Goal: Task Accomplishment & Management: Manage account settings

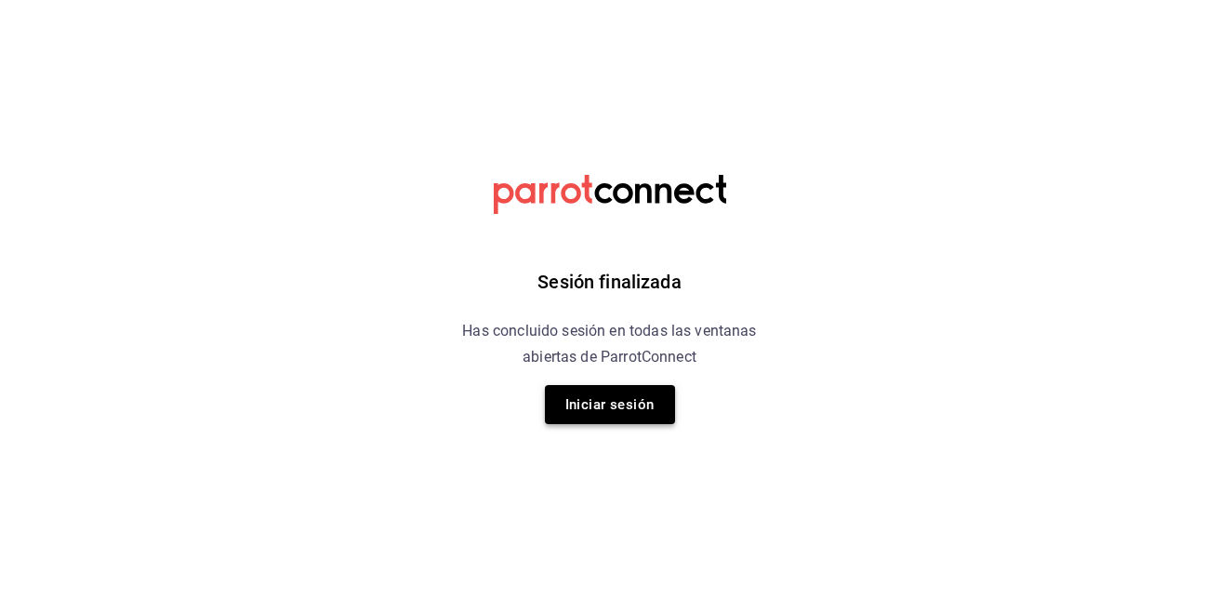
click at [639, 403] on button "Iniciar sesión" at bounding box center [610, 404] width 130 height 39
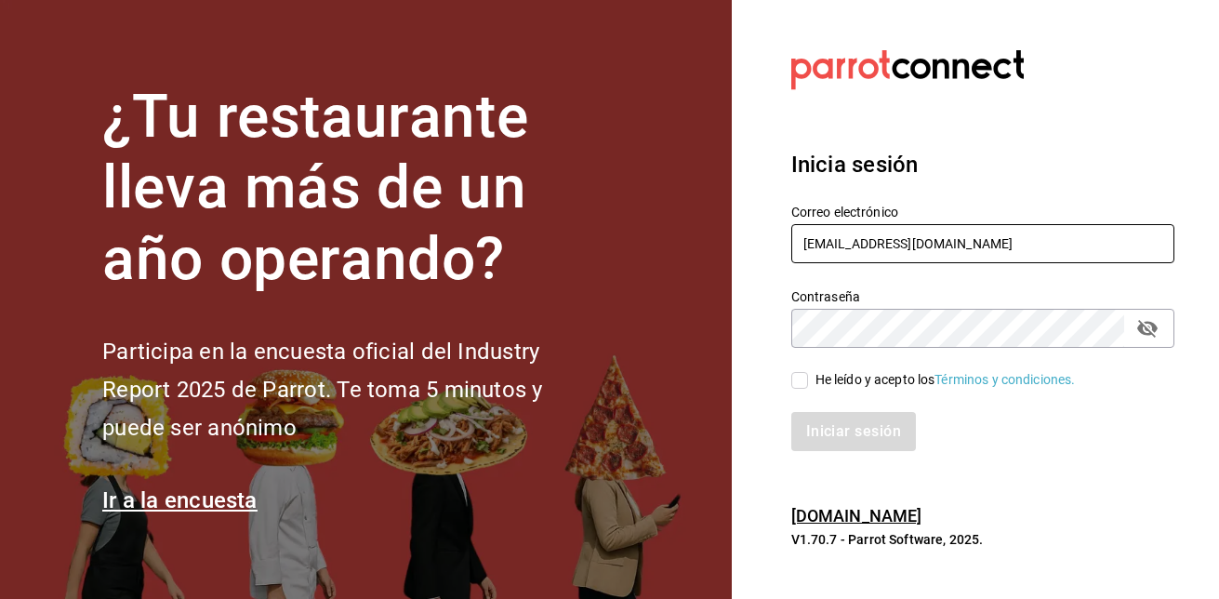
click at [950, 241] on input "jucedet@gmail.com" at bounding box center [982, 243] width 383 height 39
type input "jucedet@hotmail.com"
click at [806, 378] on input "He leído y acepto los Términos y condiciones." at bounding box center [799, 380] width 17 height 17
checkbox input "true"
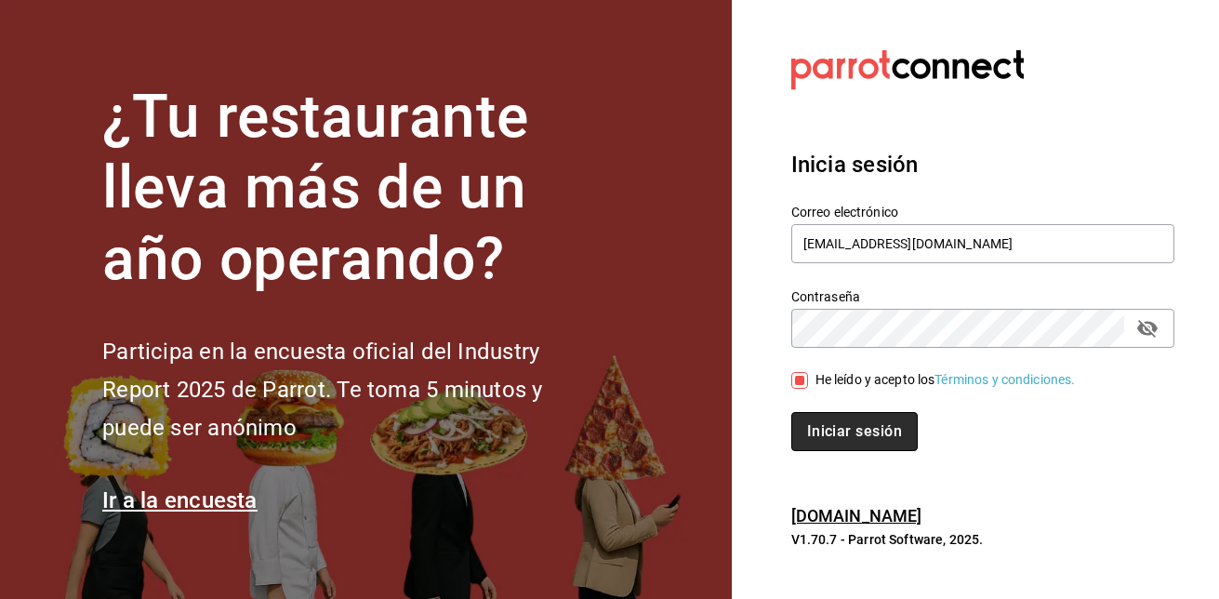
click at [830, 425] on button "Iniciar sesión" at bounding box center [854, 431] width 126 height 39
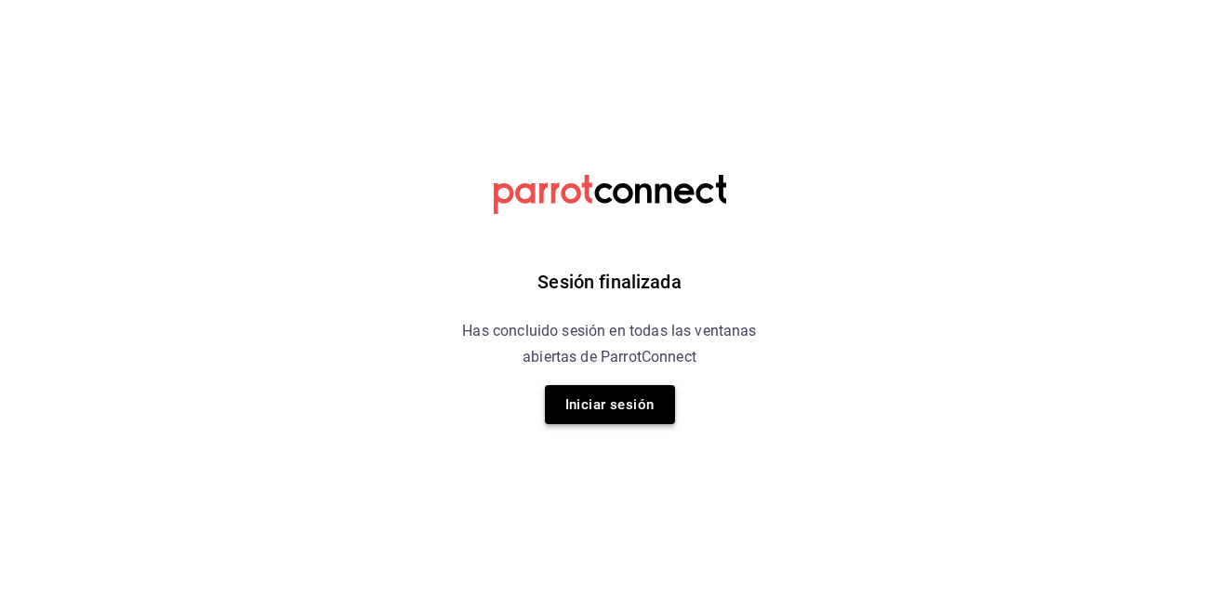
click at [629, 403] on button "Iniciar sesión" at bounding box center [610, 404] width 130 height 39
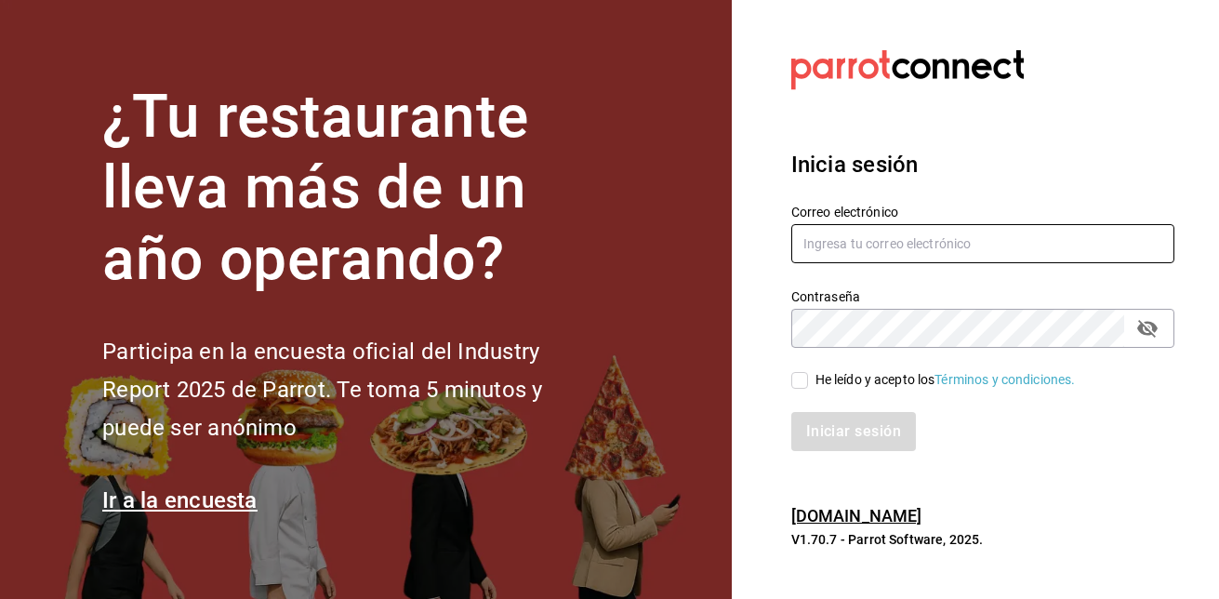
type input "jucedet@hotmail.com"
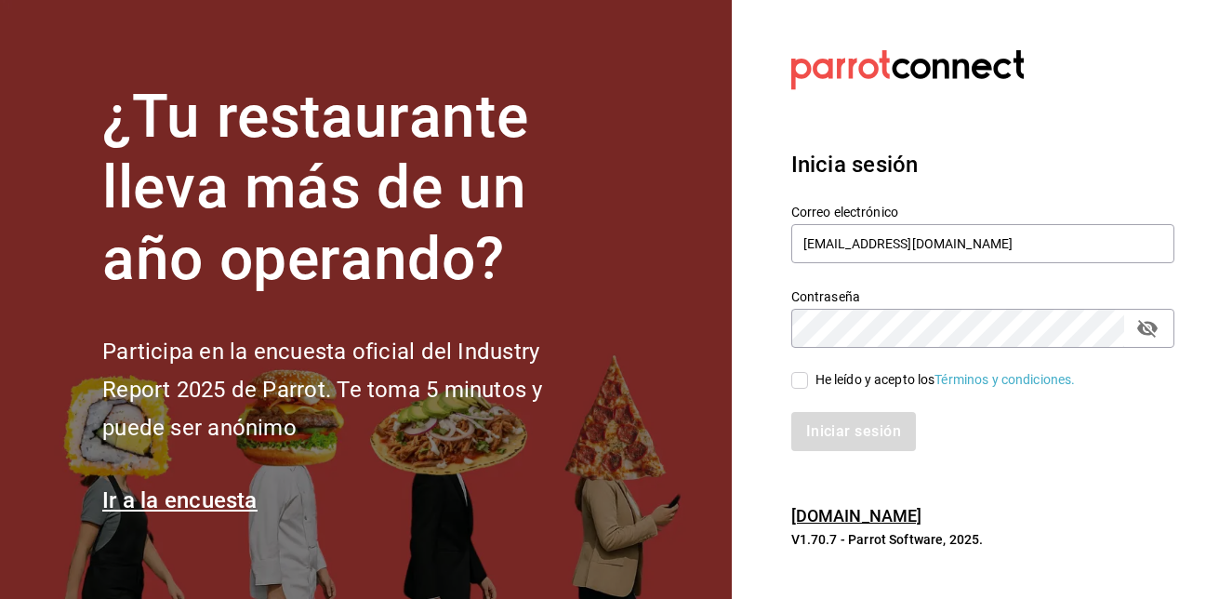
click at [804, 372] on input "He leído y acepto los Términos y condiciones." at bounding box center [799, 380] width 17 height 17
checkbox input "true"
click at [861, 436] on button "Iniciar sesión" at bounding box center [854, 431] width 126 height 39
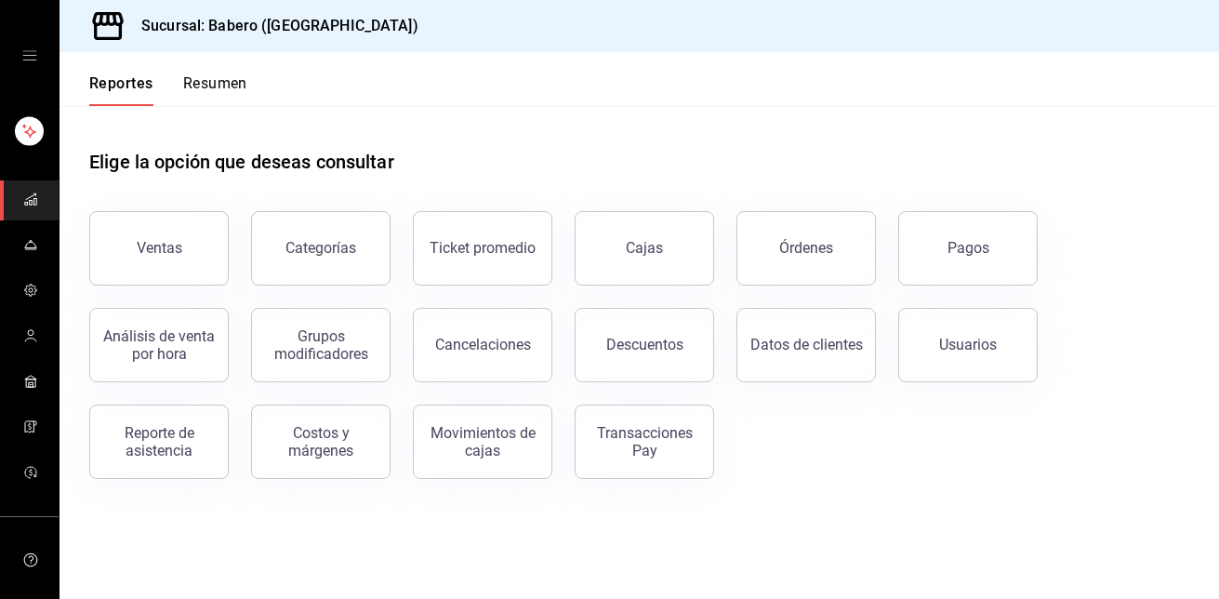
click at [28, 202] on icon "mailbox folders" at bounding box center [30, 199] width 15 height 15
click at [23, 329] on icon "mailbox folders" at bounding box center [30, 335] width 15 height 15
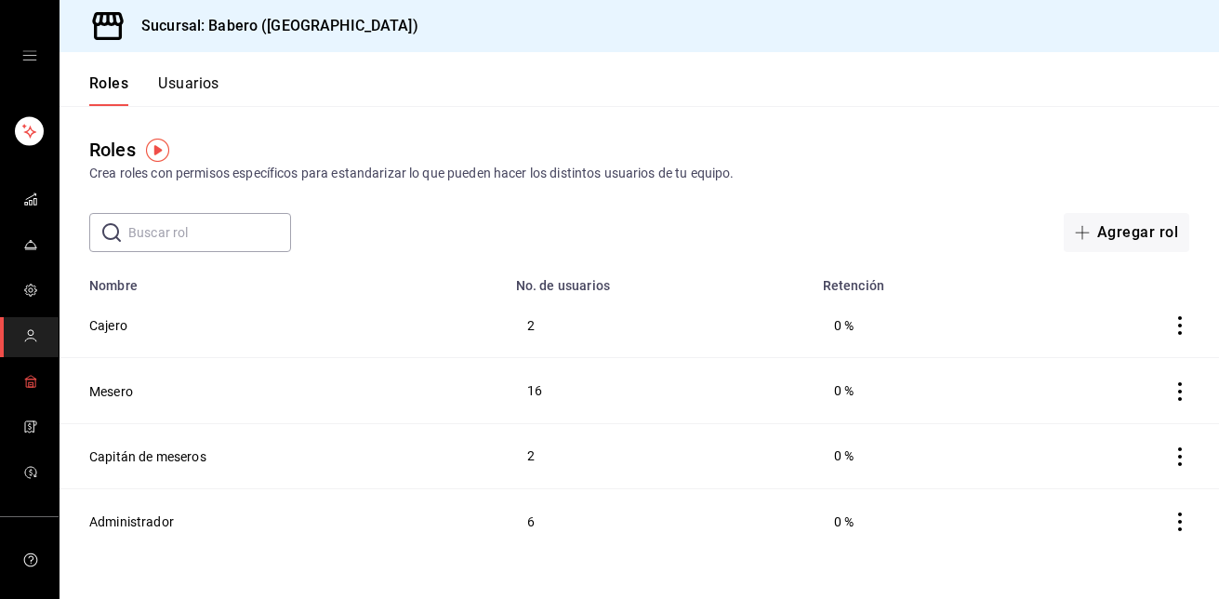
click at [31, 379] on rect "mailbox folders" at bounding box center [30, 382] width 9 height 7
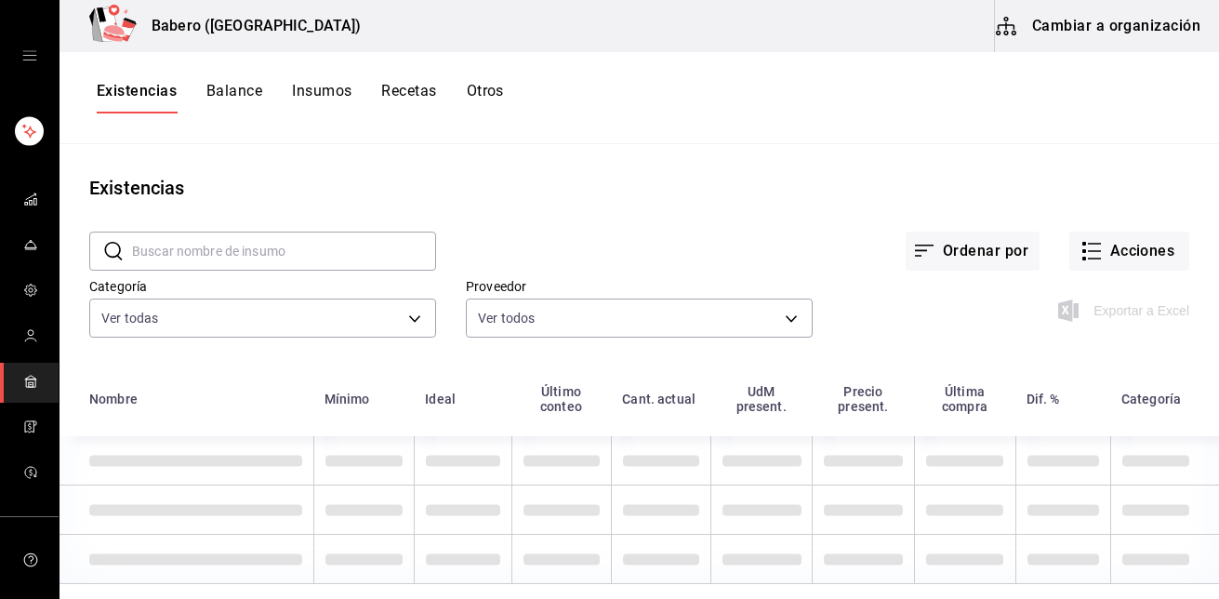
click at [408, 93] on button "Recetas" at bounding box center [408, 98] width 55 height 32
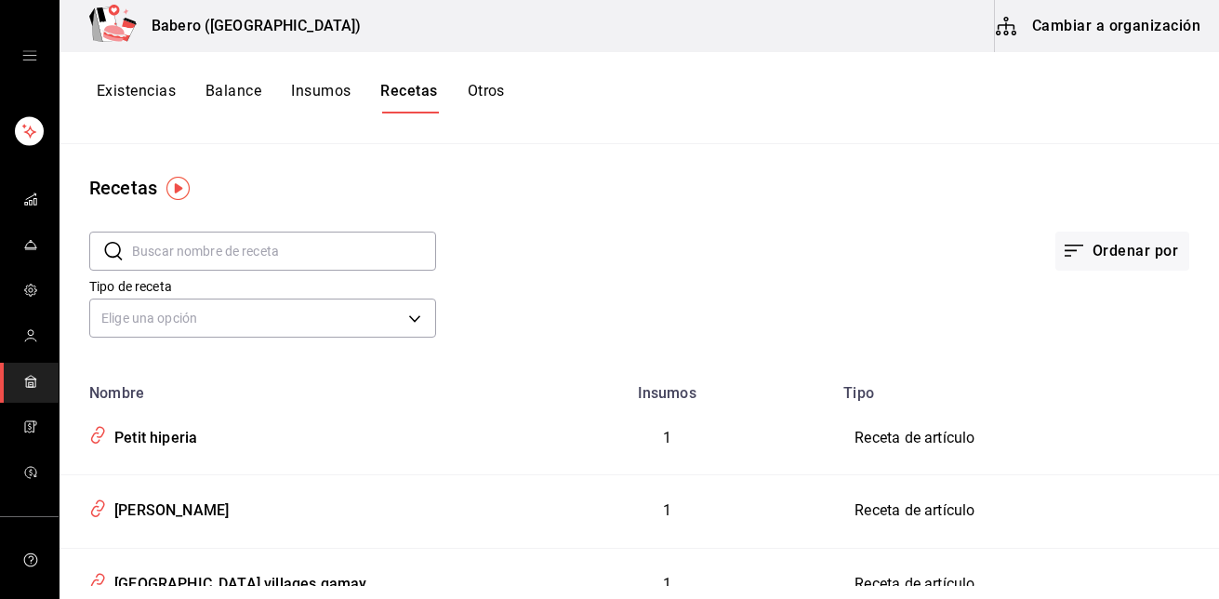
click at [1142, 8] on button "Cambiar a organización" at bounding box center [1099, 26] width 209 height 52
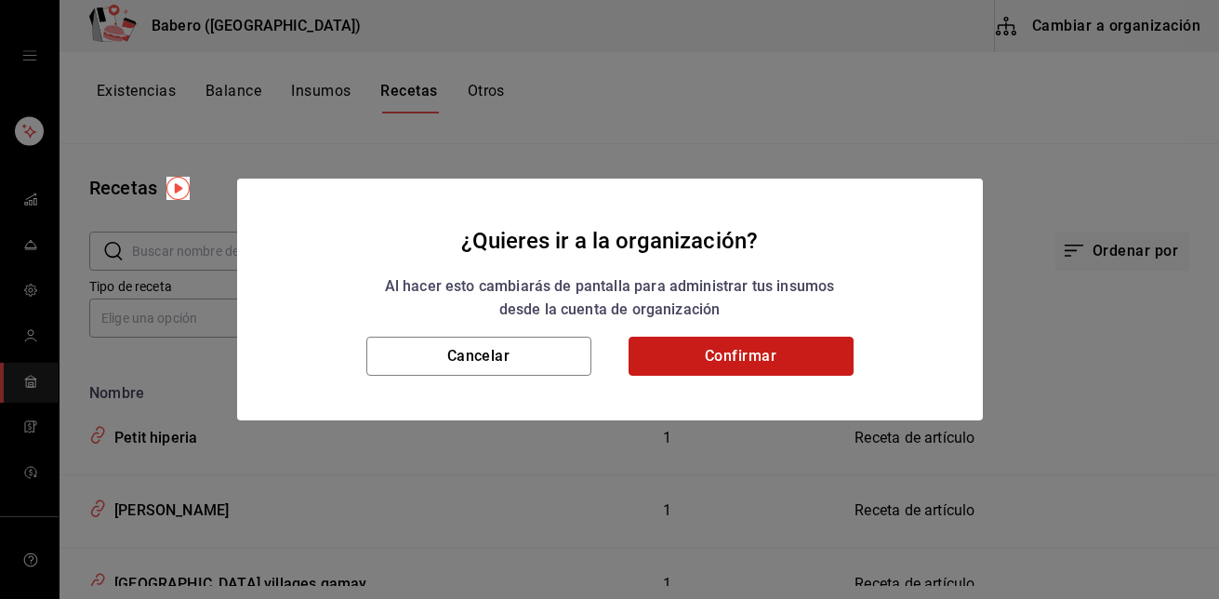
click at [716, 342] on button "Confirmar" at bounding box center [740, 356] width 225 height 39
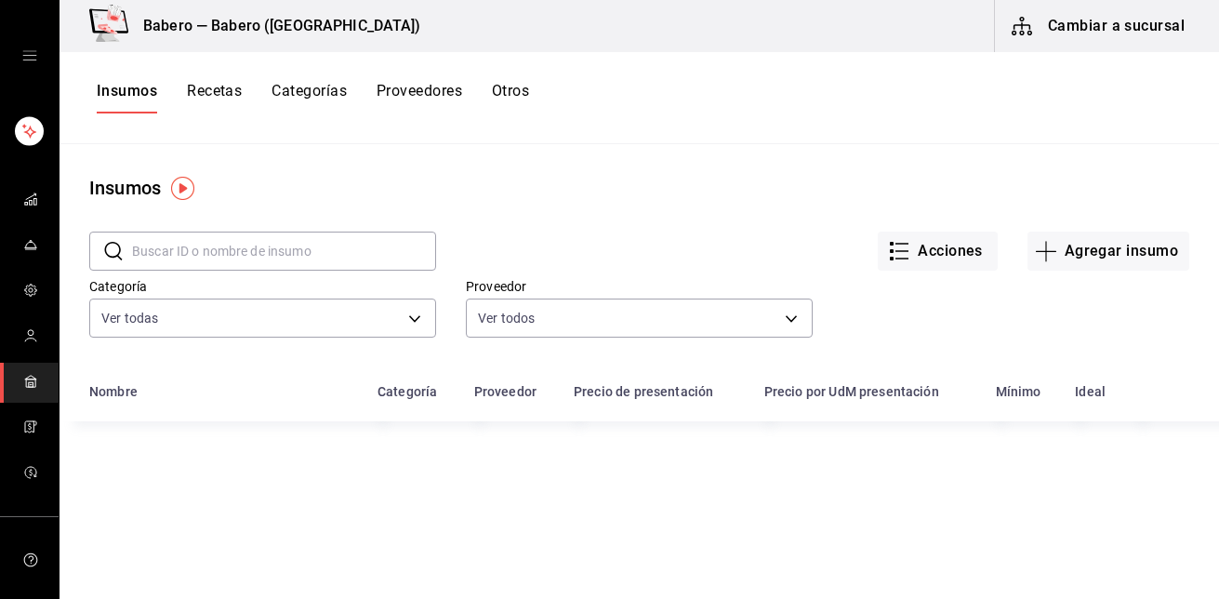
click at [221, 92] on button "Recetas" at bounding box center [214, 98] width 55 height 32
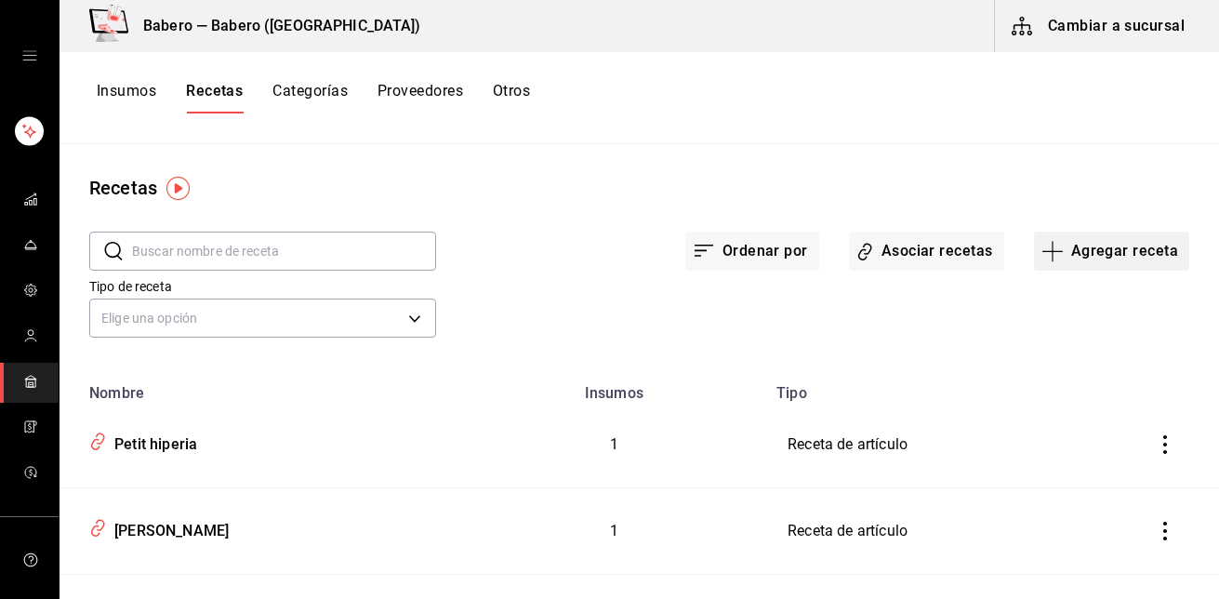
click at [1100, 236] on button "Agregar receta" at bounding box center [1111, 250] width 155 height 39
click at [1075, 297] on span "Receta" at bounding box center [1099, 303] width 156 height 20
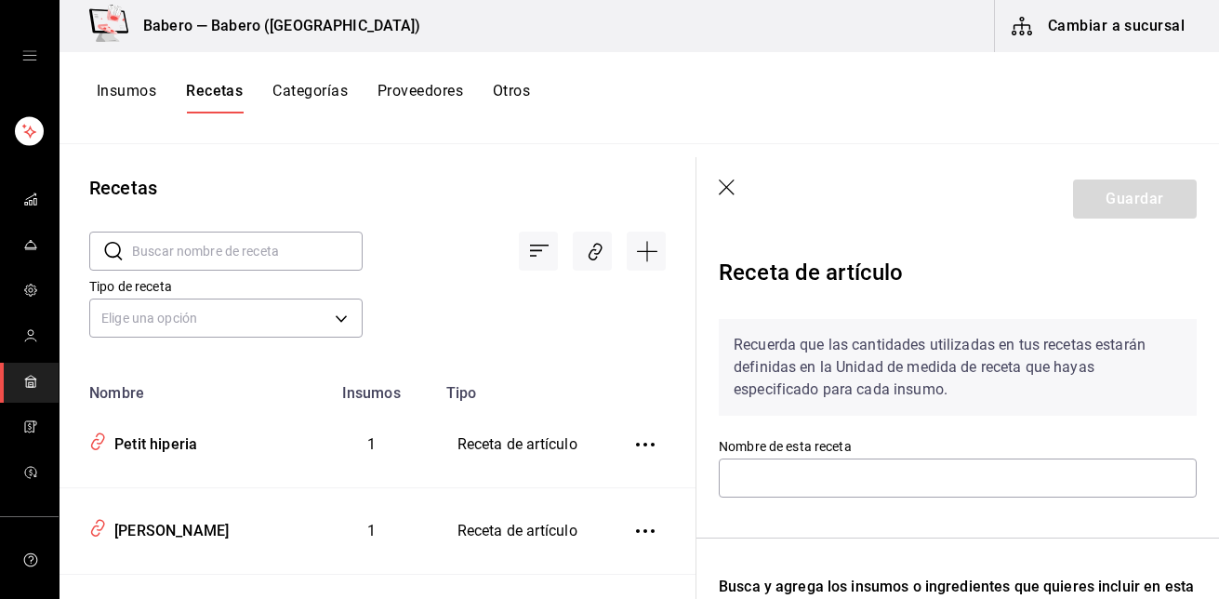
click at [717, 186] on header "Guardar" at bounding box center [957, 199] width 522 height 84
click at [728, 180] on icon "button" at bounding box center [728, 188] width 19 height 19
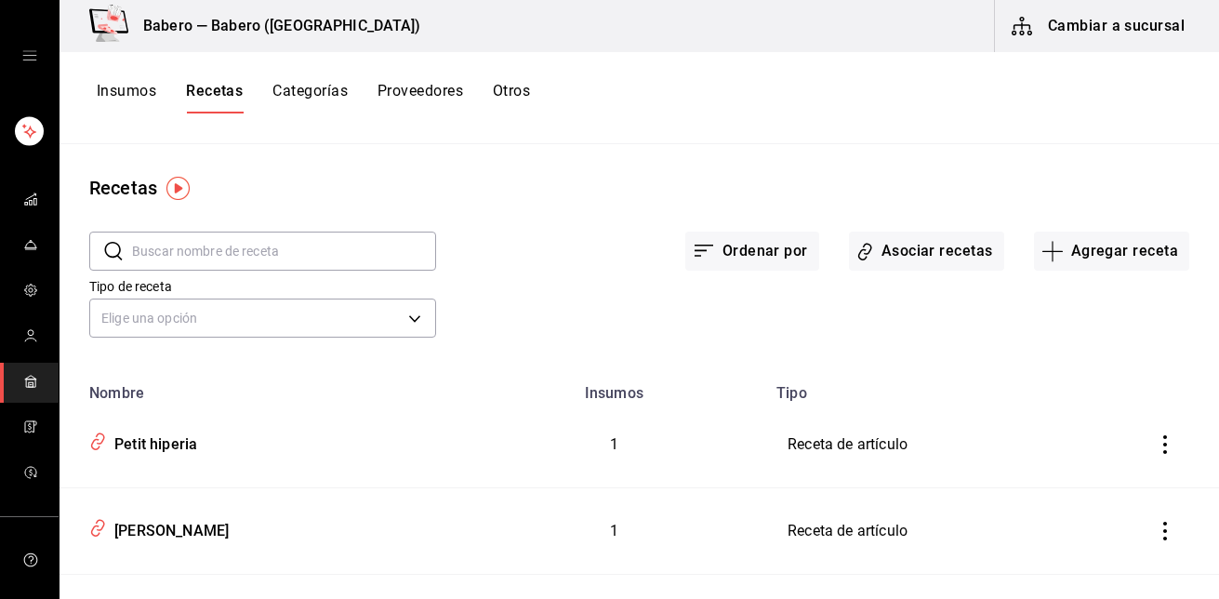
click at [138, 95] on button "Insumos" at bounding box center [126, 98] width 59 height 32
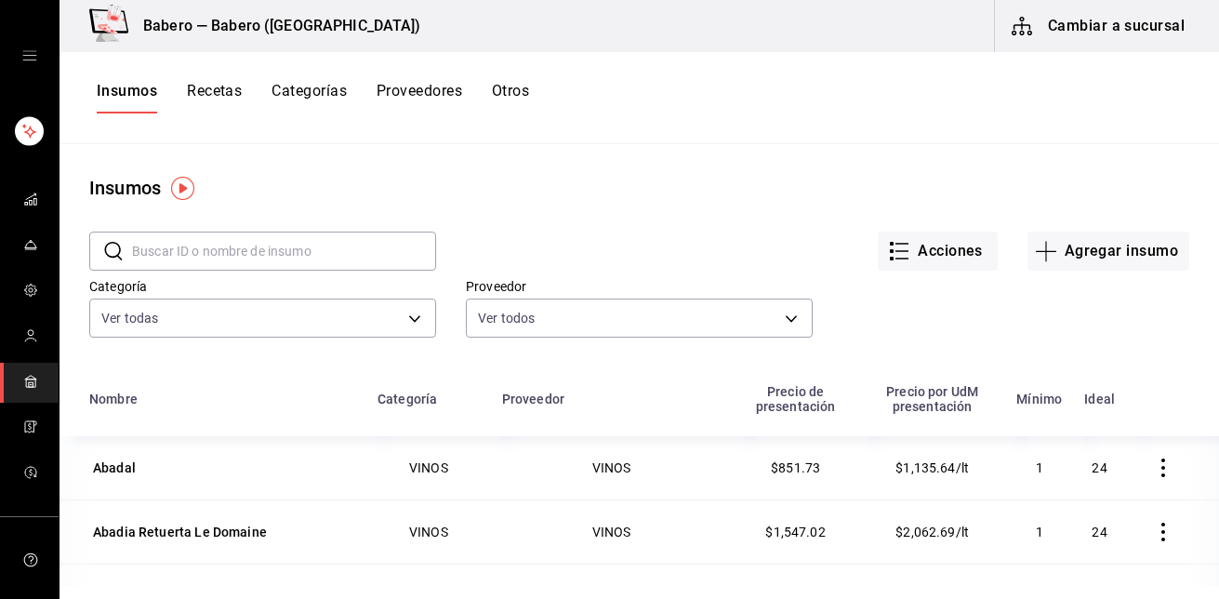
drag, startPoint x: 217, startPoint y: 91, endPoint x: 304, endPoint y: 96, distance: 87.5
click at [217, 91] on button "Recetas" at bounding box center [214, 98] width 55 height 32
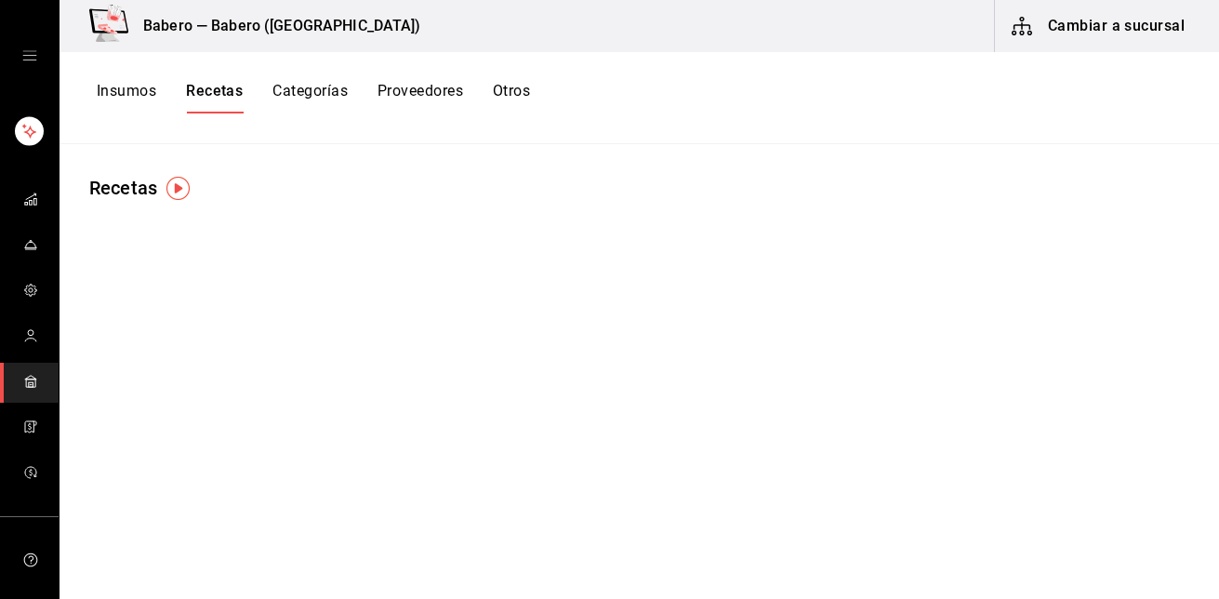
click at [325, 99] on button "Categorías" at bounding box center [309, 98] width 75 height 32
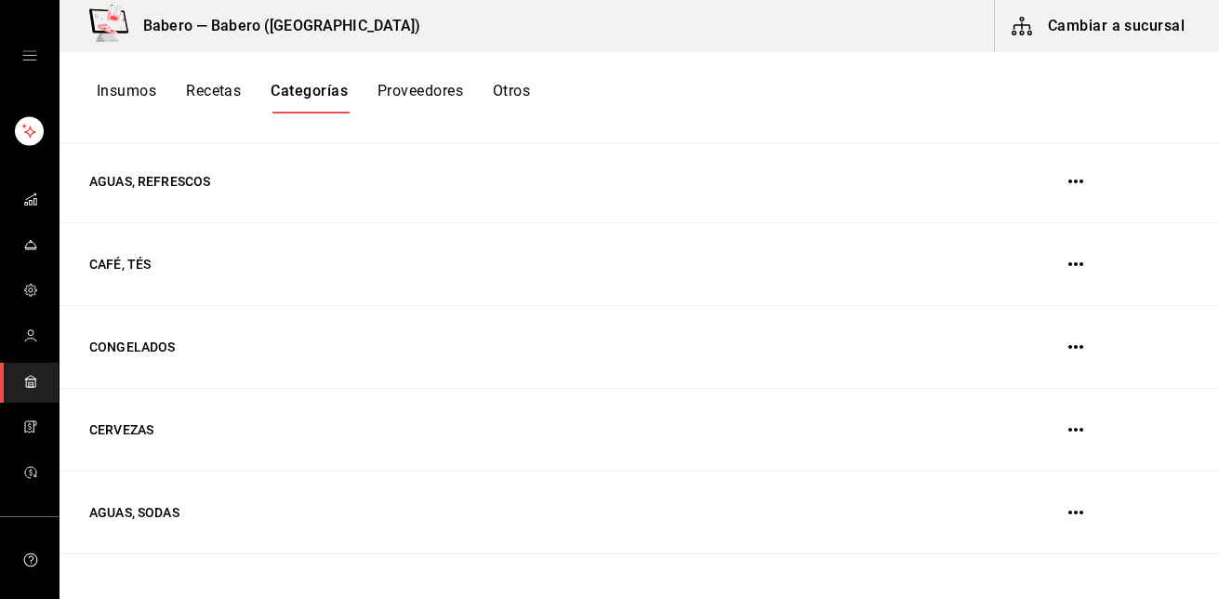
scroll to position [615, 0]
click at [394, 178] on td "AGUAS, REFRESCOS" at bounding box center [499, 180] width 880 height 83
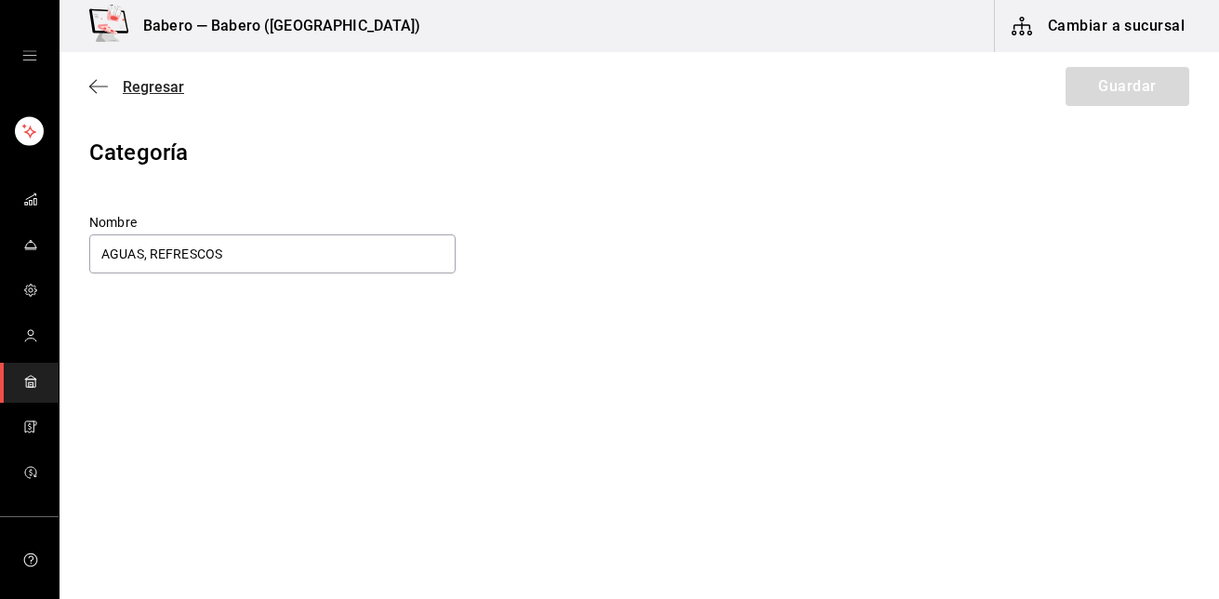
click at [93, 81] on icon "button" at bounding box center [98, 86] width 19 height 17
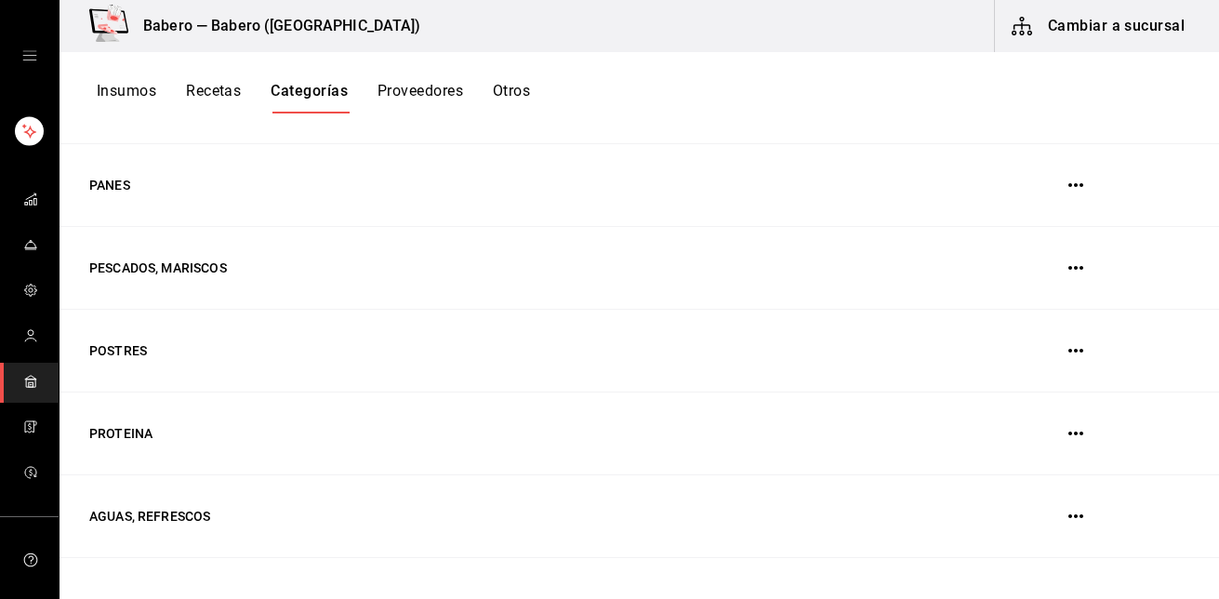
scroll to position [304, 0]
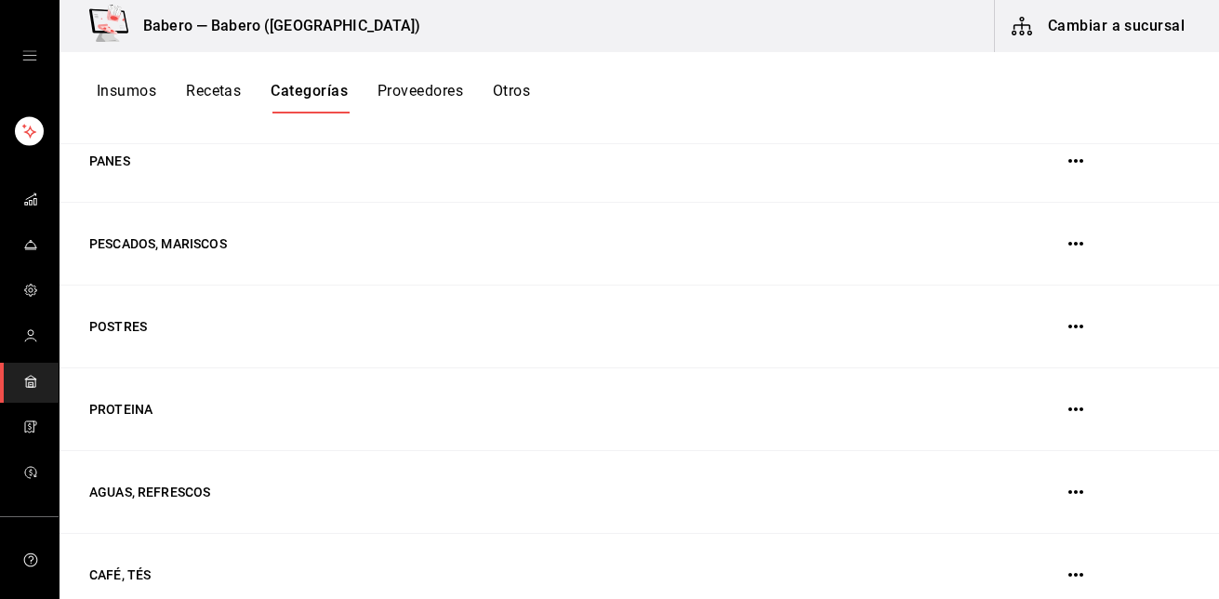
click at [525, 96] on button "Otros" at bounding box center [511, 98] width 37 height 32
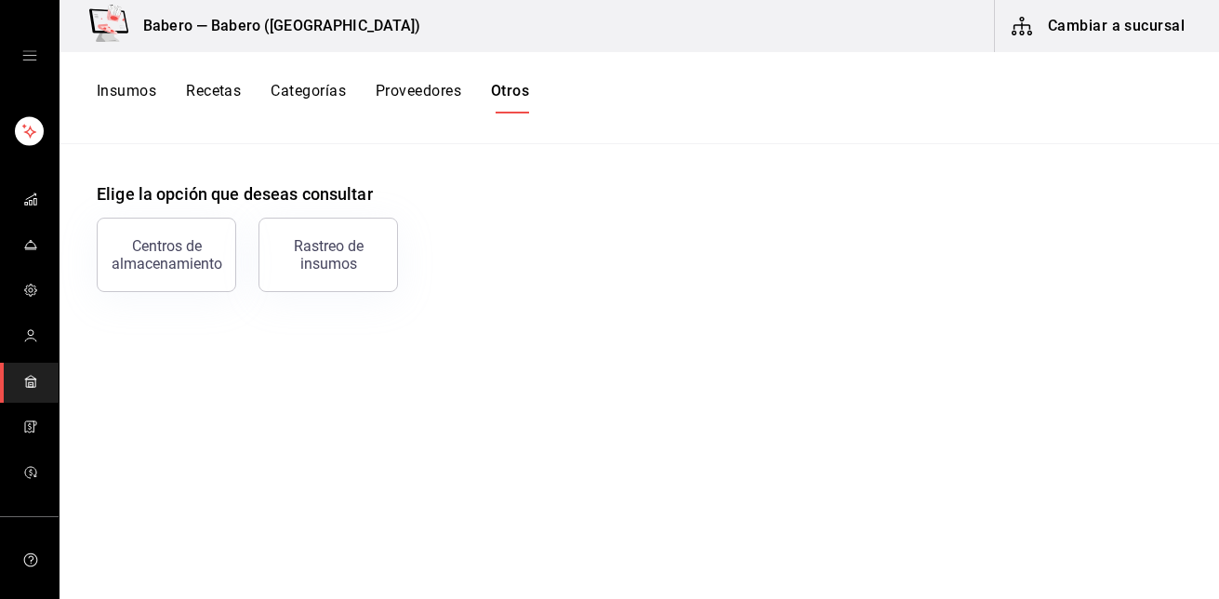
click at [1116, 33] on button "Cambiar a sucursal" at bounding box center [1099, 26] width 209 height 52
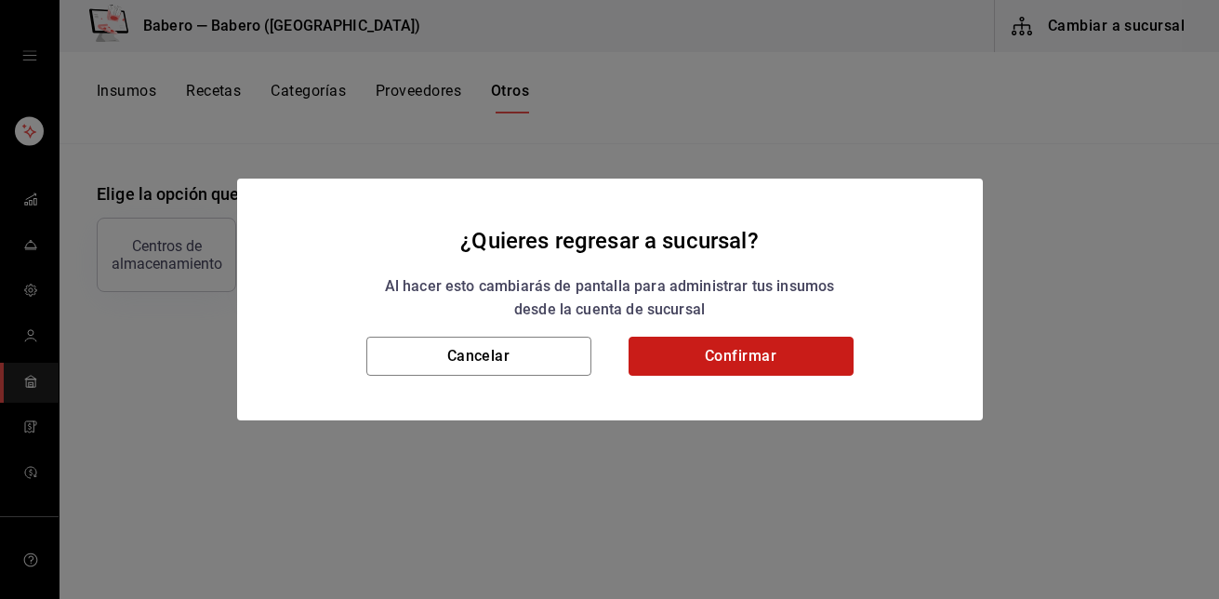
click at [677, 360] on button "Confirmar" at bounding box center [740, 356] width 225 height 39
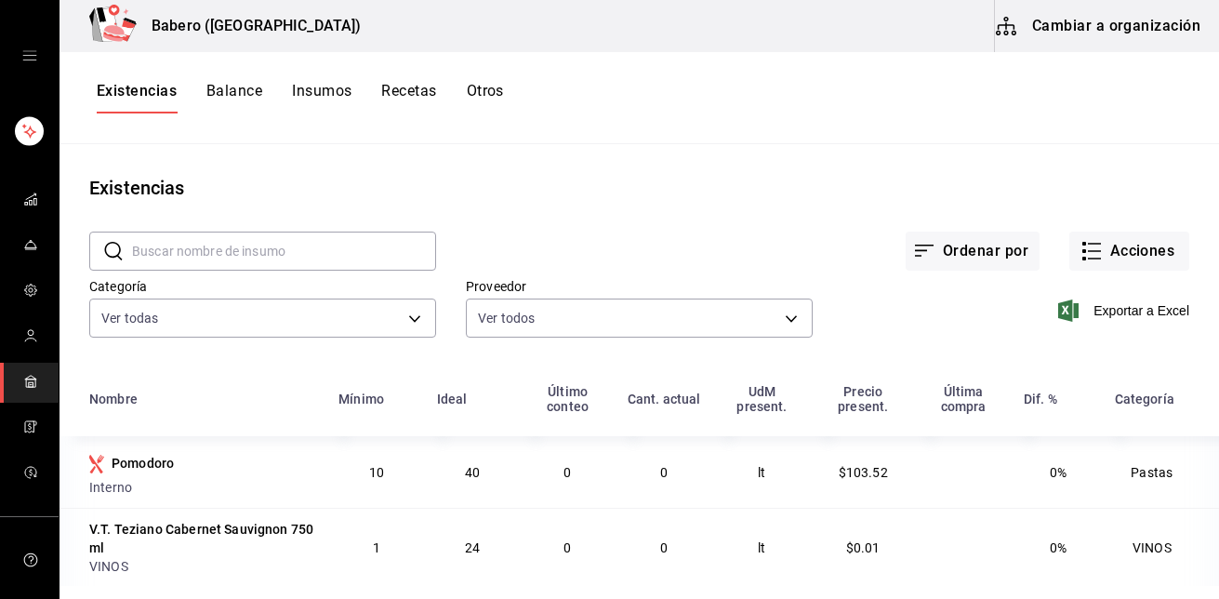
click at [24, 56] on icon "open drawer" at bounding box center [29, 55] width 14 height 9
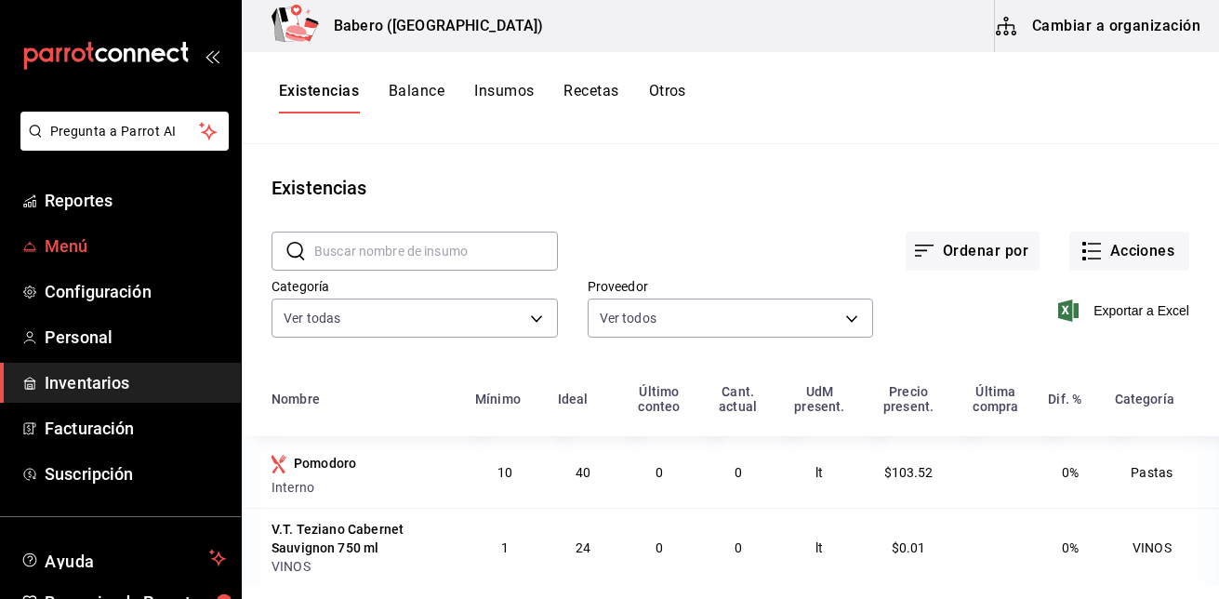
click at [63, 247] on span "Menú" at bounding box center [135, 245] width 181 height 25
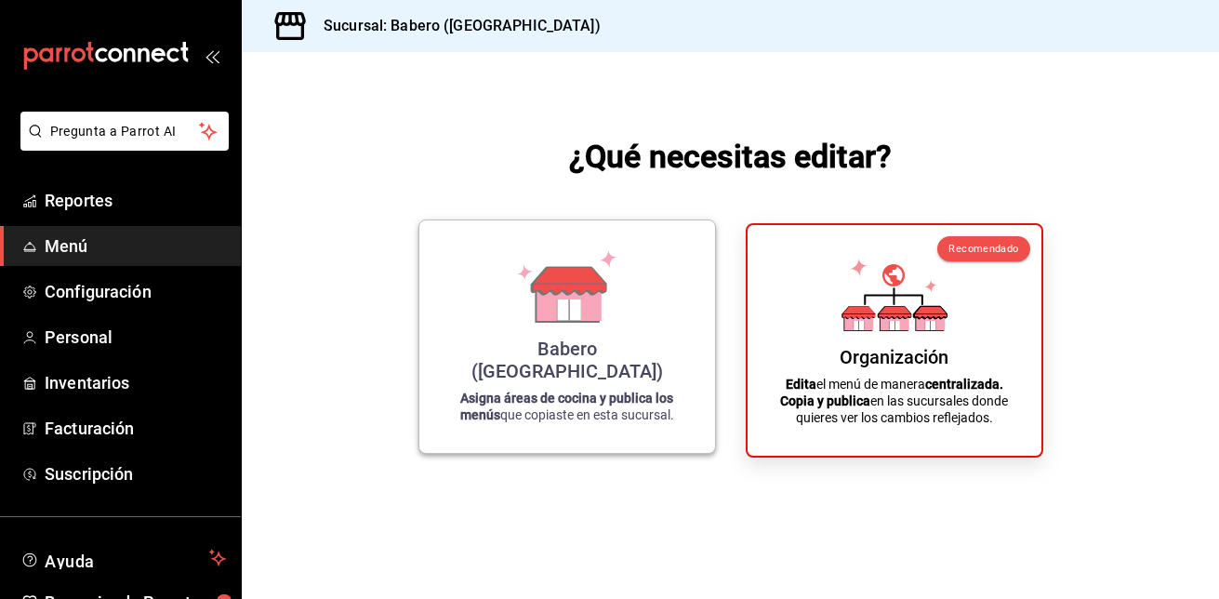
click at [563, 363] on div "Babero ([GEOGRAPHIC_DATA])" at bounding box center [567, 359] width 251 height 45
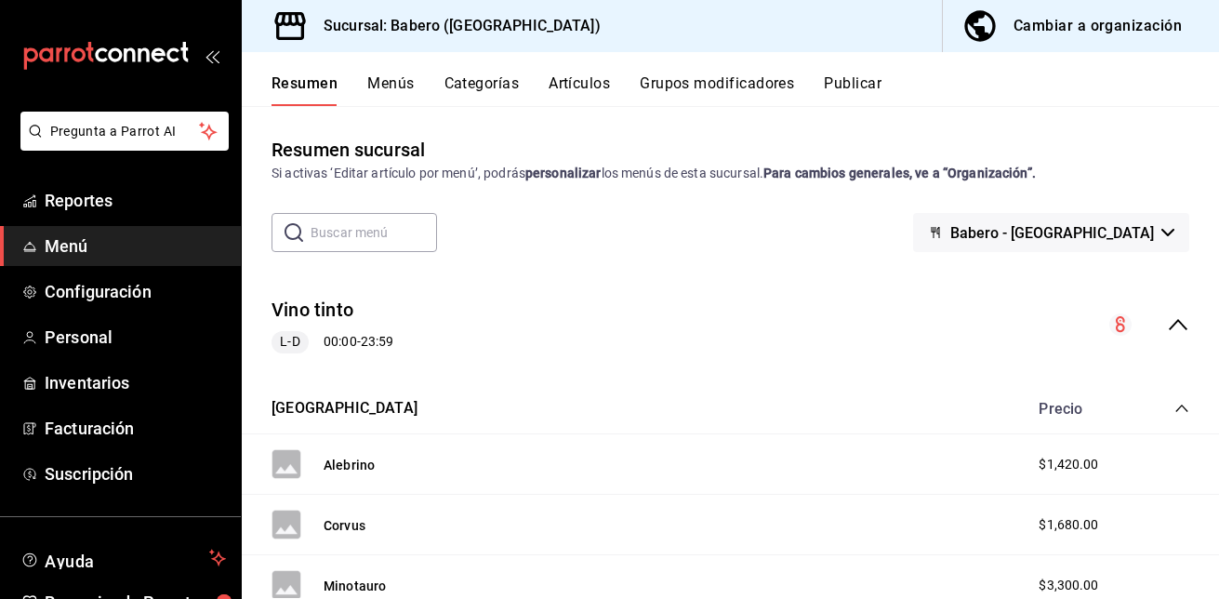
click at [392, 233] on input "text" at bounding box center [374, 232] width 126 height 37
type input "bebidas"
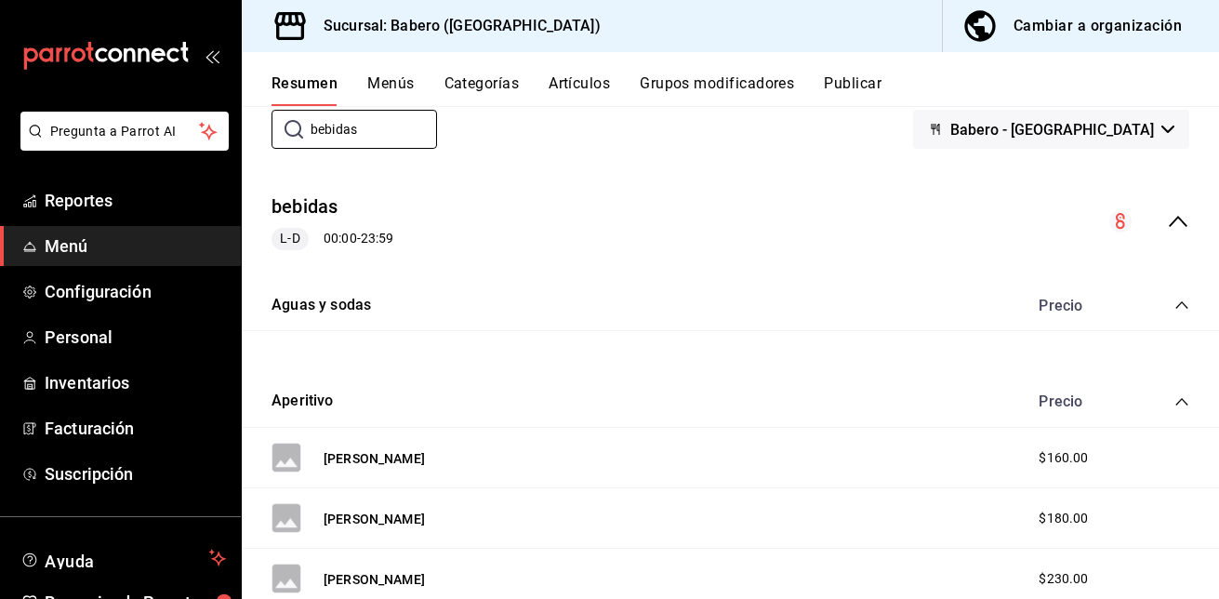
scroll to position [104, 0]
click at [351, 305] on button "Aguas y sodas" at bounding box center [320, 304] width 99 height 21
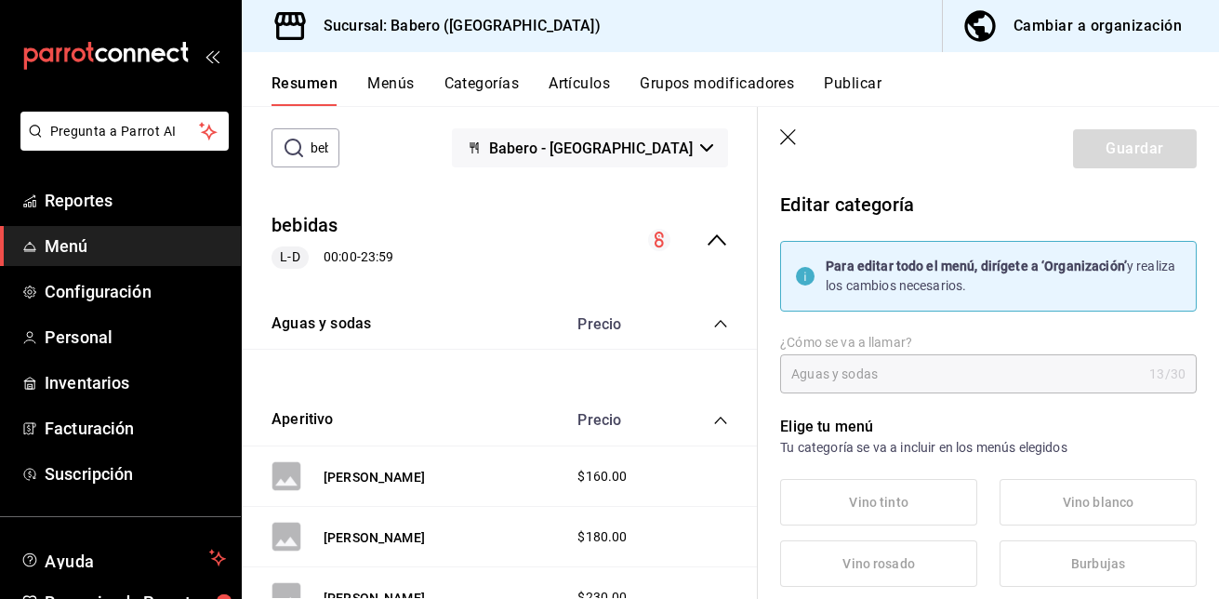
click at [1120, 30] on div "Cambiar a organización" at bounding box center [1097, 26] width 168 height 26
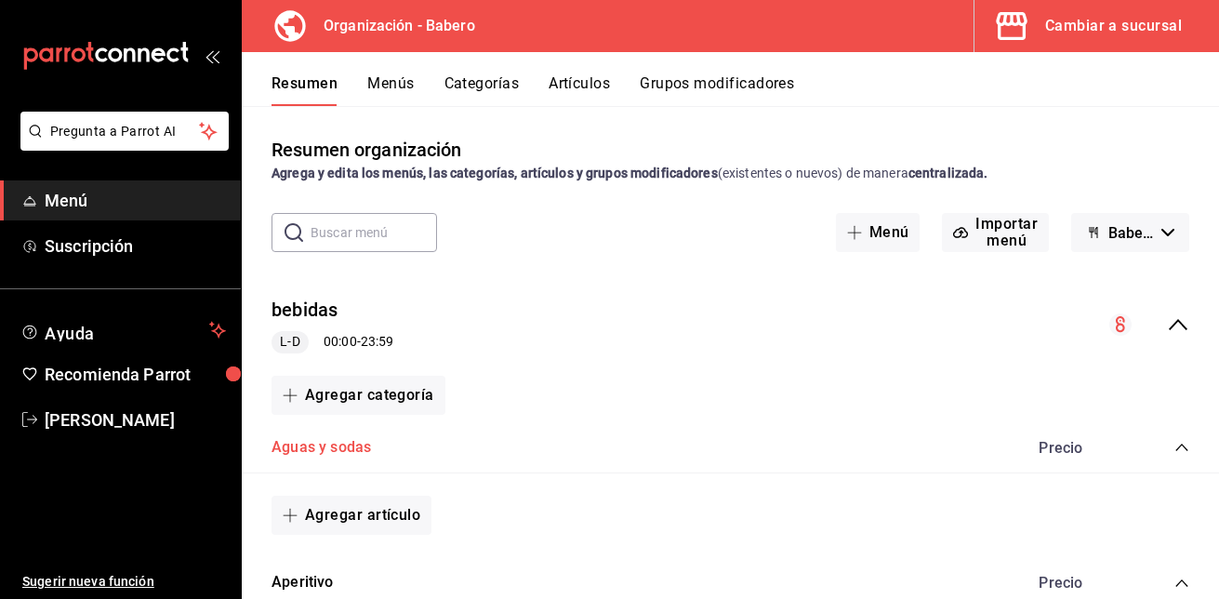
click at [349, 453] on button "Aguas y sodas" at bounding box center [320, 447] width 99 height 21
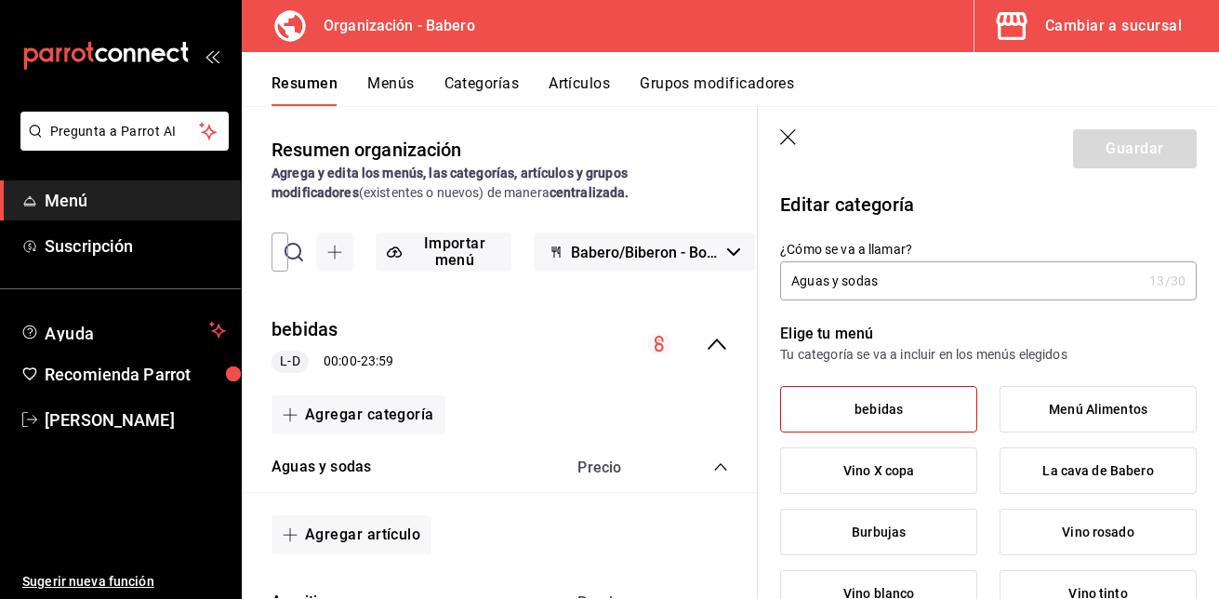
click at [912, 405] on label "bebidas" at bounding box center [878, 409] width 195 height 45
click at [0, 0] on input "bebidas" at bounding box center [0, 0] width 0 height 0
click at [787, 134] on icon "button" at bounding box center [789, 138] width 19 height 19
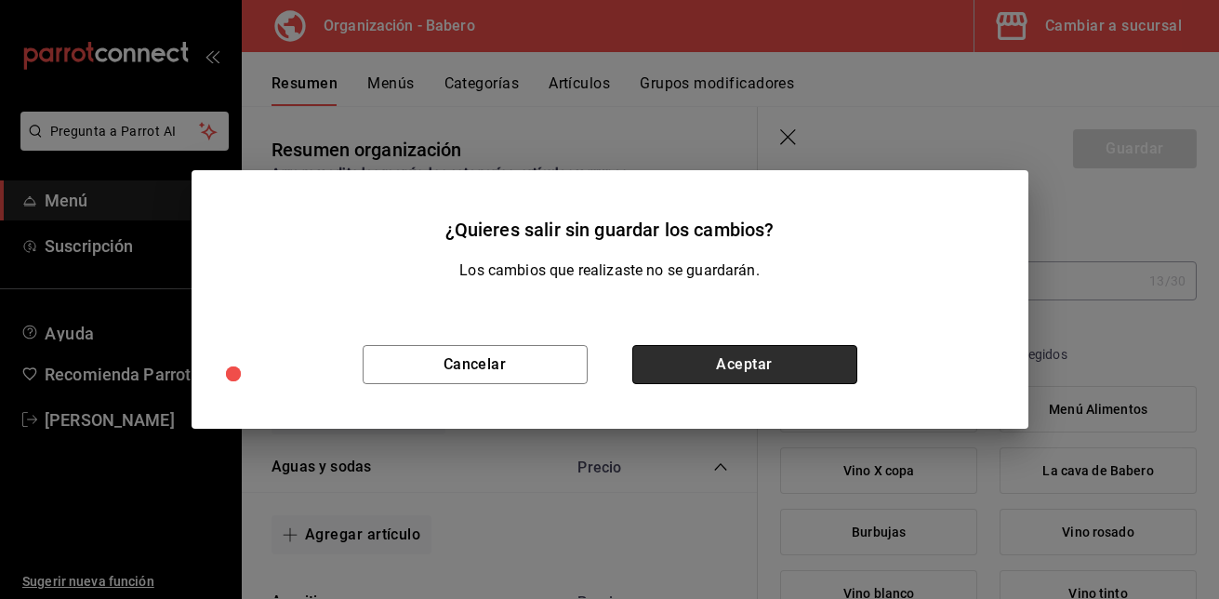
click at [698, 376] on button "Aceptar" at bounding box center [744, 364] width 225 height 39
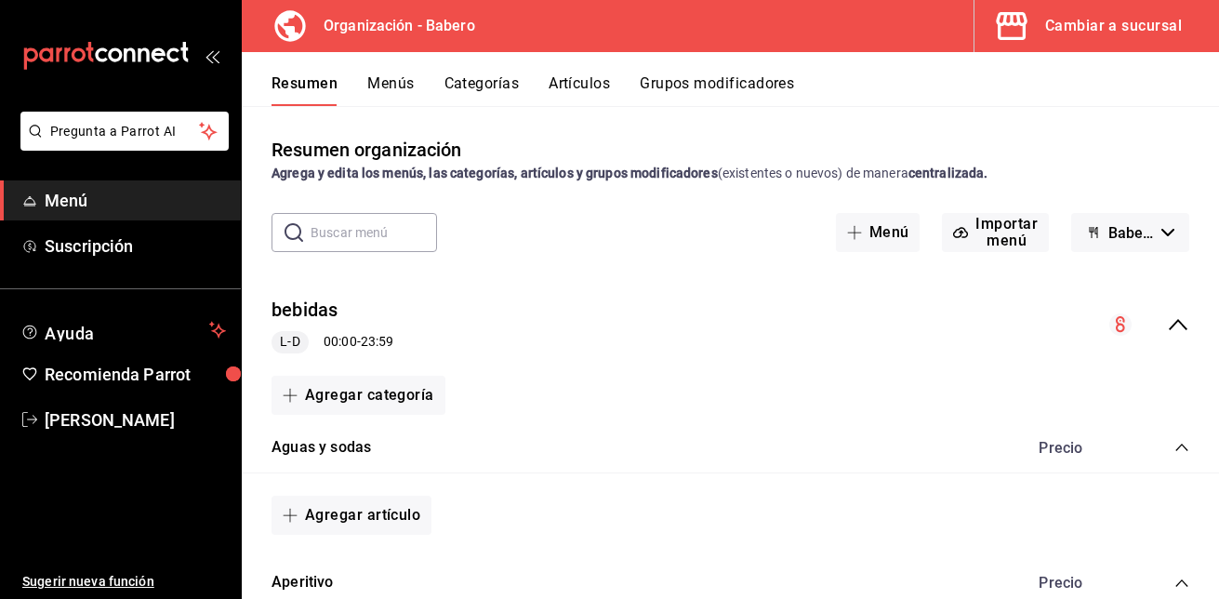
click at [1175, 446] on icon "collapse-category-row" at bounding box center [1181, 446] width 12 height 7
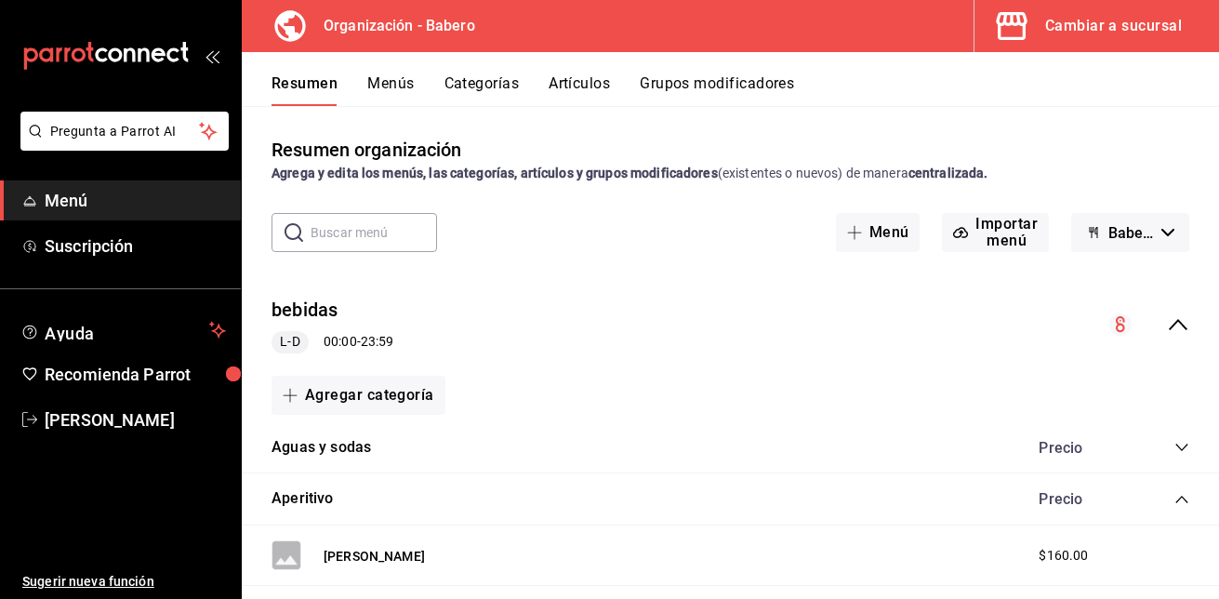
click at [1174, 446] on icon "collapse-category-row" at bounding box center [1181, 447] width 15 height 15
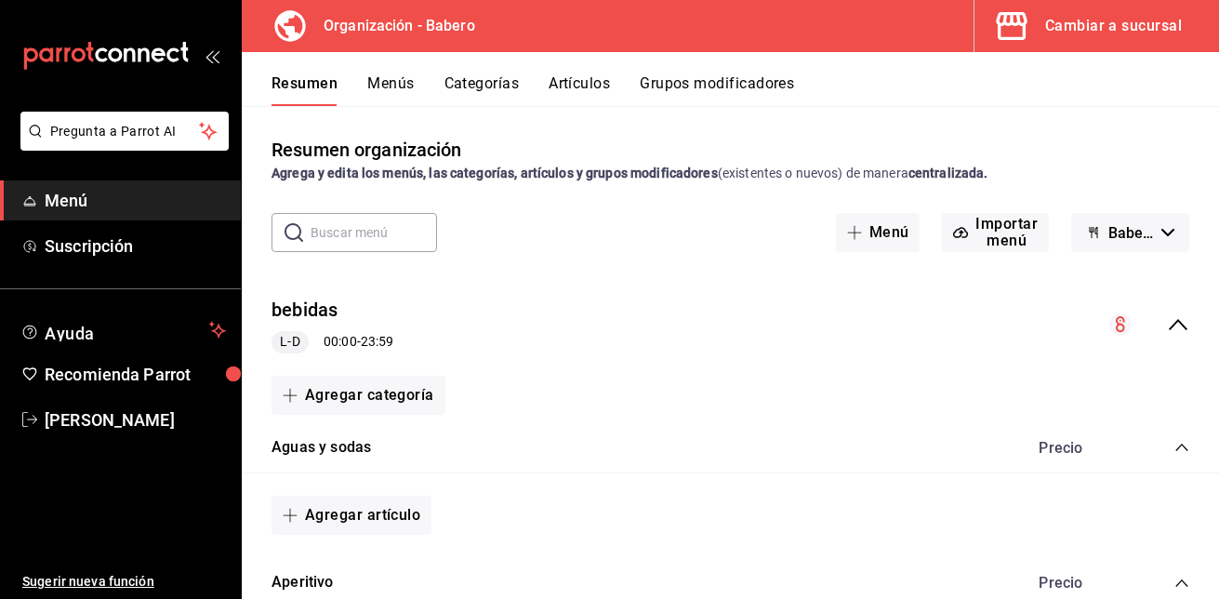
click at [382, 83] on button "Menús" at bounding box center [390, 90] width 46 height 32
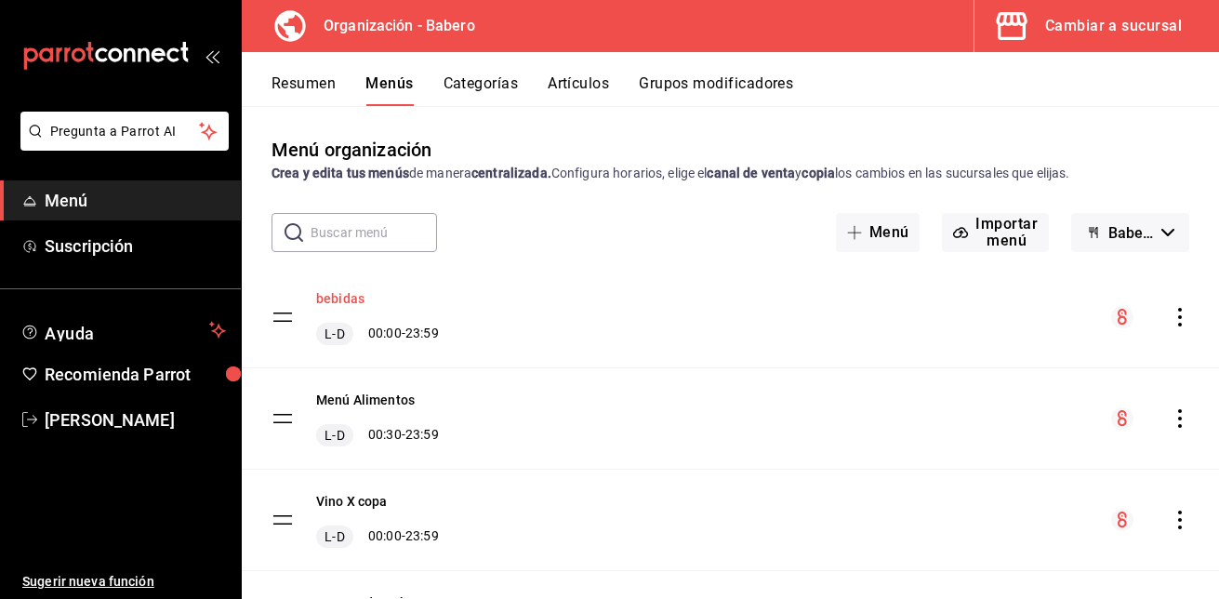
click at [348, 299] on button "bebidas" at bounding box center [340, 298] width 48 height 19
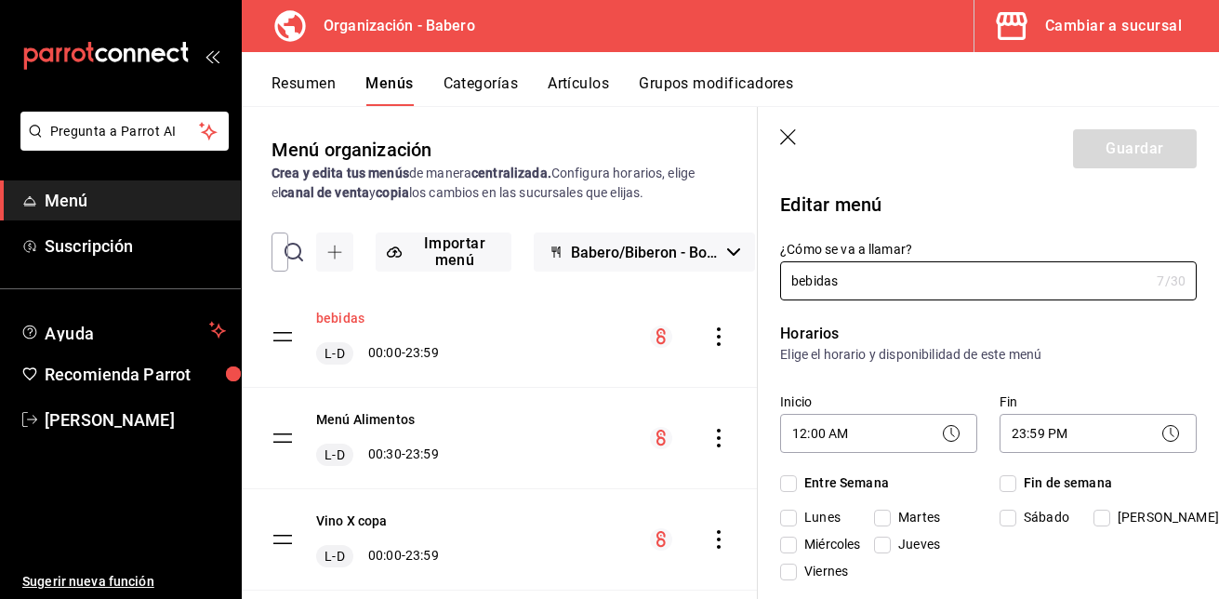
checkbox input "true"
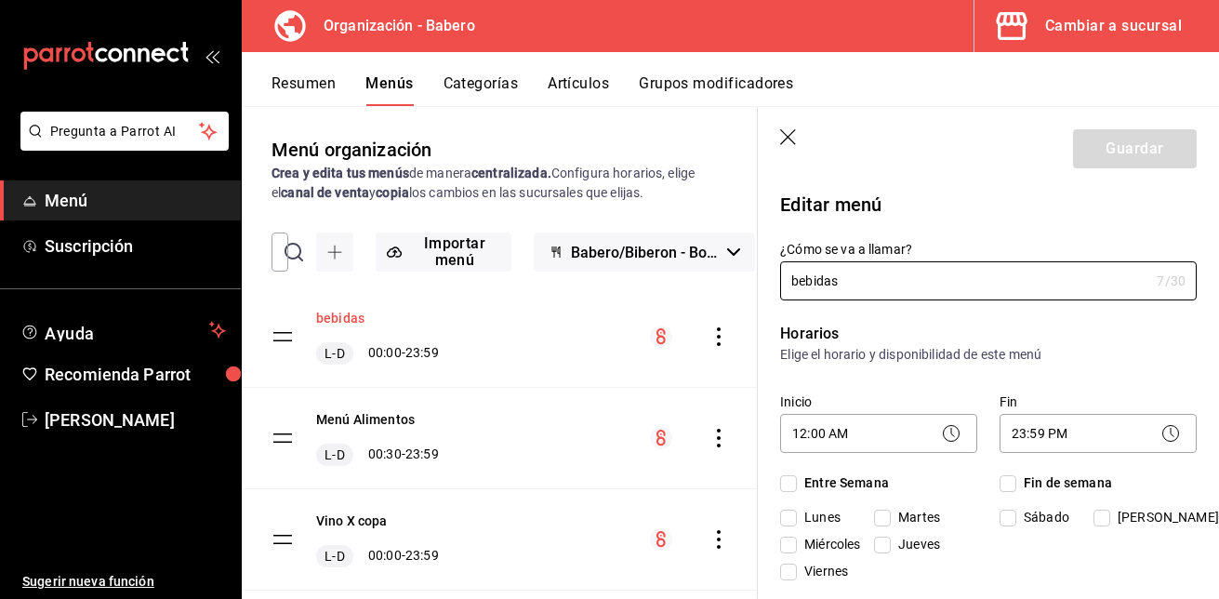
checkbox input "true"
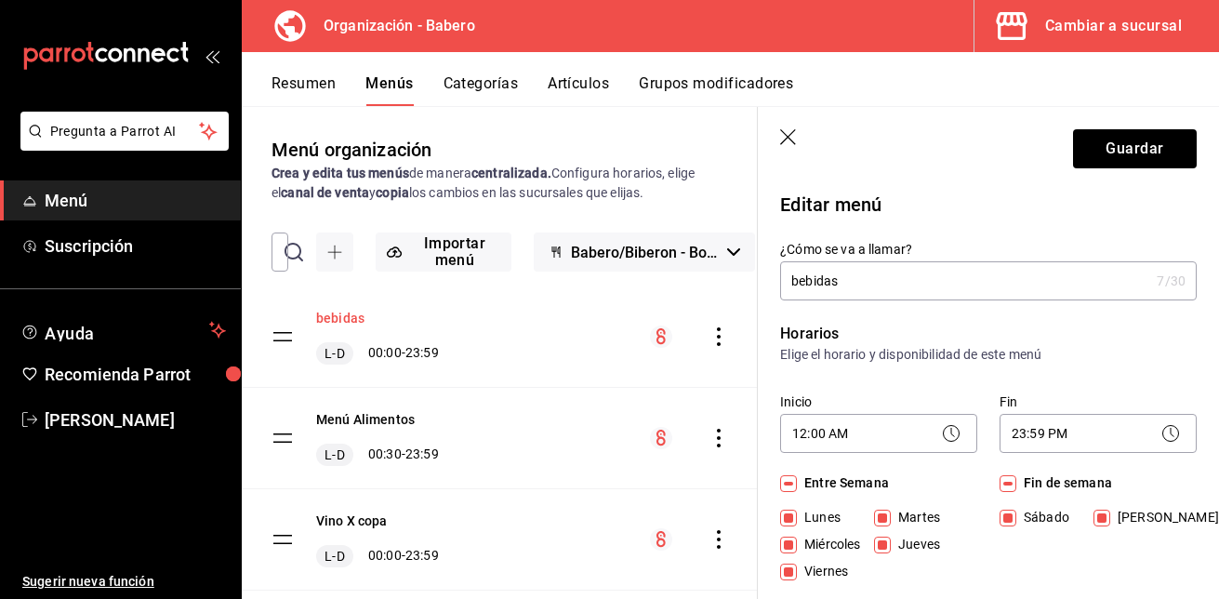
click at [348, 299] on div "bebidas [PERSON_NAME] 00:00 - 23:59" at bounding box center [500, 336] width 516 height 100
click at [790, 137] on icon "button" at bounding box center [789, 138] width 19 height 19
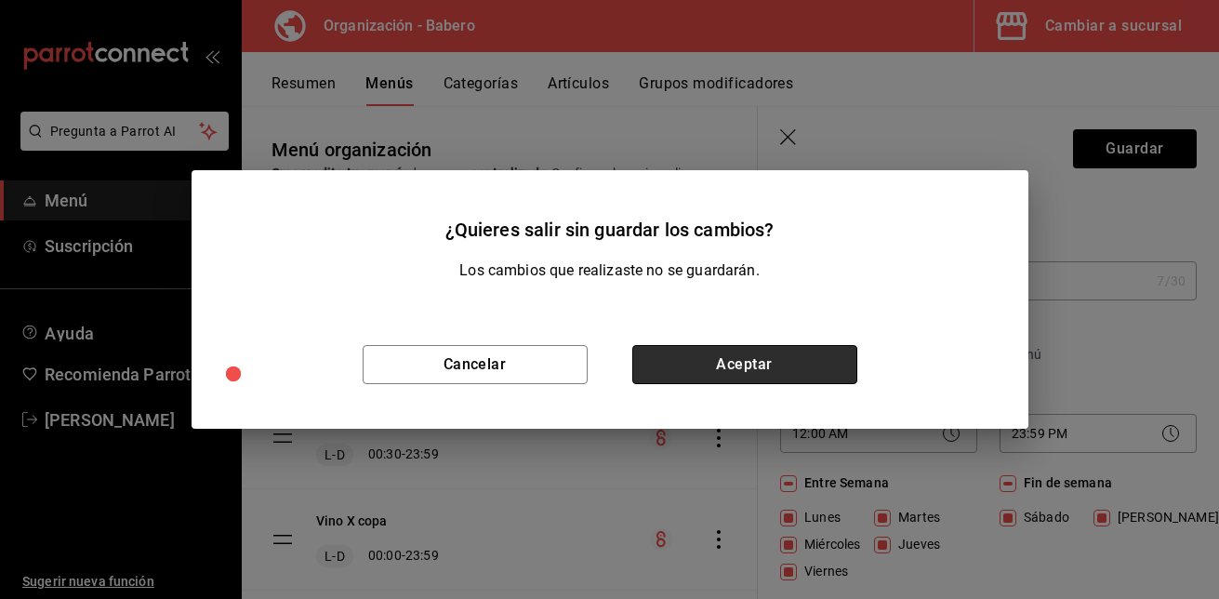
click at [786, 365] on button "Aceptar" at bounding box center [744, 364] width 225 height 39
checkbox input "false"
type input "1758658162823"
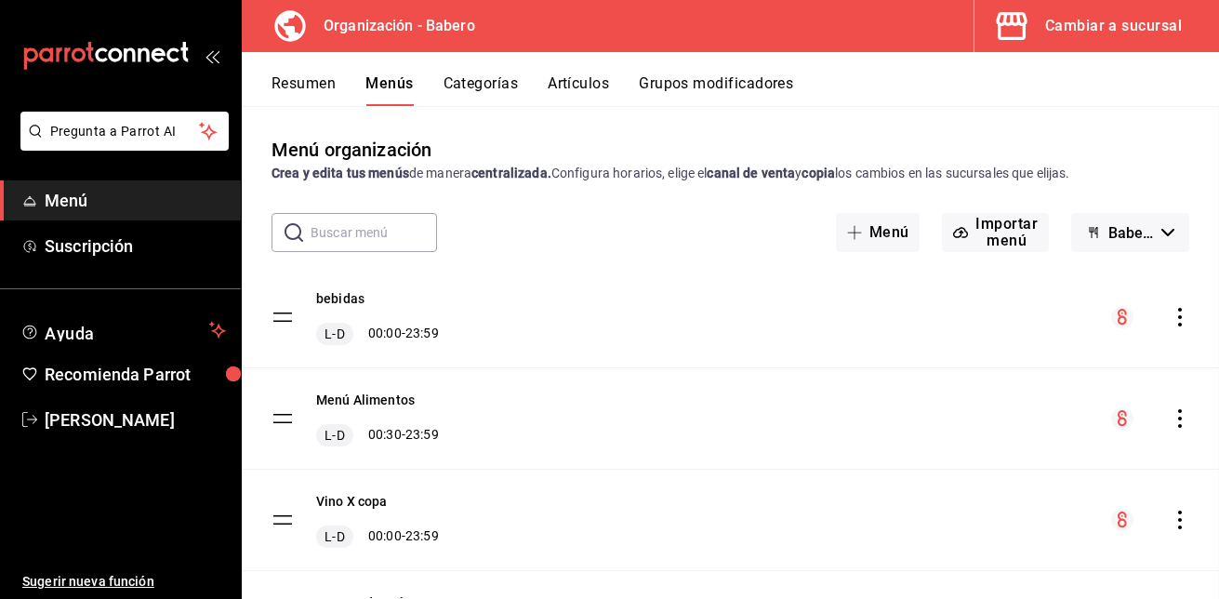
checkbox input "false"
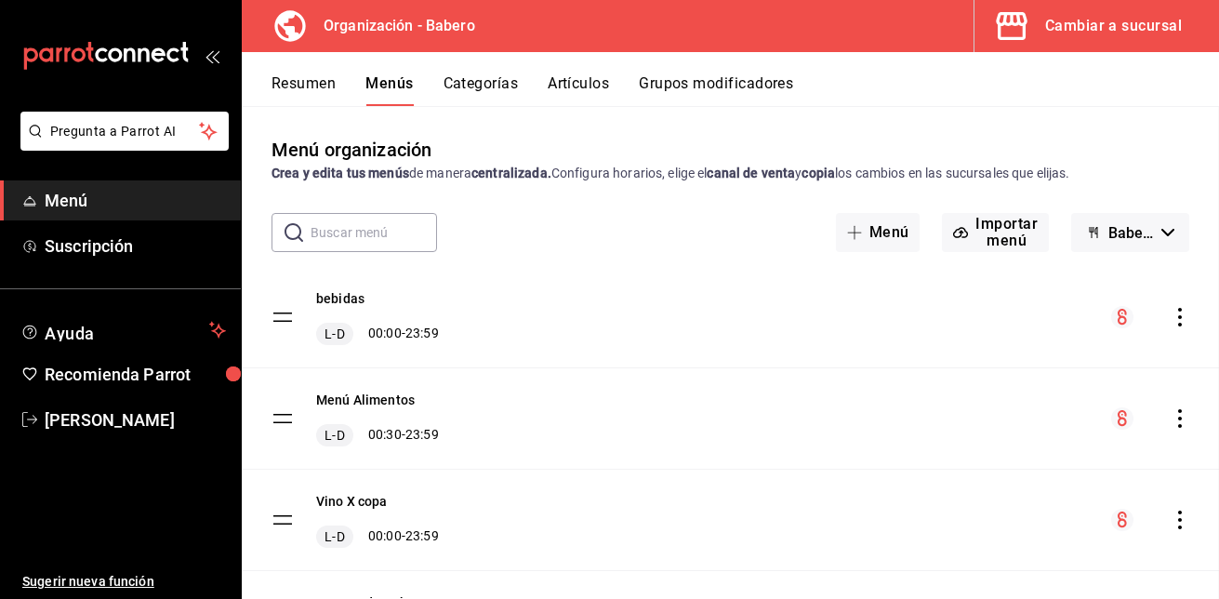
checkbox input "false"
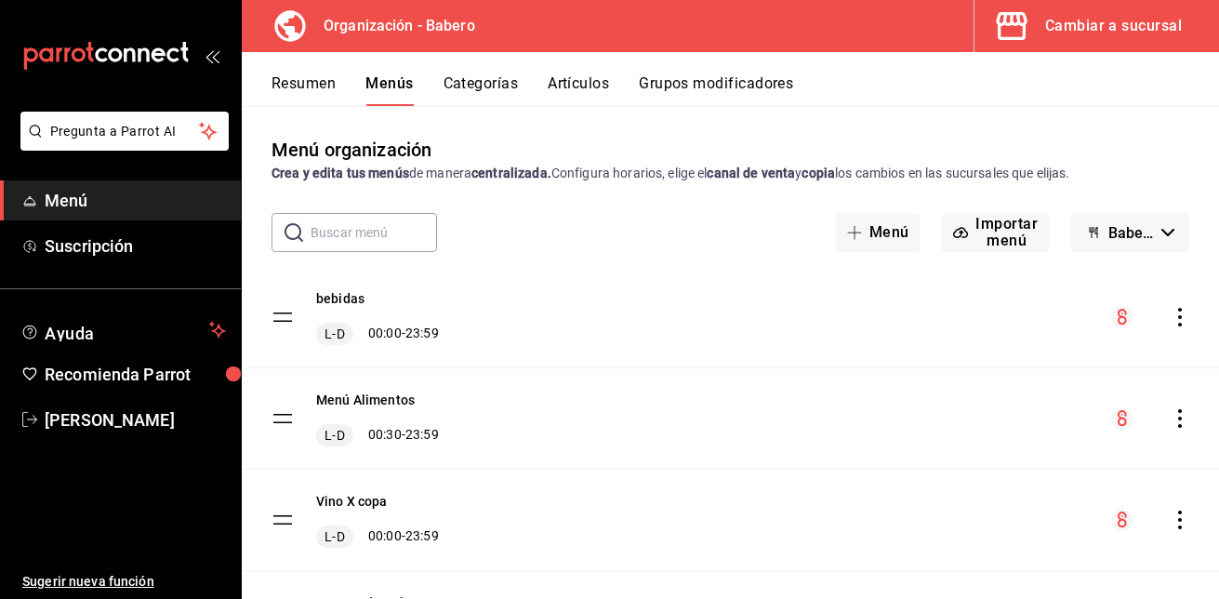
click at [1155, 222] on button "Babero/Biberon - Borrador" at bounding box center [1130, 232] width 118 height 39
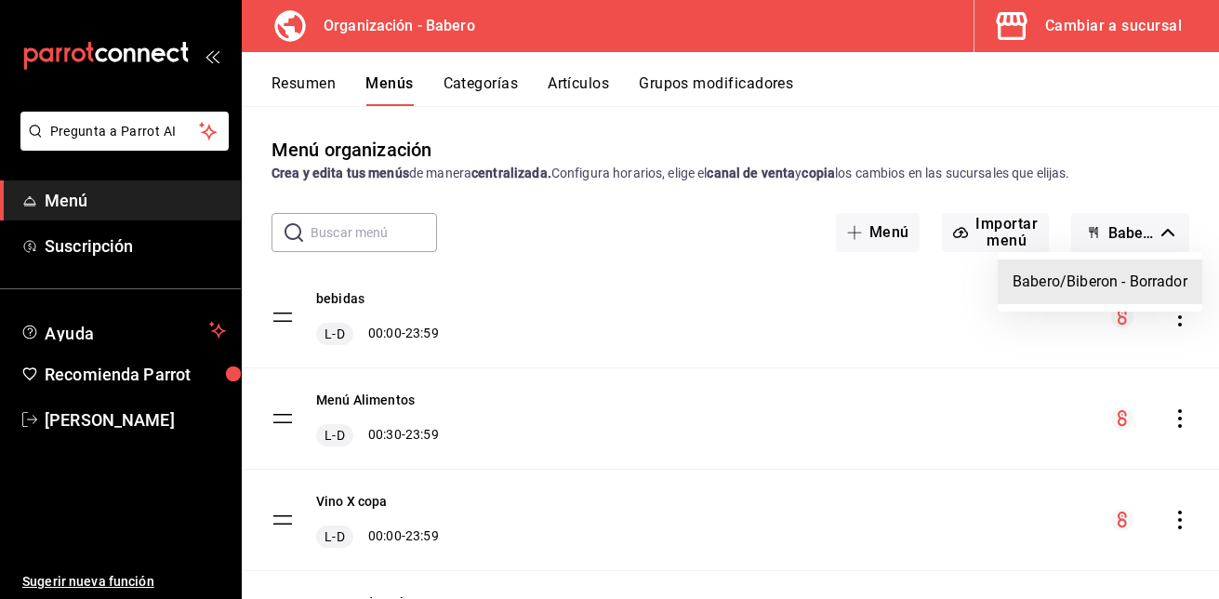
click at [1155, 222] on div at bounding box center [609, 299] width 1219 height 599
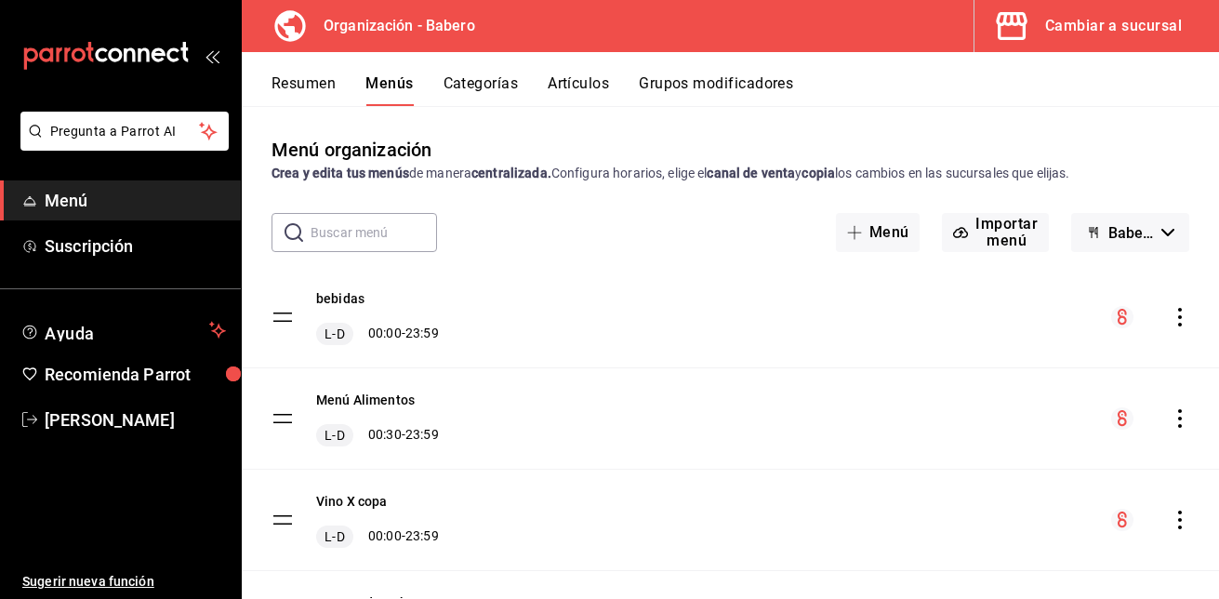
click at [494, 85] on button "Categorías" at bounding box center [480, 90] width 75 height 32
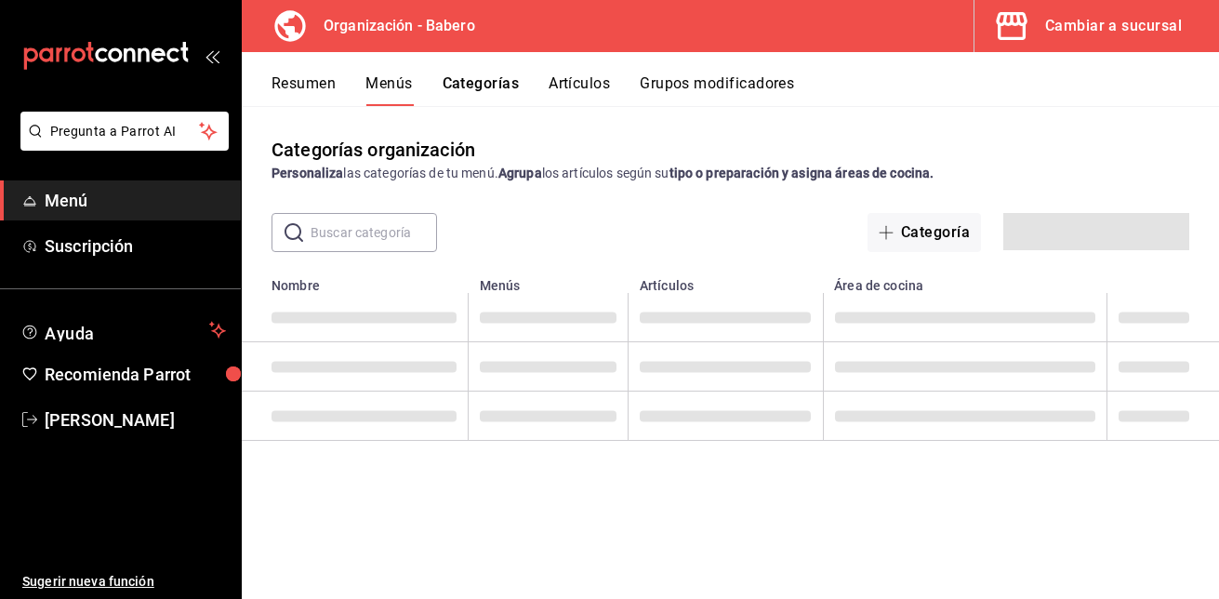
click at [595, 92] on button "Artículos" at bounding box center [579, 90] width 61 height 32
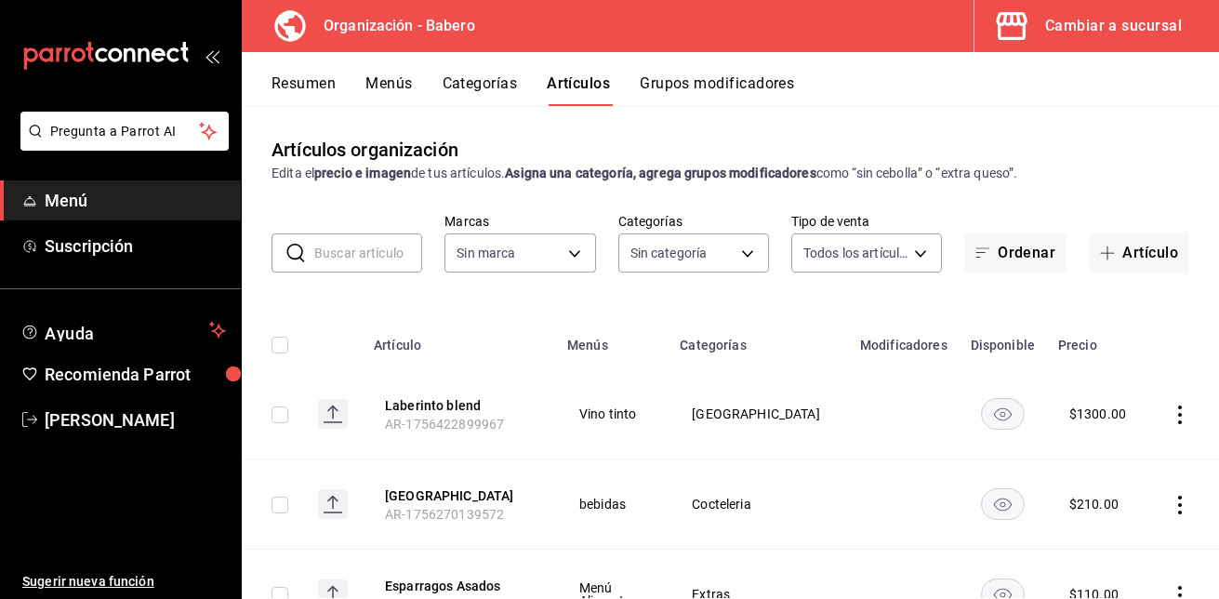
type input "a66e06f9-c574-4272-93a5-56c49c41a772"
type input "d5e981f2-9595-497c-a91a-126b35bb2472,b74fb20b-3b09-4cc9-9e81-849f82f19f95,754ec…"
click at [1127, 264] on button "Artículo" at bounding box center [1139, 252] width 100 height 39
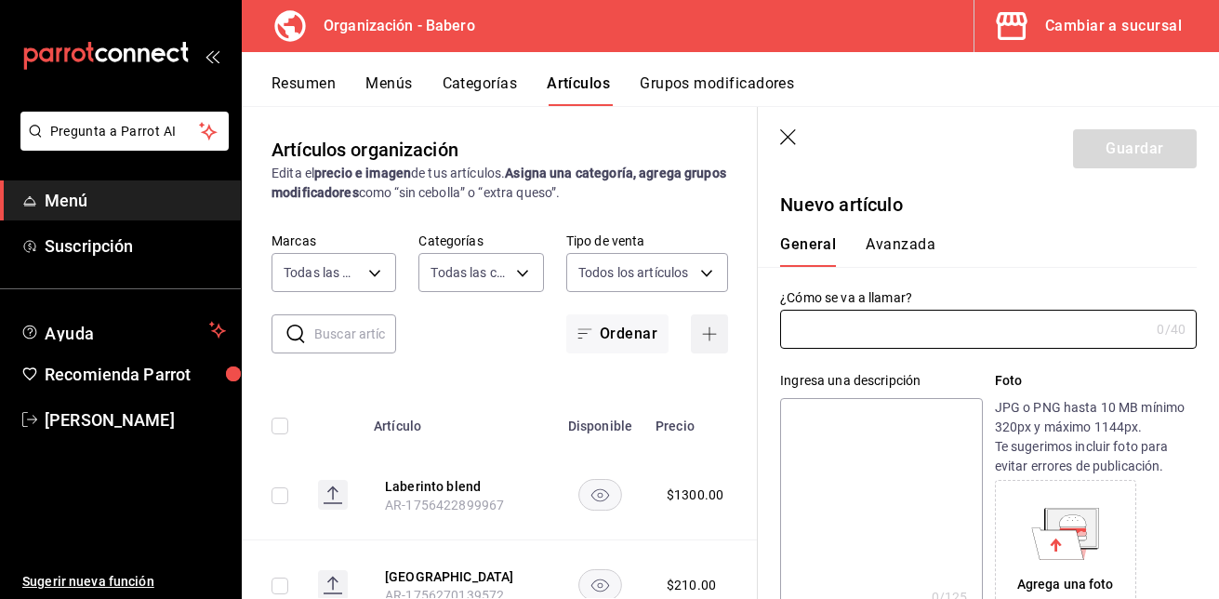
type input "AR-1758658197058"
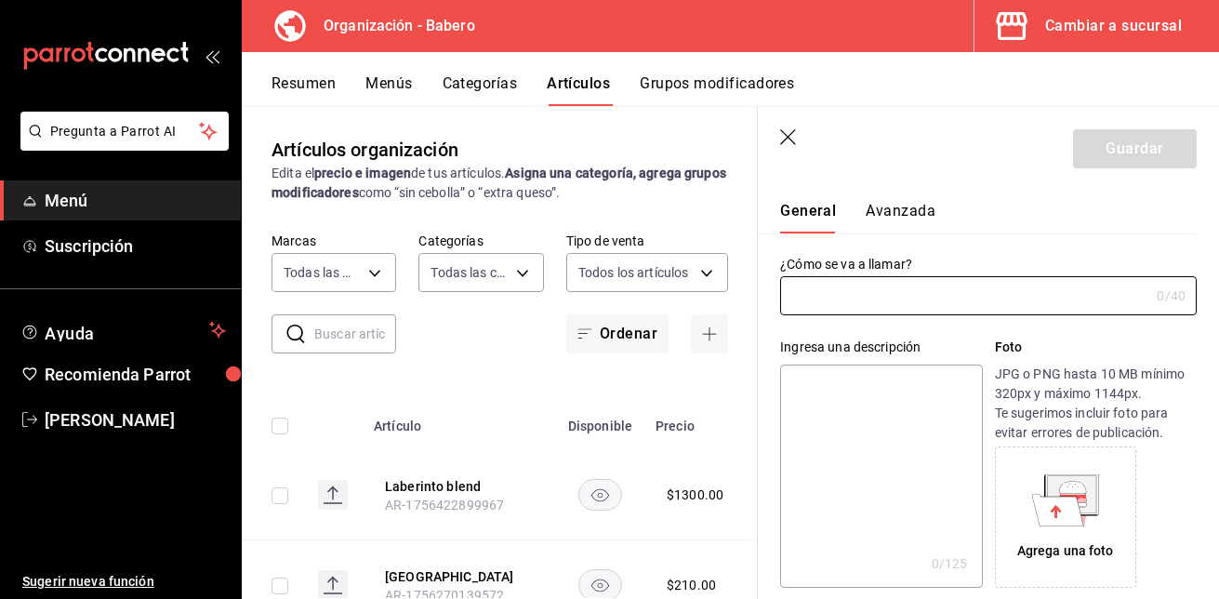
scroll to position [33, 0]
click at [917, 293] on input "text" at bounding box center [964, 296] width 369 height 37
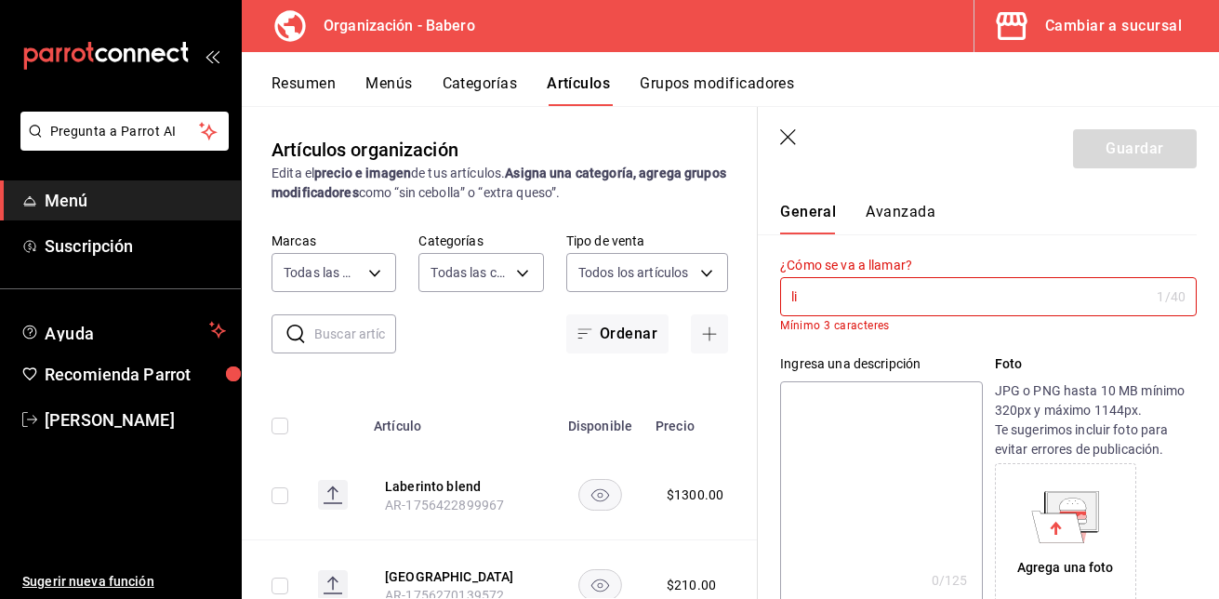
type input "l"
click at [918, 360] on div "Ingresa una descripción" at bounding box center [881, 364] width 202 height 20
click at [901, 304] on input "LIMONADA" at bounding box center [964, 296] width 369 height 37
type input "L"
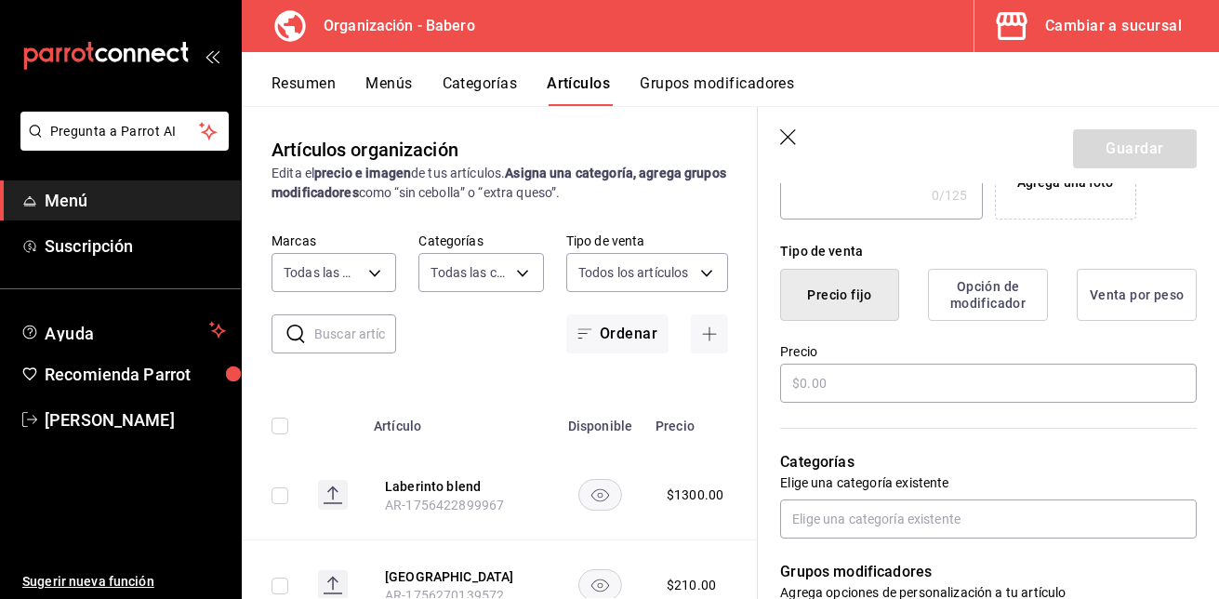
scroll to position [403, 0]
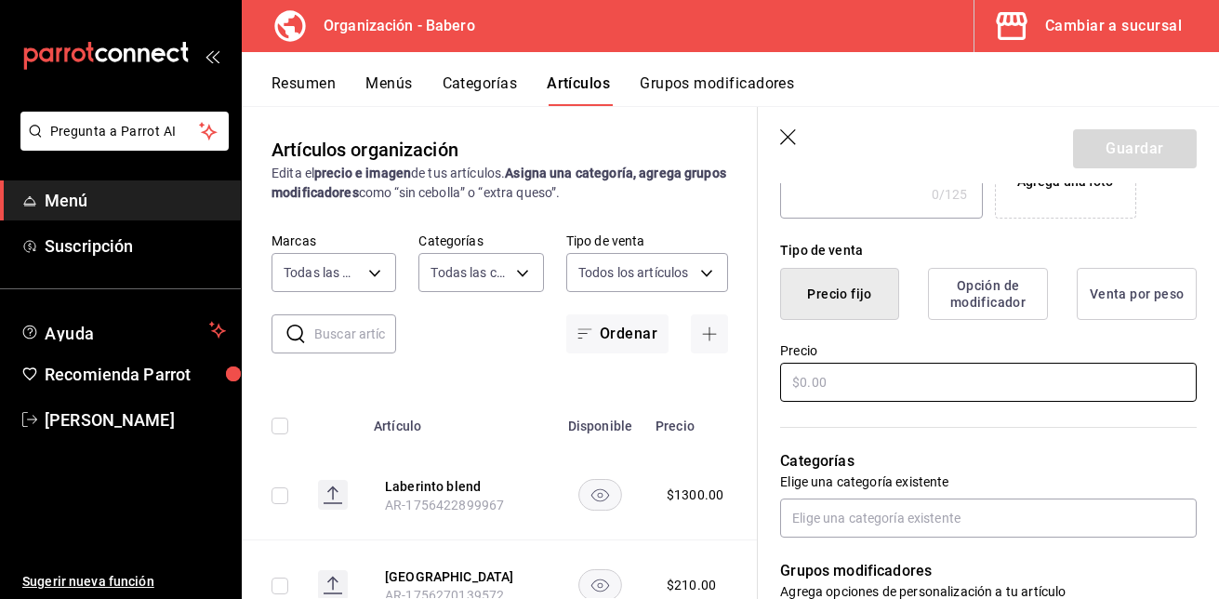
type input "Limonada"
click at [921, 379] on input "text" at bounding box center [988, 382] width 416 height 39
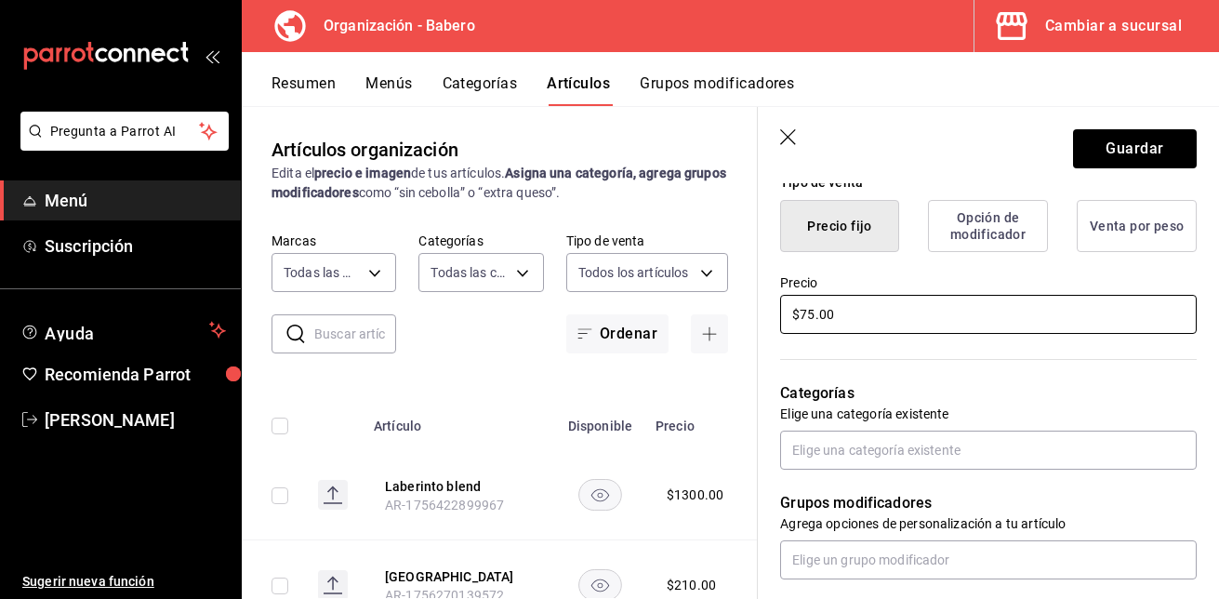
scroll to position [471, 0]
type input "$75.00"
click at [824, 452] on input "text" at bounding box center [988, 449] width 416 height 39
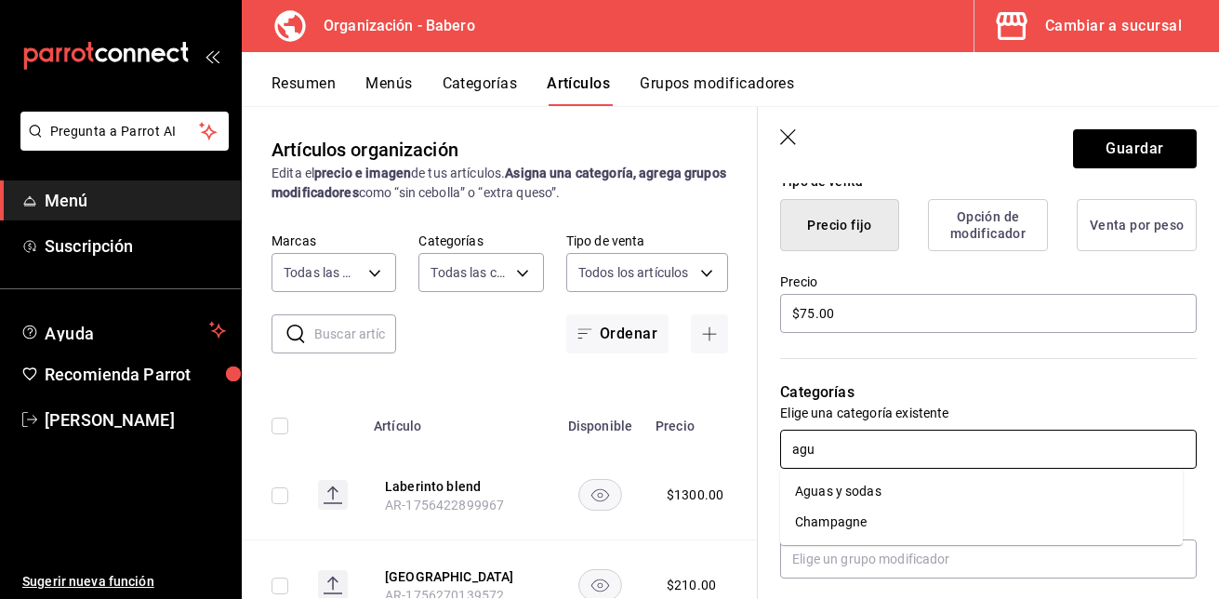
type input "agua"
click at [832, 490] on li "Aguas y sodas" at bounding box center [981, 491] width 403 height 31
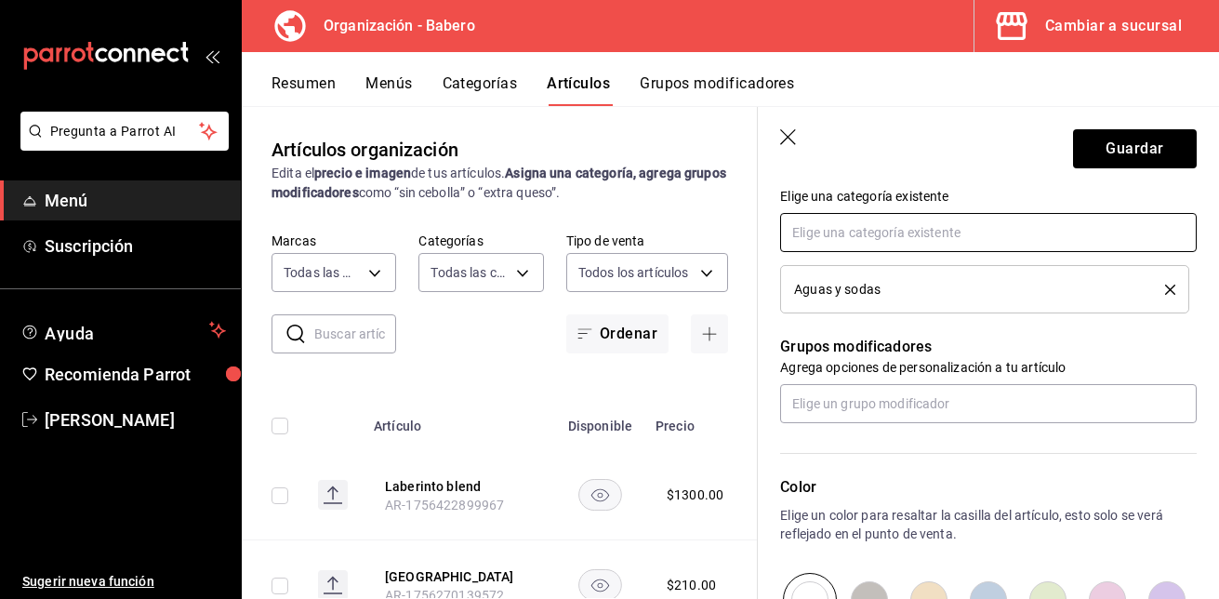
scroll to position [689, 0]
click at [853, 410] on input "text" at bounding box center [988, 402] width 416 height 39
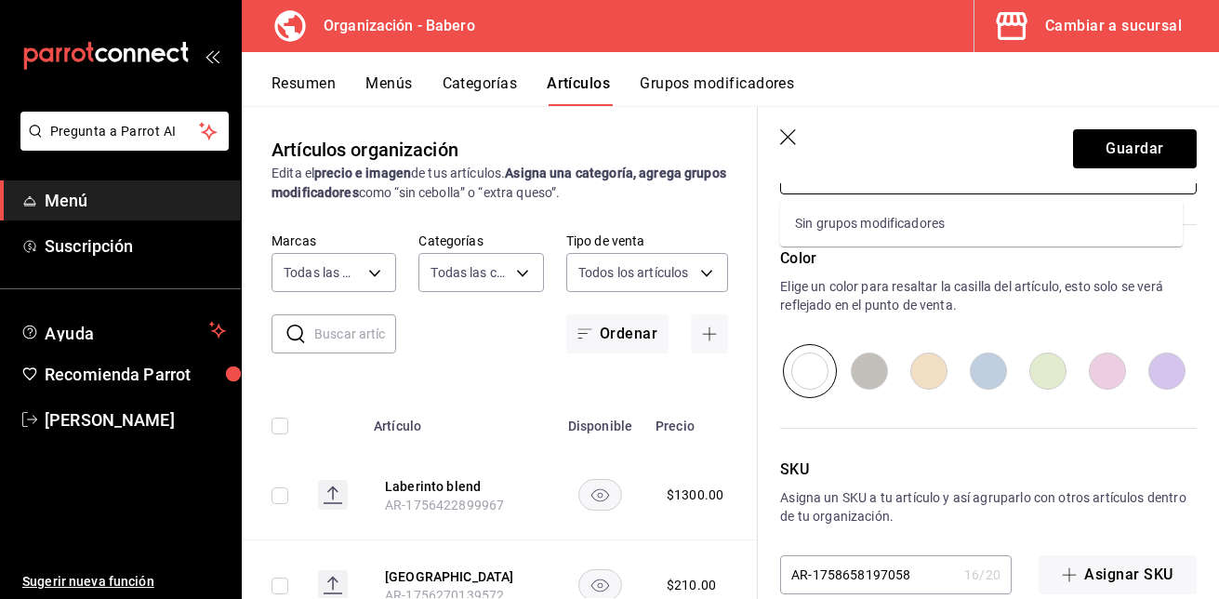
scroll to position [949, 0]
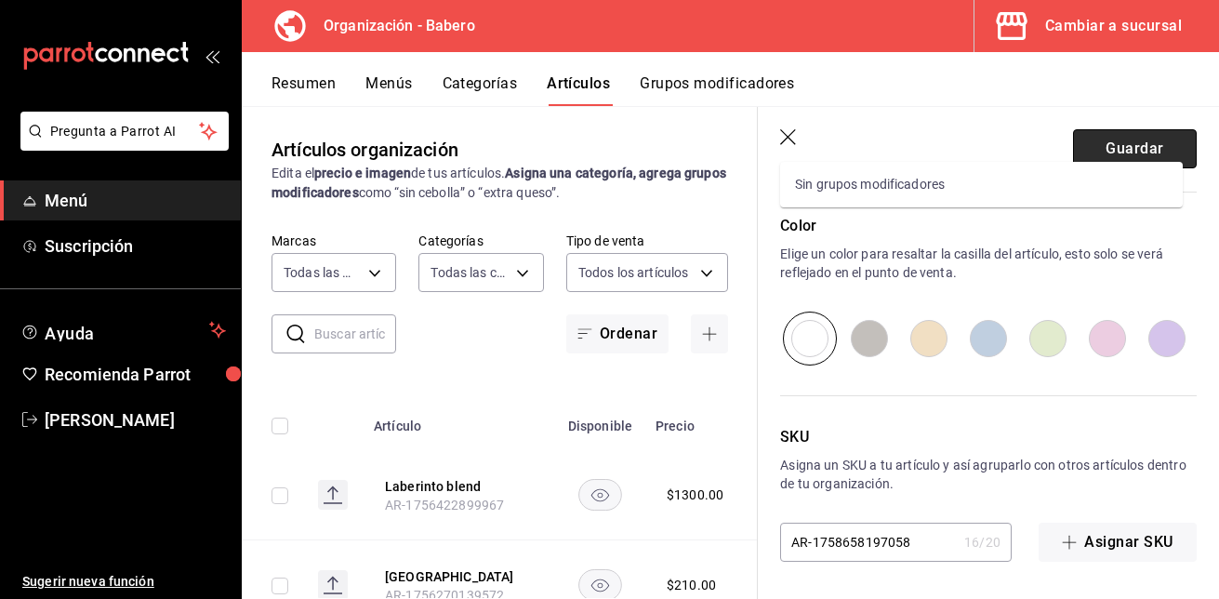
click at [1168, 140] on button "Guardar" at bounding box center [1135, 148] width 124 height 39
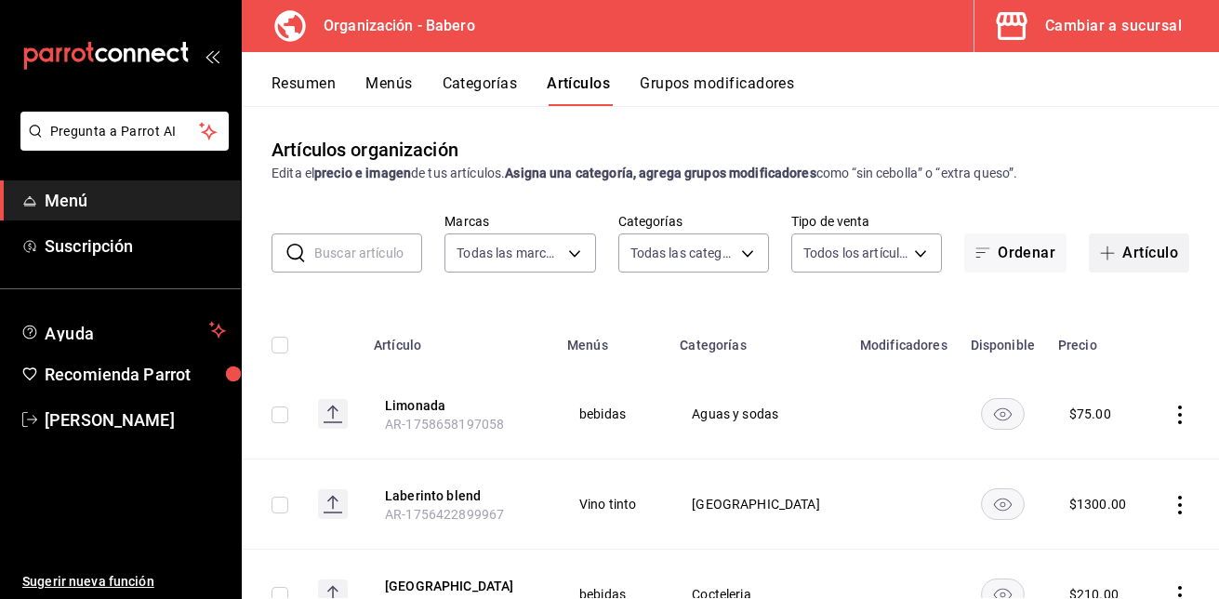
click at [1131, 257] on button "Artículo" at bounding box center [1139, 252] width 100 height 39
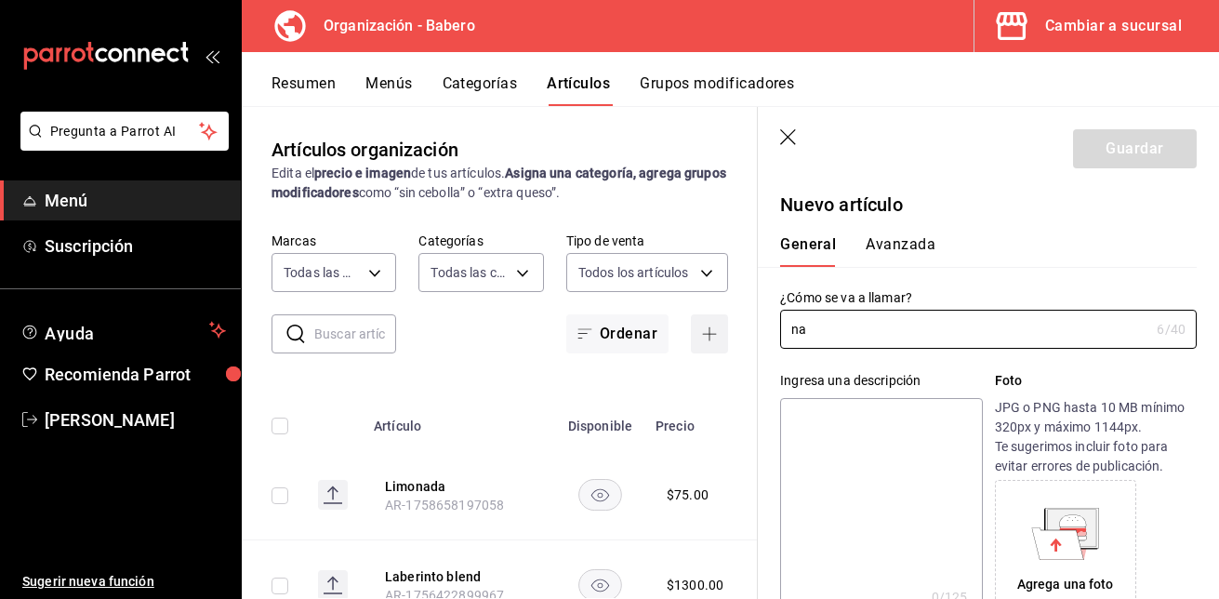
type input "n"
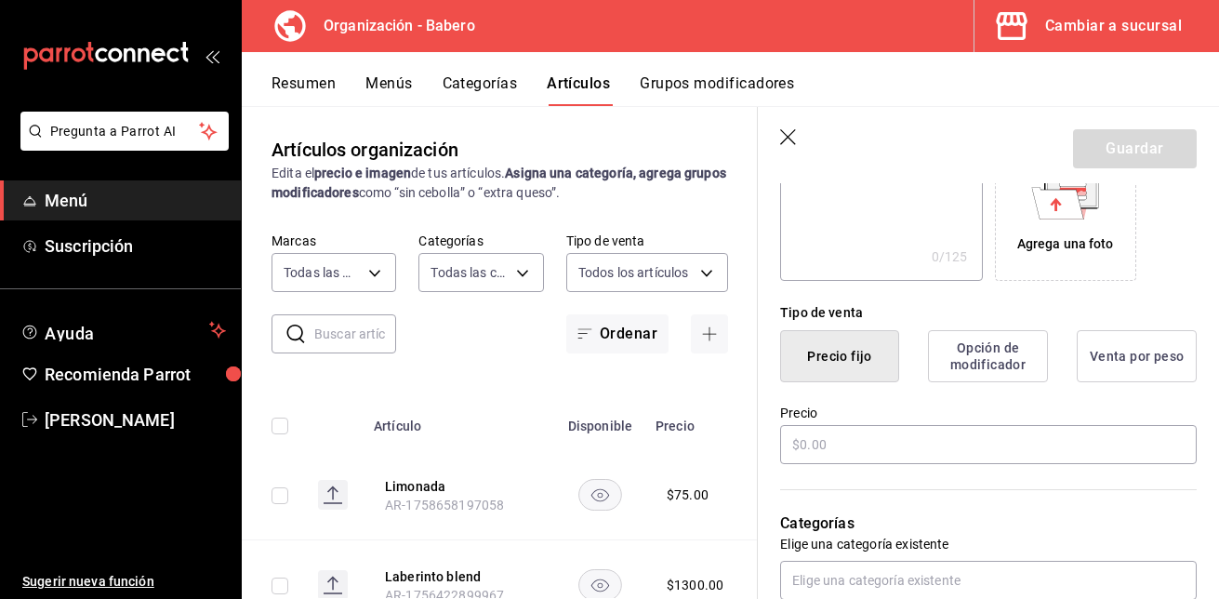
scroll to position [344, 0]
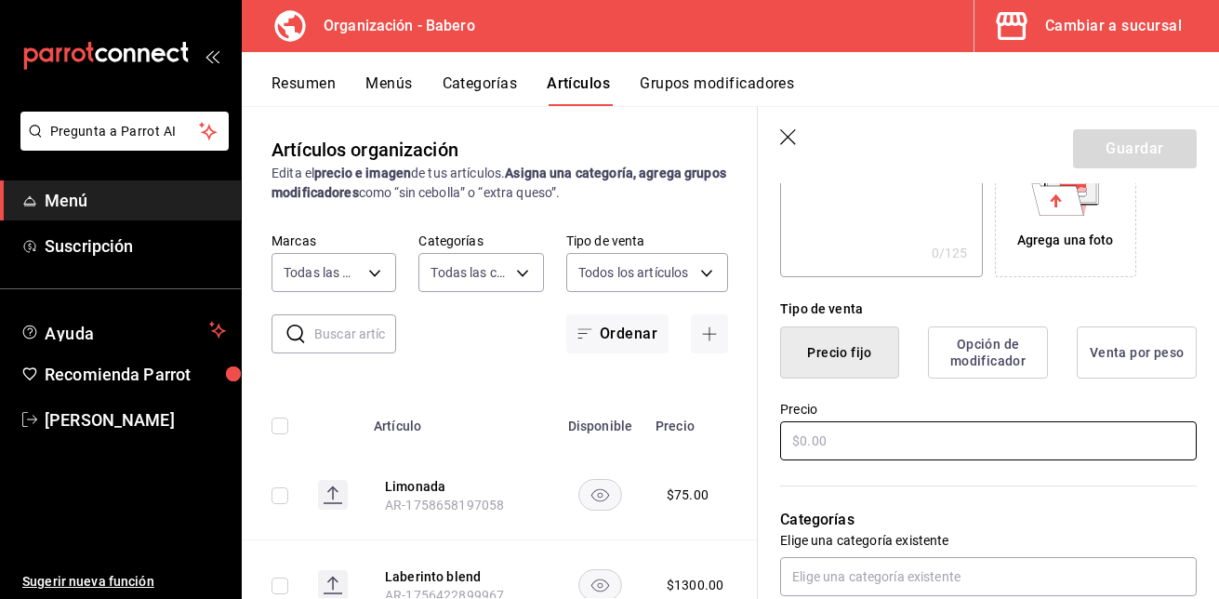
type input "Naranjada"
click at [919, 443] on input "text" at bounding box center [988, 440] width 416 height 39
type input "$75.00"
click at [967, 523] on p "Categorías" at bounding box center [988, 520] width 416 height 22
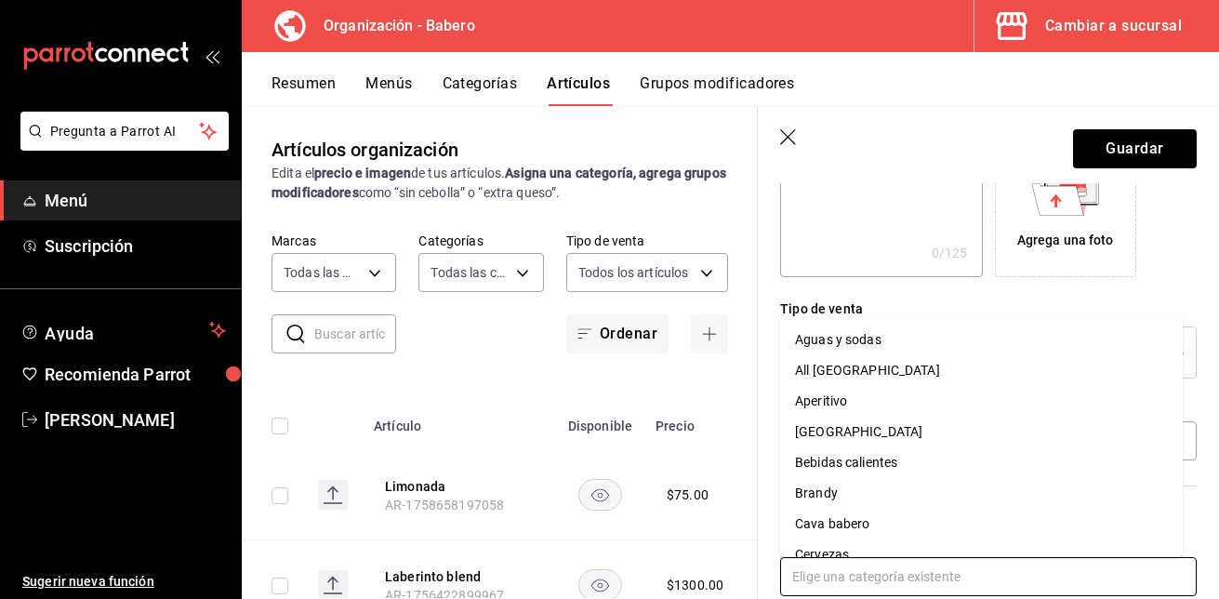
click at [921, 574] on input "text" at bounding box center [988, 576] width 416 height 39
click at [1202, 496] on div "Nuevo artículo General Avanzada ¿Cómo se va a llamar? Naranjada 9 /40 ¿Cómo se …" at bounding box center [988, 490] width 461 height 1303
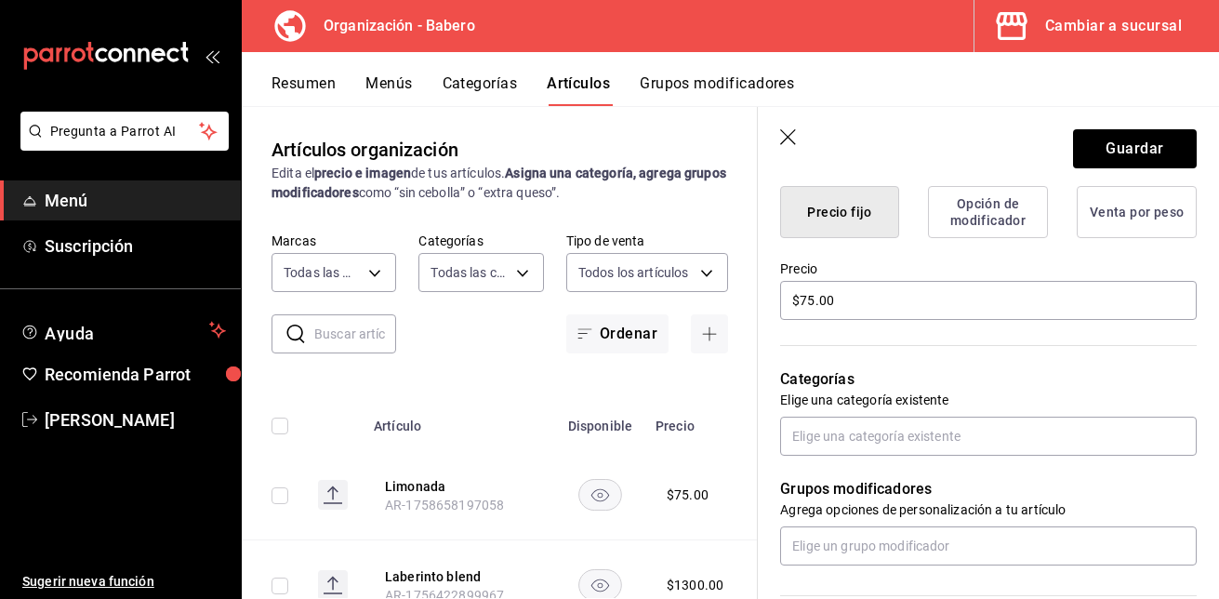
scroll to position [485, 0]
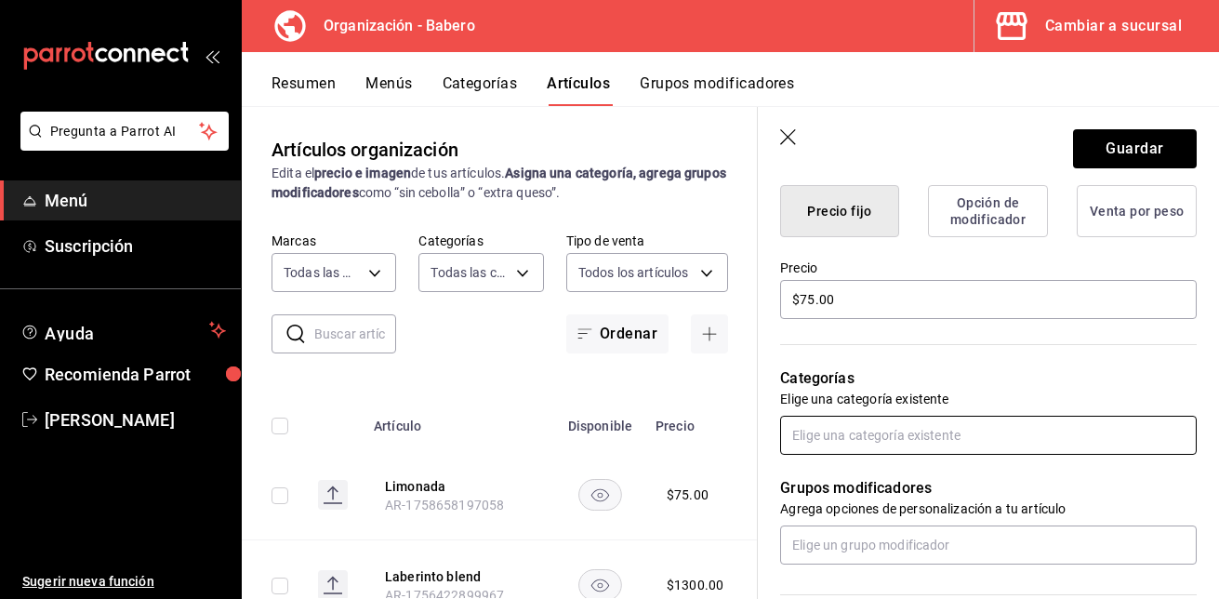
click at [1089, 424] on input "text" at bounding box center [988, 435] width 416 height 39
type input "agua"
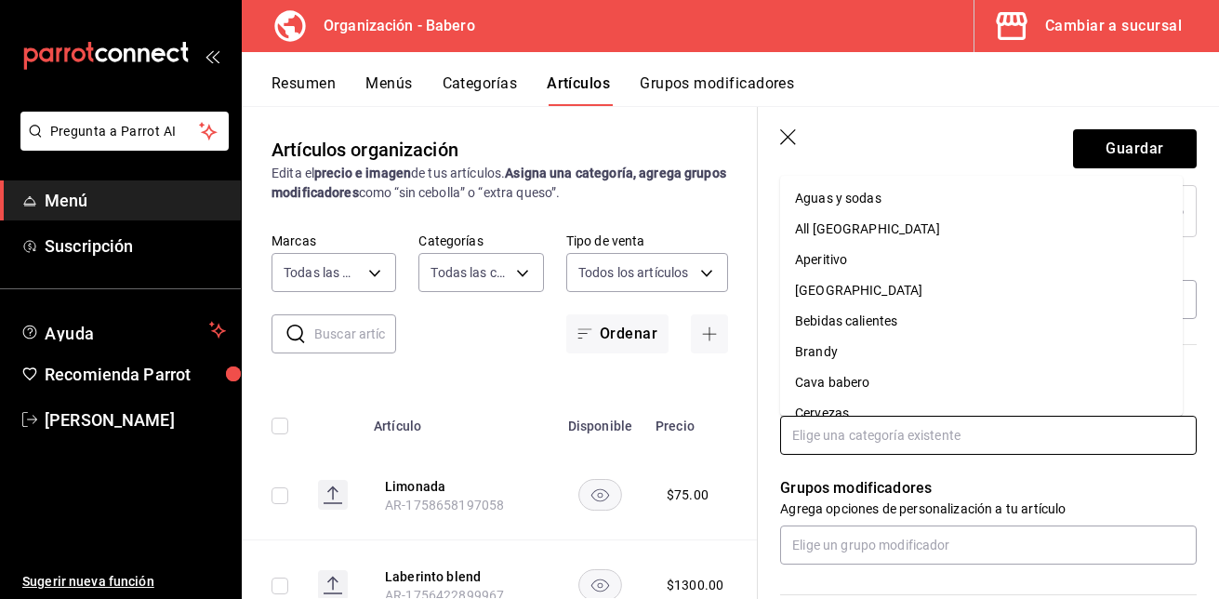
click at [975, 435] on input "text" at bounding box center [988, 435] width 416 height 39
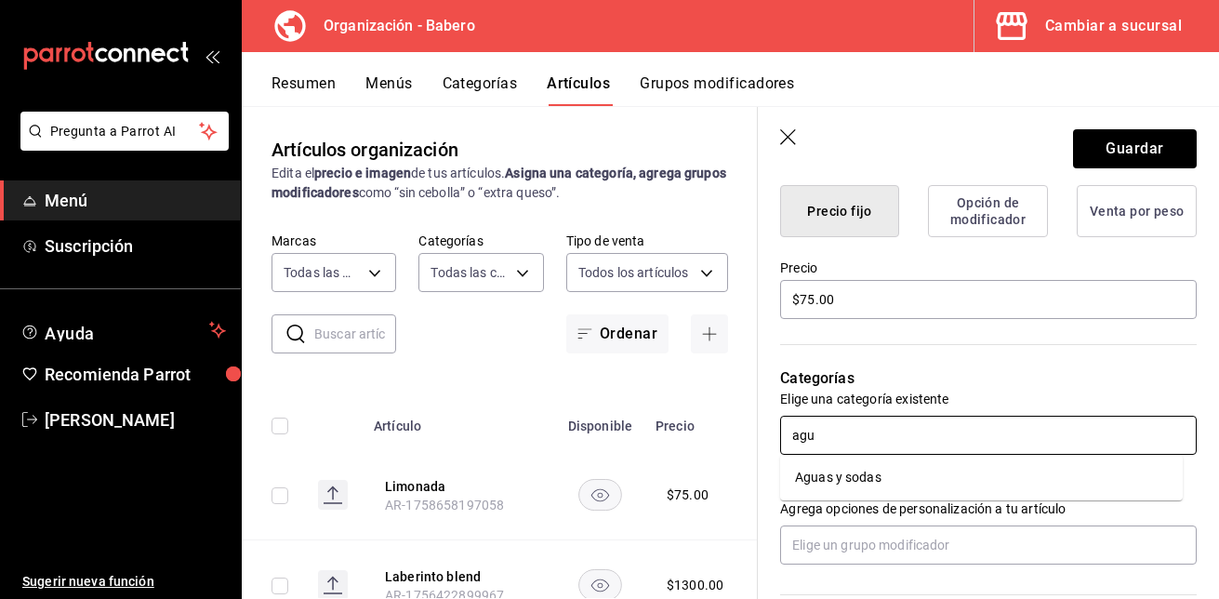
type input "agua"
click at [935, 473] on li "Aguas y sodas" at bounding box center [981, 477] width 403 height 31
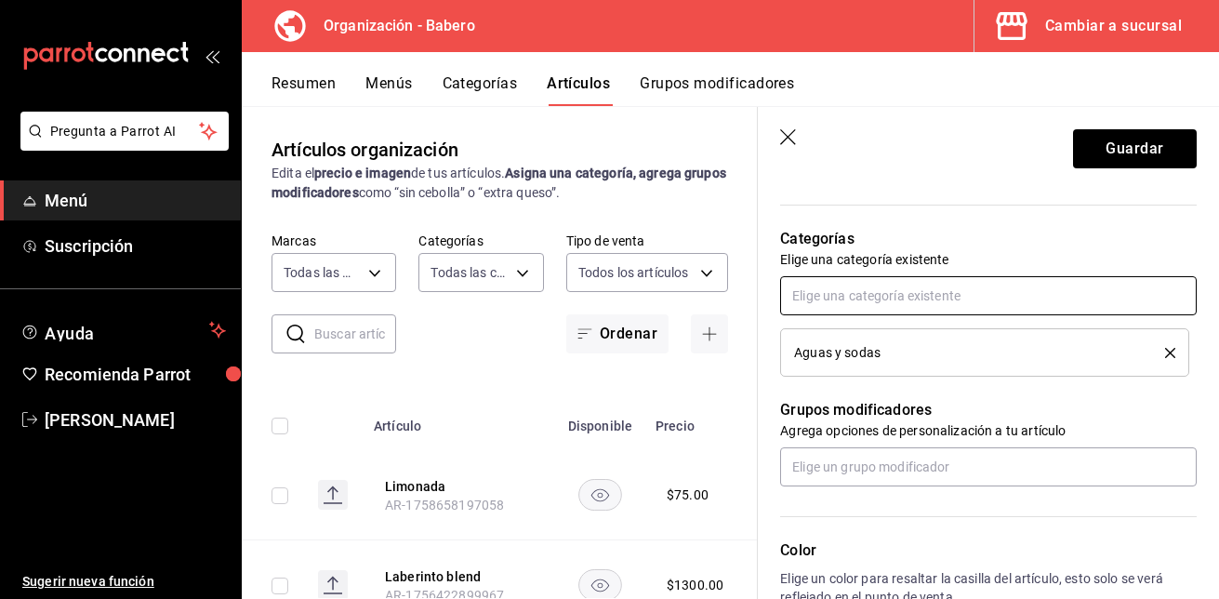
scroll to position [643, 0]
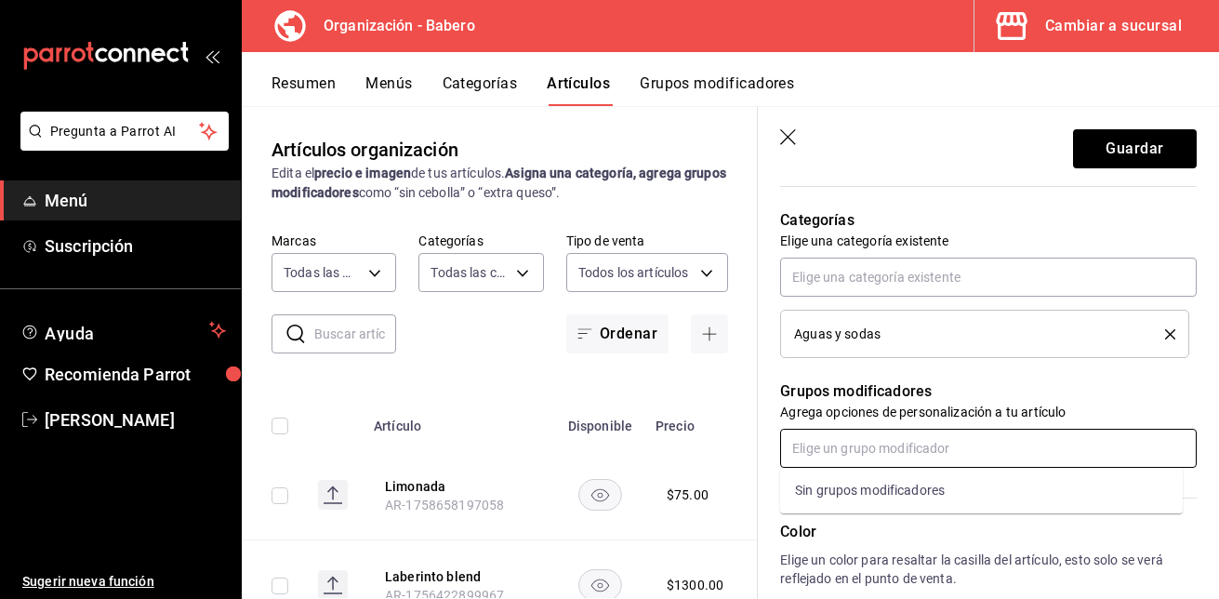
click at [944, 450] on input "text" at bounding box center [988, 448] width 416 height 39
type input "mineral"
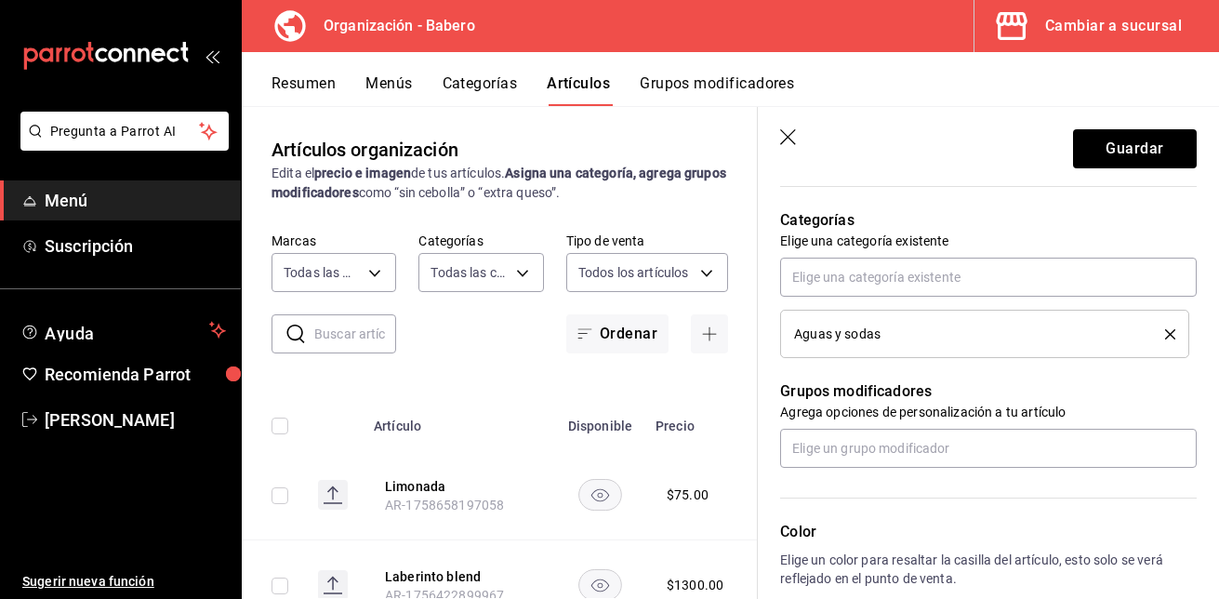
click at [945, 517] on div "Color Elige un color para resaltar la casilla del artículo, esto solo se verá r…" at bounding box center [977, 570] width 439 height 204
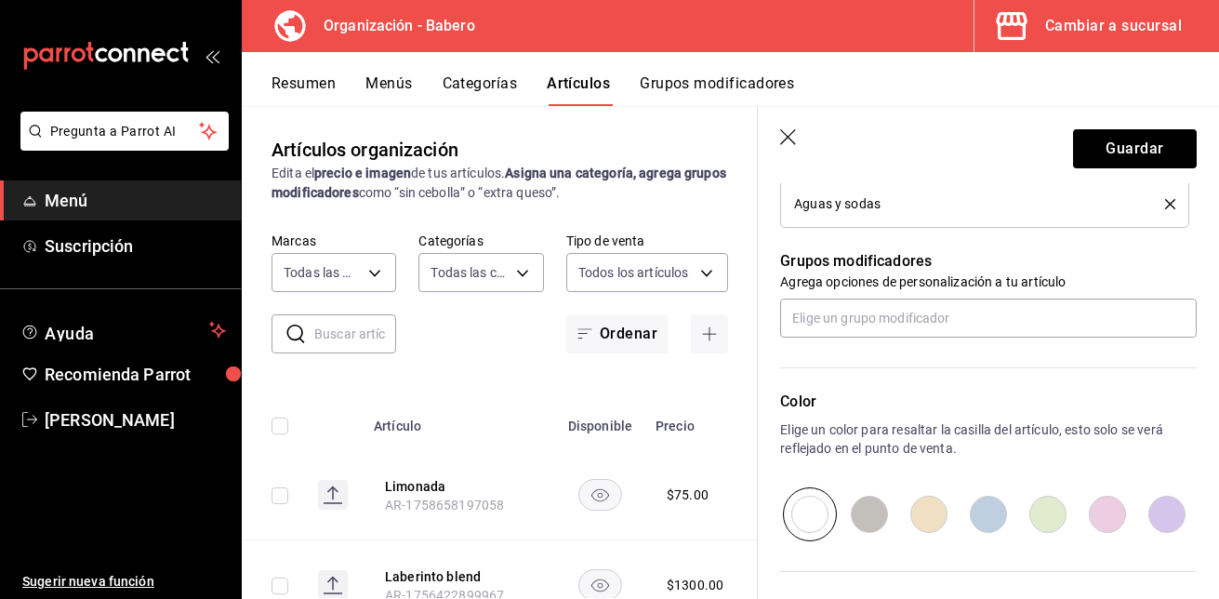
scroll to position [774, 0]
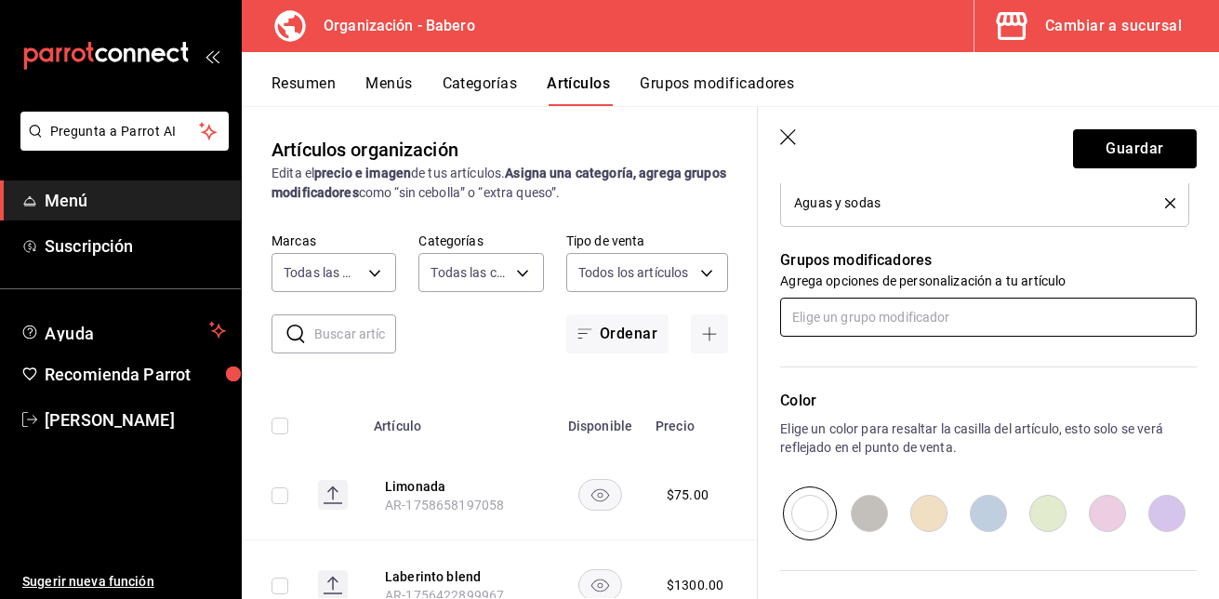
click at [919, 324] on input "text" at bounding box center [988, 316] width 416 height 39
click at [902, 364] on div "Sin grupos modificadores" at bounding box center [981, 360] width 403 height 46
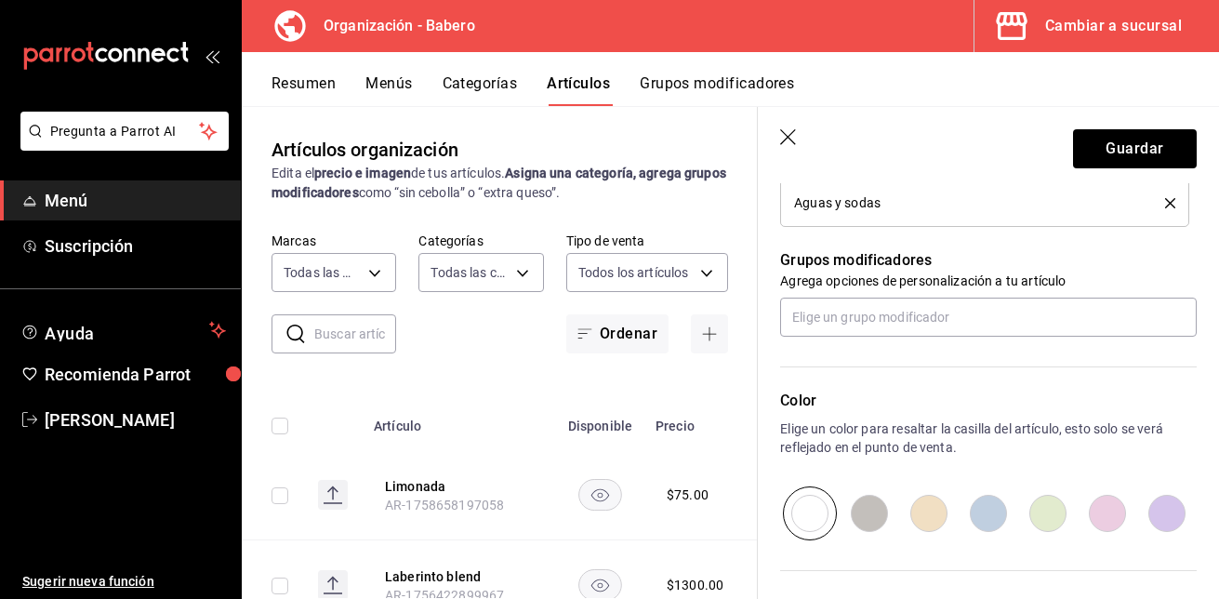
click at [756, 86] on button "Grupos modificadores" at bounding box center [717, 90] width 154 height 32
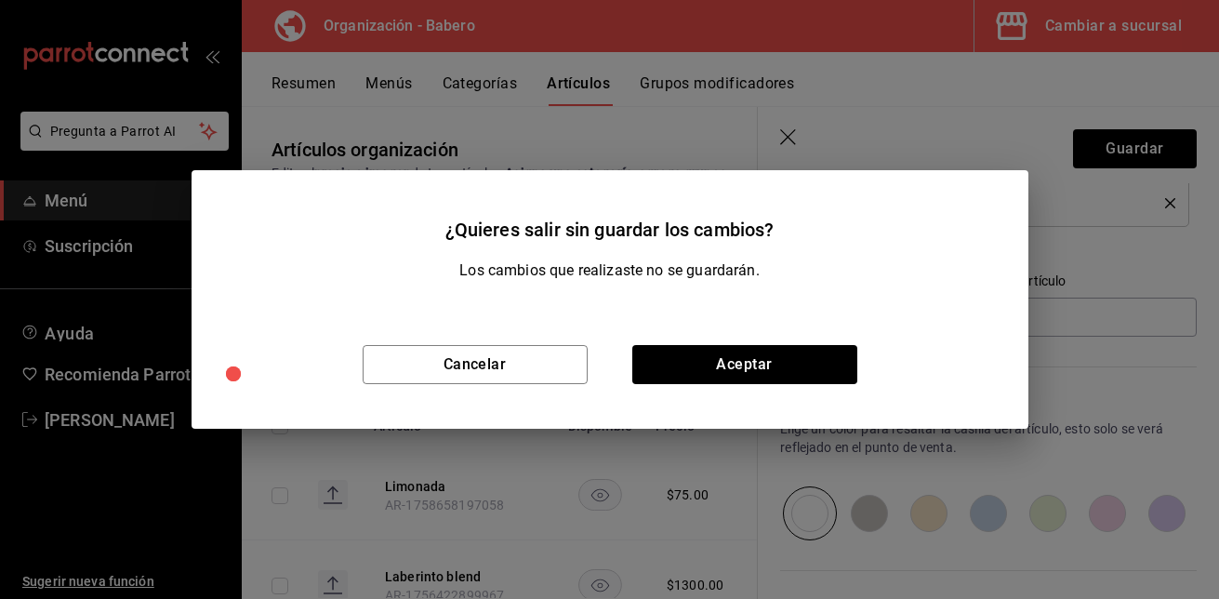
click at [895, 132] on div "¿Quieres salir sin guardar los cambios? Los cambios que realizaste no se guarda…" at bounding box center [609, 299] width 1219 height 599
click at [458, 375] on button "Cancelar" at bounding box center [475, 364] width 225 height 39
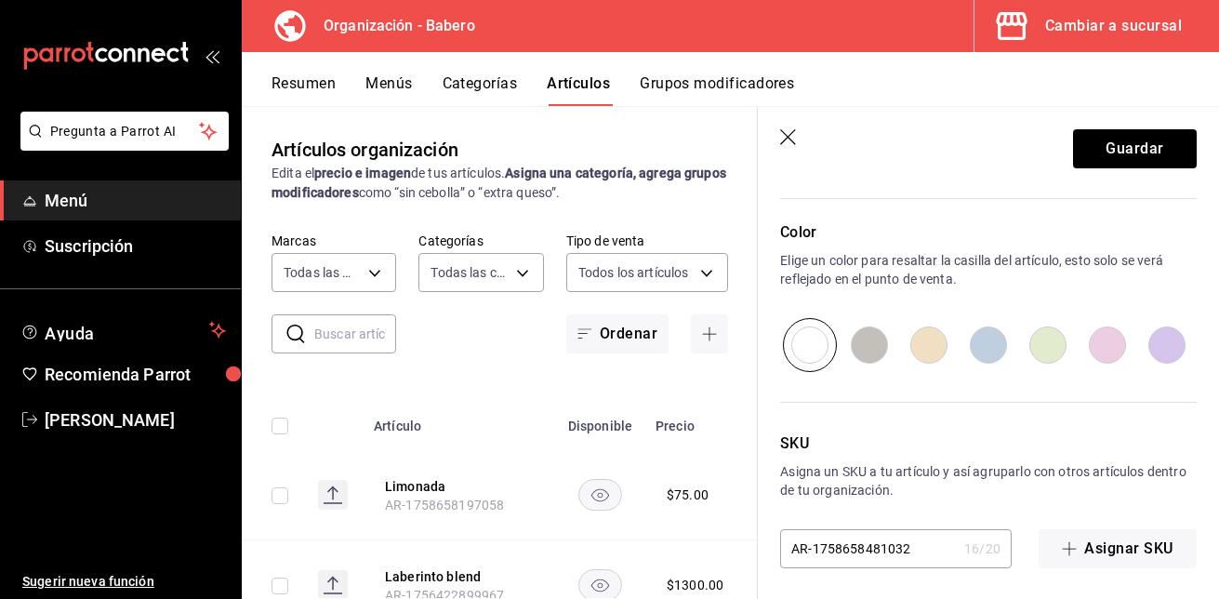
scroll to position [949, 0]
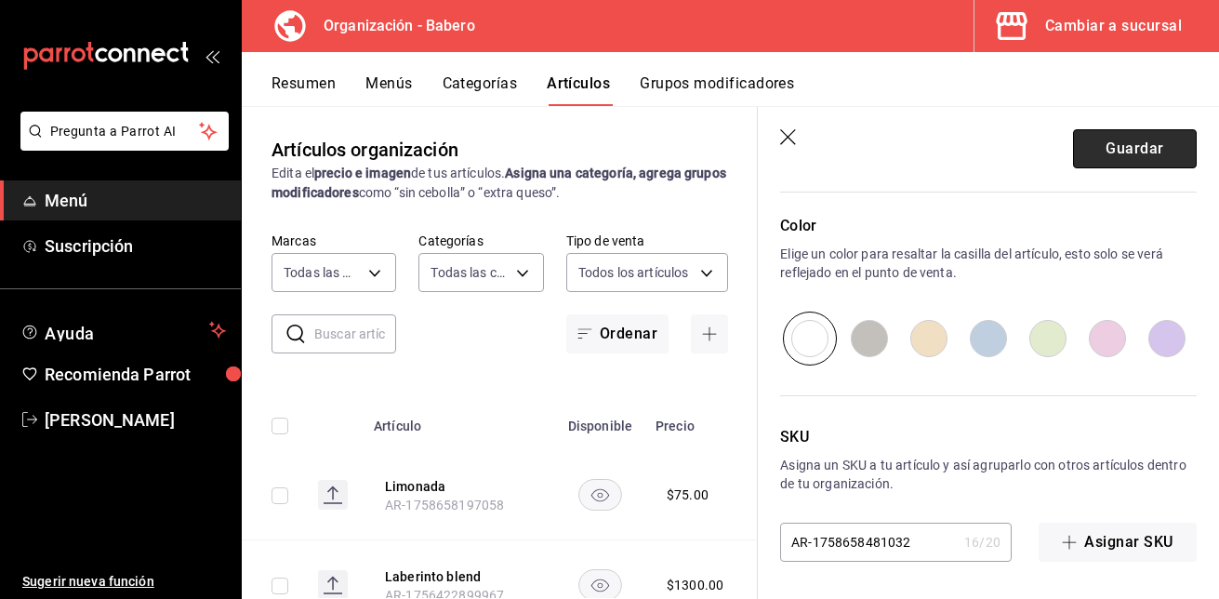
click at [1105, 149] on button "Guardar" at bounding box center [1135, 148] width 124 height 39
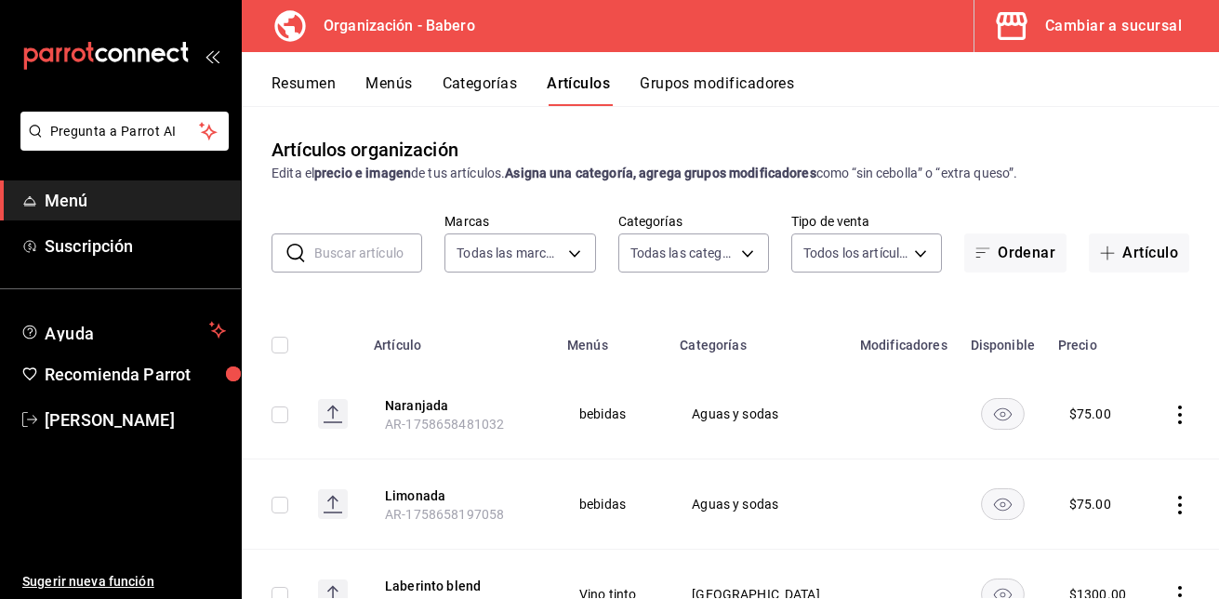
click at [778, 76] on button "Grupos modificadores" at bounding box center [717, 90] width 154 height 32
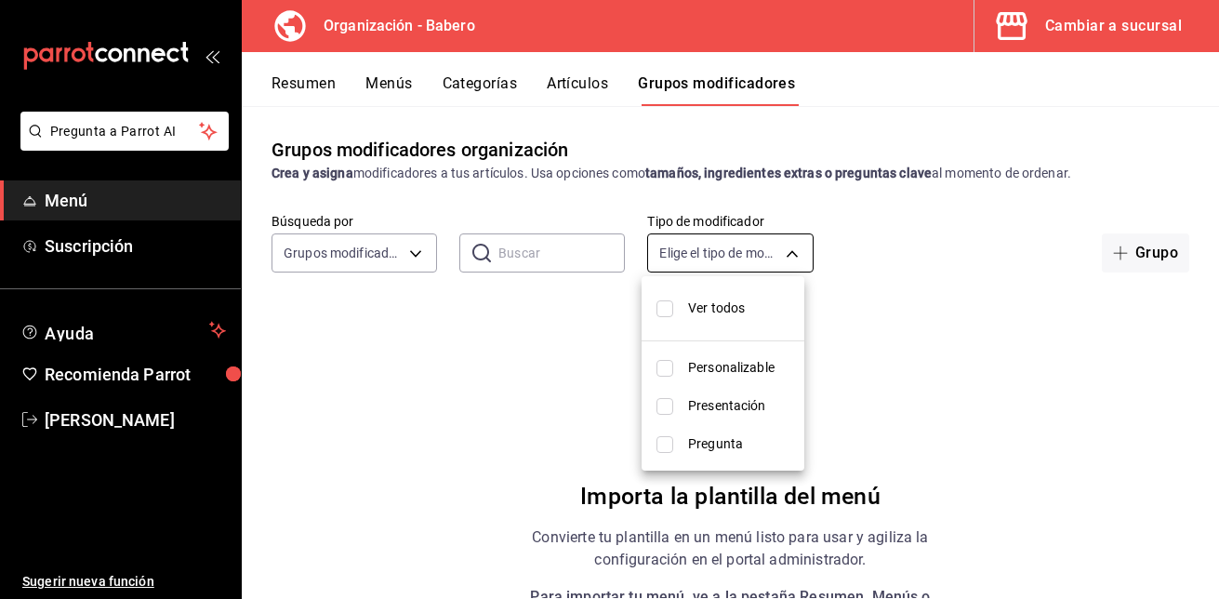
click at [782, 256] on body "Pregunta a Parrot AI Menú Suscripción Ayuda Recomienda Parrot [PERSON_NAME] Sug…" at bounding box center [609, 299] width 1219 height 599
click at [782, 256] on div at bounding box center [609, 299] width 1219 height 599
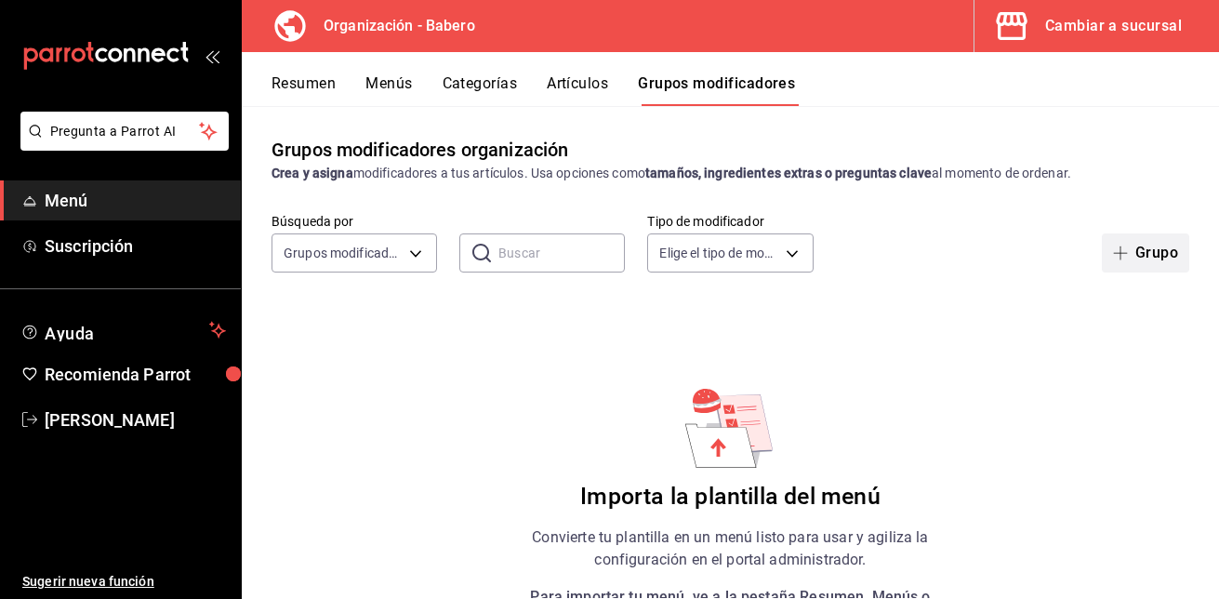
click at [1122, 262] on button "Grupo" at bounding box center [1145, 252] width 87 height 39
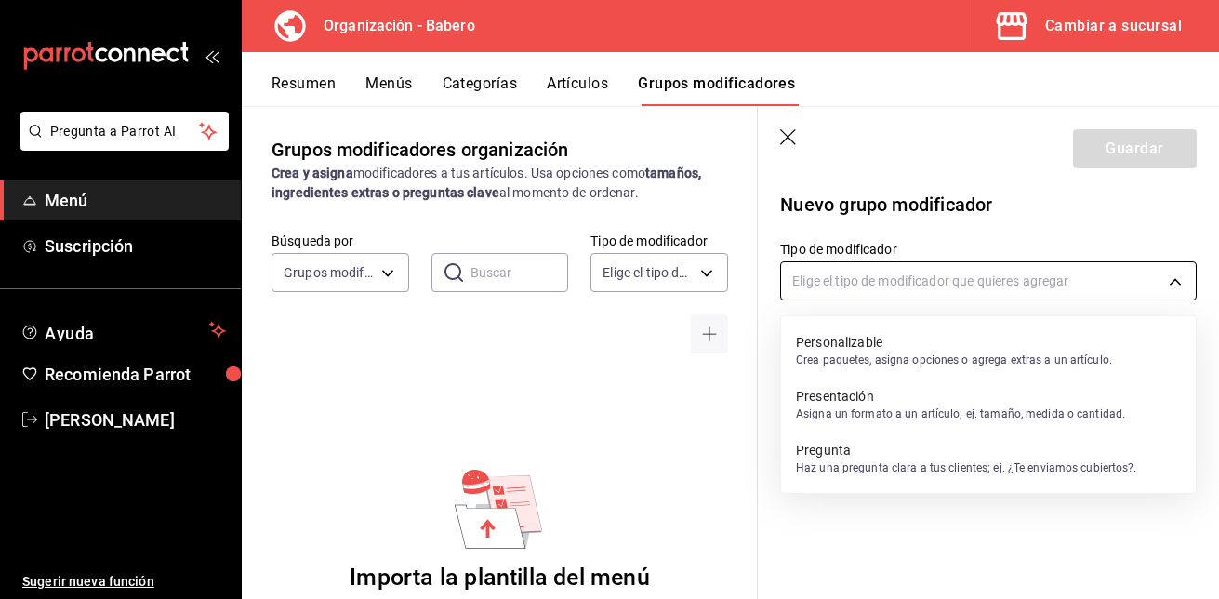
click at [1183, 279] on body "Pregunta a Parrot AI Menú Suscripción Ayuda Recomienda Parrot [PERSON_NAME] Sug…" at bounding box center [609, 299] width 1219 height 599
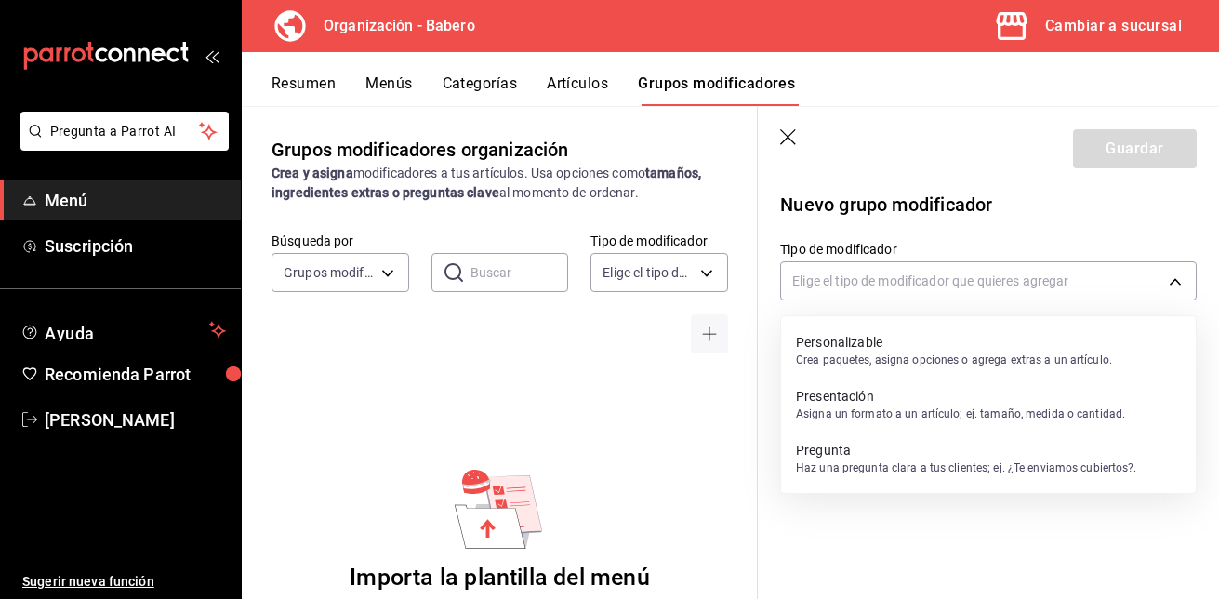
click at [852, 347] on p "Personalizable" at bounding box center [954, 342] width 316 height 19
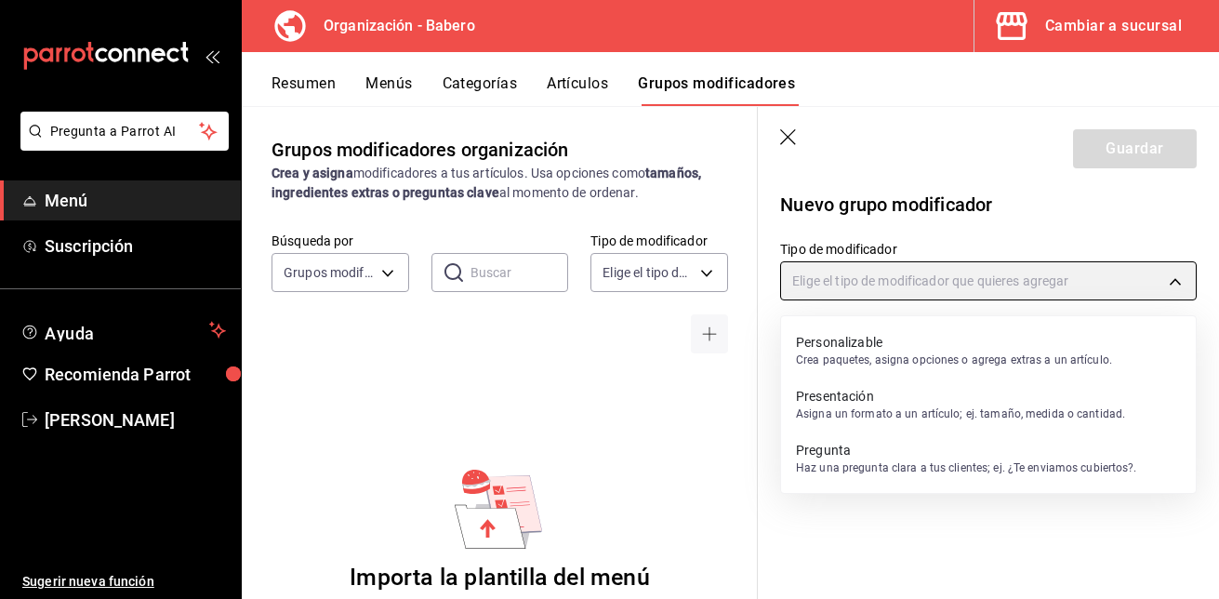
type input "CUSTOMIZABLE"
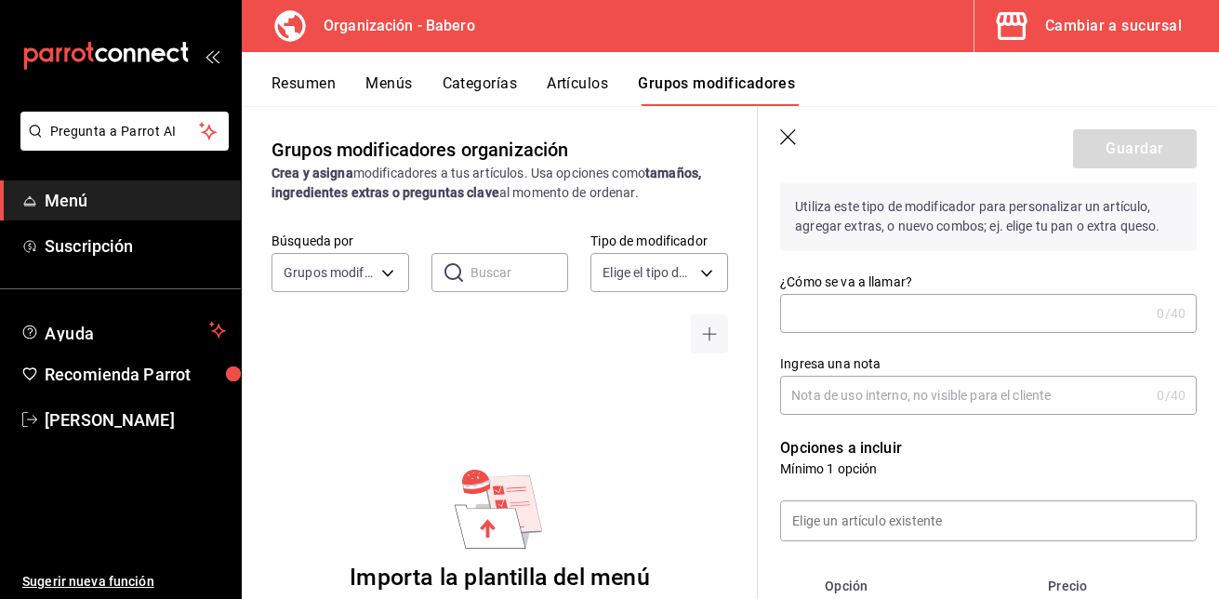
scroll to position [146, 0]
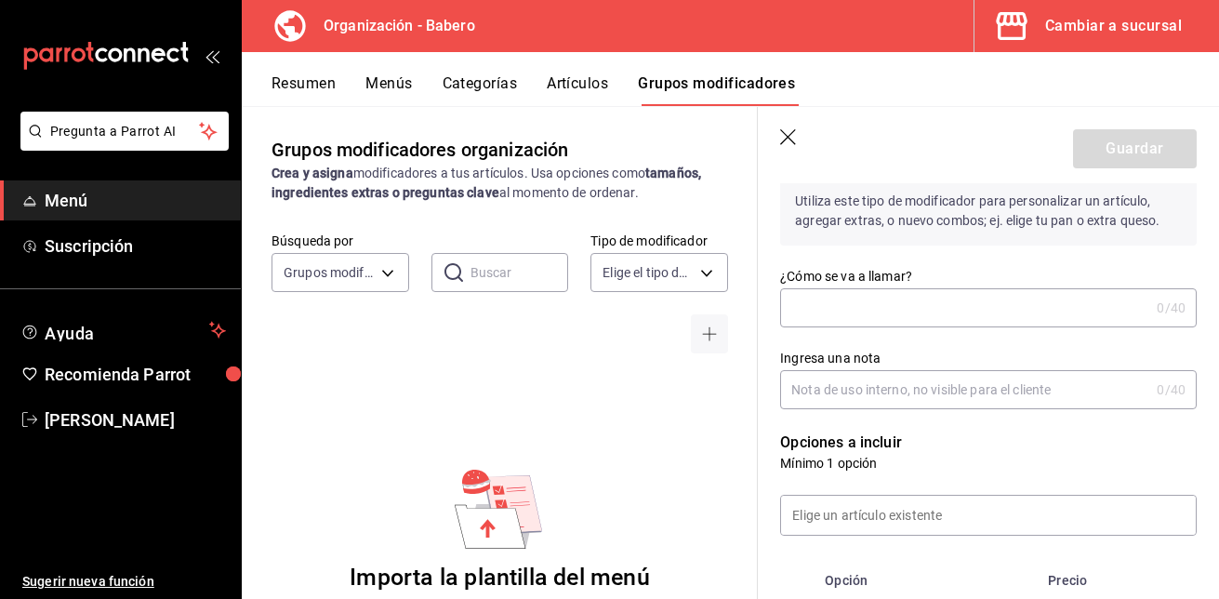
click at [785, 137] on icon "button" at bounding box center [789, 138] width 19 height 19
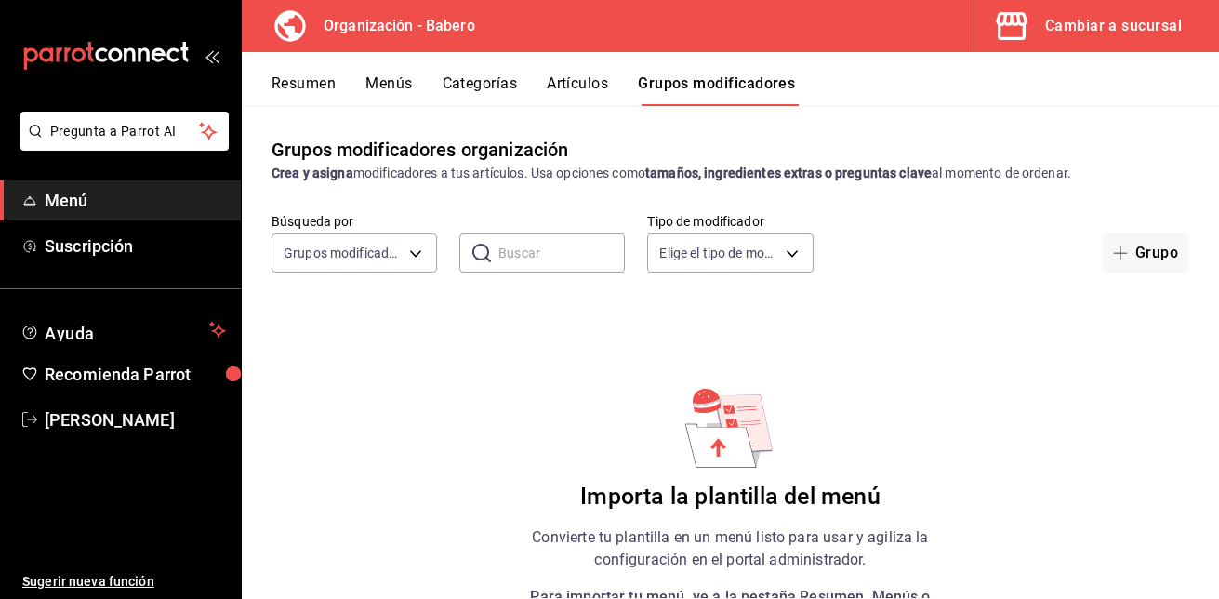
click at [594, 86] on button "Artículos" at bounding box center [577, 90] width 61 height 32
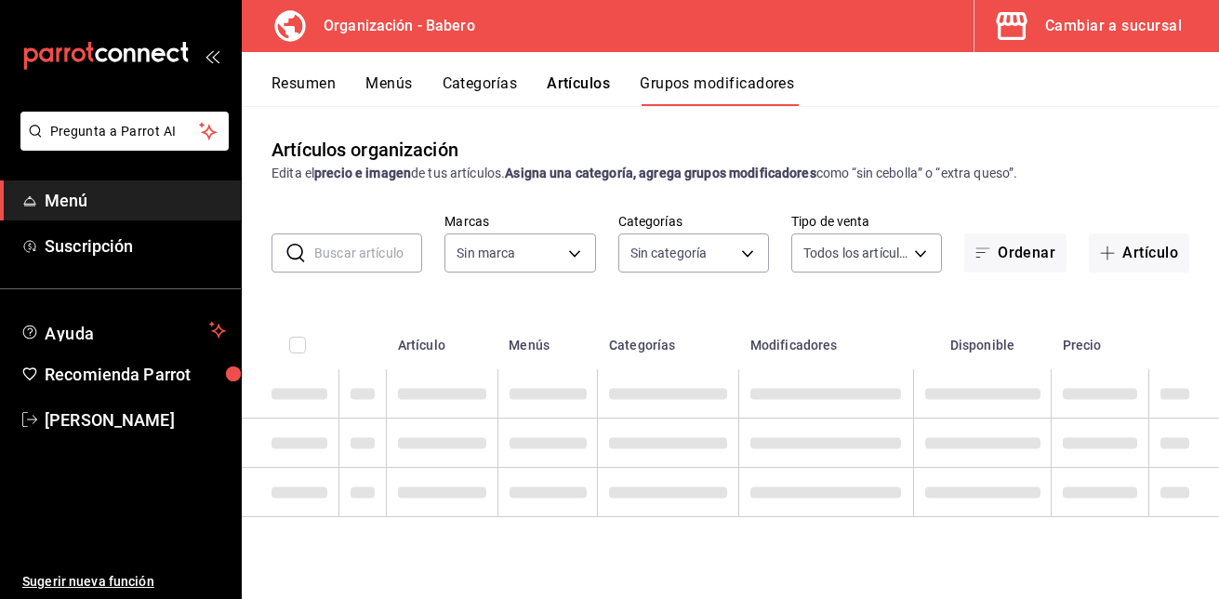
type input "a66e06f9-c574-4272-93a5-56c49c41a772"
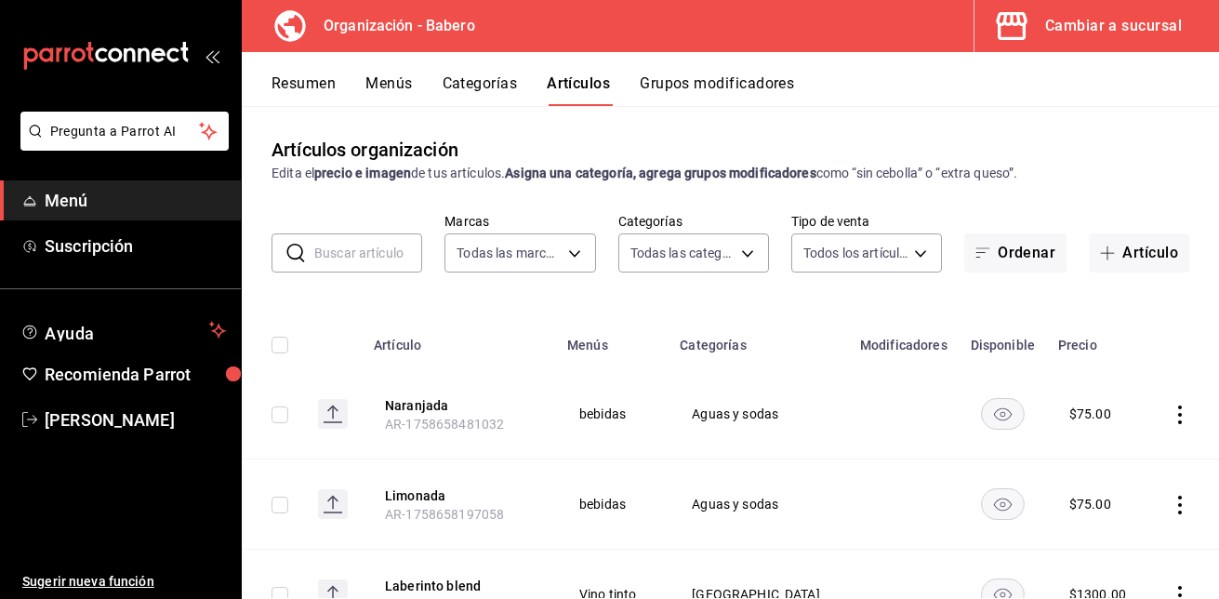
type input "d5e981f2-9595-497c-a91a-126b35bb2472,b74fb20b-3b09-4cc9-9e81-849f82f19f95,754ec…"
click at [1132, 255] on button "Artículo" at bounding box center [1139, 252] width 100 height 39
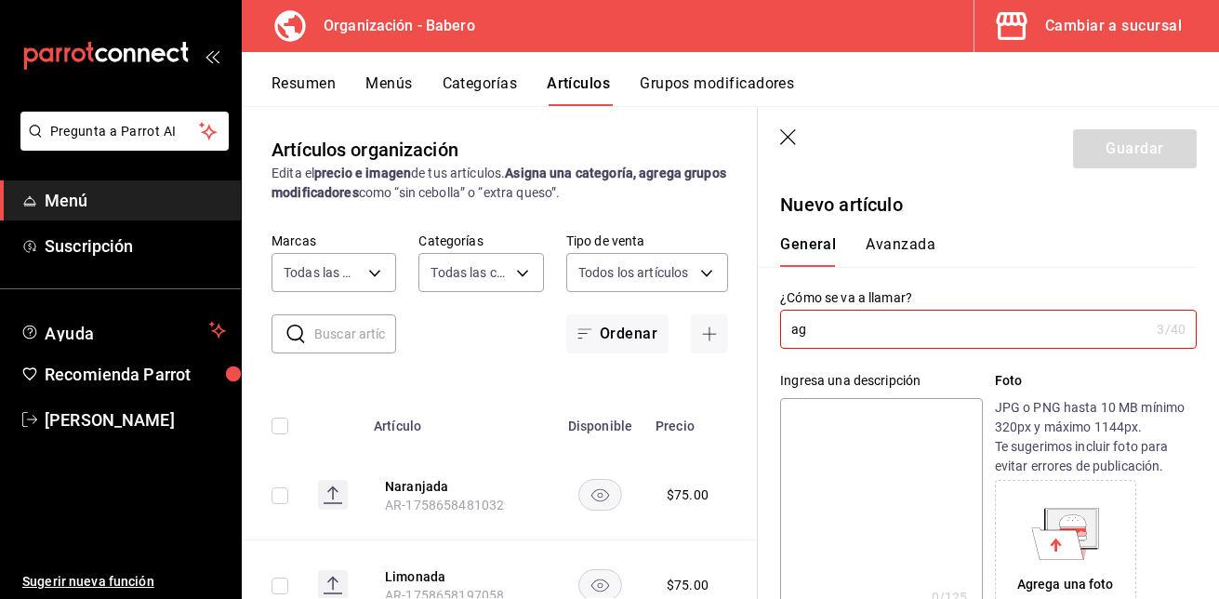
type input "a"
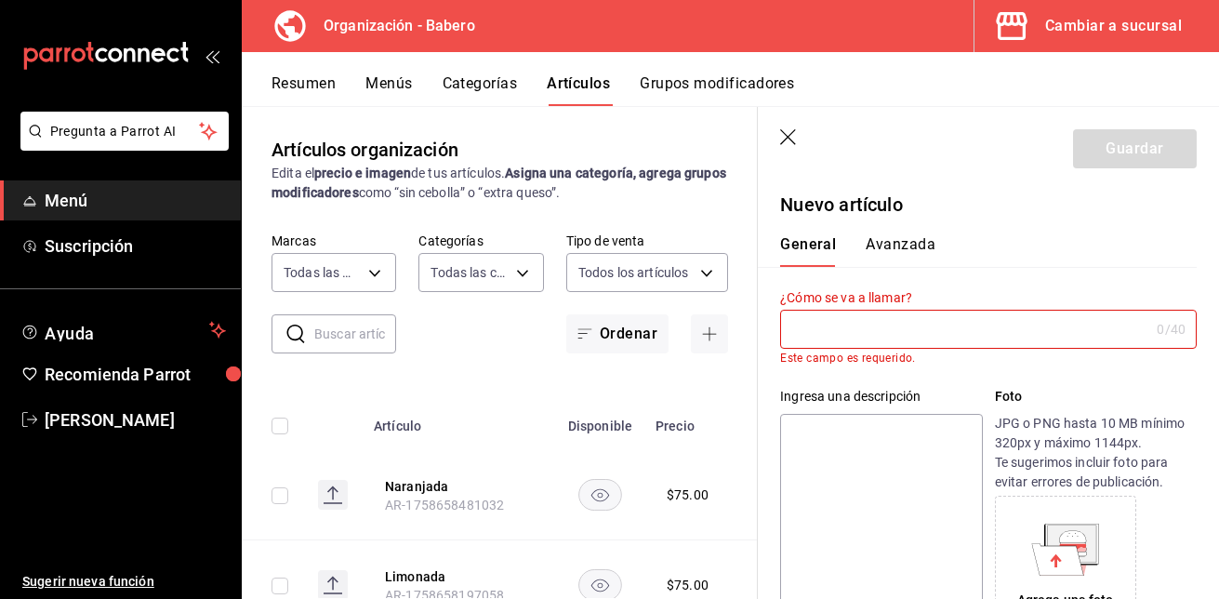
type input "S"
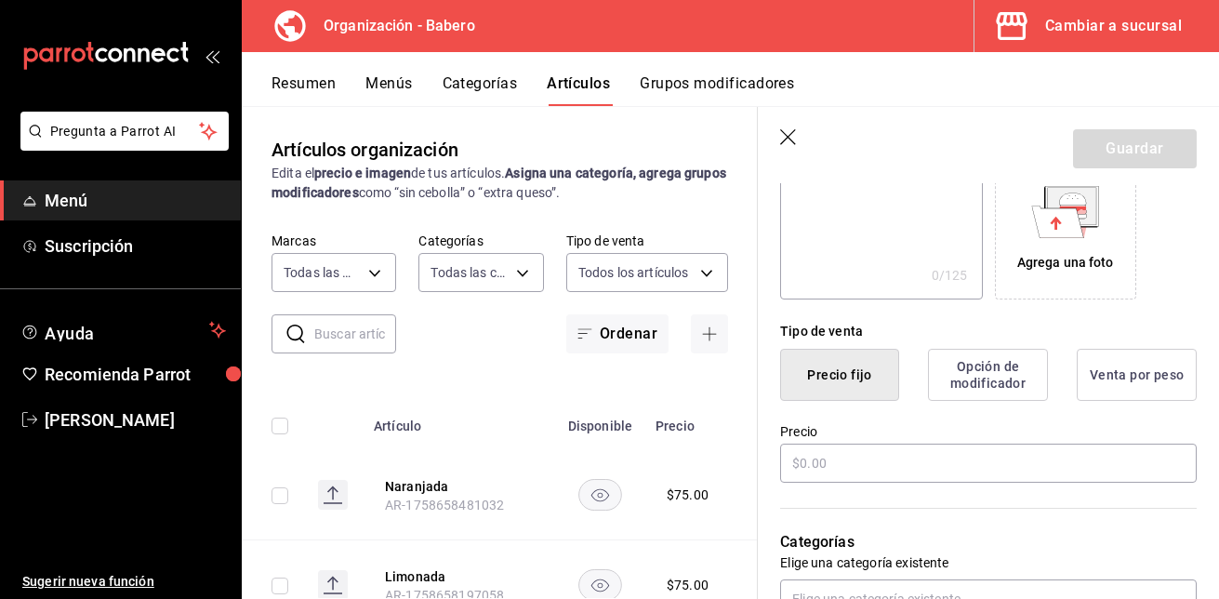
scroll to position [394, 0]
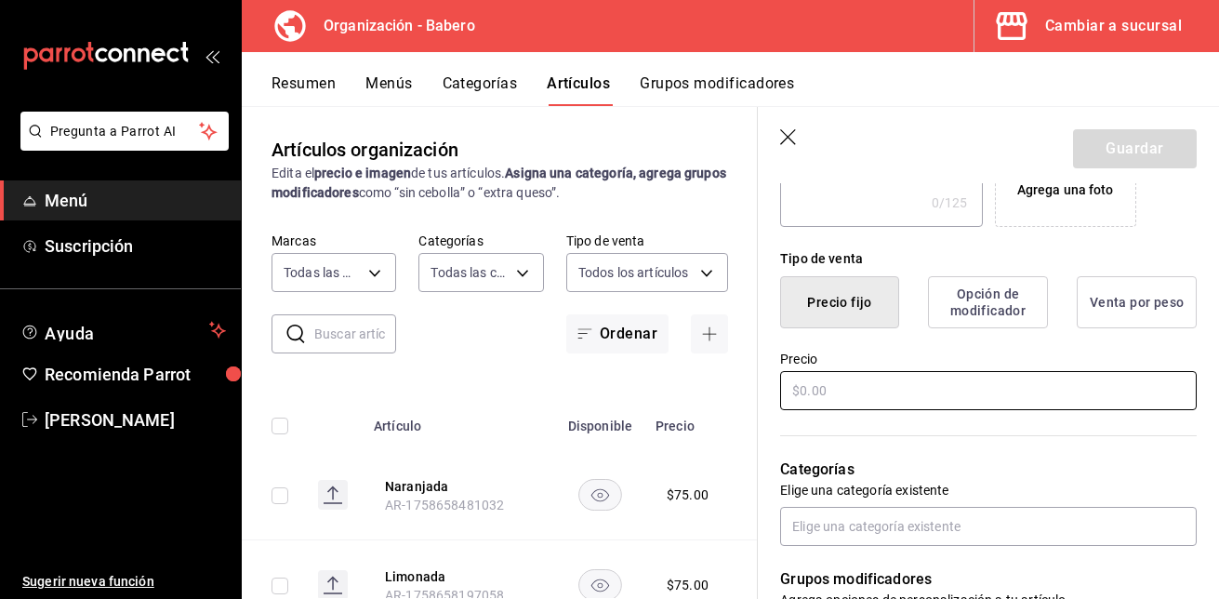
type input "Agua natural [PERSON_NAME] 690 ml"
click at [915, 403] on input "text" at bounding box center [988, 390] width 416 height 39
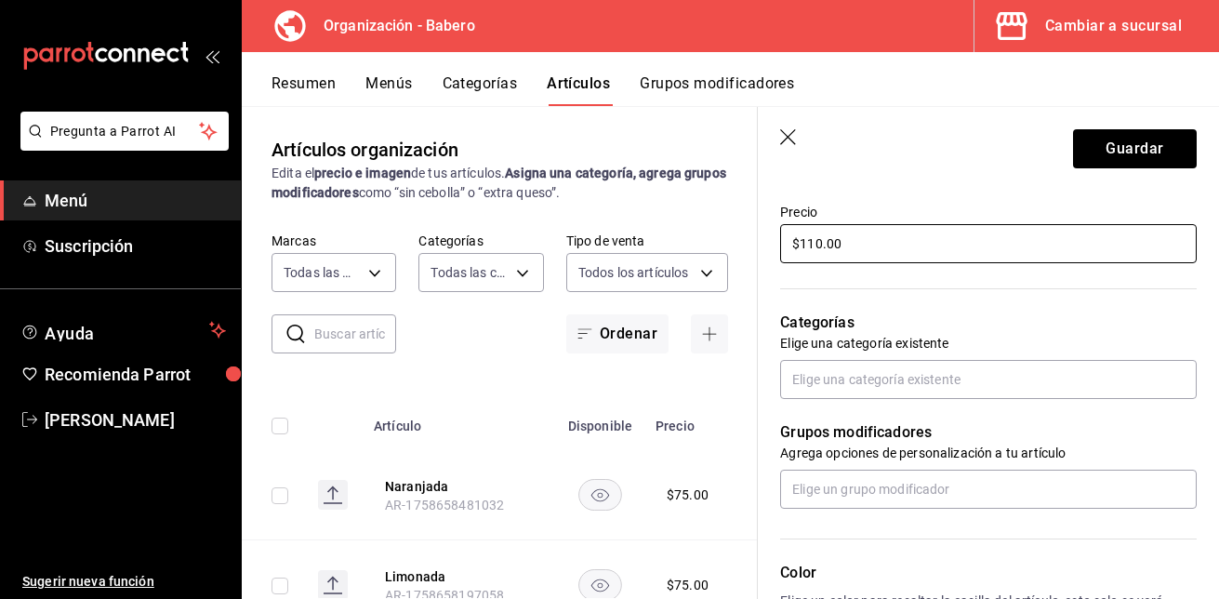
scroll to position [548, 0]
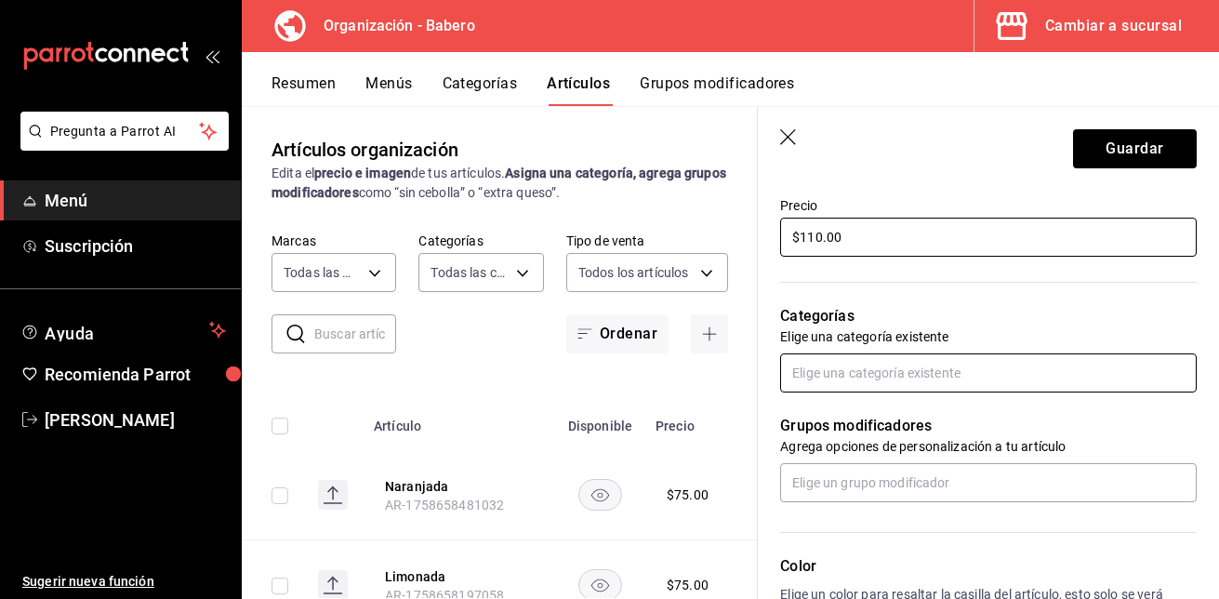
type input "$110.00"
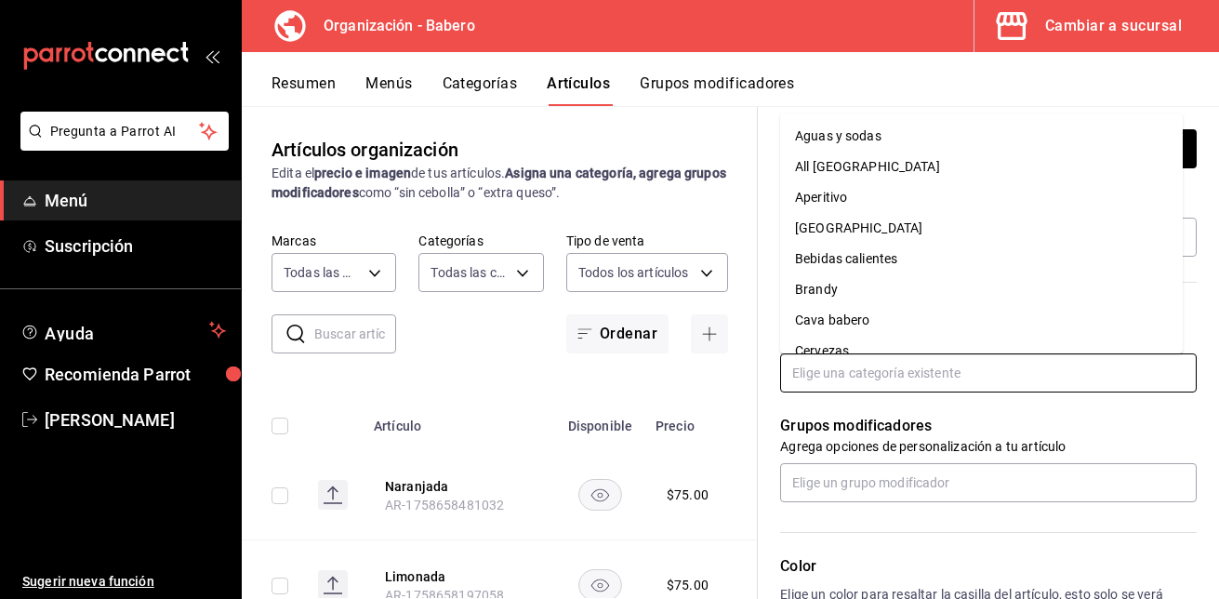
click at [989, 374] on input "text" at bounding box center [988, 372] width 416 height 39
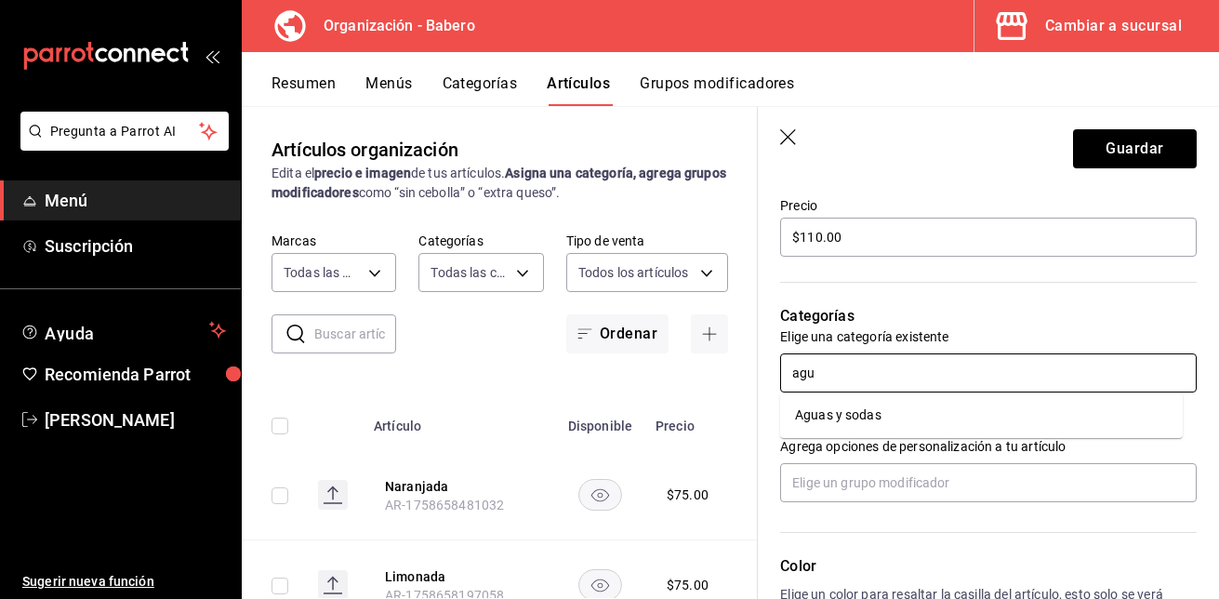
type input "agua"
click at [905, 416] on li "Aguas y sodas" at bounding box center [981, 415] width 403 height 31
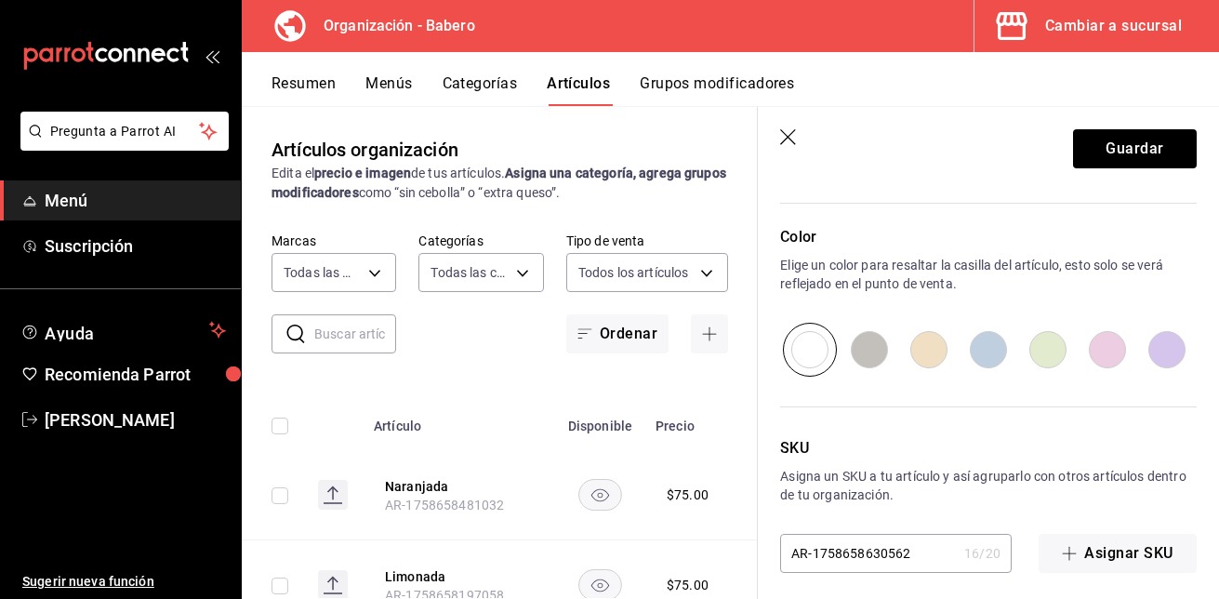
scroll to position [940, 0]
click at [1148, 140] on button "Guardar" at bounding box center [1135, 148] width 124 height 39
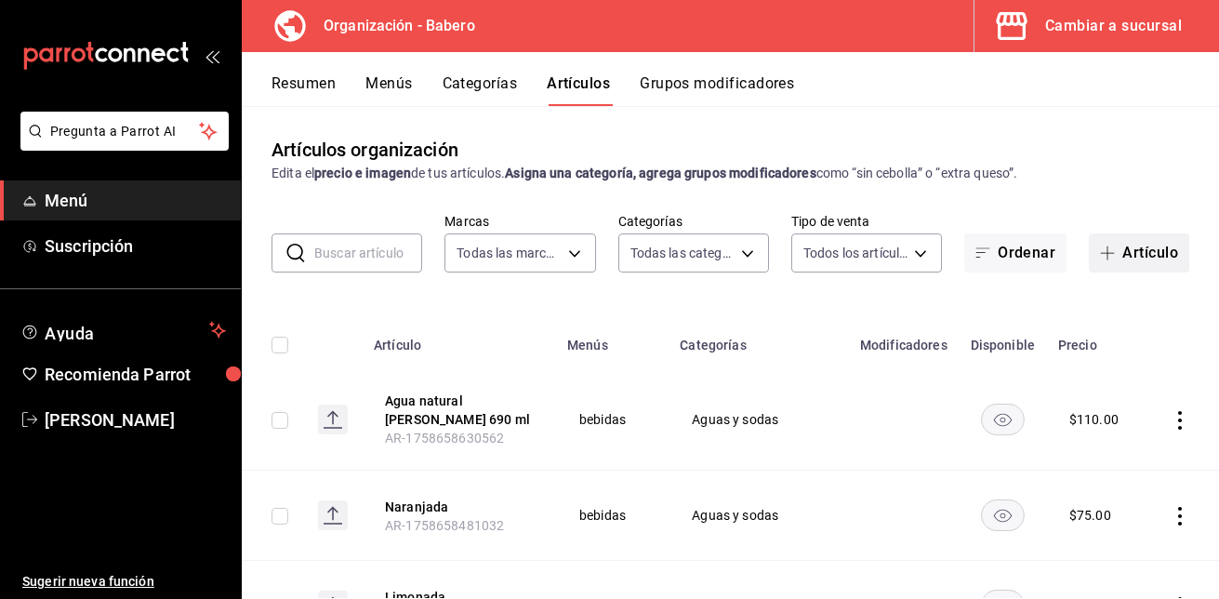
click at [1144, 256] on button "Artículo" at bounding box center [1139, 252] width 100 height 39
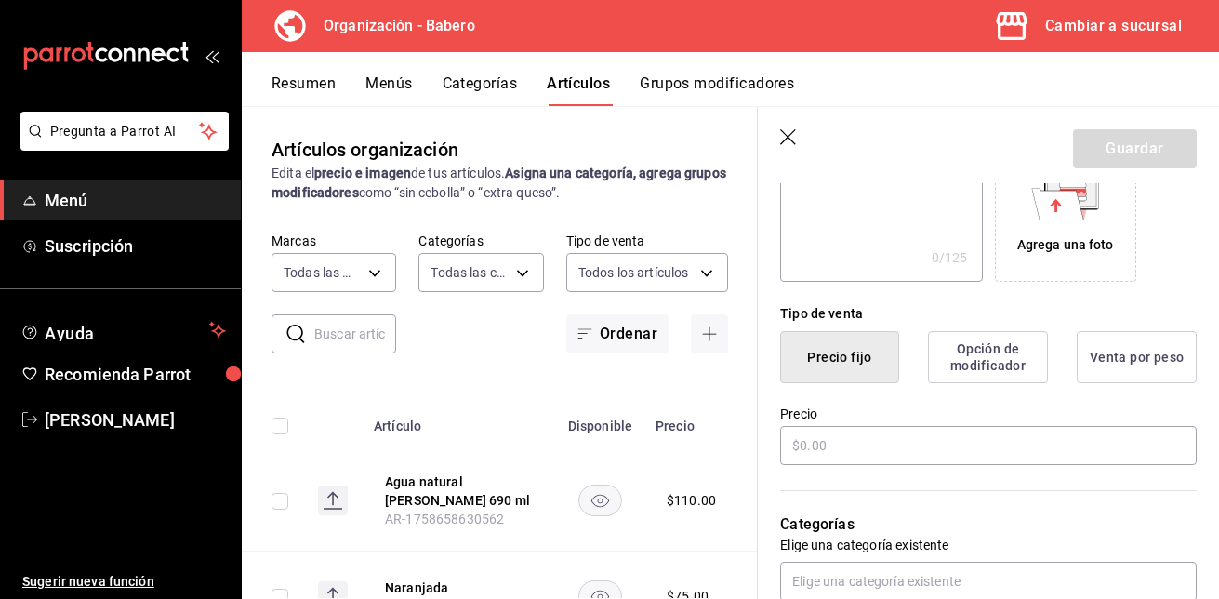
scroll to position [340, 0]
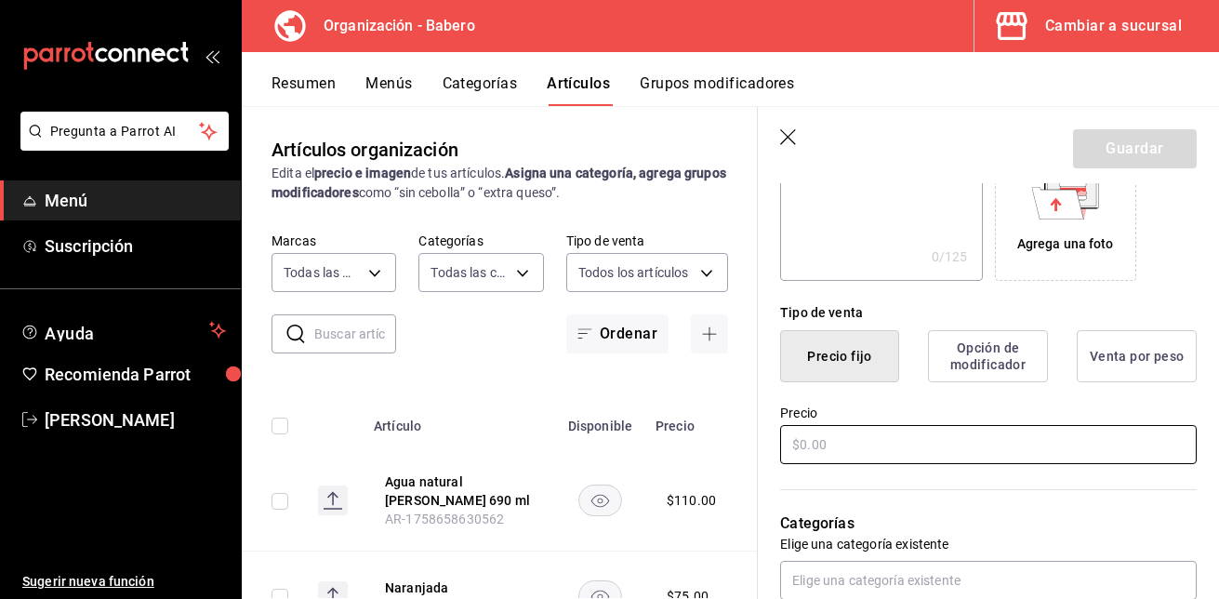
type input "Casa del agua mineral"
click at [855, 441] on input "text" at bounding box center [988, 444] width 416 height 39
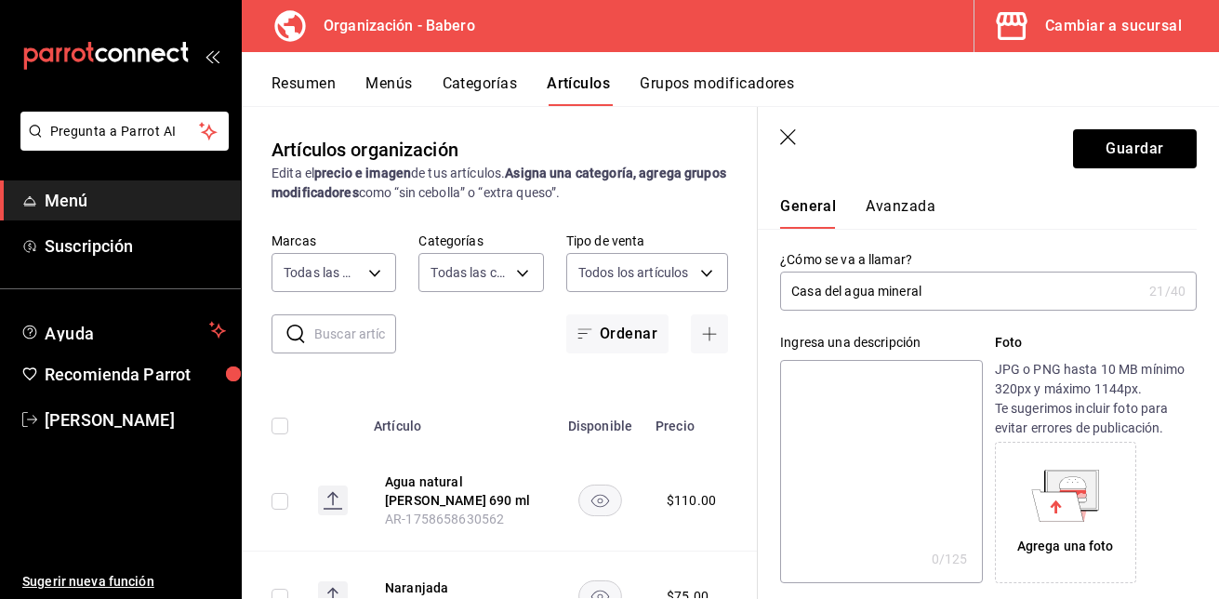
scroll to position [0, 0]
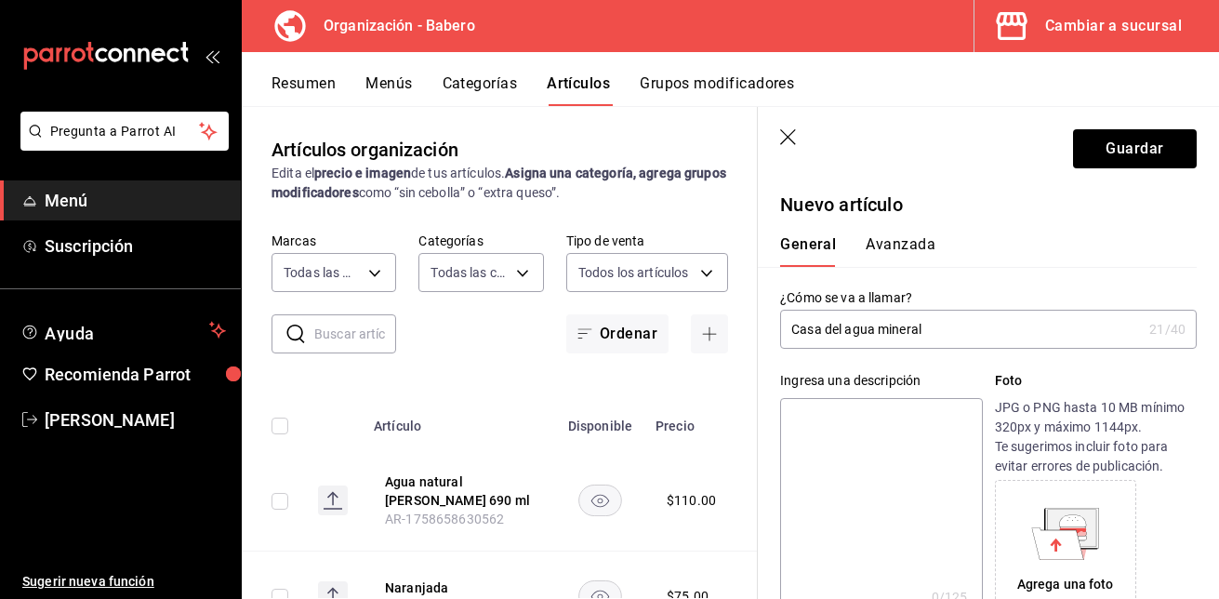
type input "$110.00"
click at [955, 328] on input "Casa del agua mineral" at bounding box center [961, 329] width 362 height 37
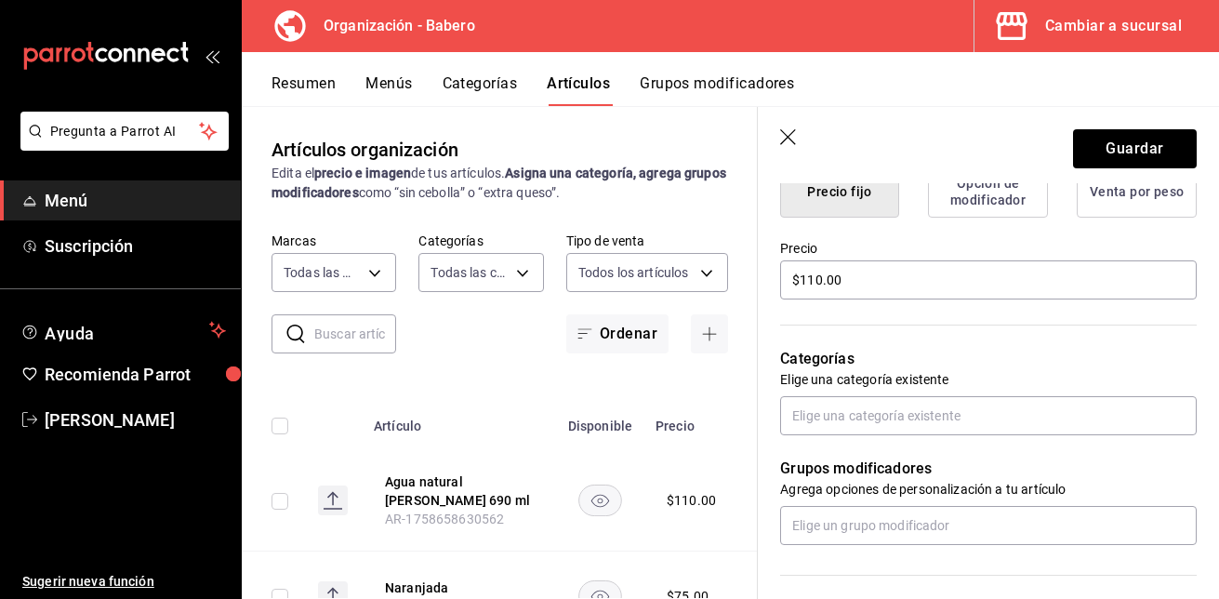
scroll to position [509, 0]
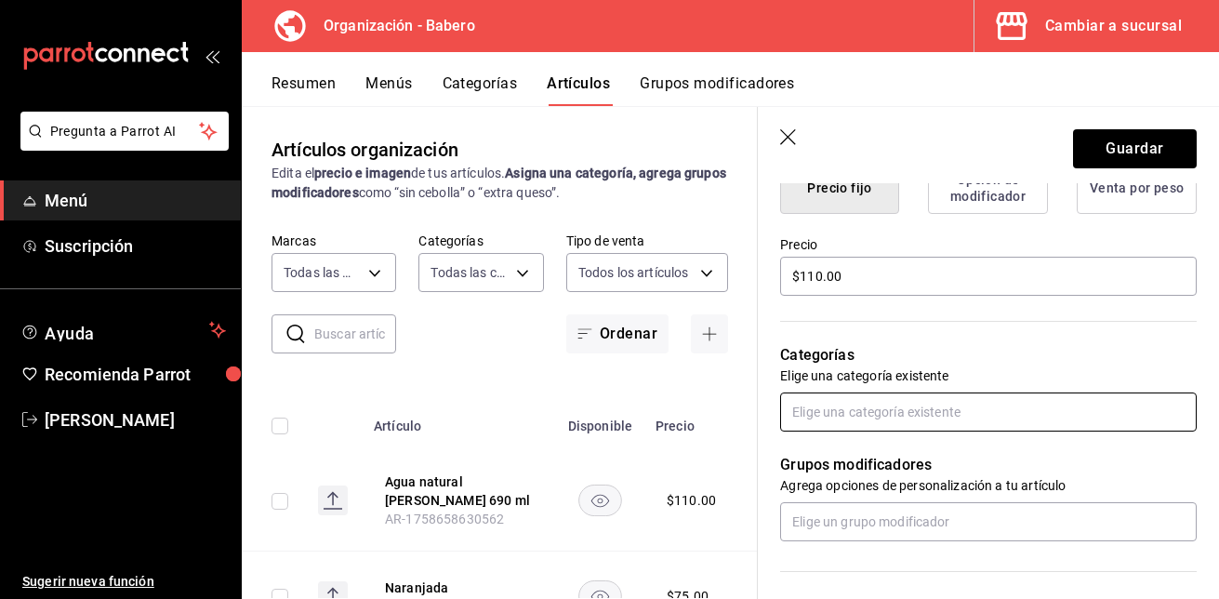
type input "Casa del agua mineral 600 ml"
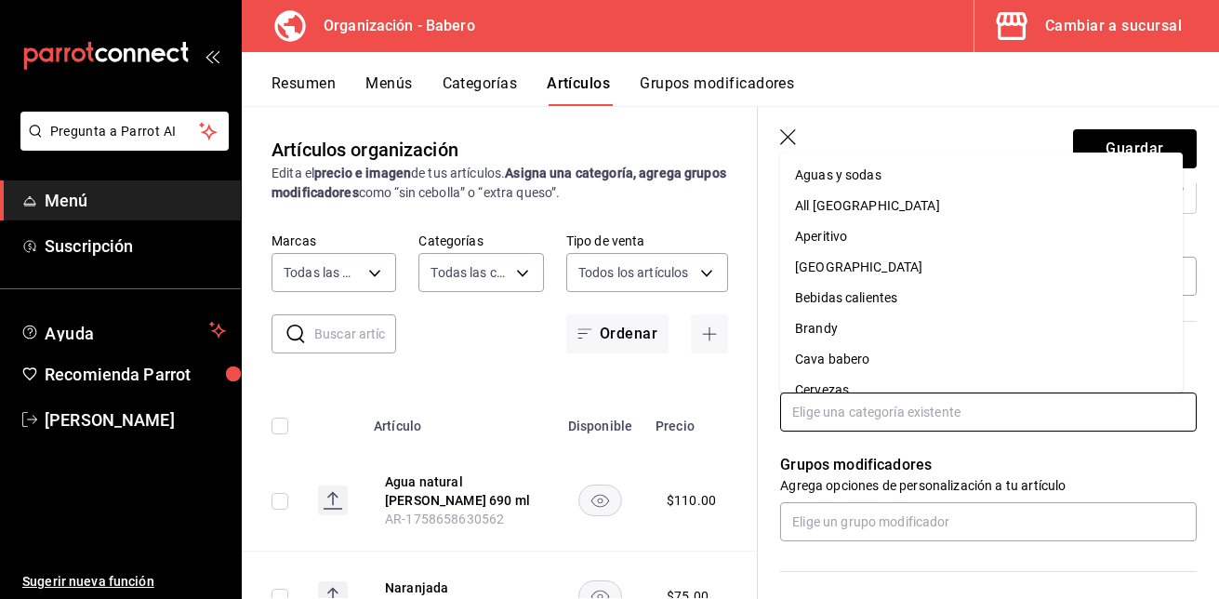
click at [880, 402] on input "text" at bounding box center [988, 411] width 416 height 39
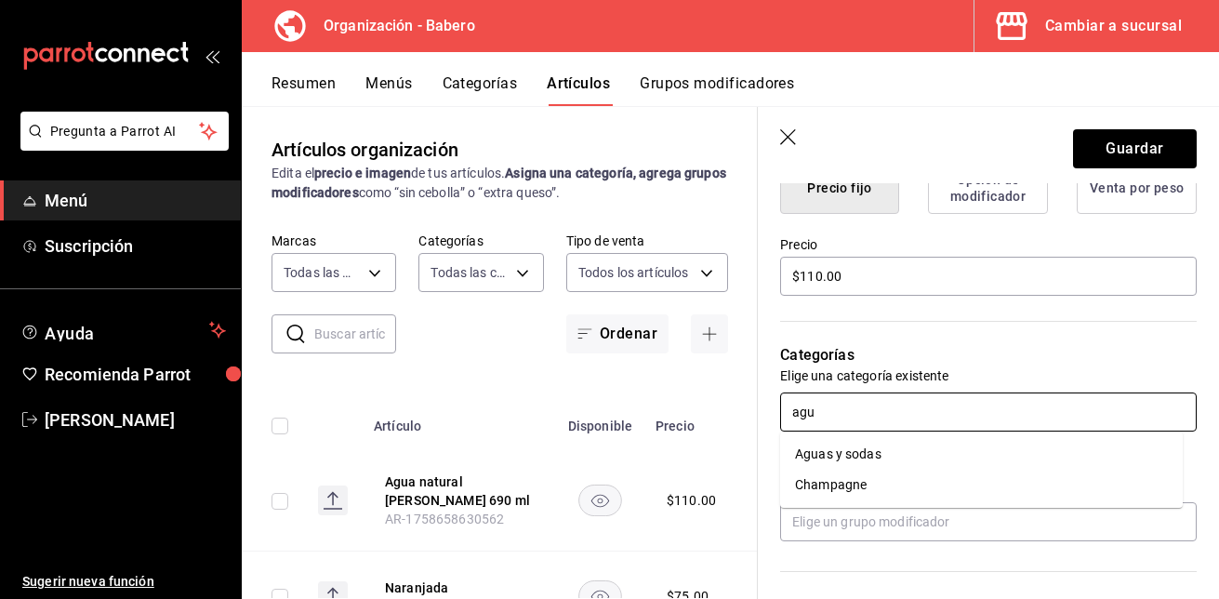
type input "agua"
click at [839, 448] on li "Aguas y sodas" at bounding box center [981, 454] width 403 height 31
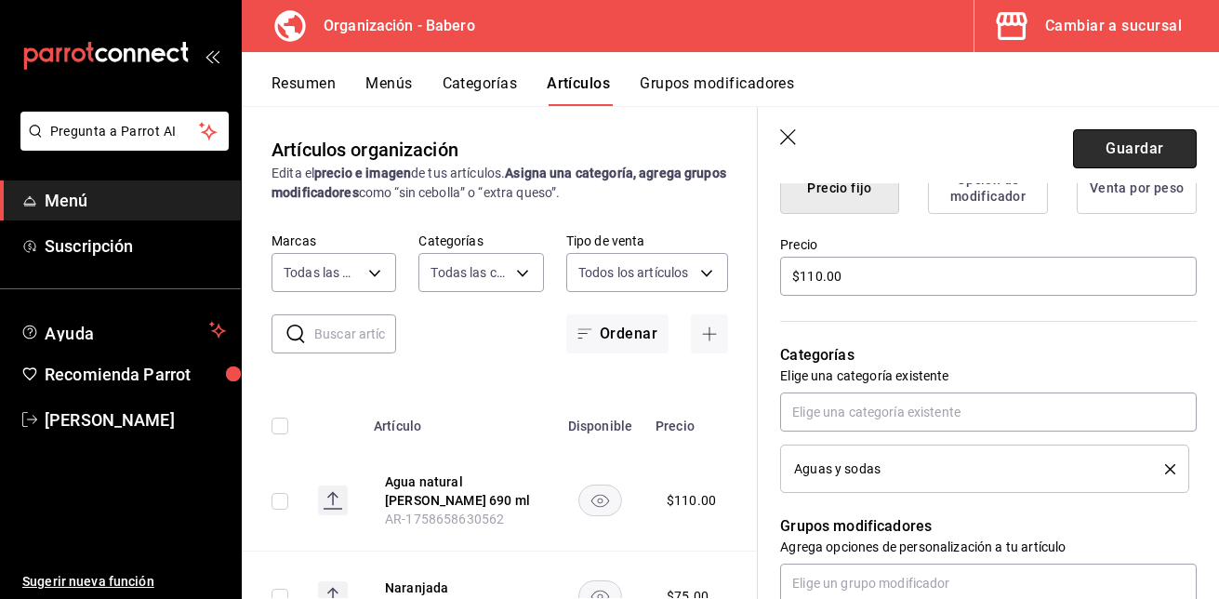
click at [1101, 137] on button "Guardar" at bounding box center [1135, 148] width 124 height 39
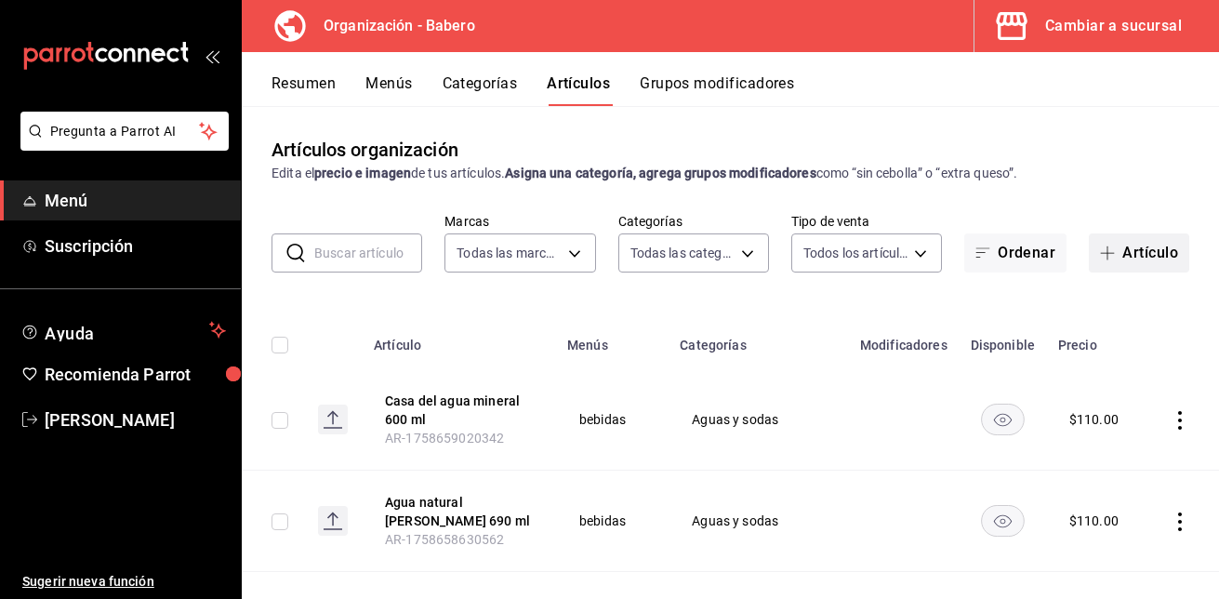
click at [1113, 248] on button "Artículo" at bounding box center [1139, 252] width 100 height 39
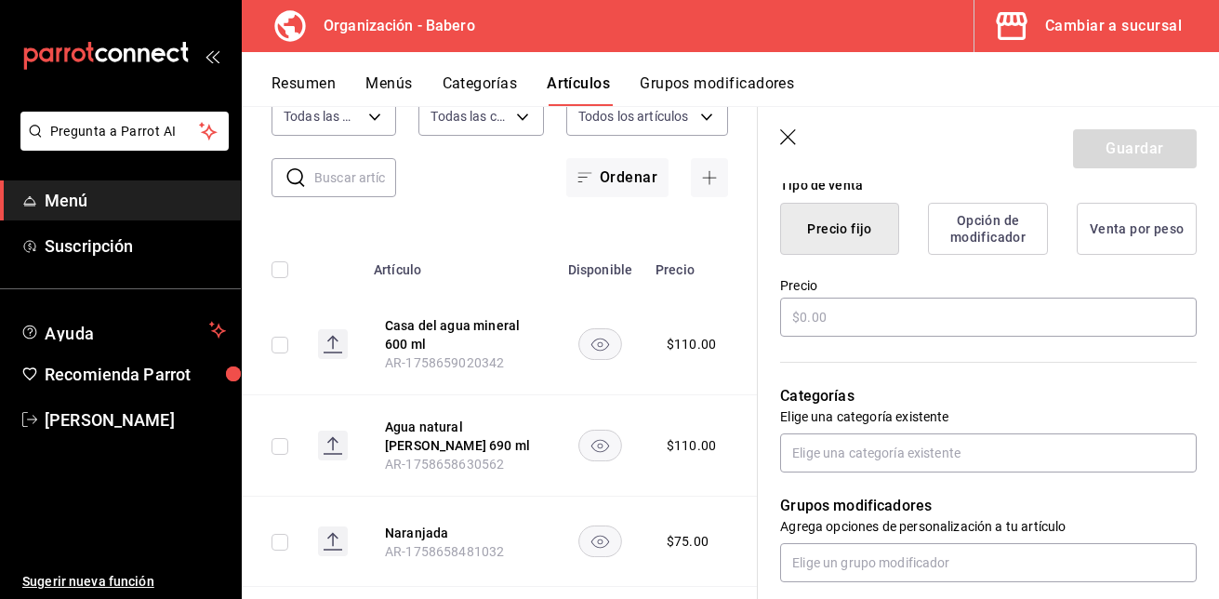
scroll to position [469, 0]
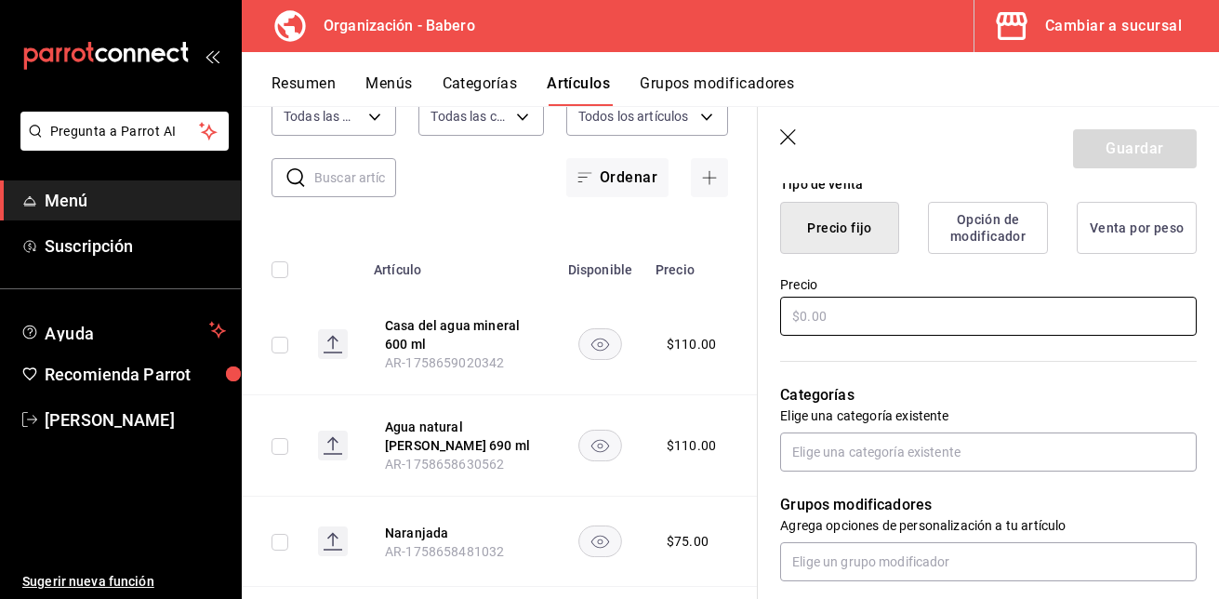
type input "Clamato preparado"
click at [929, 305] on input "text" at bounding box center [988, 316] width 416 height 39
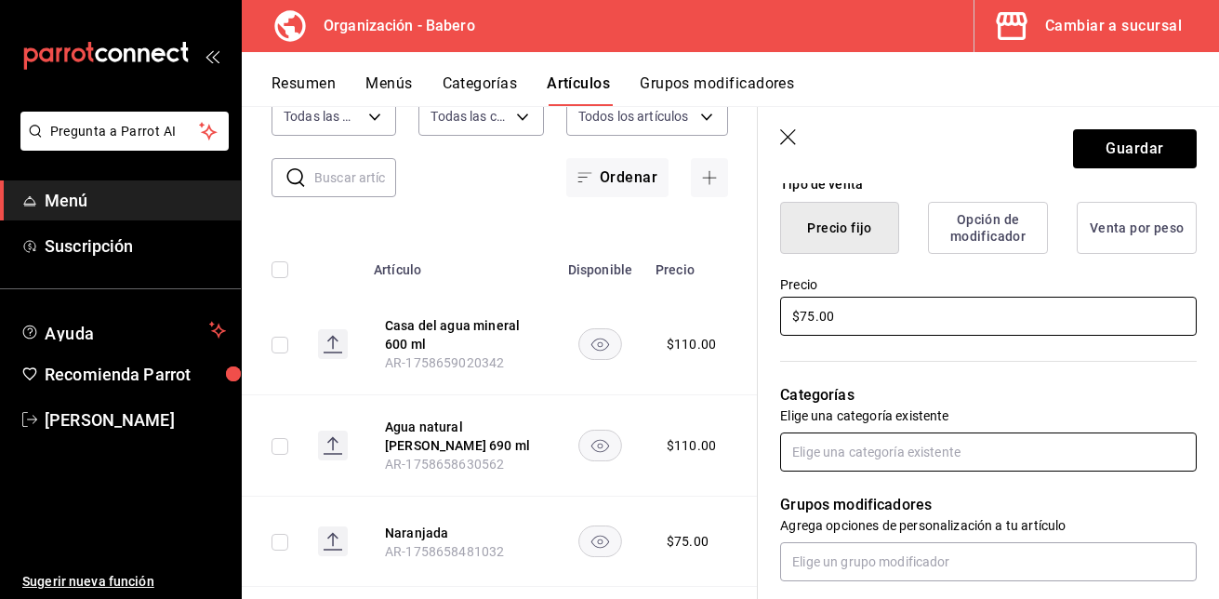
type input "$75.00"
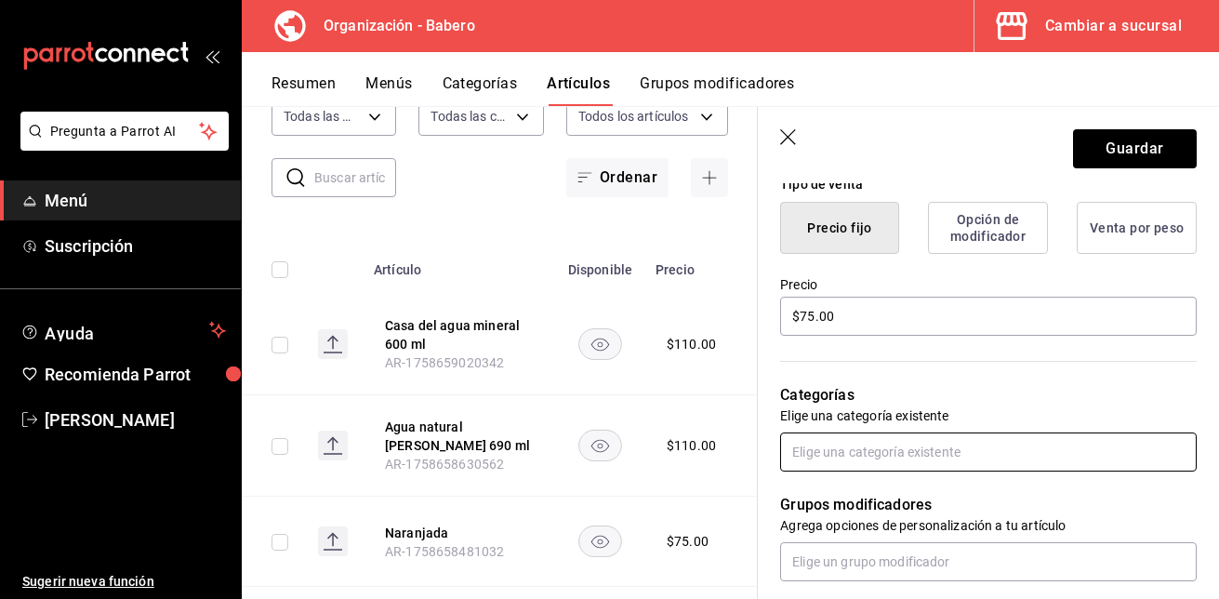
click at [900, 451] on input "text" at bounding box center [988, 451] width 416 height 39
type input "agua"
click at [859, 491] on li "Aguas y sodas" at bounding box center [981, 494] width 403 height 31
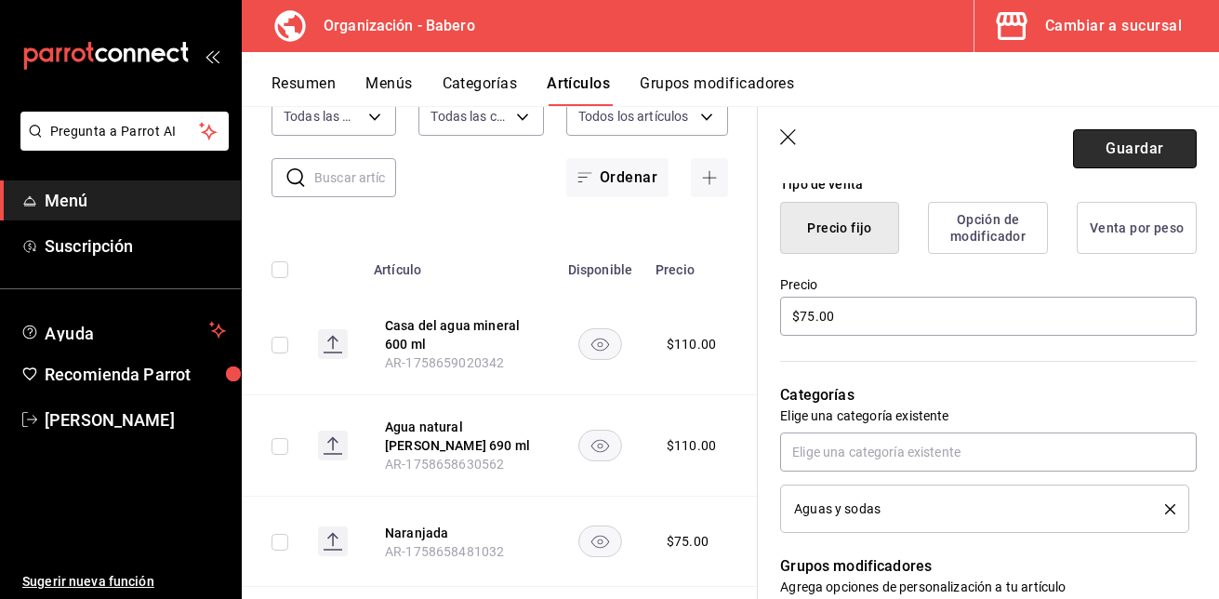
click at [1112, 142] on button "Guardar" at bounding box center [1135, 148] width 124 height 39
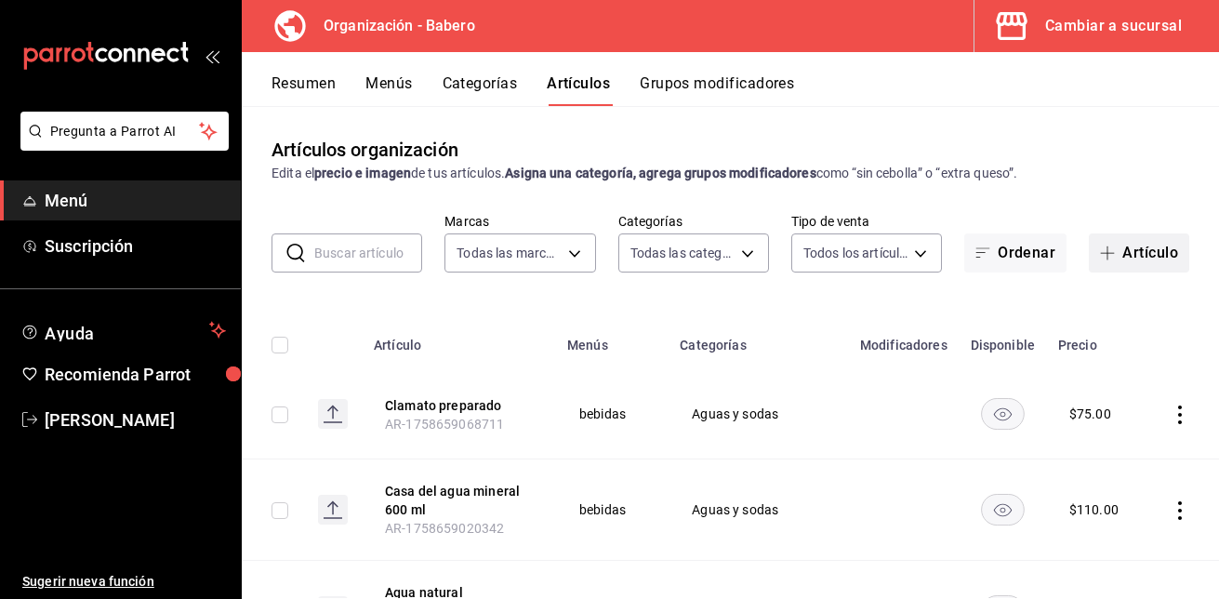
click at [1125, 261] on button "Artículo" at bounding box center [1139, 252] width 100 height 39
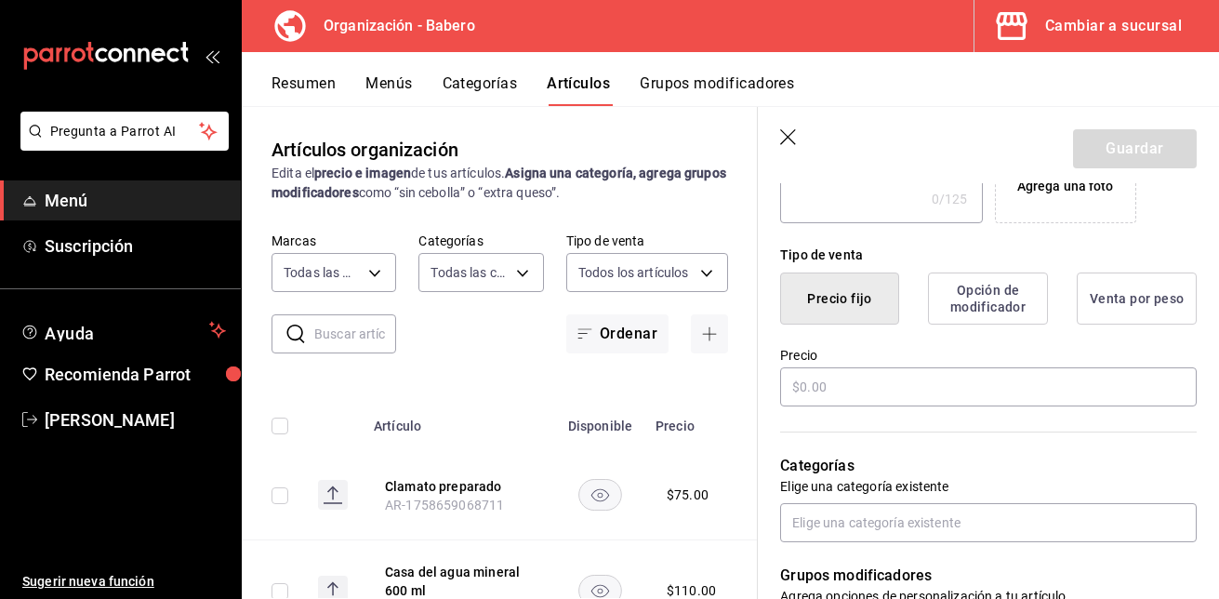
scroll to position [401, 0]
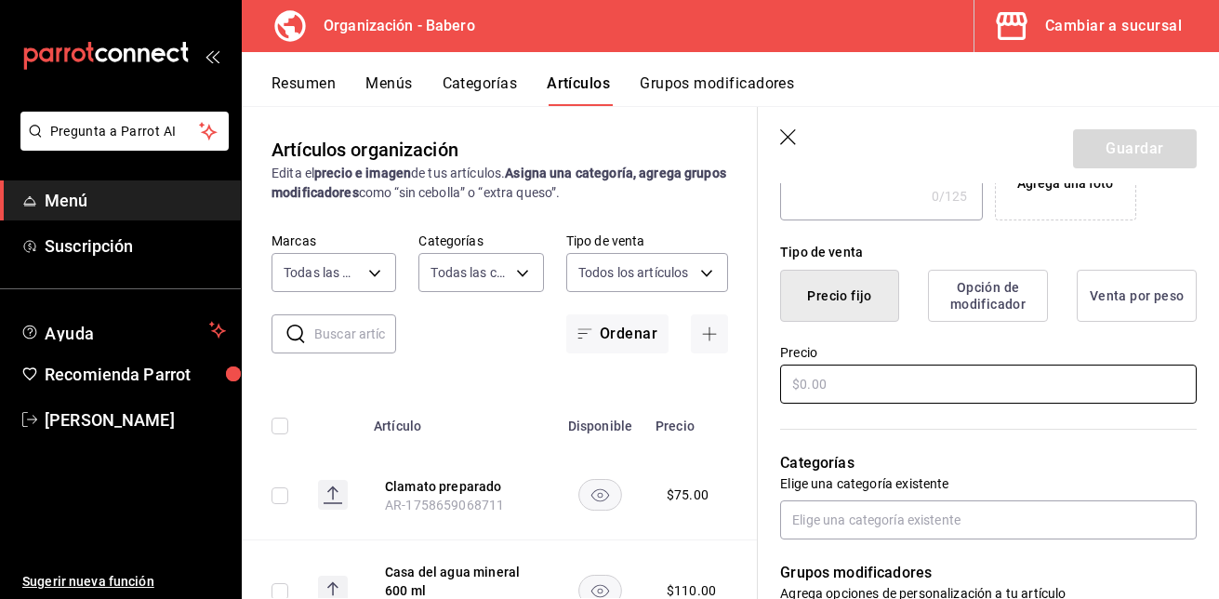
type input "Coca cola regular 355 ml"
click at [879, 378] on input "text" at bounding box center [988, 383] width 416 height 39
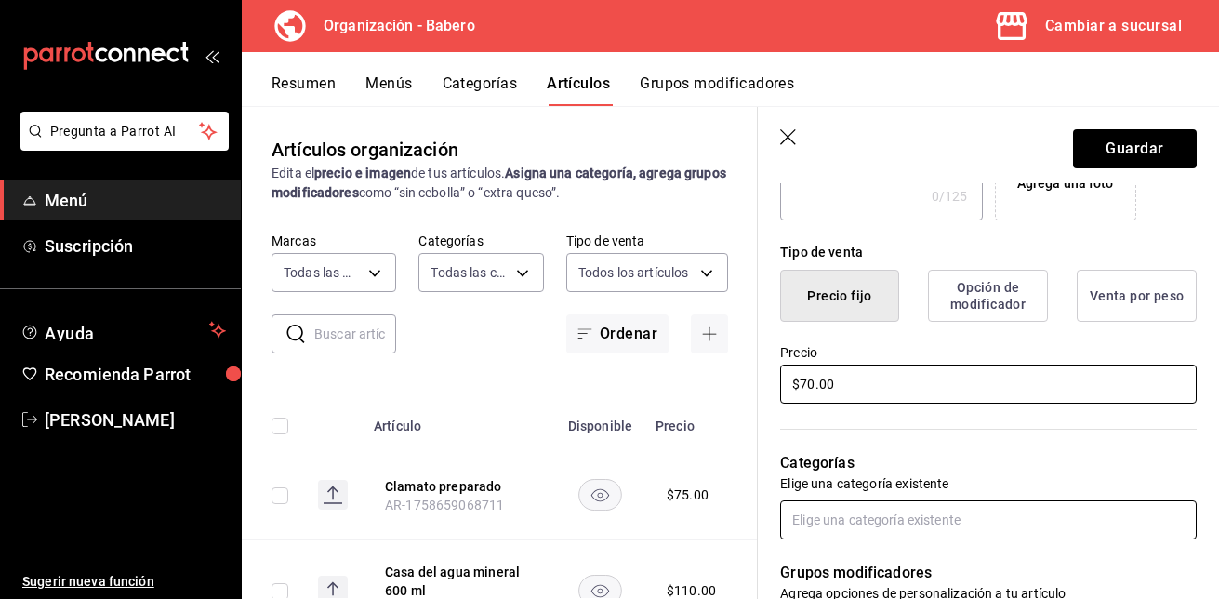
type input "$70.00"
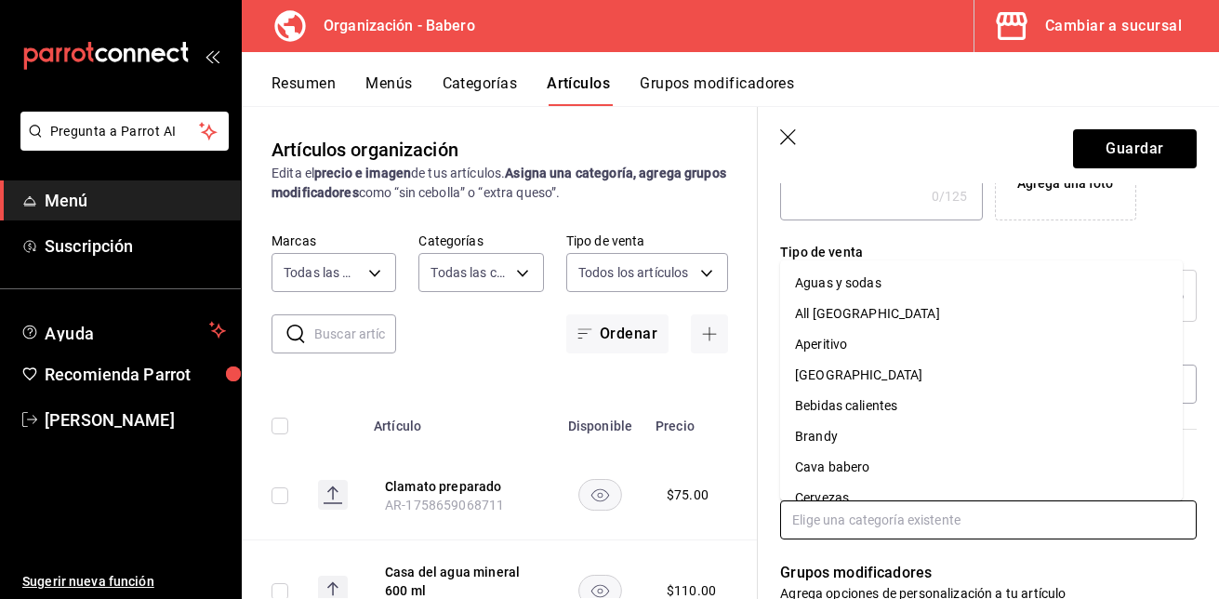
click at [906, 520] on input "text" at bounding box center [988, 519] width 416 height 39
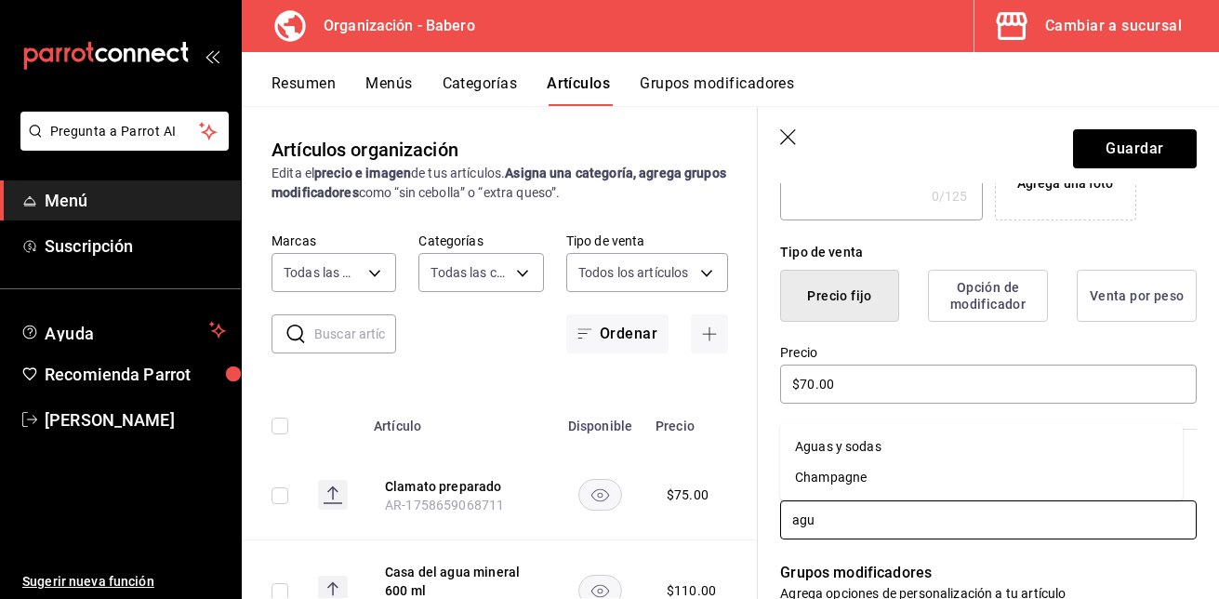
type input "agua"
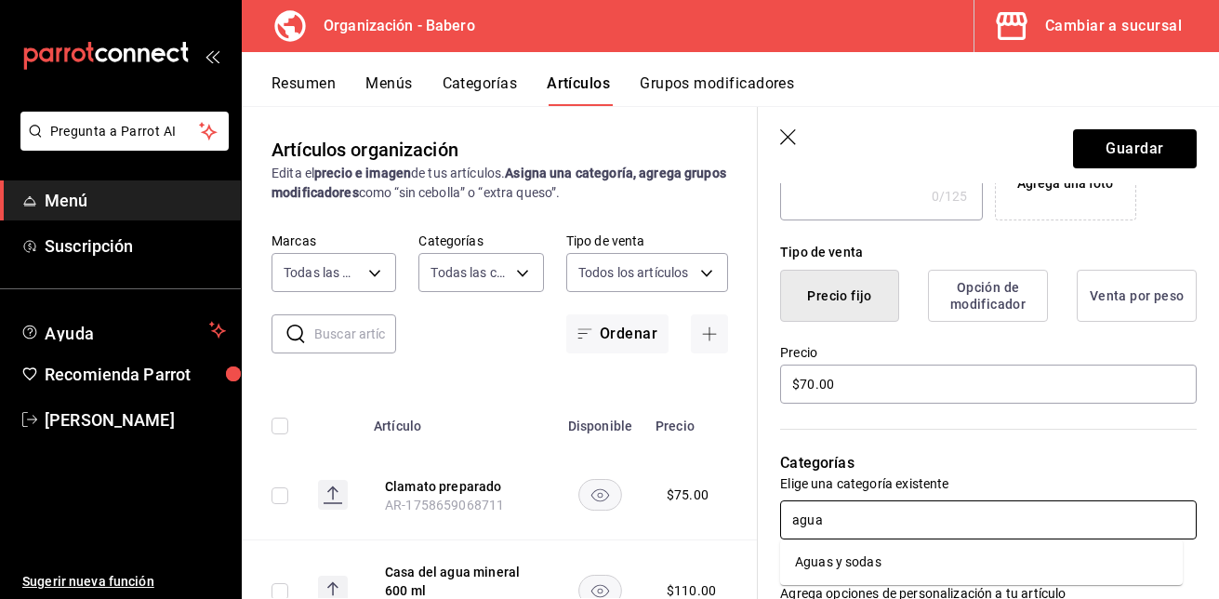
click at [873, 565] on li "Aguas y sodas" at bounding box center [981, 562] width 403 height 31
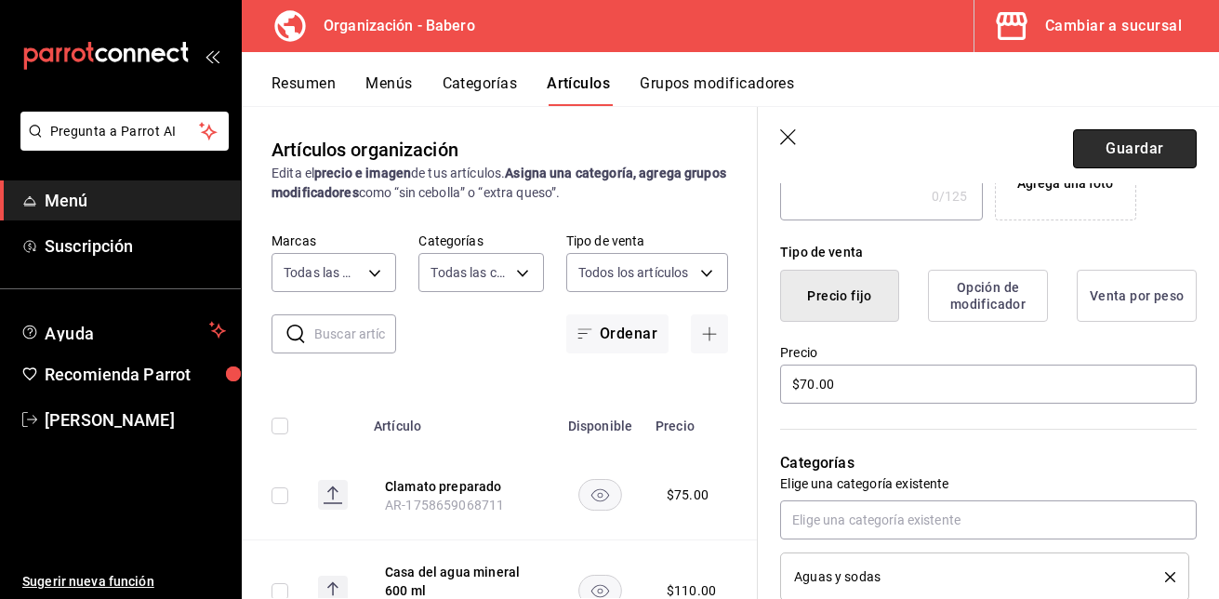
click at [1119, 158] on button "Guardar" at bounding box center [1135, 148] width 124 height 39
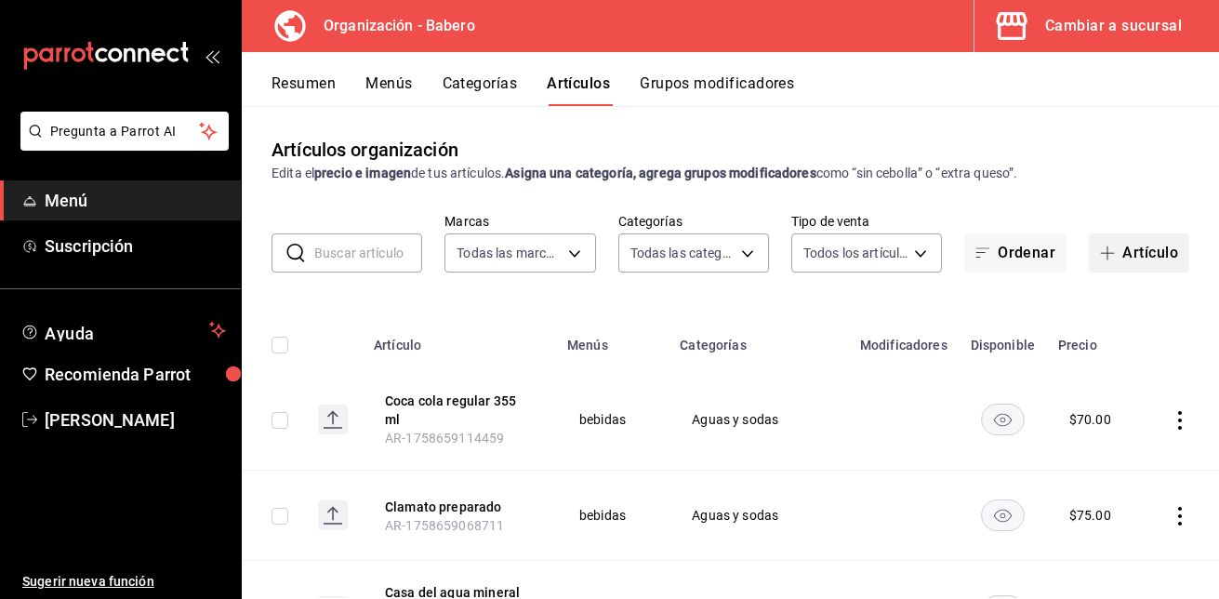
click at [1130, 254] on button "Artículo" at bounding box center [1139, 252] width 100 height 39
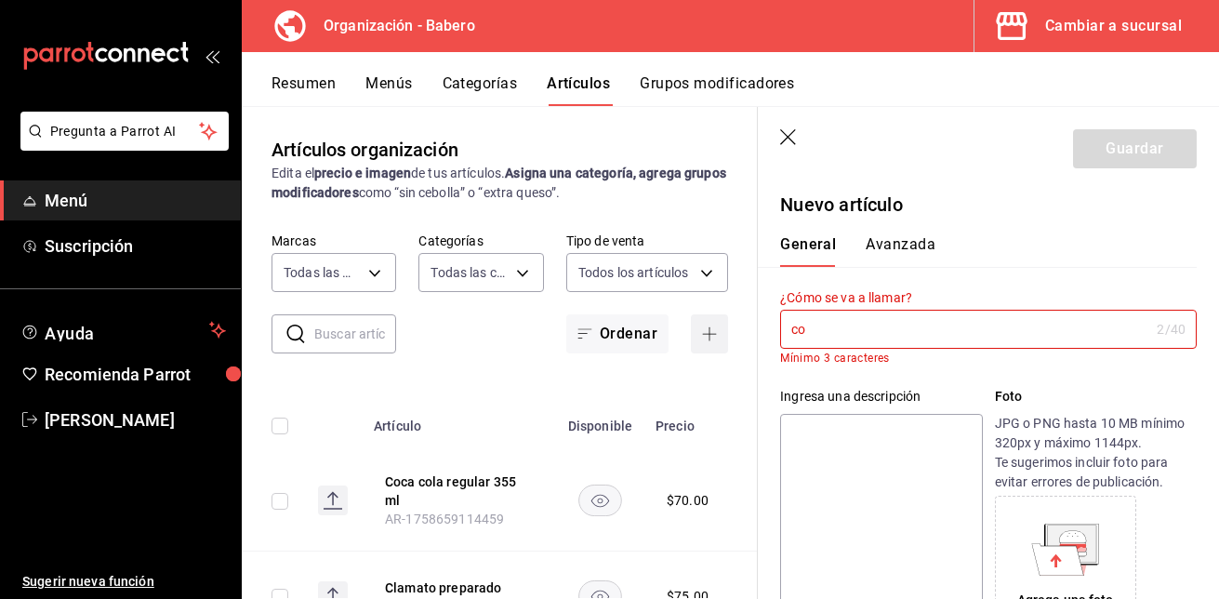
type input "c"
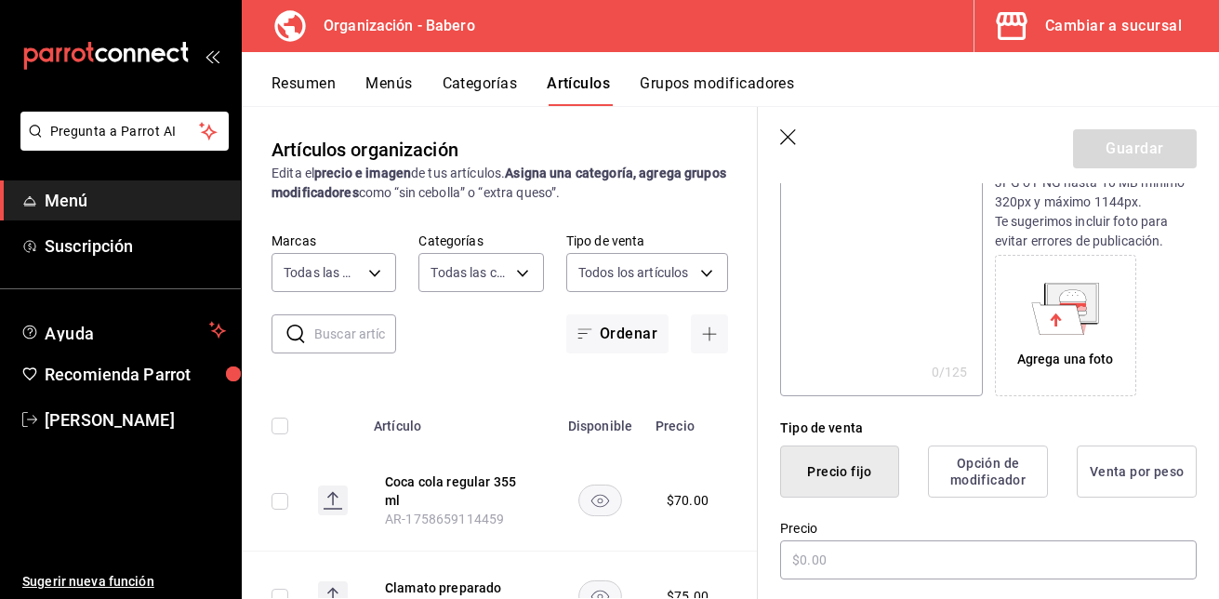
scroll to position [228, 0]
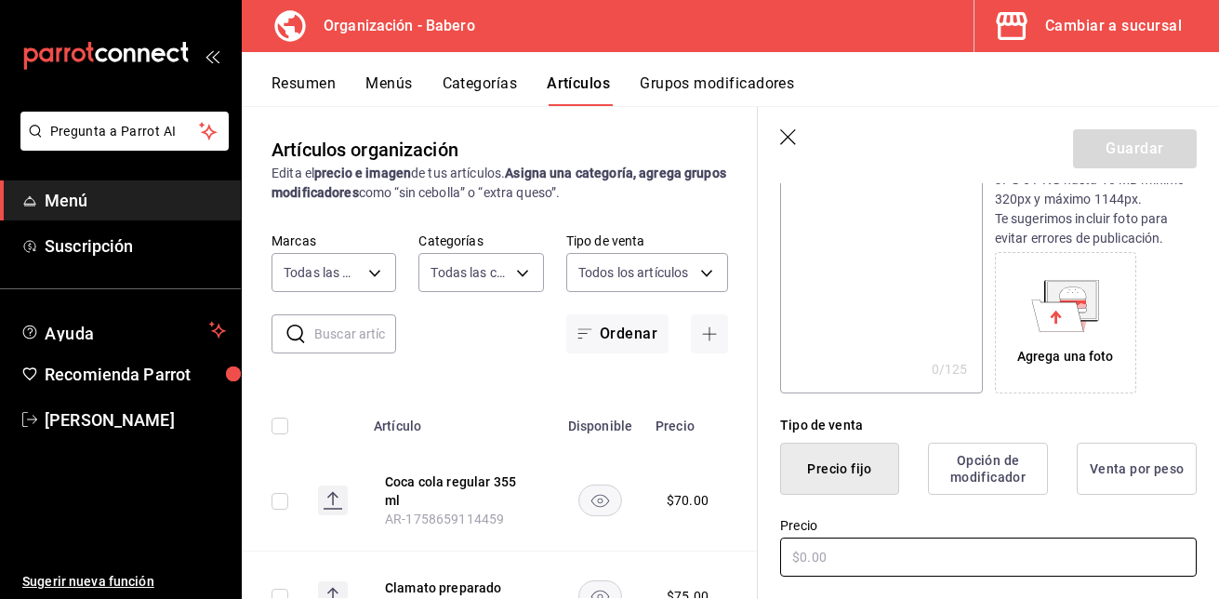
type input "Coca cola light 355 ml"
click at [861, 552] on input "text" at bounding box center [988, 556] width 416 height 39
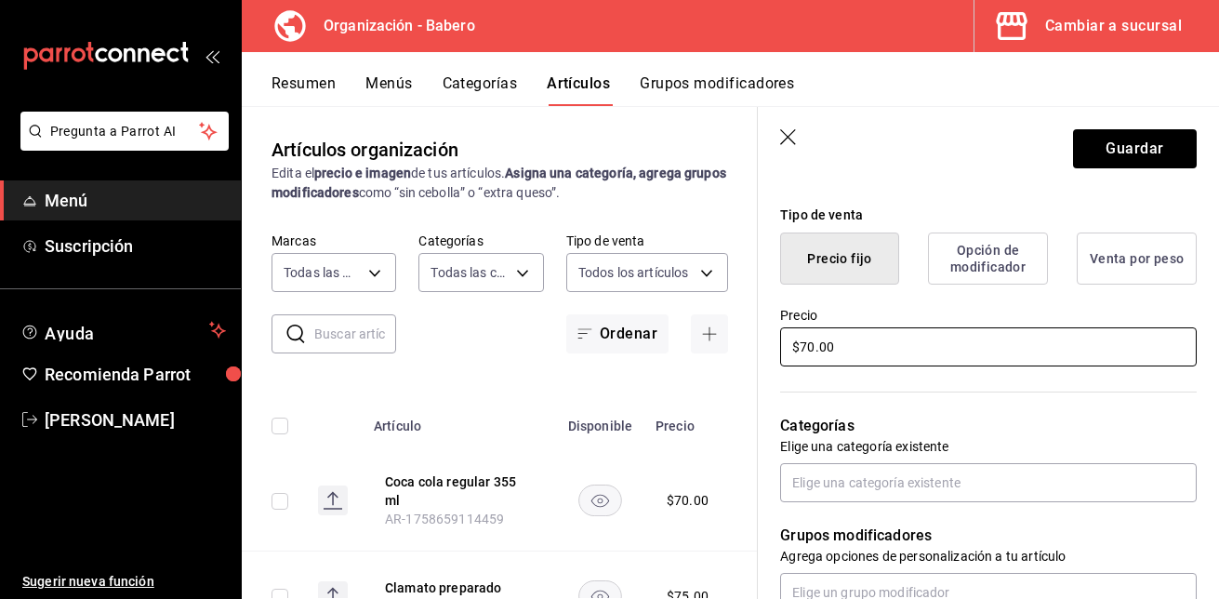
scroll to position [439, 0]
type input "$70.00"
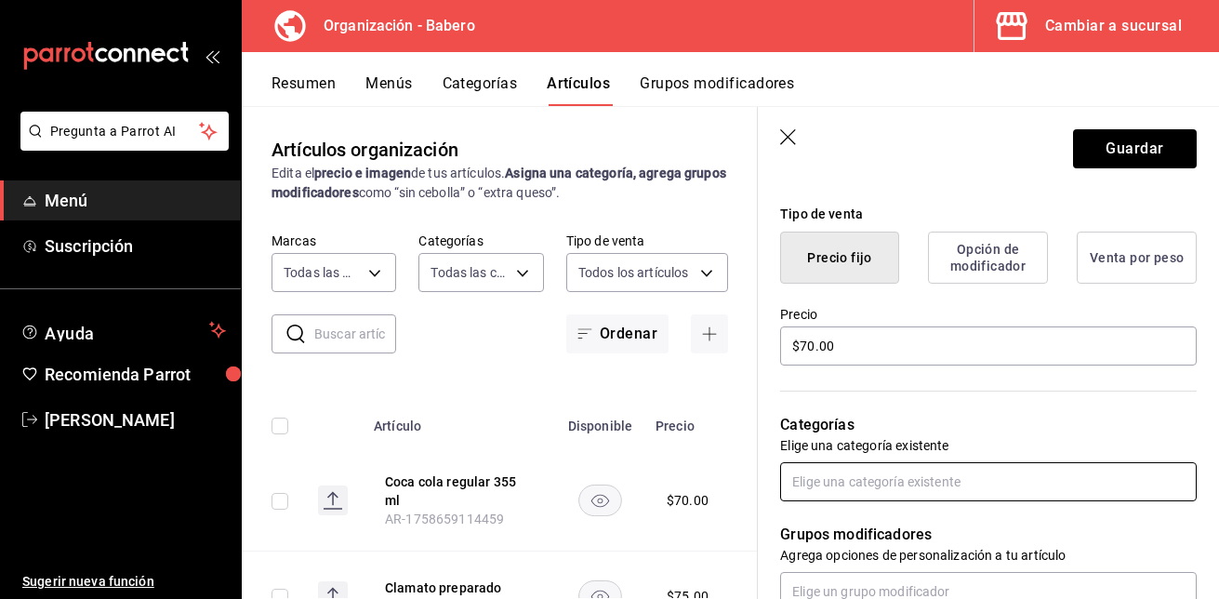
click at [887, 478] on input "text" at bounding box center [988, 481] width 416 height 39
type input "agua"
click at [875, 530] on li "Aguas y sodas" at bounding box center [981, 524] width 403 height 31
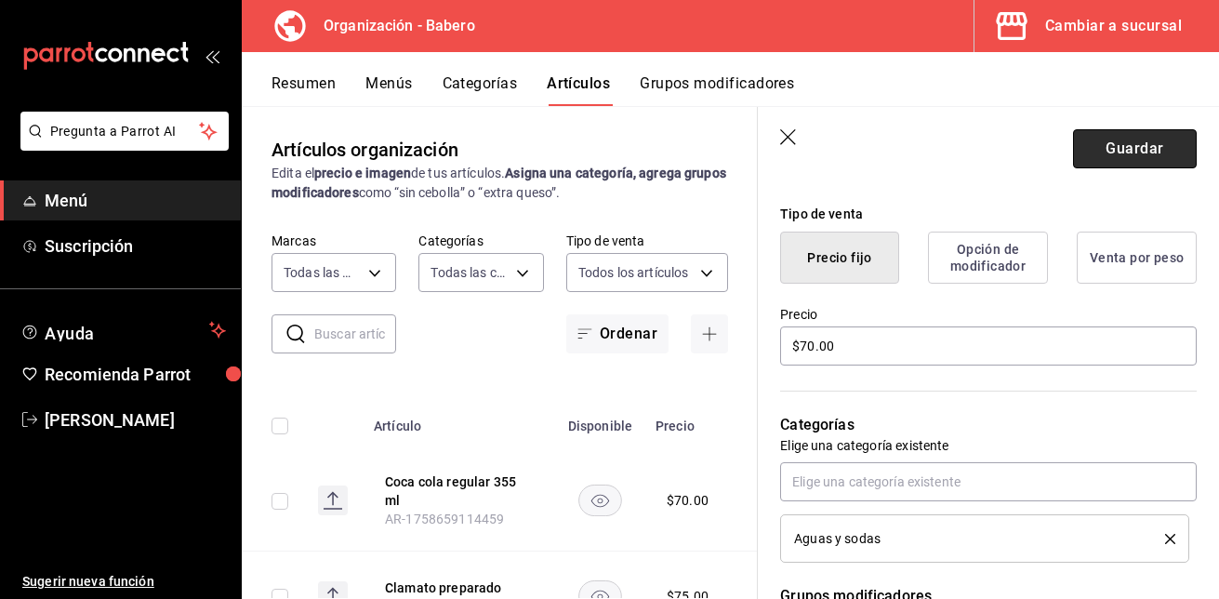
click at [1146, 140] on button "Guardar" at bounding box center [1135, 148] width 124 height 39
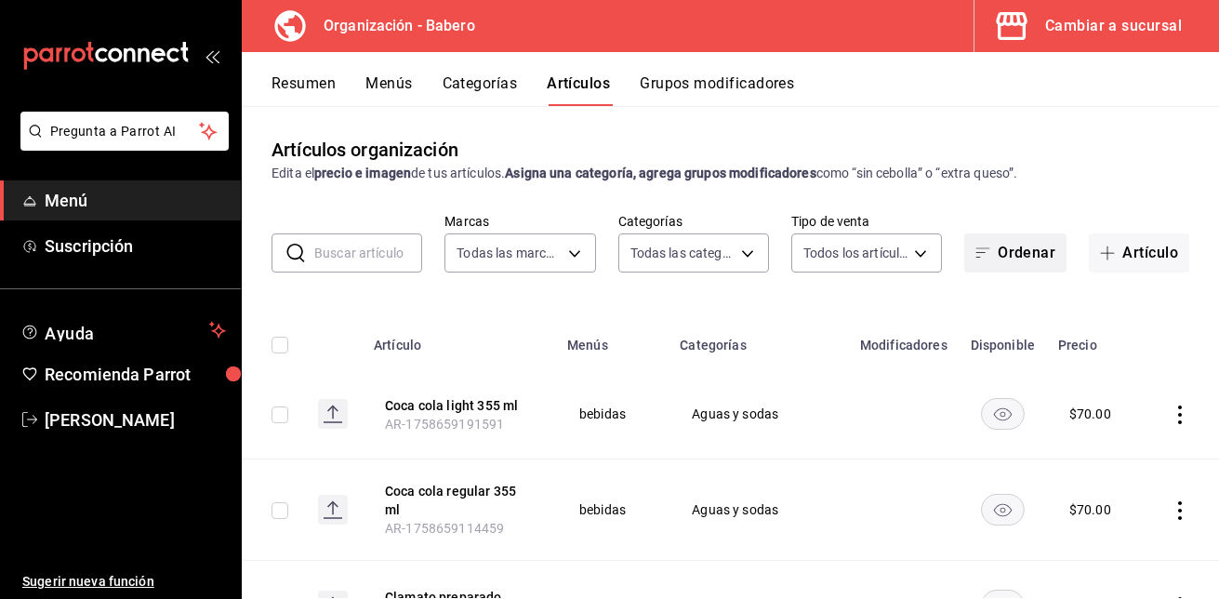
click at [1048, 271] on button "Ordenar" at bounding box center [1015, 252] width 102 height 39
click at [1122, 250] on button "Artículo" at bounding box center [1139, 252] width 100 height 39
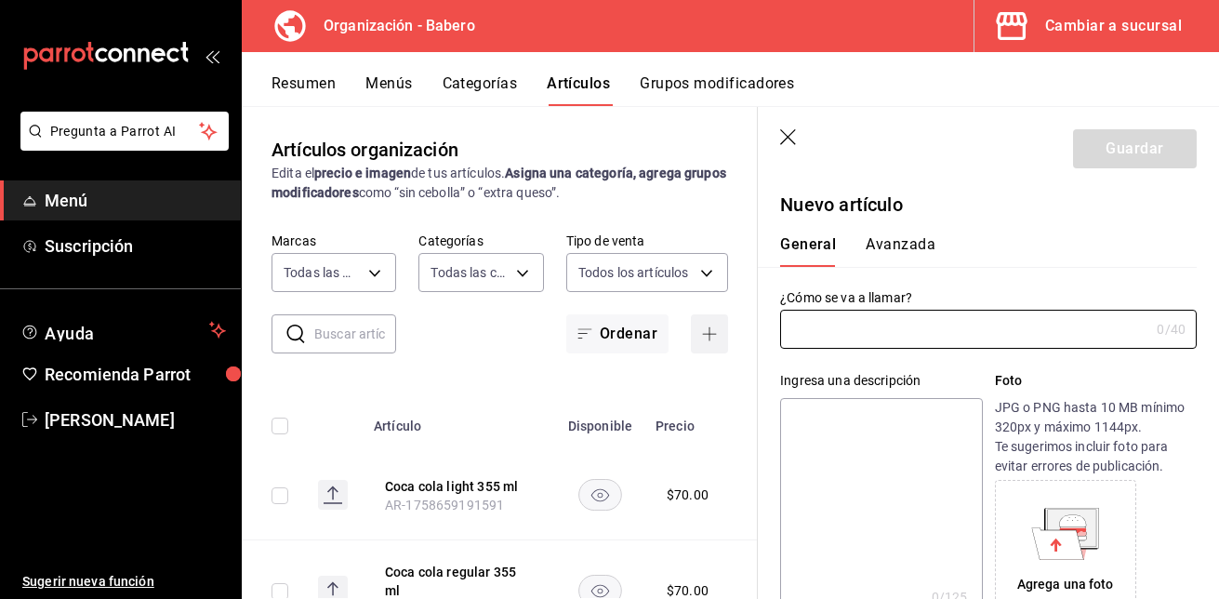
type input "V"
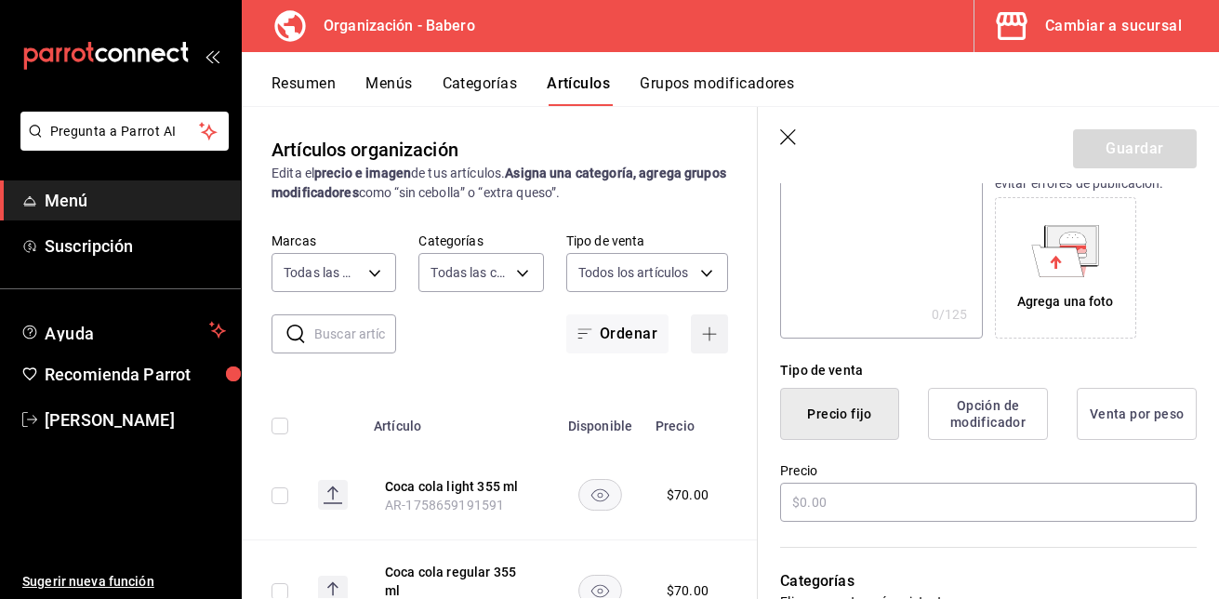
scroll to position [299, 0]
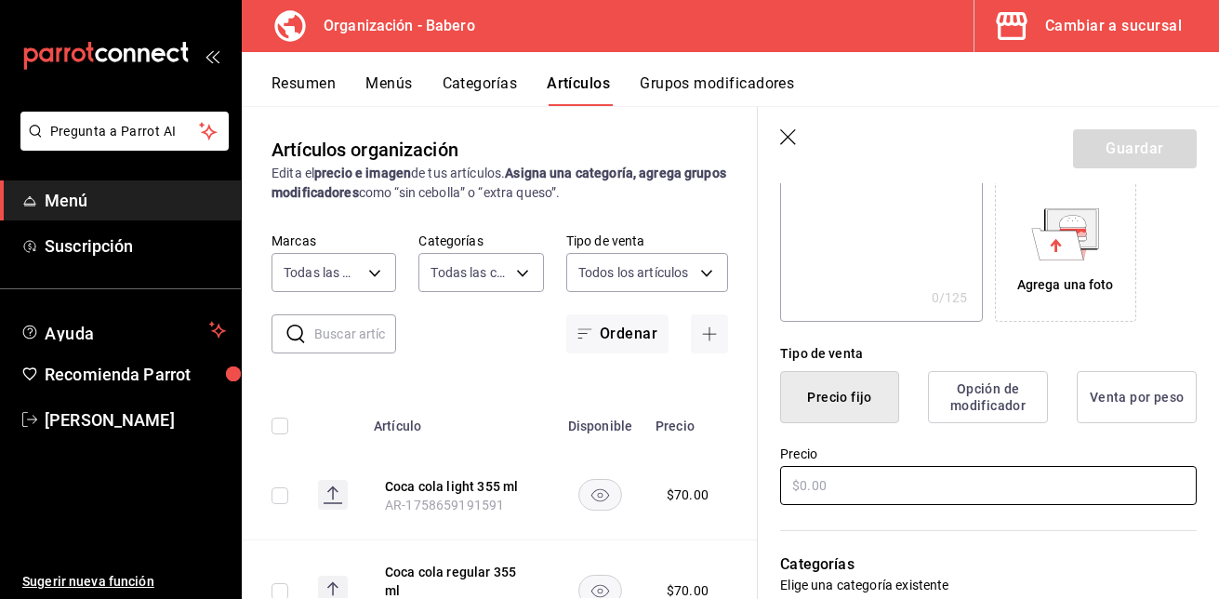
type input "Coca cola zero 355 ml"
click at [961, 481] on input "text" at bounding box center [988, 485] width 416 height 39
type input "$70.00"
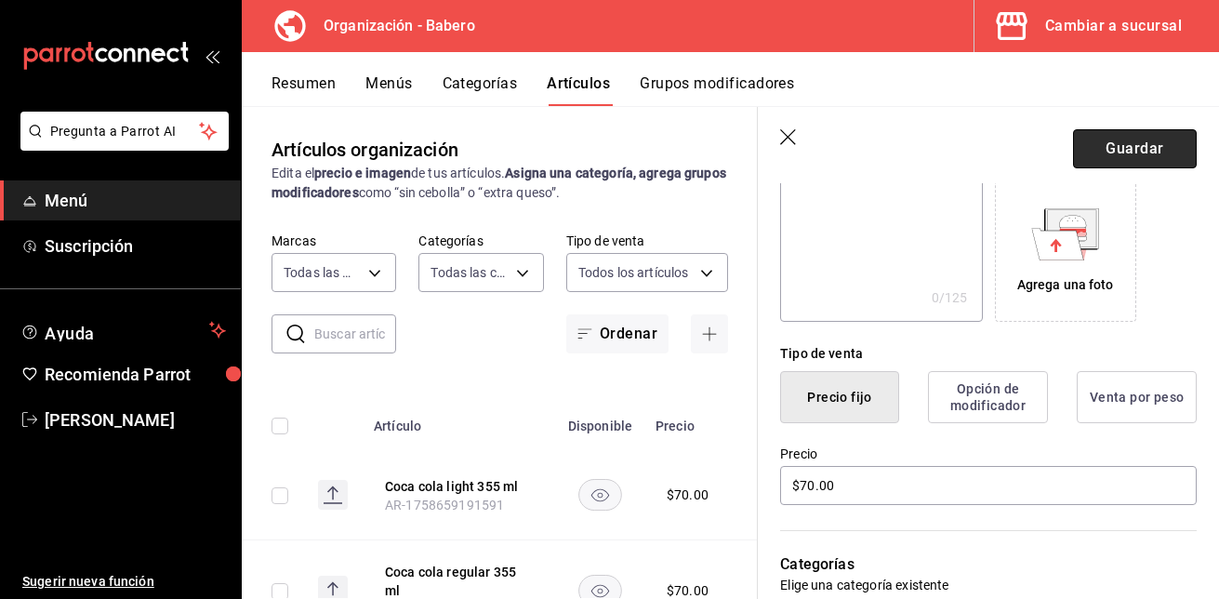
click at [1153, 134] on button "Guardar" at bounding box center [1135, 148] width 124 height 39
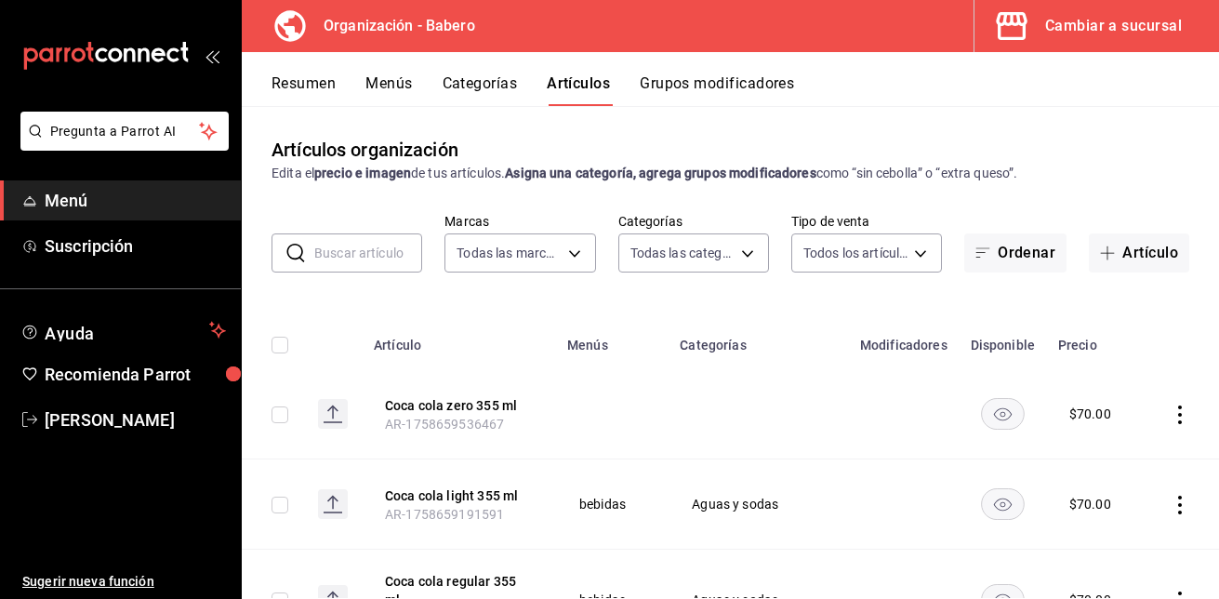
click at [1170, 415] on icon "actions" at bounding box center [1179, 414] width 19 height 19
click at [1120, 452] on span "Editar" at bounding box center [1110, 457] width 48 height 20
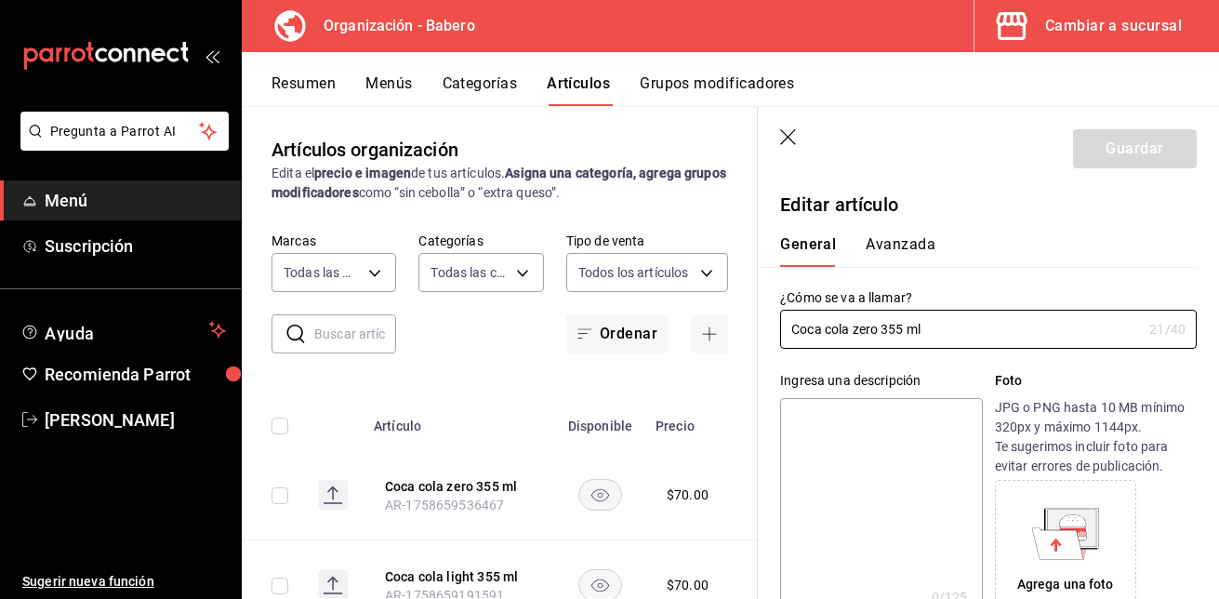
type input "$70.00"
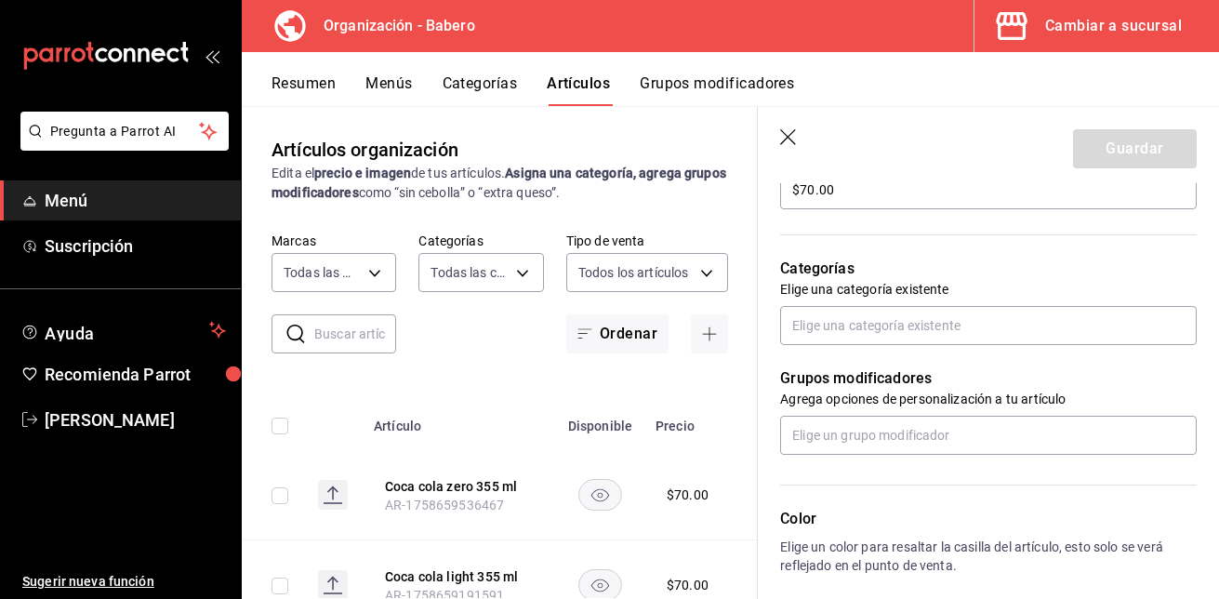
scroll to position [598, 0]
click at [1055, 323] on input "text" at bounding box center [988, 322] width 416 height 39
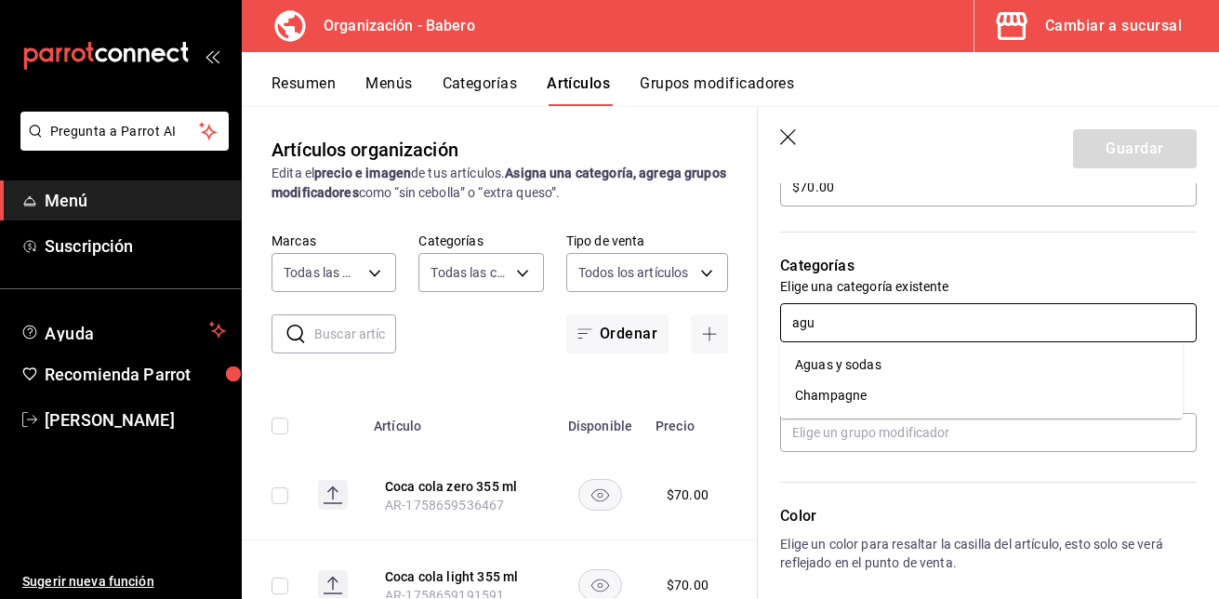
type input "agua"
click at [929, 357] on li "Aguas y sodas" at bounding box center [981, 365] width 403 height 31
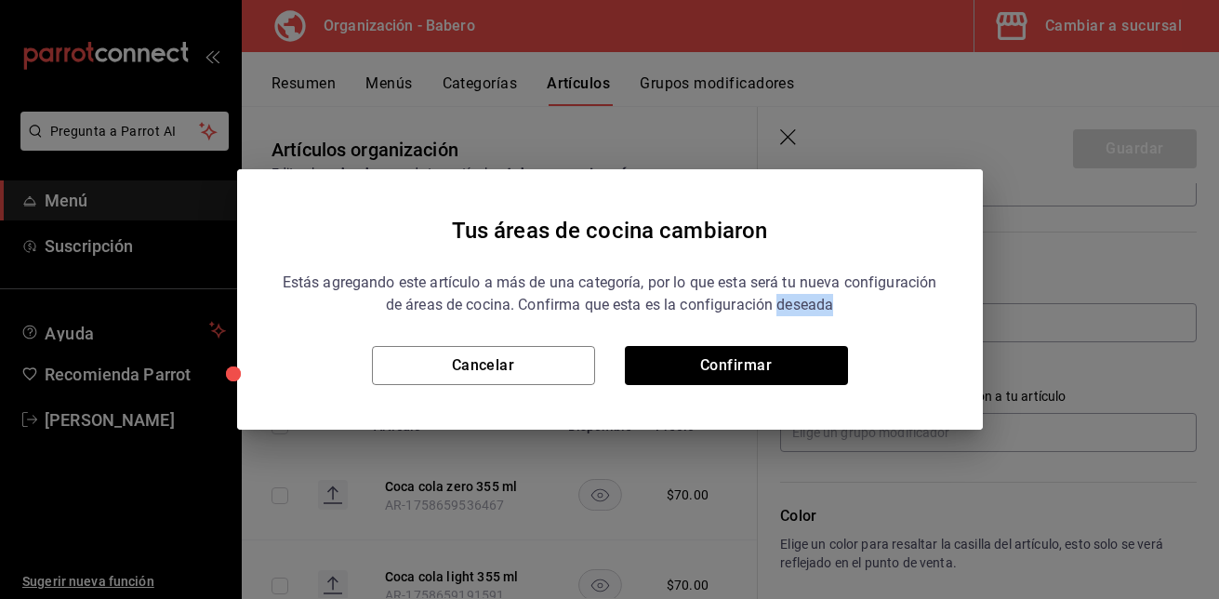
click at [929, 357] on div "Cancelar Confirmar" at bounding box center [610, 365] width 656 height 39
click at [497, 365] on button "Cancelar" at bounding box center [483, 365] width 223 height 39
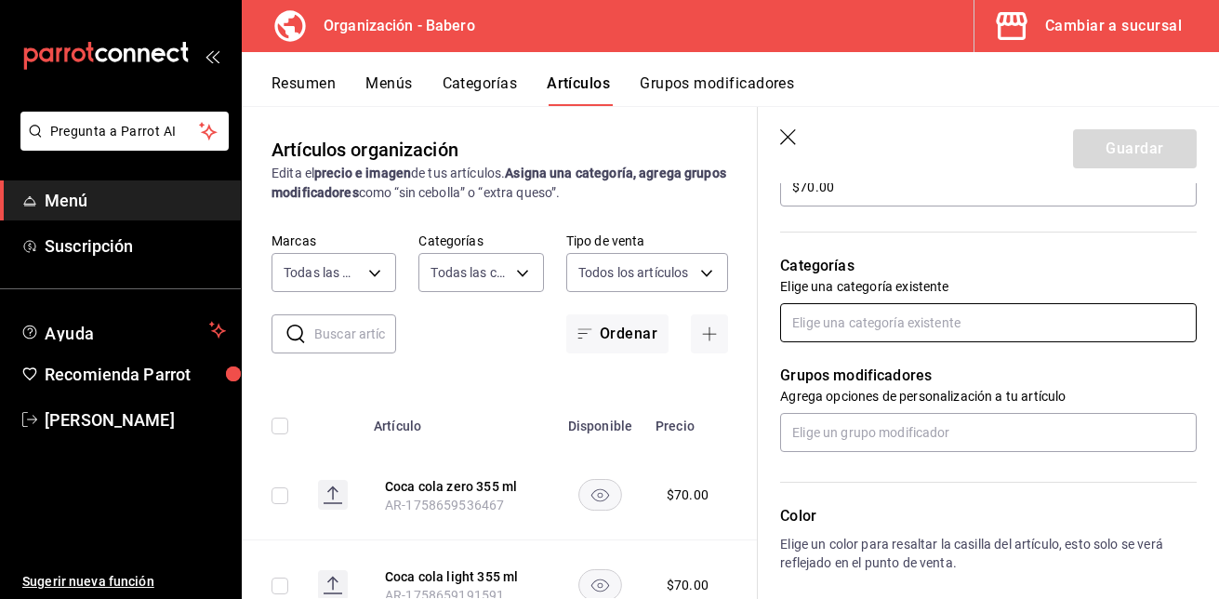
click at [946, 321] on input "text" at bounding box center [988, 322] width 416 height 39
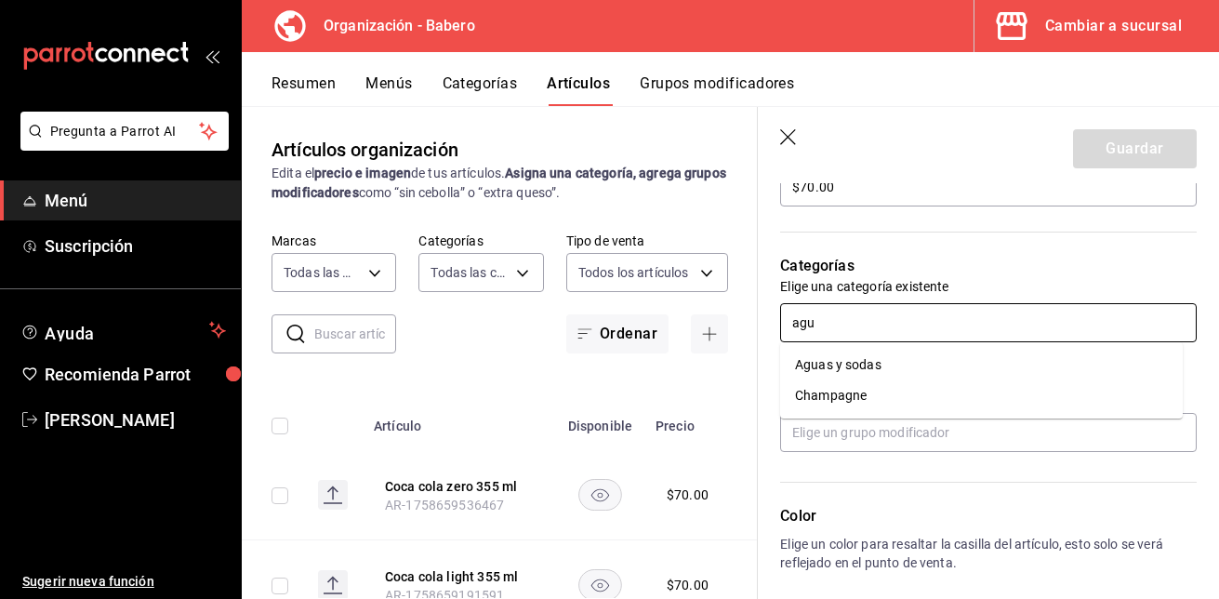
type input "agua"
click at [877, 360] on li "Aguas y sodas" at bounding box center [981, 365] width 403 height 31
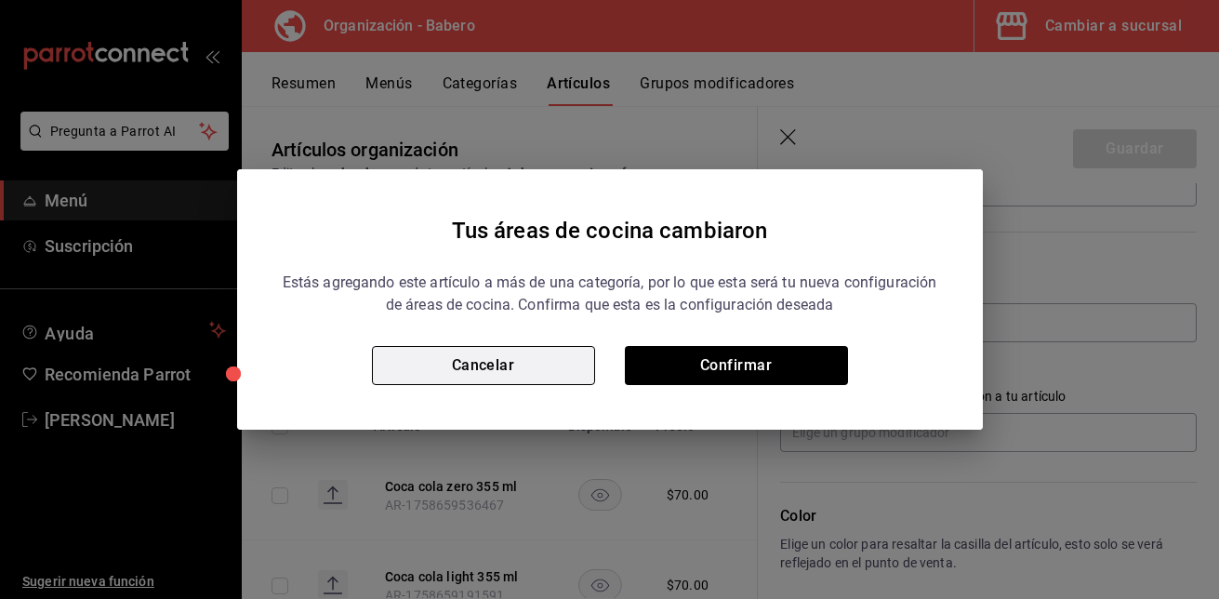
click at [555, 363] on button "Cancelar" at bounding box center [483, 365] width 223 height 39
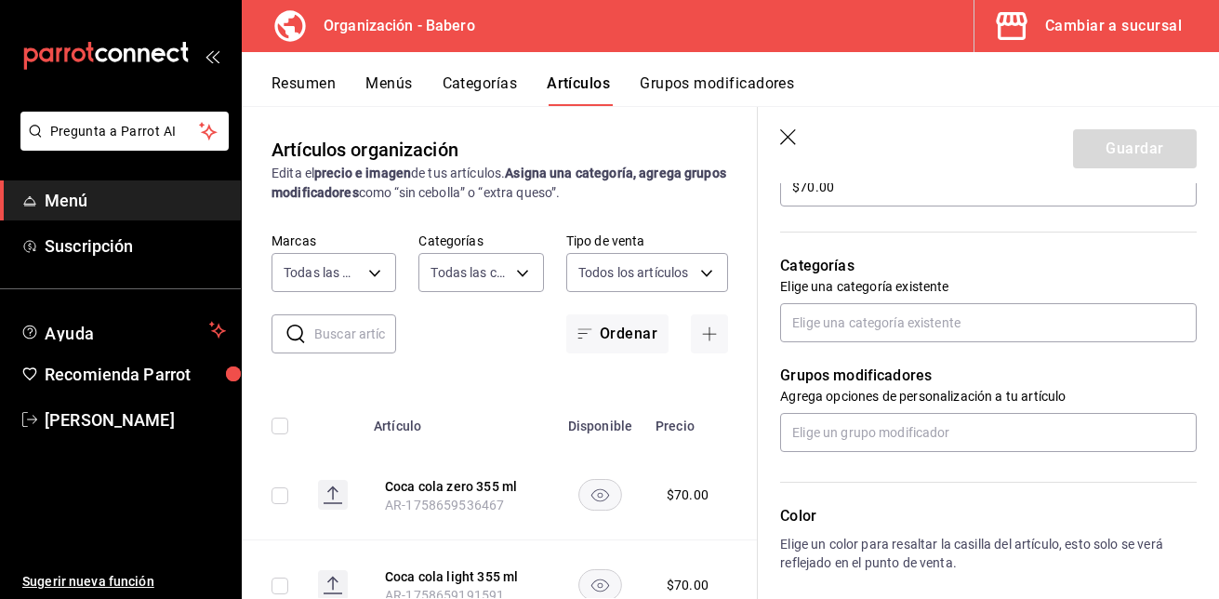
click at [789, 135] on icon "button" at bounding box center [789, 138] width 19 height 19
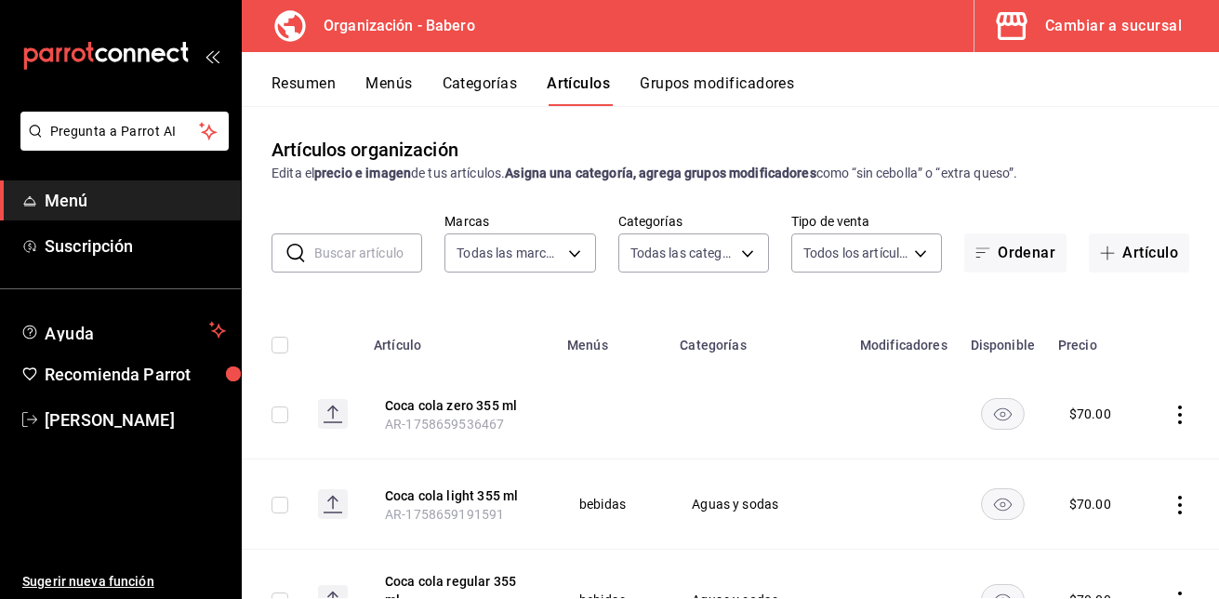
click at [1170, 412] on icon "actions" at bounding box center [1179, 414] width 19 height 19
click at [1116, 526] on span "Eliminar" at bounding box center [1109, 532] width 47 height 15
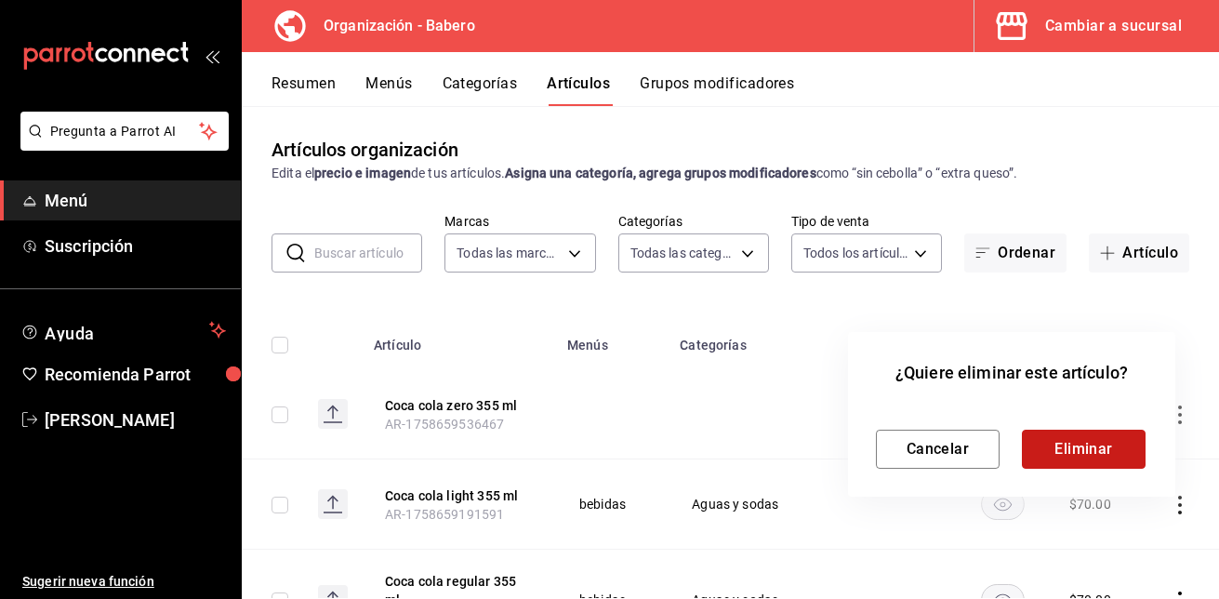
click at [1098, 436] on button "Eliminar" at bounding box center [1084, 449] width 124 height 39
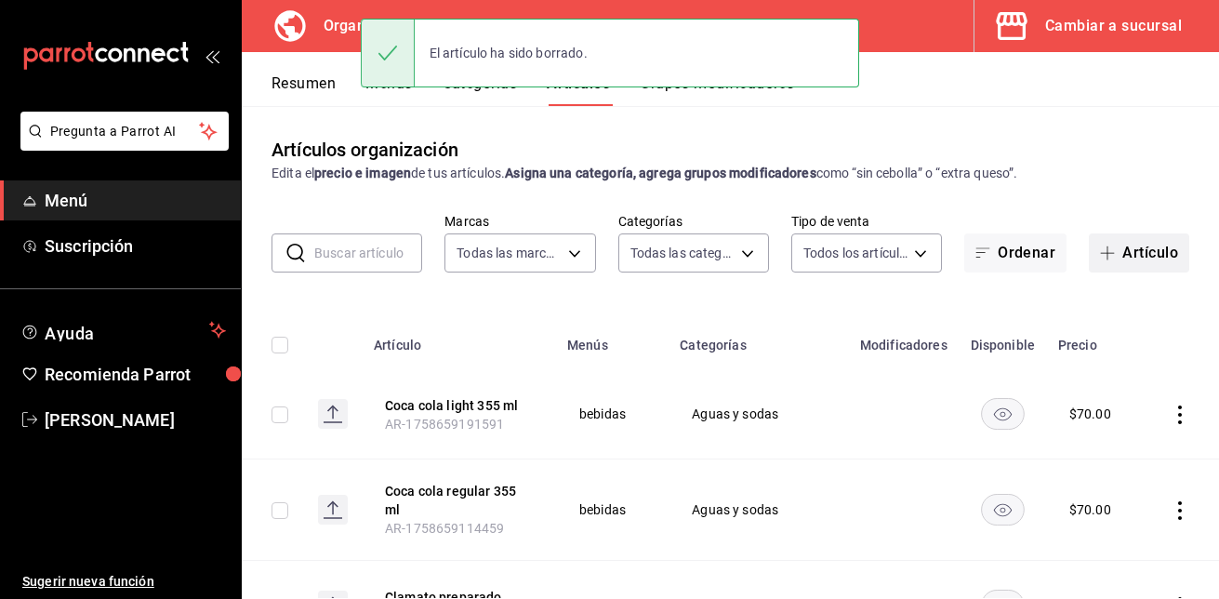
click at [1139, 251] on button "Artículo" at bounding box center [1139, 252] width 100 height 39
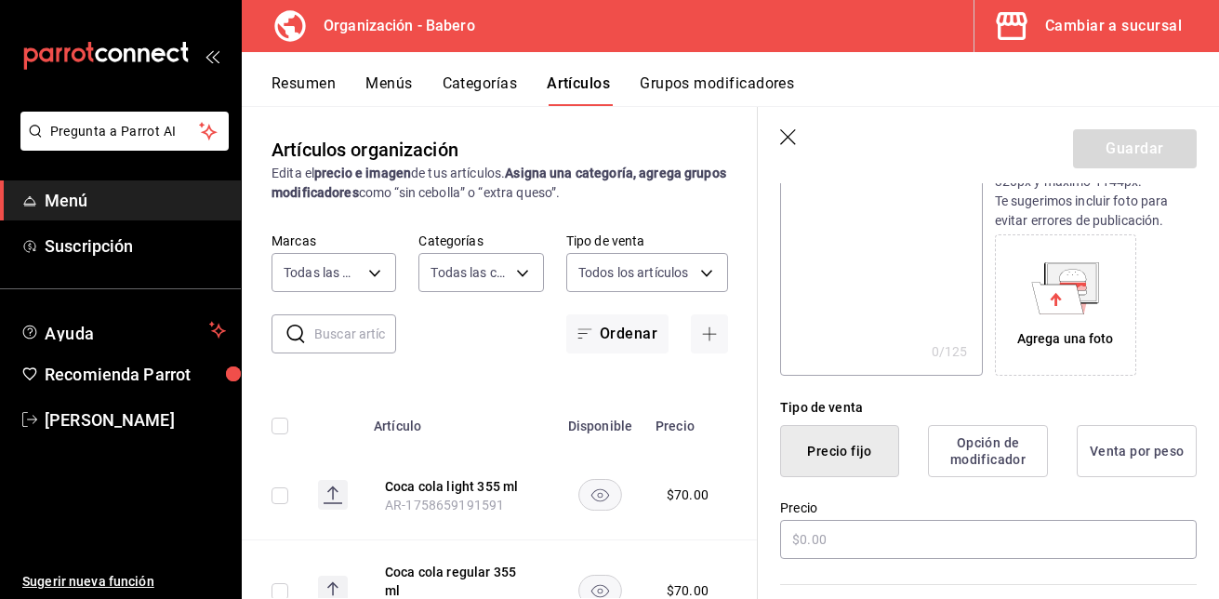
scroll to position [264, 0]
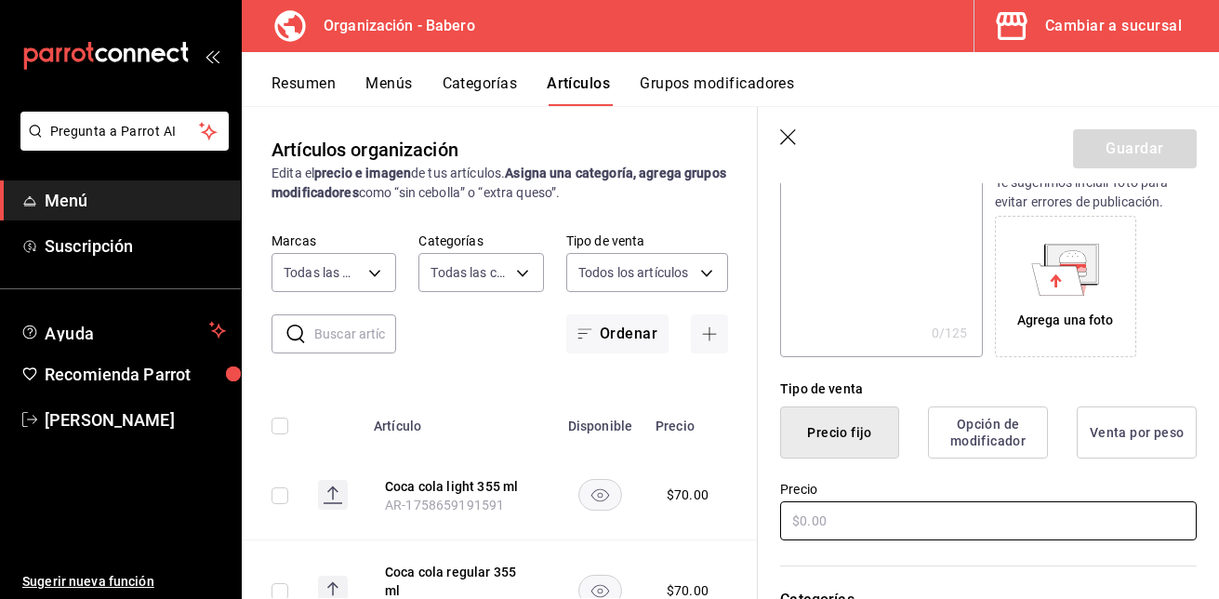
type input "Coca cola zero 355 ml"
click at [932, 525] on input "text" at bounding box center [988, 520] width 416 height 39
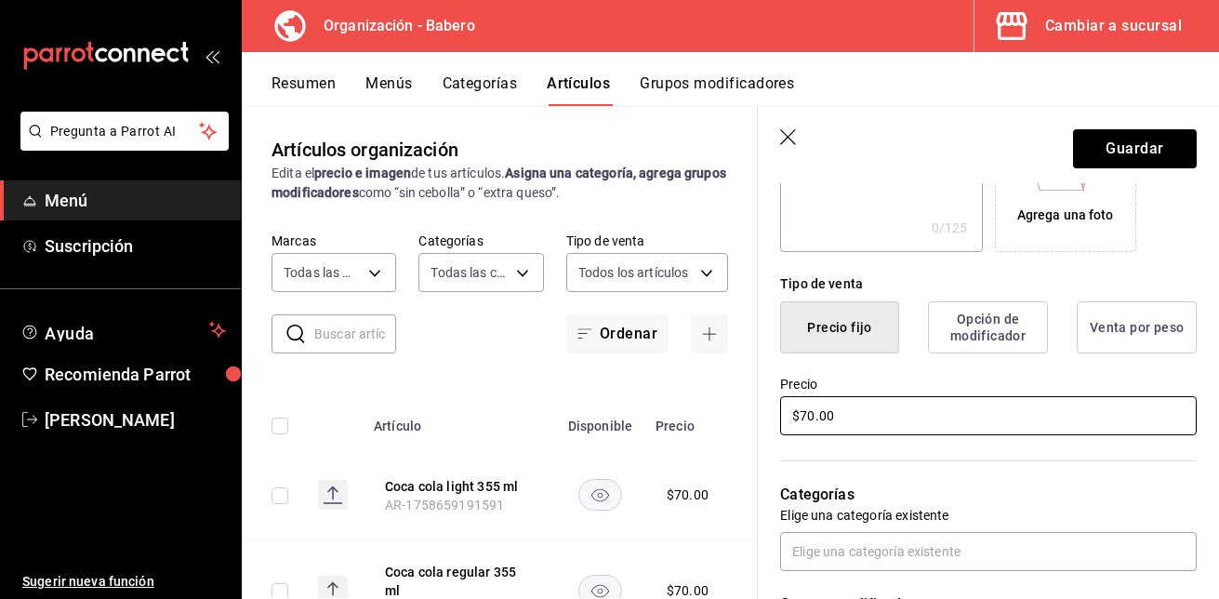
scroll to position [379, 0]
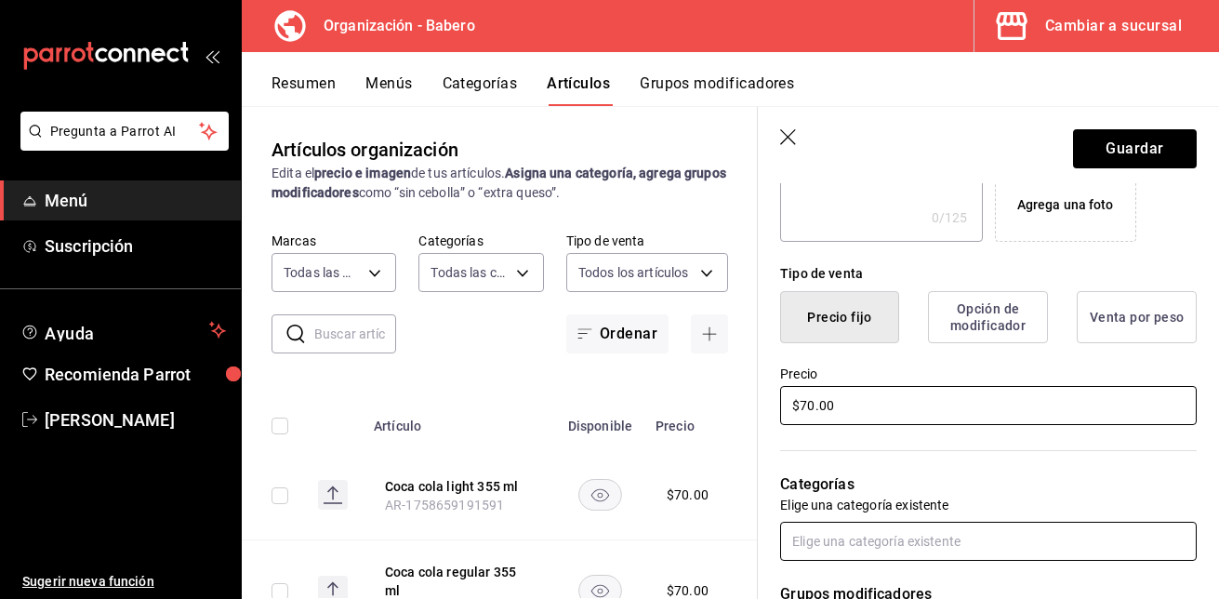
type input "$70.00"
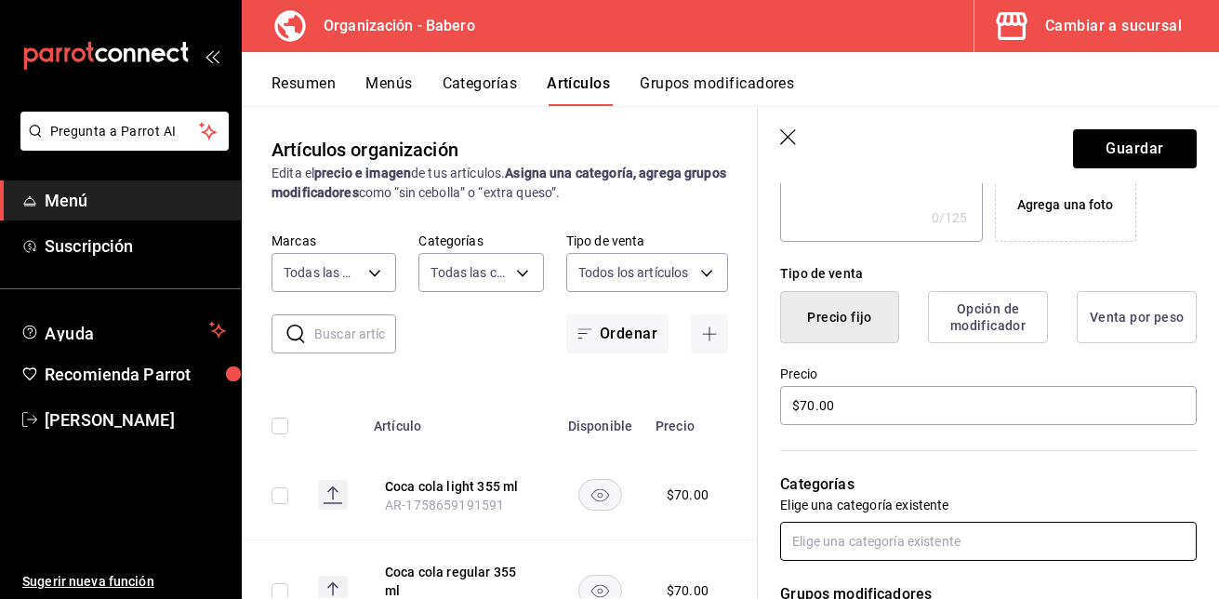
click at [928, 536] on input "text" at bounding box center [988, 541] width 416 height 39
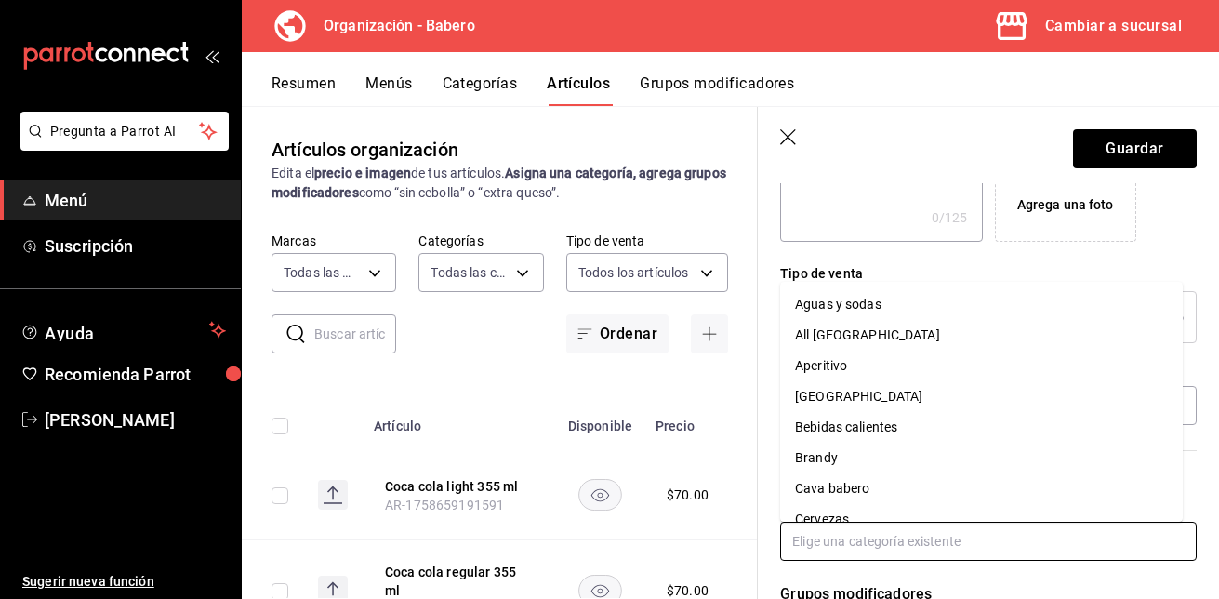
click at [918, 305] on li "Aguas y sodas" at bounding box center [981, 304] width 403 height 31
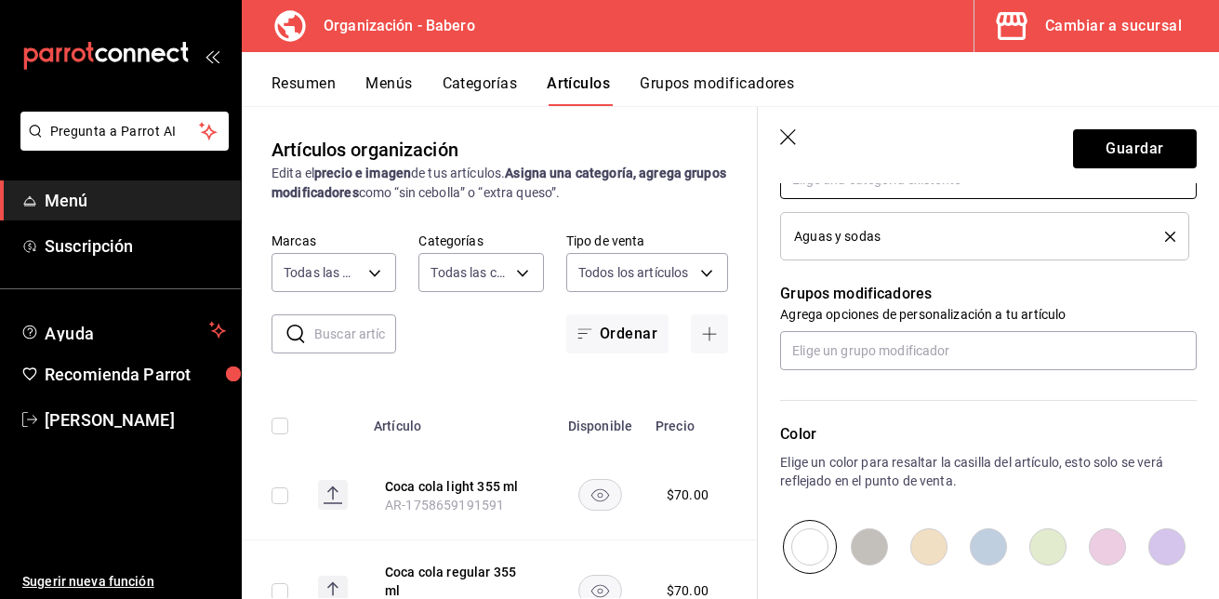
scroll to position [743, 0]
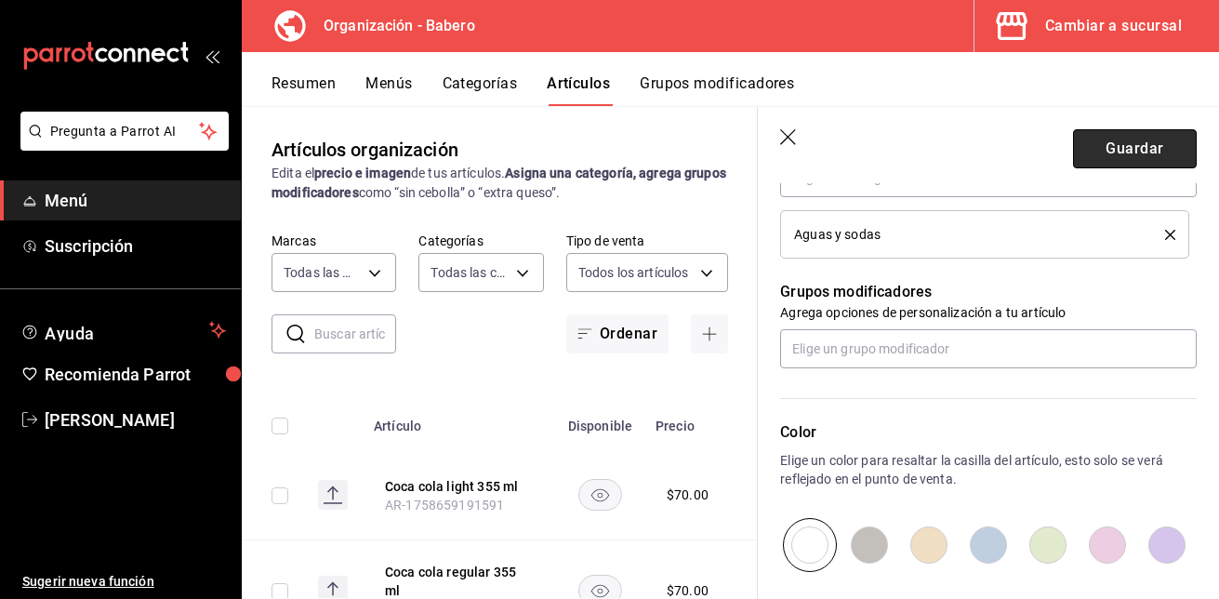
click at [1111, 146] on button "Guardar" at bounding box center [1135, 148] width 124 height 39
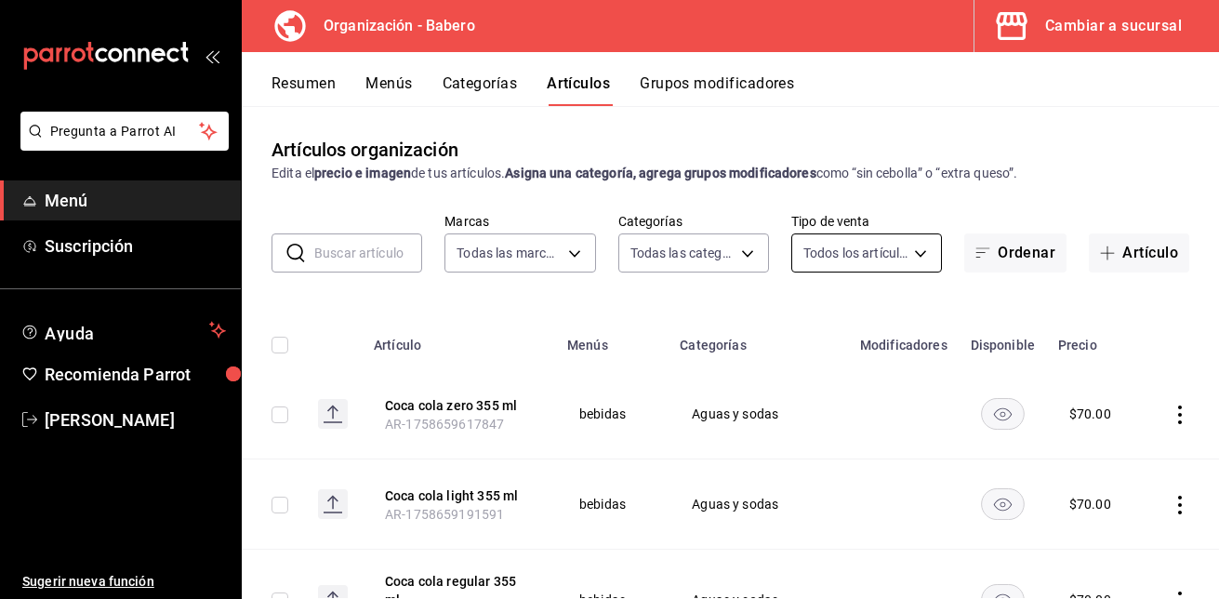
click at [817, 254] on body "Pregunta a Parrot AI Menú Suscripción Ayuda Recomienda Parrot [PERSON_NAME] Sug…" at bounding box center [609, 299] width 1219 height 599
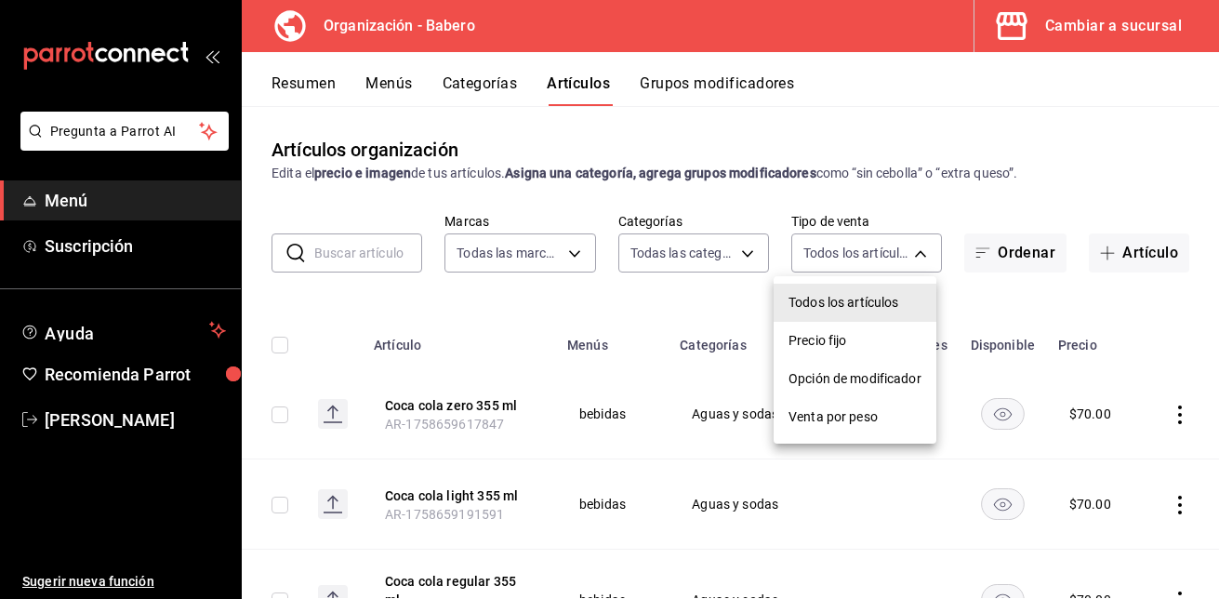
click at [1117, 257] on div at bounding box center [609, 299] width 1219 height 599
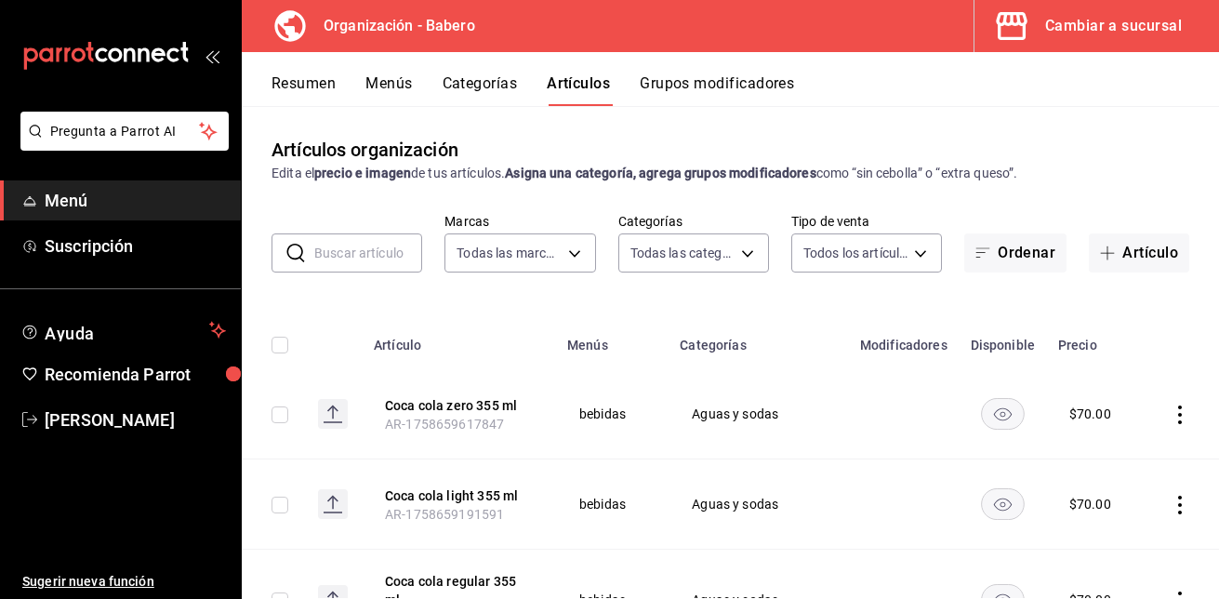
click at [1117, 257] on button "Artículo" at bounding box center [1139, 252] width 100 height 39
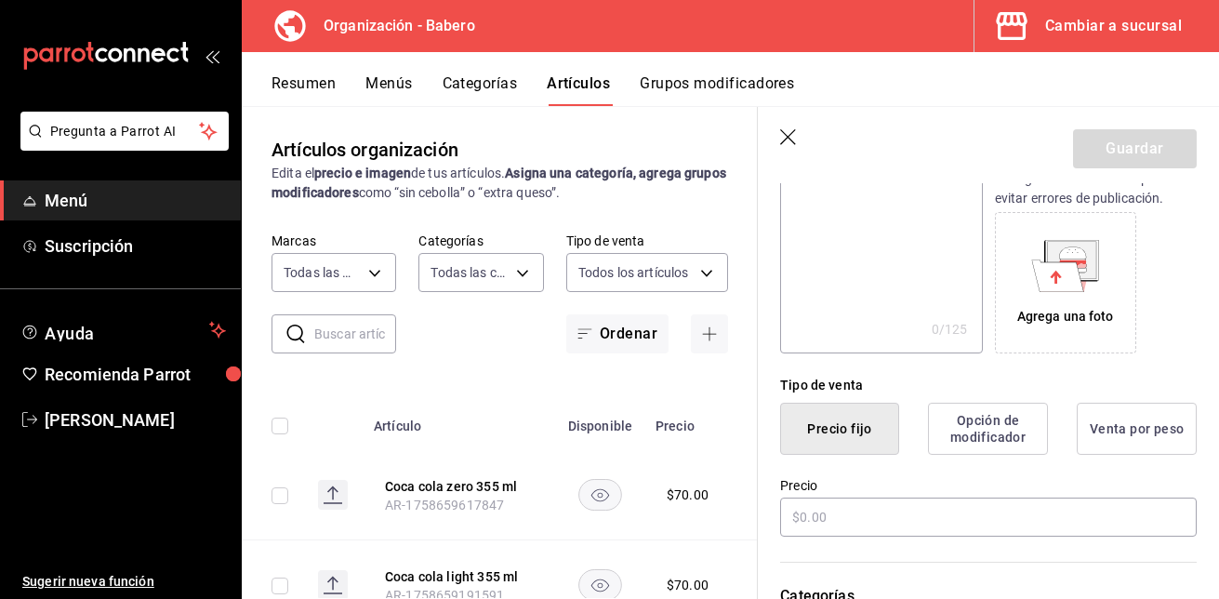
scroll to position [270, 0]
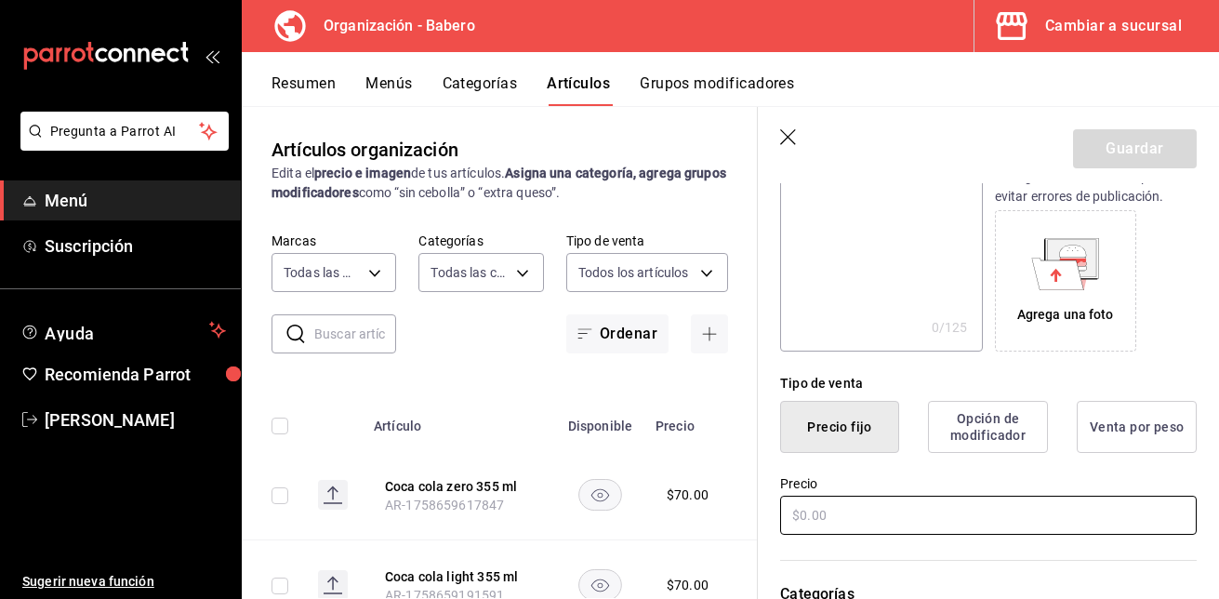
type input "[PERSON_NAME]"
click at [913, 505] on input "text" at bounding box center [988, 515] width 416 height 39
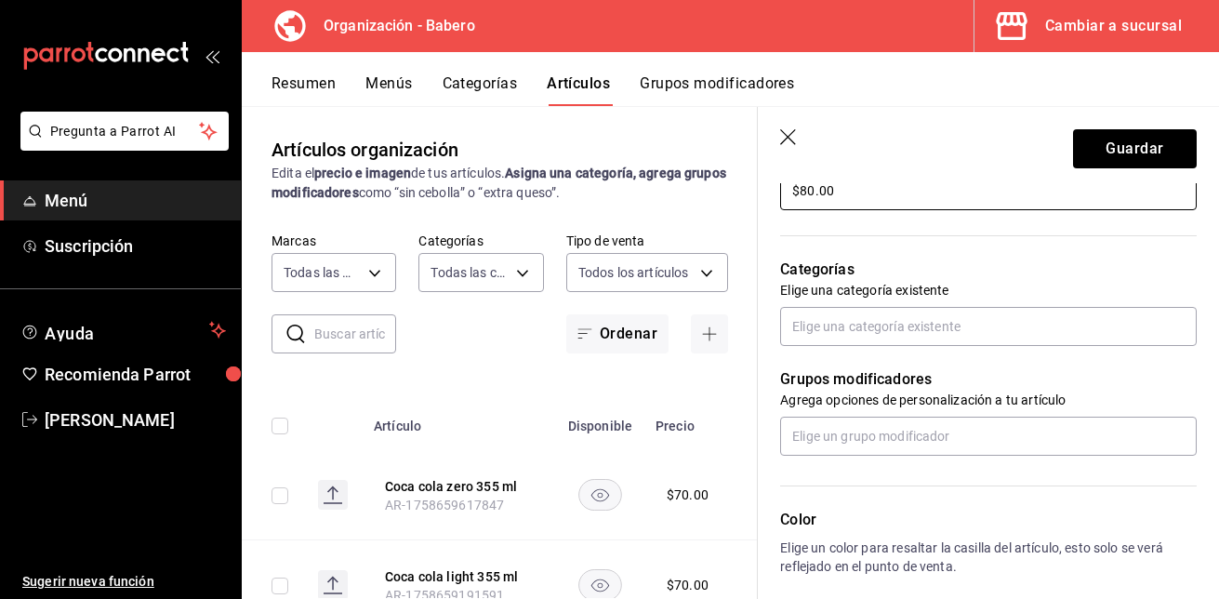
scroll to position [595, 0]
type input "$80.00"
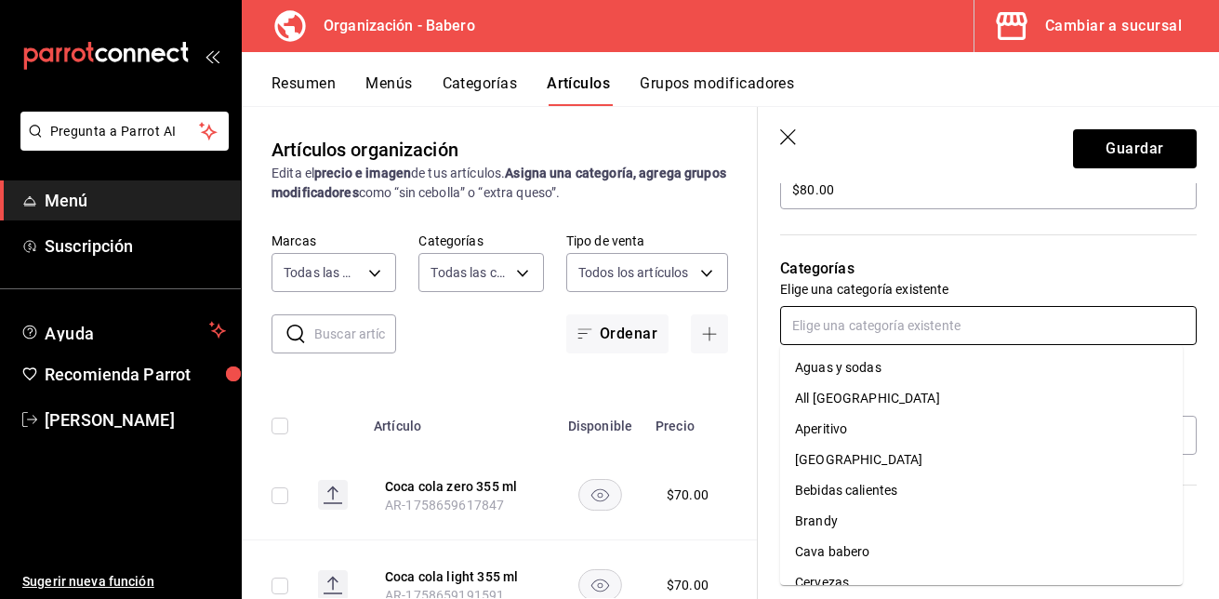
click at [915, 321] on input "text" at bounding box center [988, 325] width 416 height 39
click at [889, 362] on li "Aguas y sodas" at bounding box center [981, 367] width 403 height 31
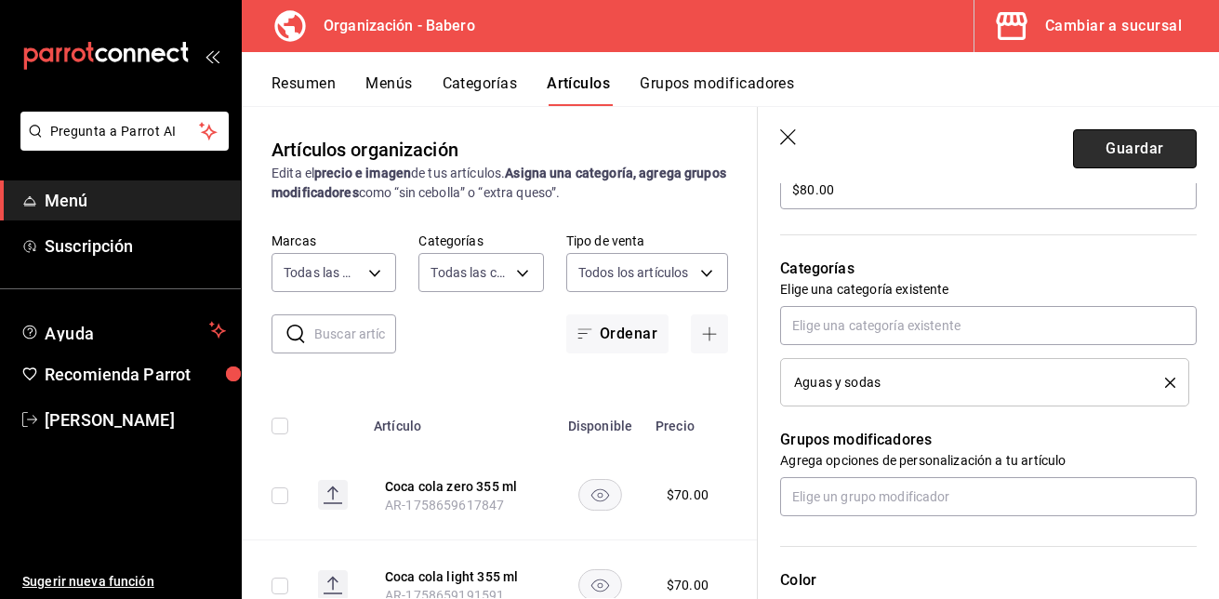
click at [1136, 155] on button "Guardar" at bounding box center [1135, 148] width 124 height 39
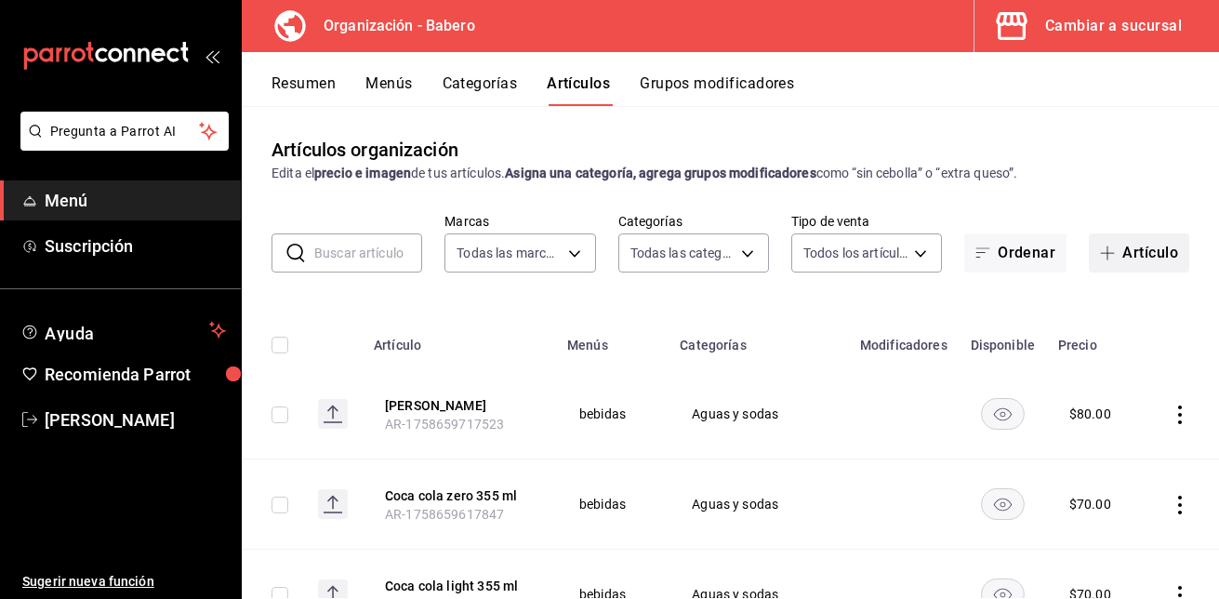
click at [1131, 245] on button "Artículo" at bounding box center [1139, 252] width 100 height 39
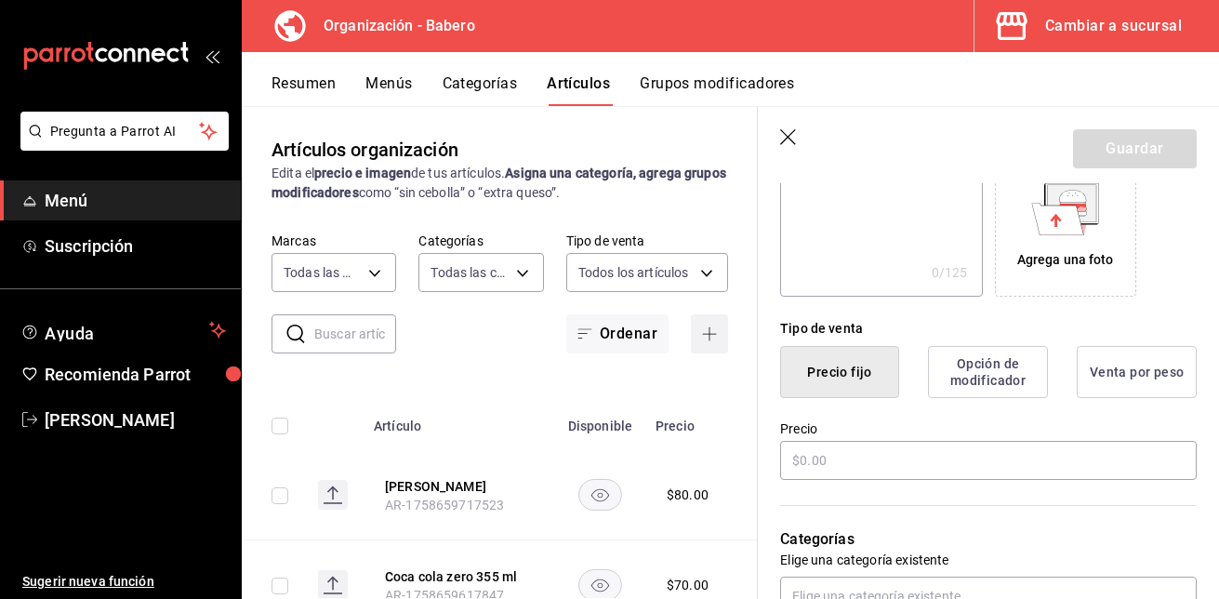
scroll to position [325, 0]
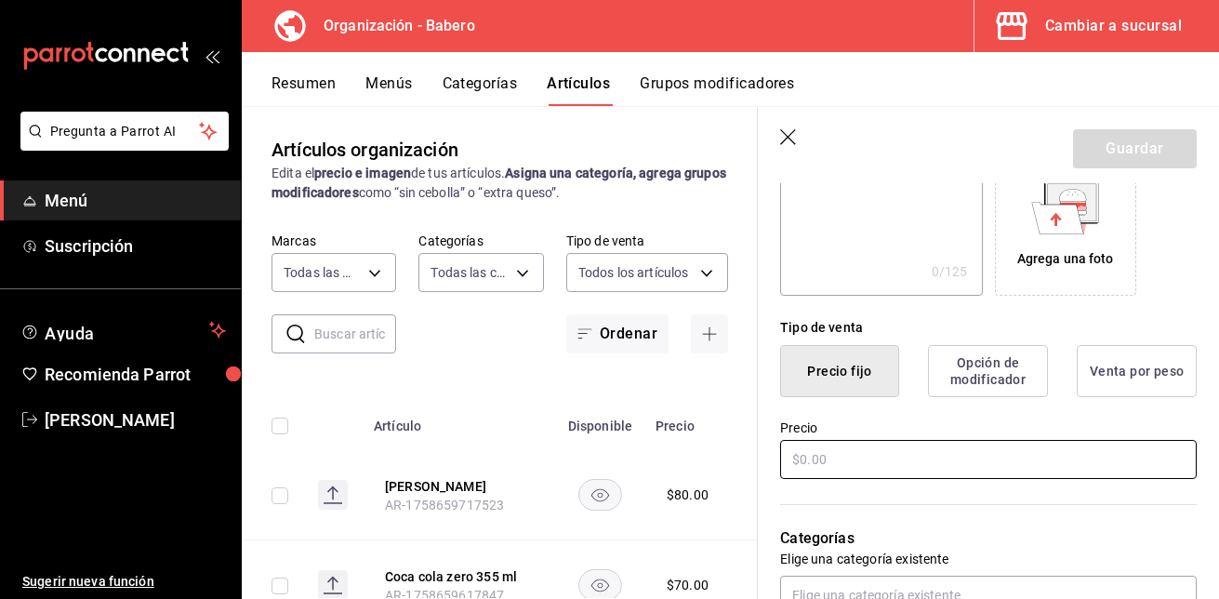
type input "[PERSON_NAME]"
click at [932, 462] on input "text" at bounding box center [988, 459] width 416 height 39
type input "$80.00"
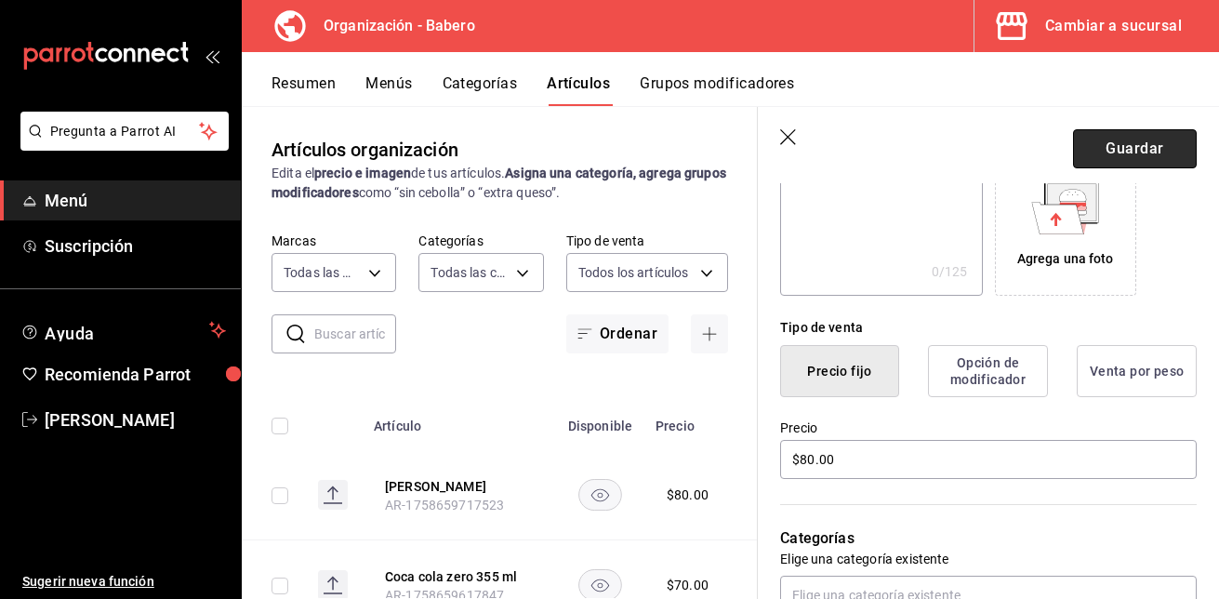
click at [1113, 143] on button "Guardar" at bounding box center [1135, 148] width 124 height 39
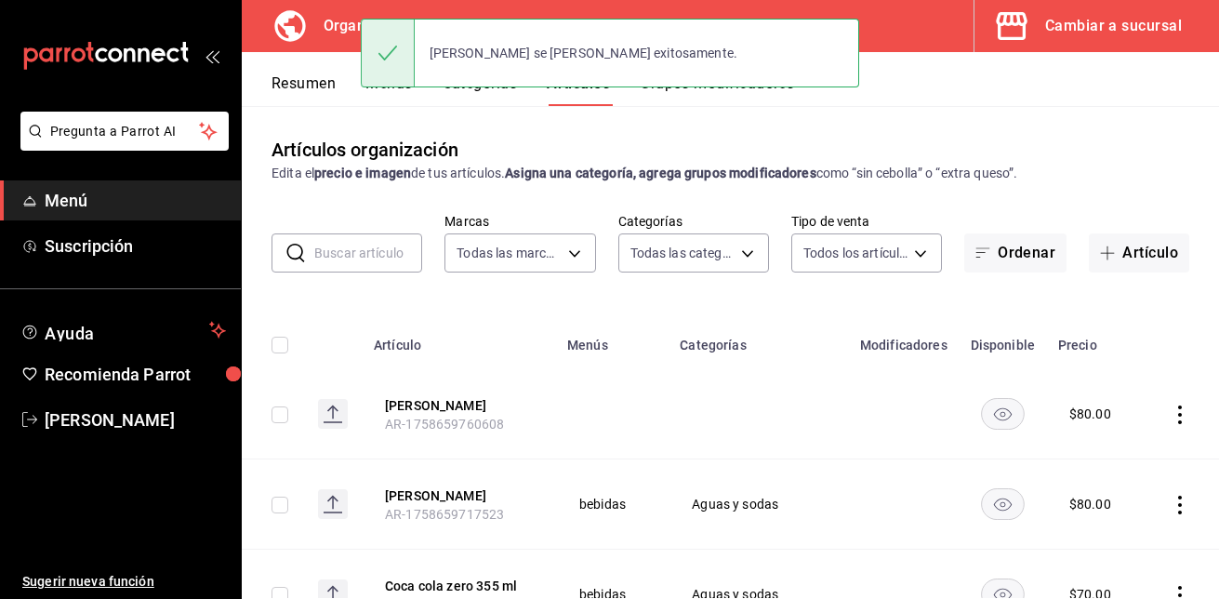
click at [1153, 416] on td at bounding box center [1183, 414] width 71 height 90
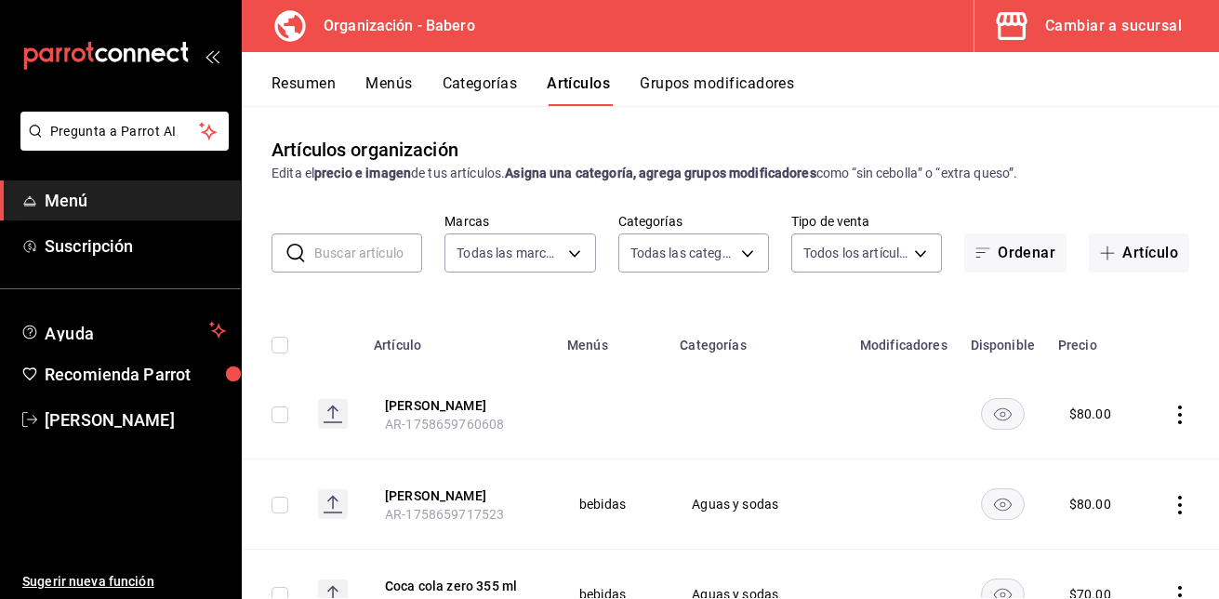
click at [1051, 439] on td "$ 80.00" at bounding box center [1097, 414] width 101 height 90
click at [1178, 414] on icon "actions" at bounding box center [1180, 414] width 4 height 19
click at [1012, 547] on div at bounding box center [609, 299] width 1219 height 599
click at [1178, 415] on icon "actions" at bounding box center [1180, 414] width 4 height 19
click at [1118, 535] on span "Eliminar" at bounding box center [1109, 532] width 47 height 15
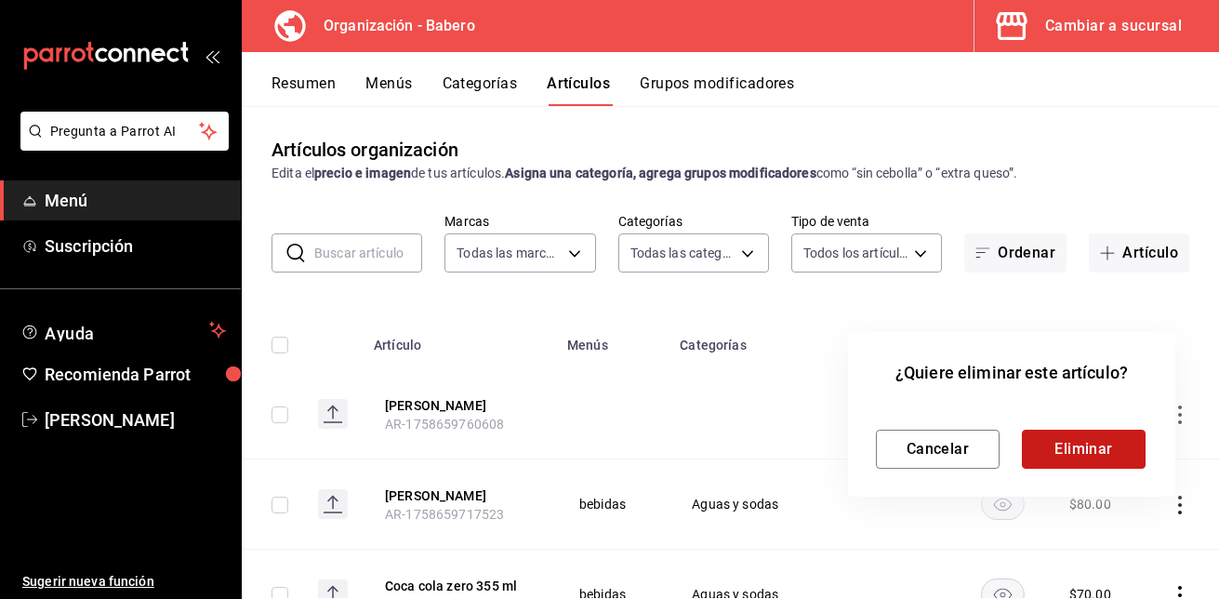
click at [1117, 447] on button "Eliminar" at bounding box center [1084, 449] width 124 height 39
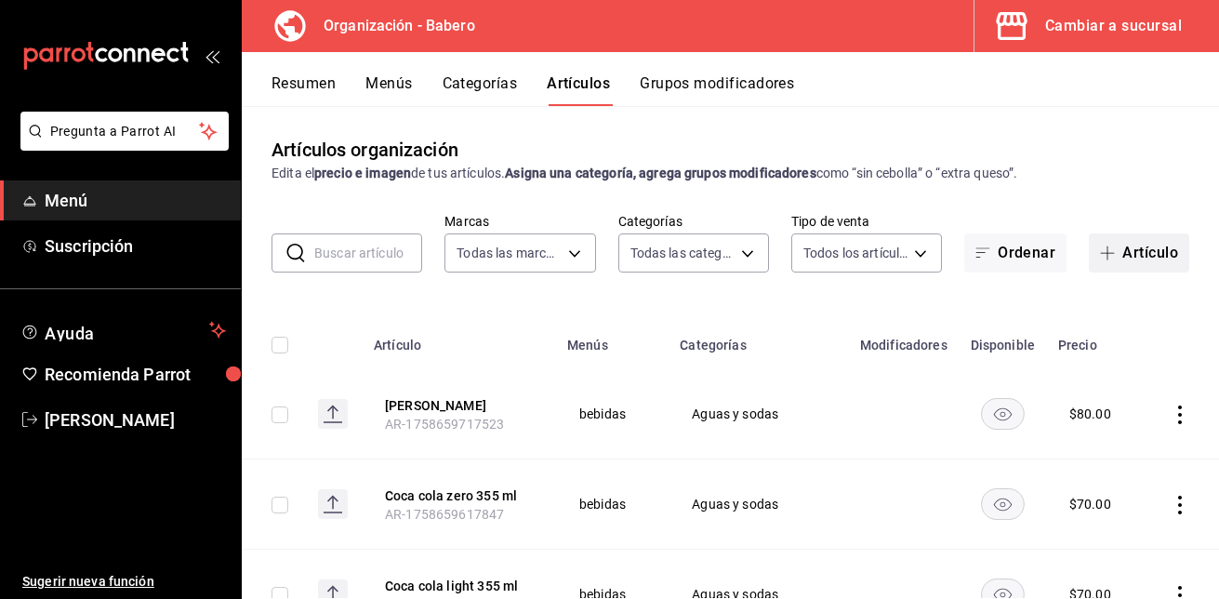
click at [1136, 248] on button "Artículo" at bounding box center [1139, 252] width 100 height 39
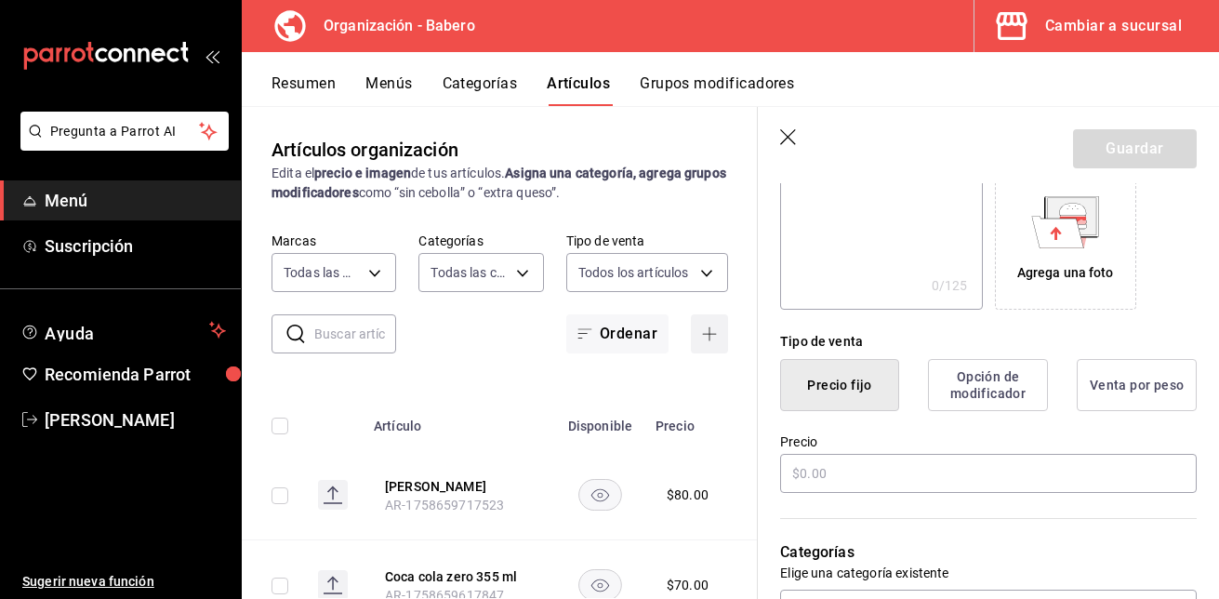
scroll to position [312, 0]
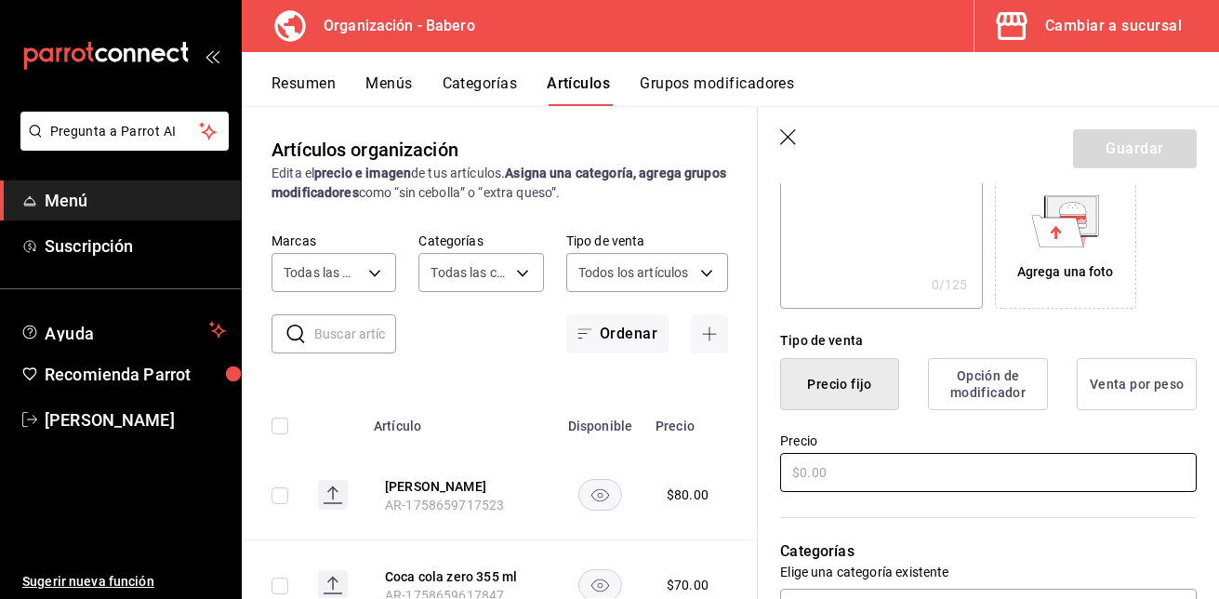
type input "[PERSON_NAME]"
click at [957, 471] on input "text" at bounding box center [988, 472] width 416 height 39
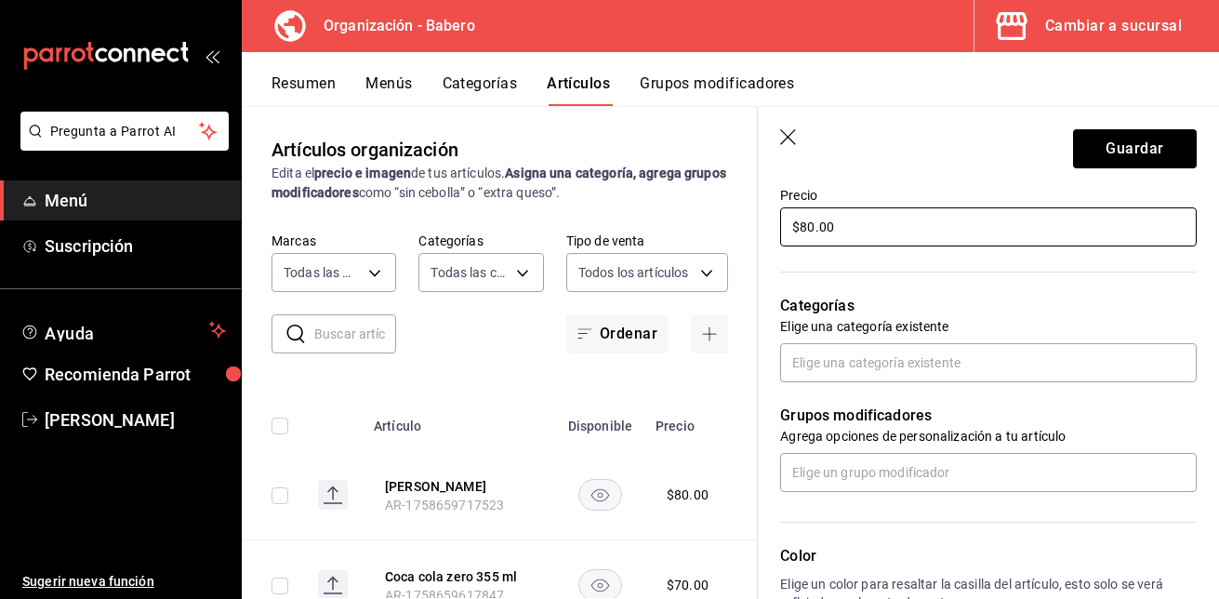
scroll to position [561, 0]
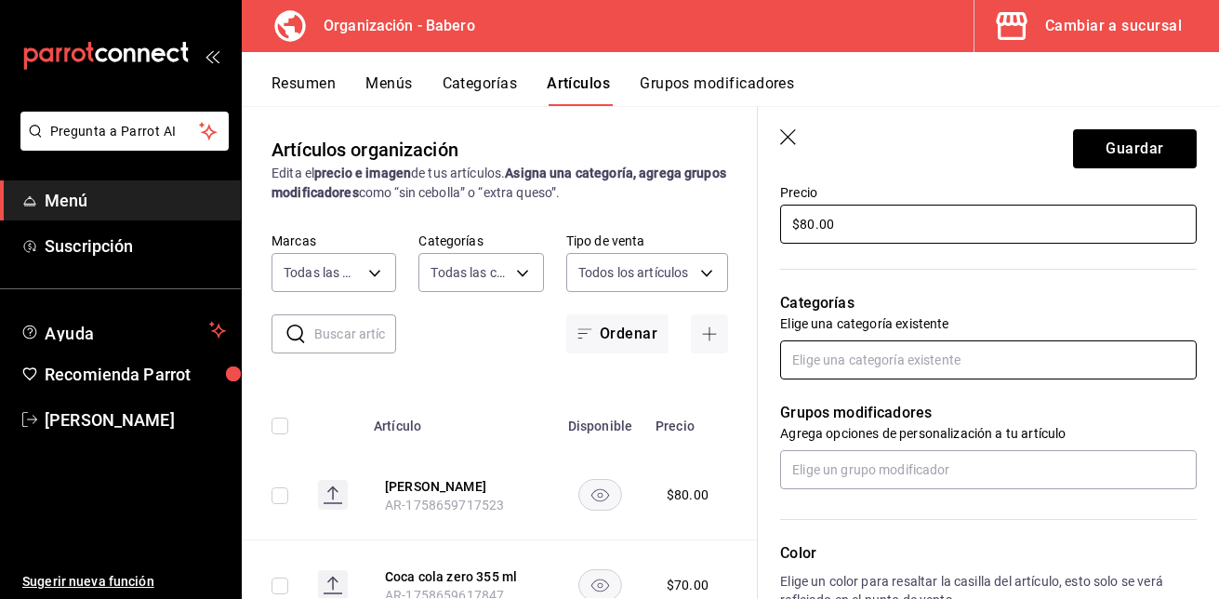
type input "$80.00"
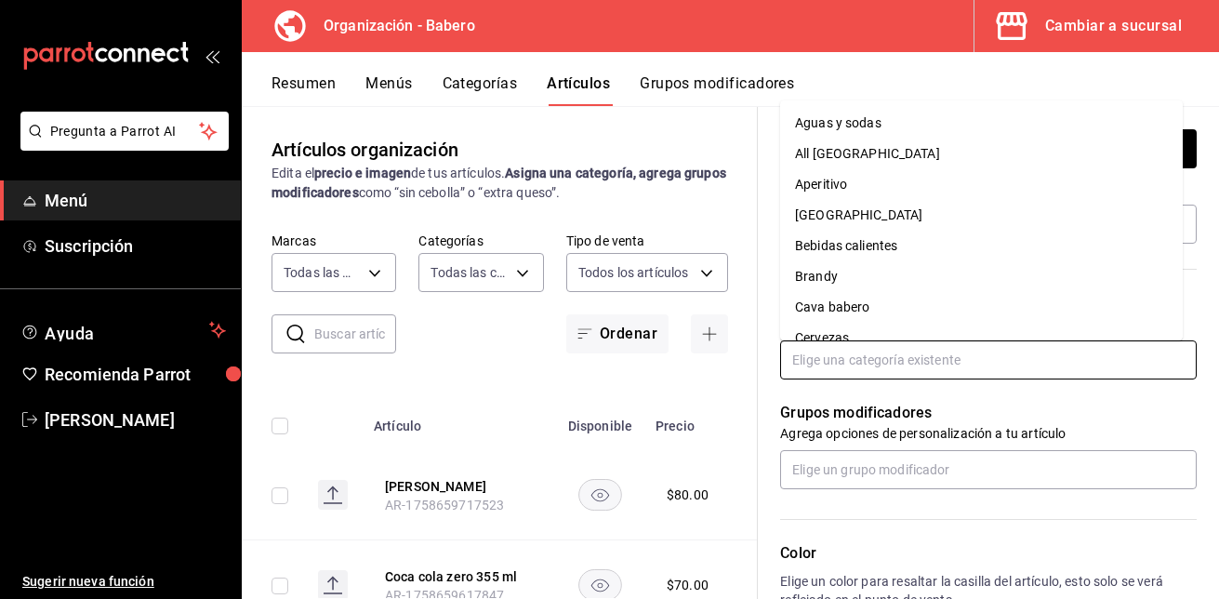
click at [958, 360] on input "text" at bounding box center [988, 359] width 416 height 39
click at [925, 119] on li "Aguas y sodas" at bounding box center [981, 123] width 403 height 31
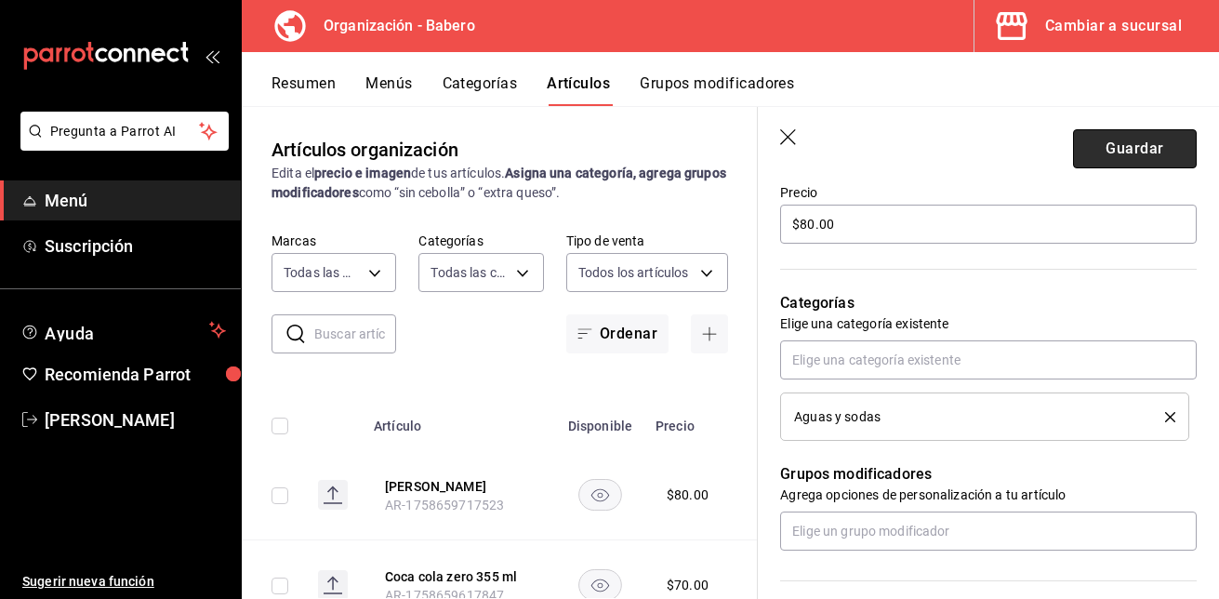
click at [1158, 153] on button "Guardar" at bounding box center [1135, 148] width 124 height 39
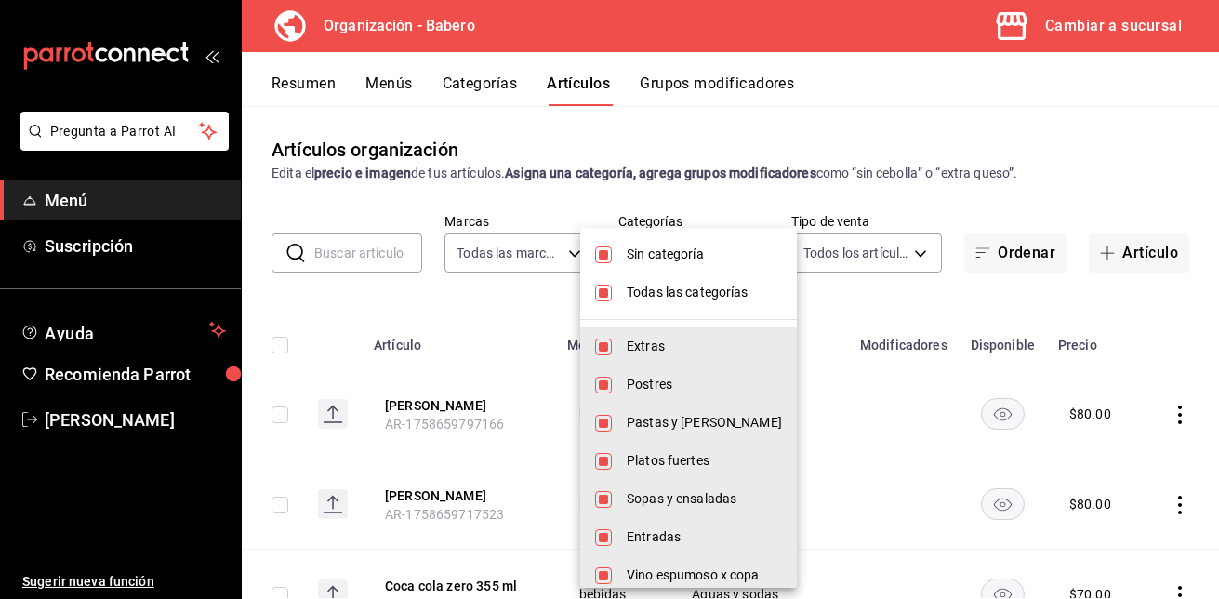
click at [130, 254] on body "Pregunta a Parrot AI Menú Suscripción Ayuda Recomienda Parrot [PERSON_NAME] Sug…" at bounding box center [609, 299] width 1219 height 599
click at [1140, 158] on div at bounding box center [609, 299] width 1219 height 599
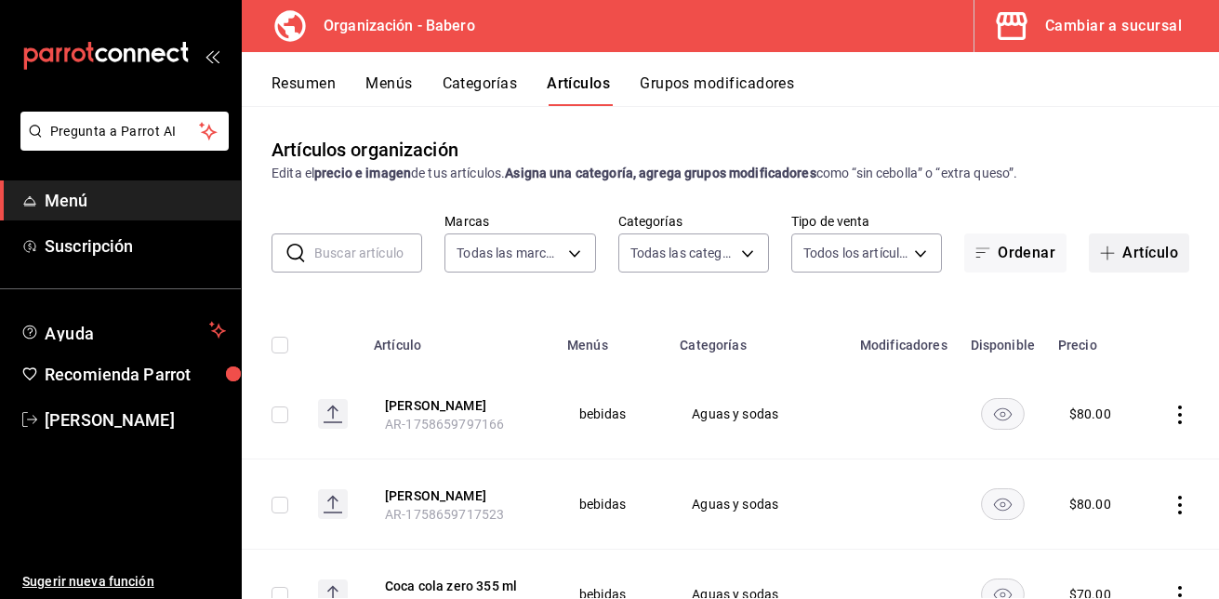
click at [1122, 260] on button "Artículo" at bounding box center [1139, 252] width 100 height 39
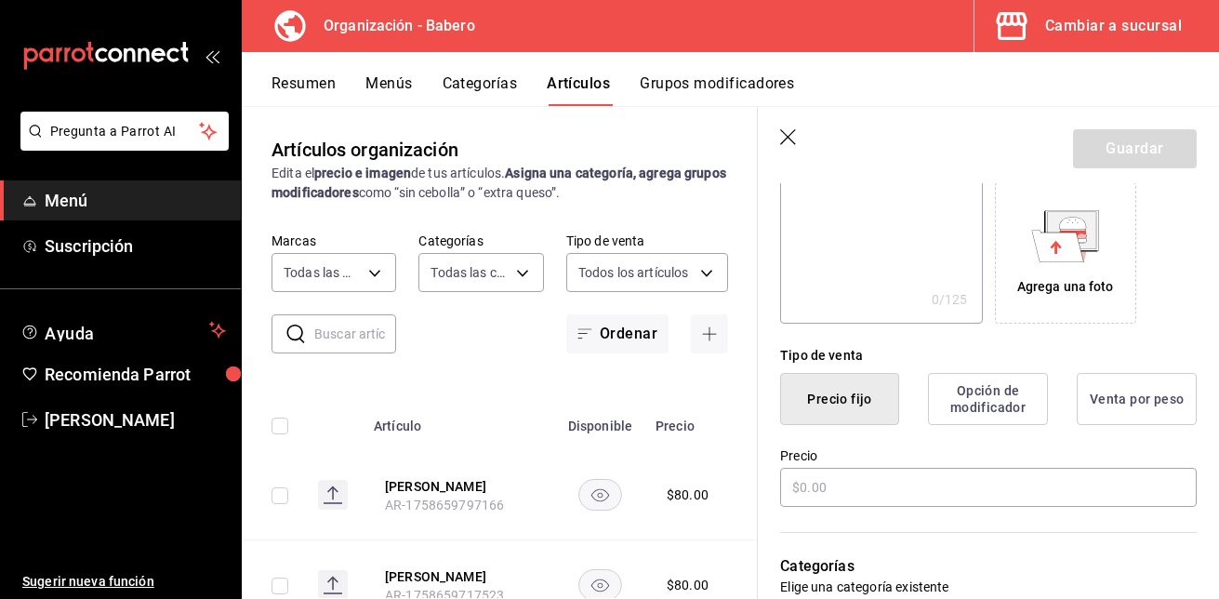
scroll to position [465, 0]
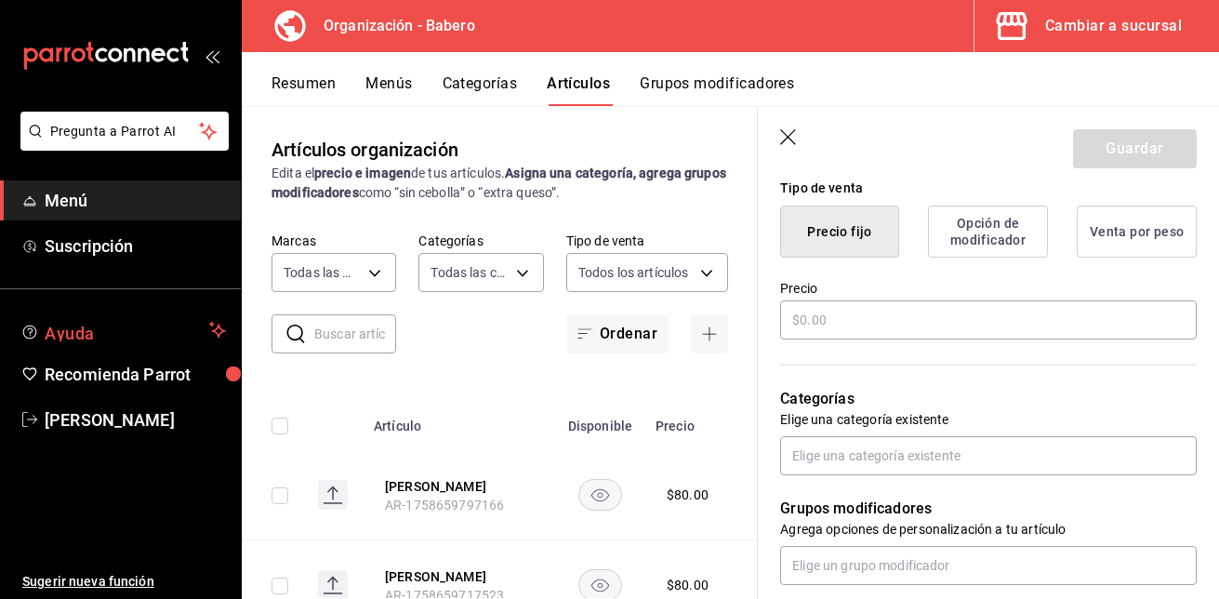
type input "Topochico"
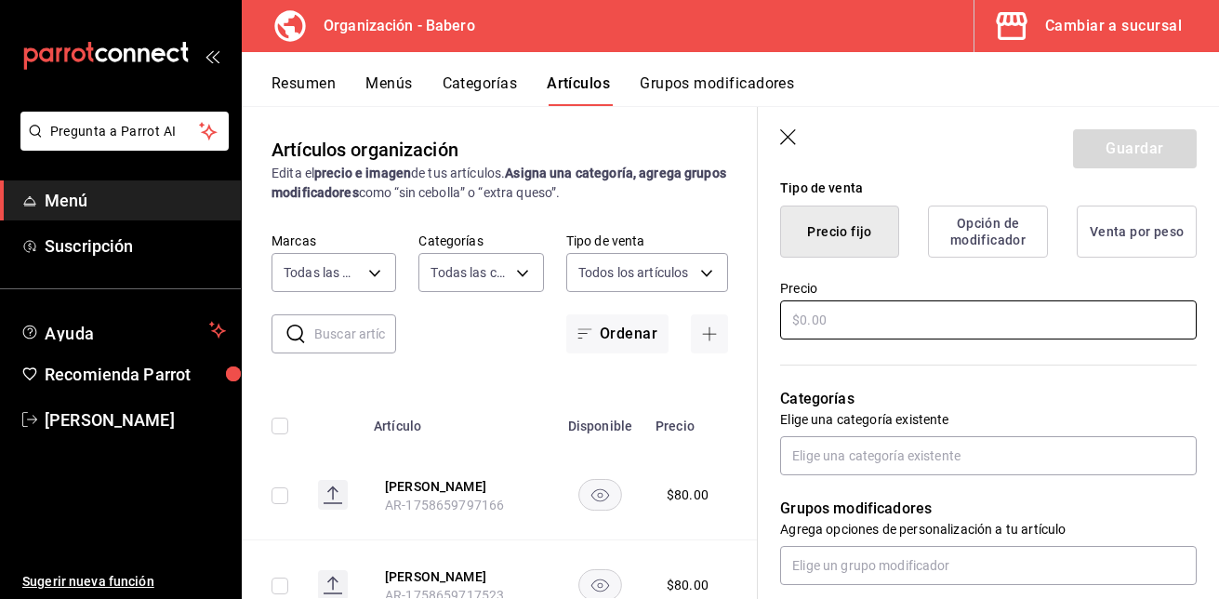
click at [877, 327] on input "text" at bounding box center [988, 319] width 416 height 39
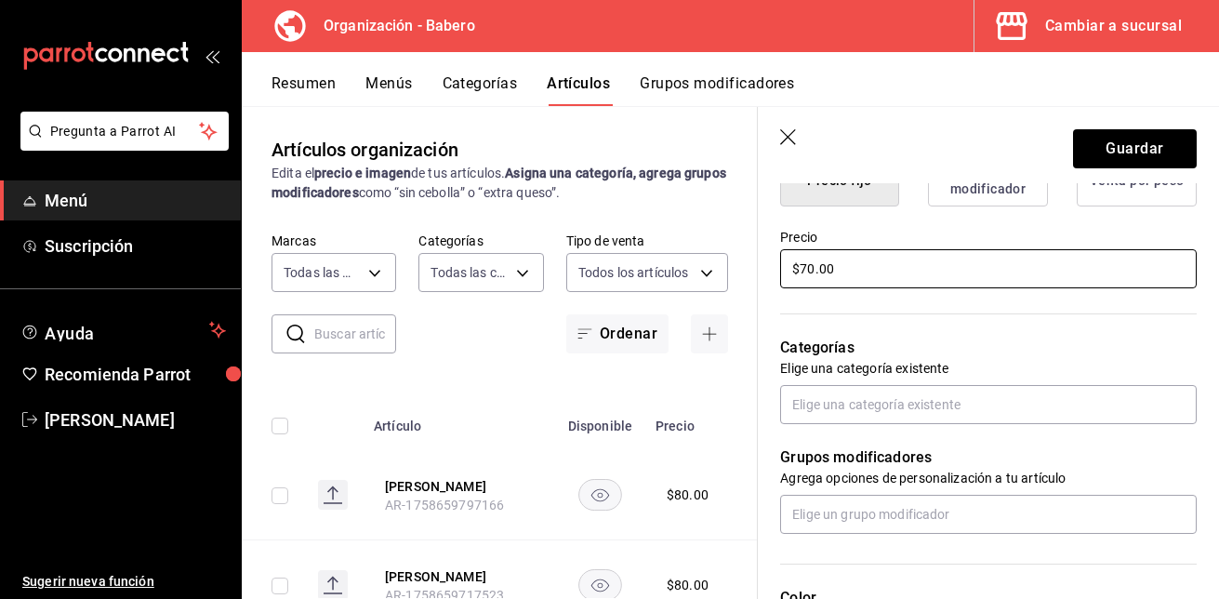
scroll to position [517, 0]
type input "$70.00"
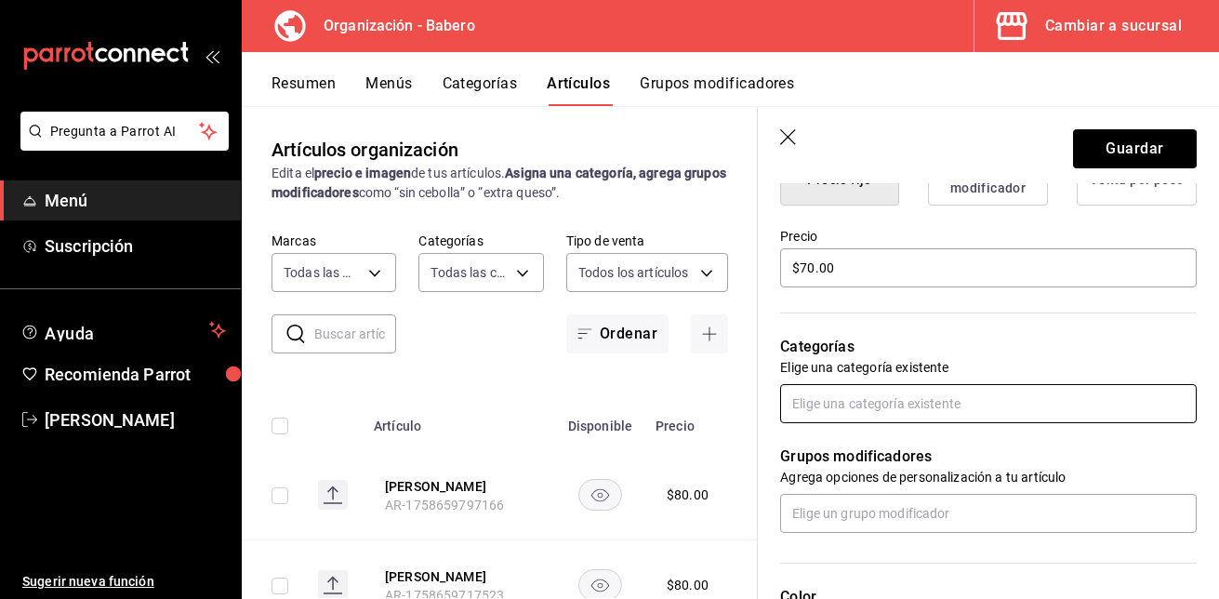
click at [869, 402] on input "text" at bounding box center [988, 403] width 416 height 39
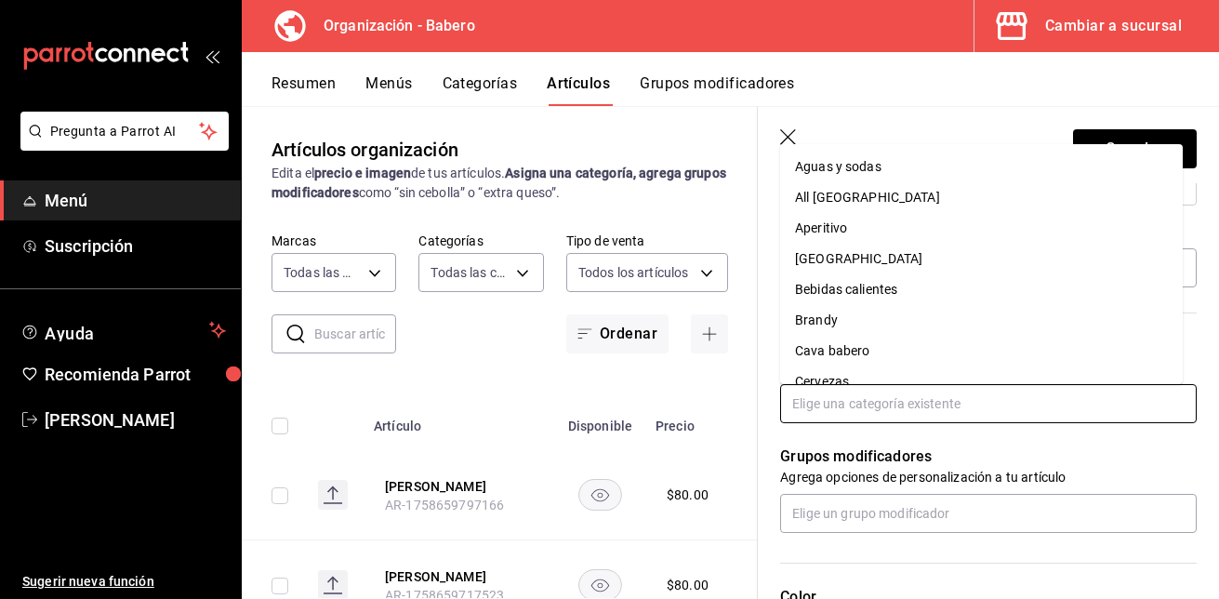
click at [873, 165] on li "Aguas y sodas" at bounding box center [981, 167] width 403 height 31
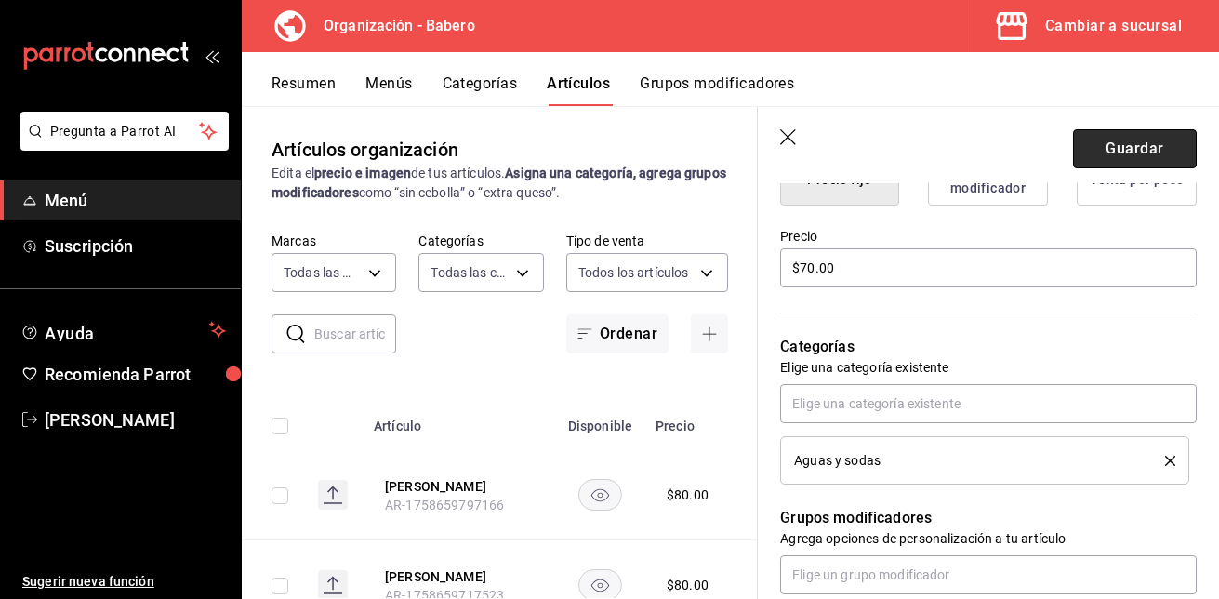
click at [1149, 144] on button "Guardar" at bounding box center [1135, 148] width 124 height 39
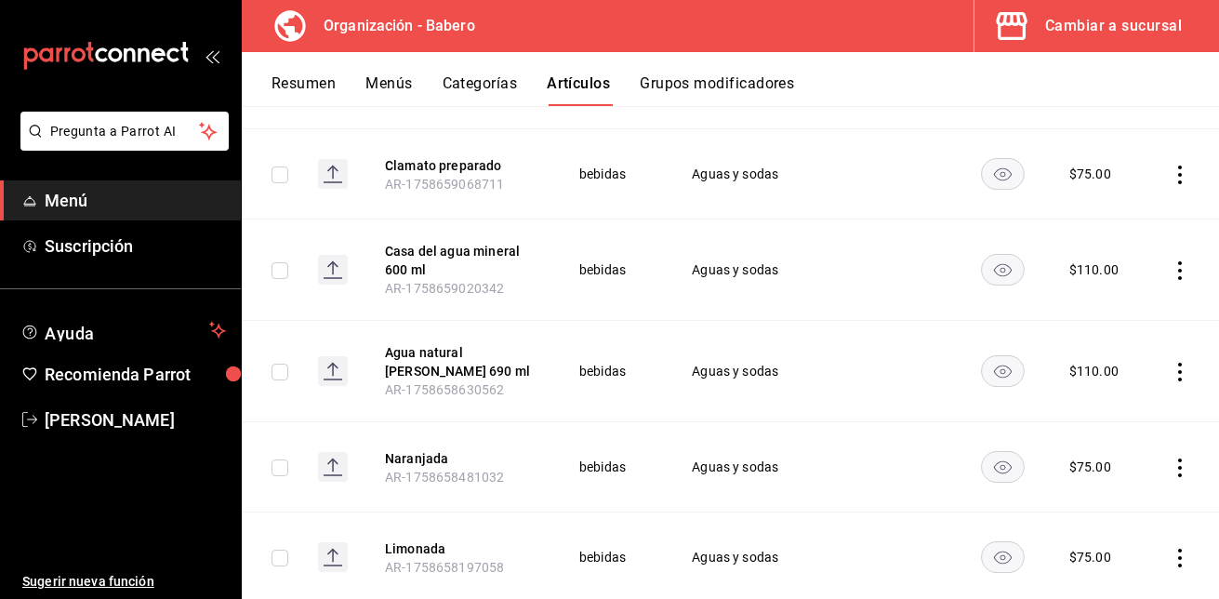
scroll to position [801, 0]
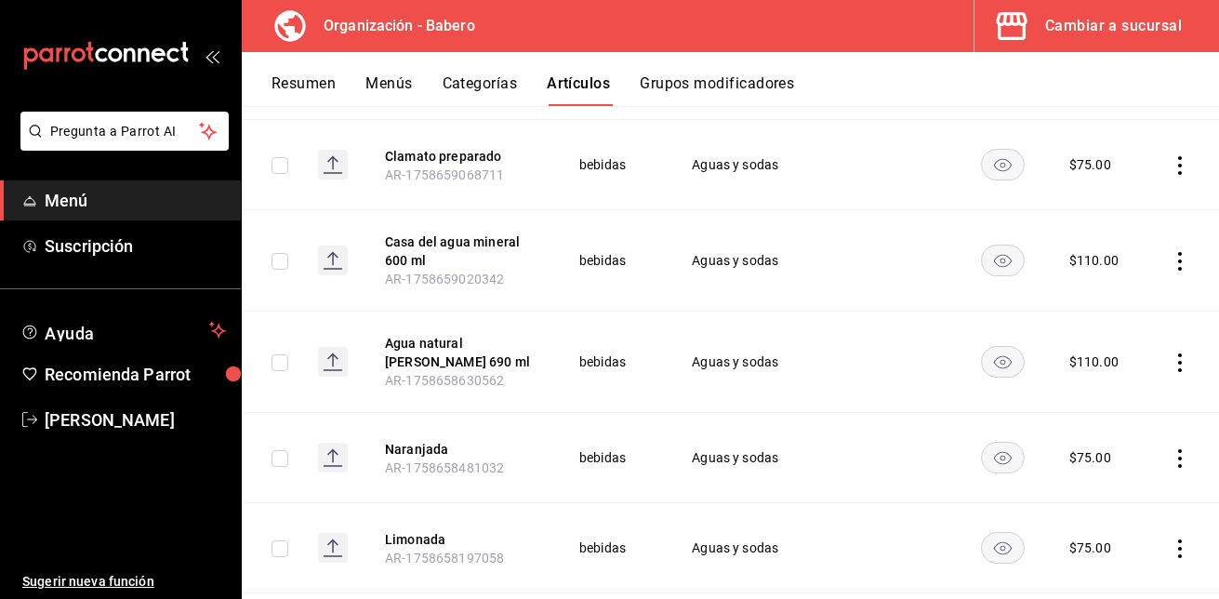
click at [337, 449] on icon at bounding box center [332, 452] width 11 height 7
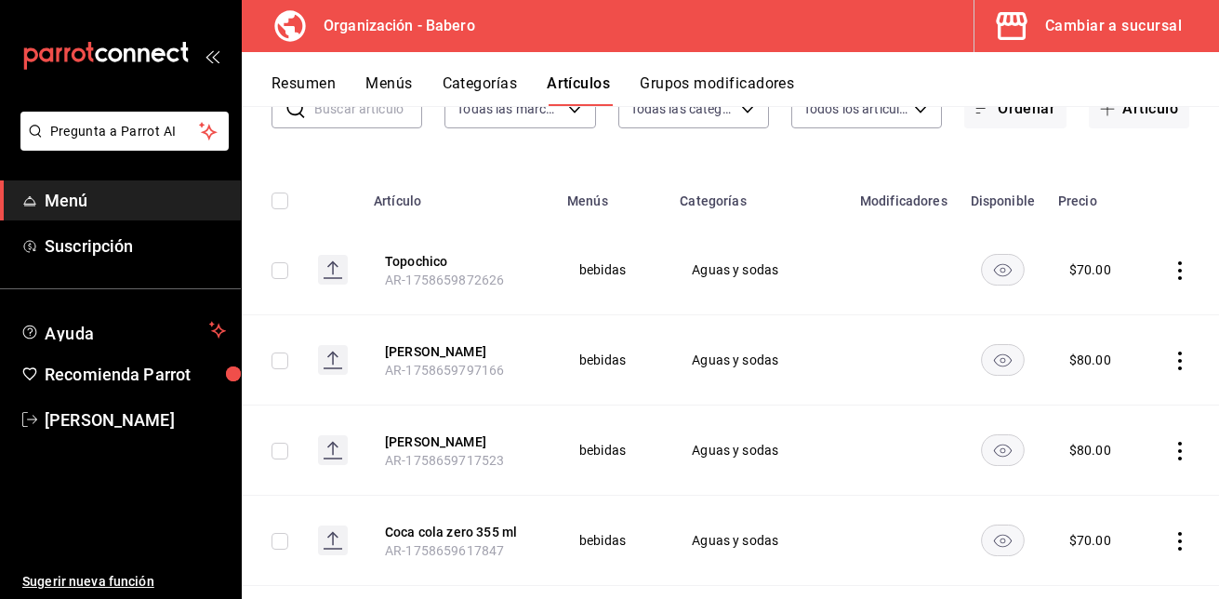
scroll to position [0, 0]
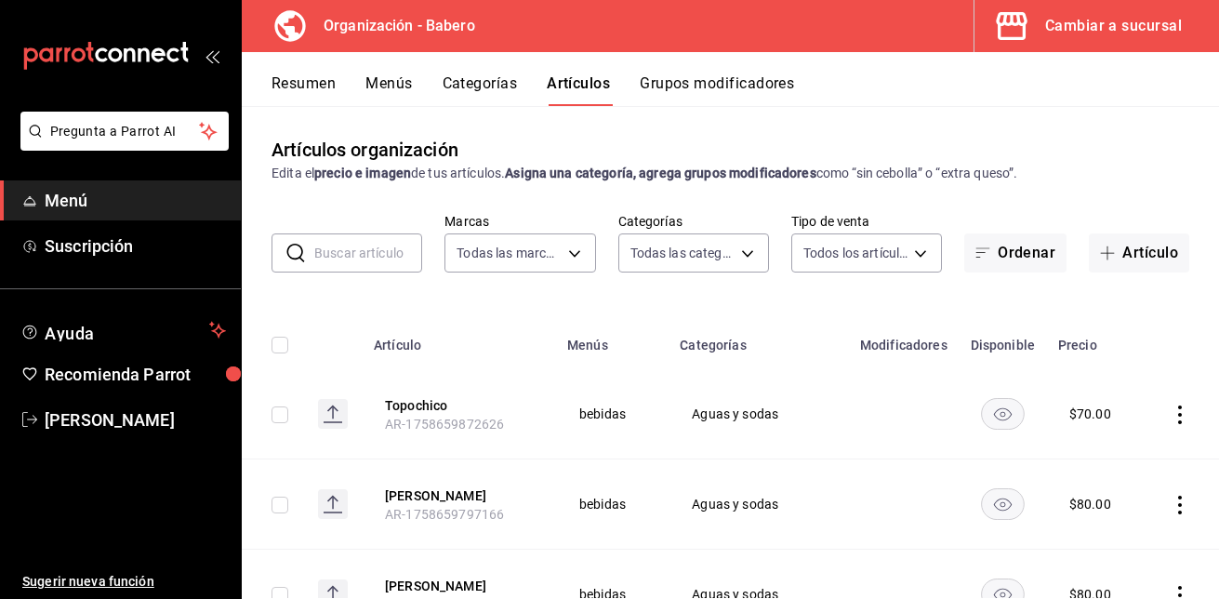
click at [379, 98] on button "Menús" at bounding box center [388, 90] width 46 height 32
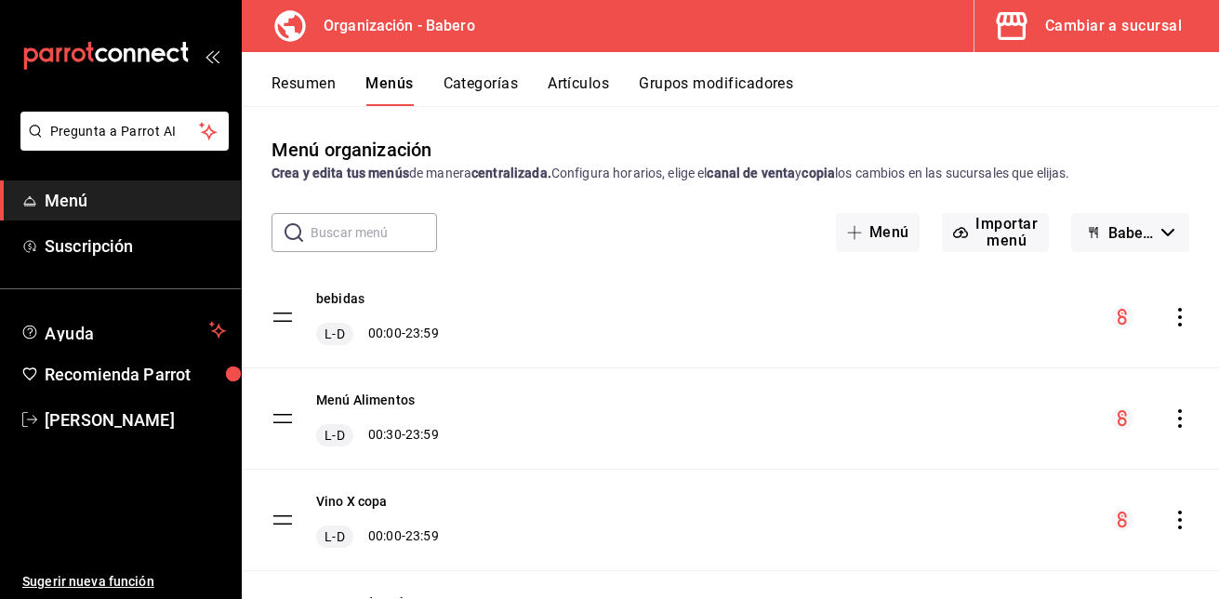
click at [323, 288] on div "bebidas [PERSON_NAME] 00:00 - 23:59" at bounding box center [730, 317] width 977 height 100
click at [325, 294] on button "bebidas" at bounding box center [340, 298] width 48 height 19
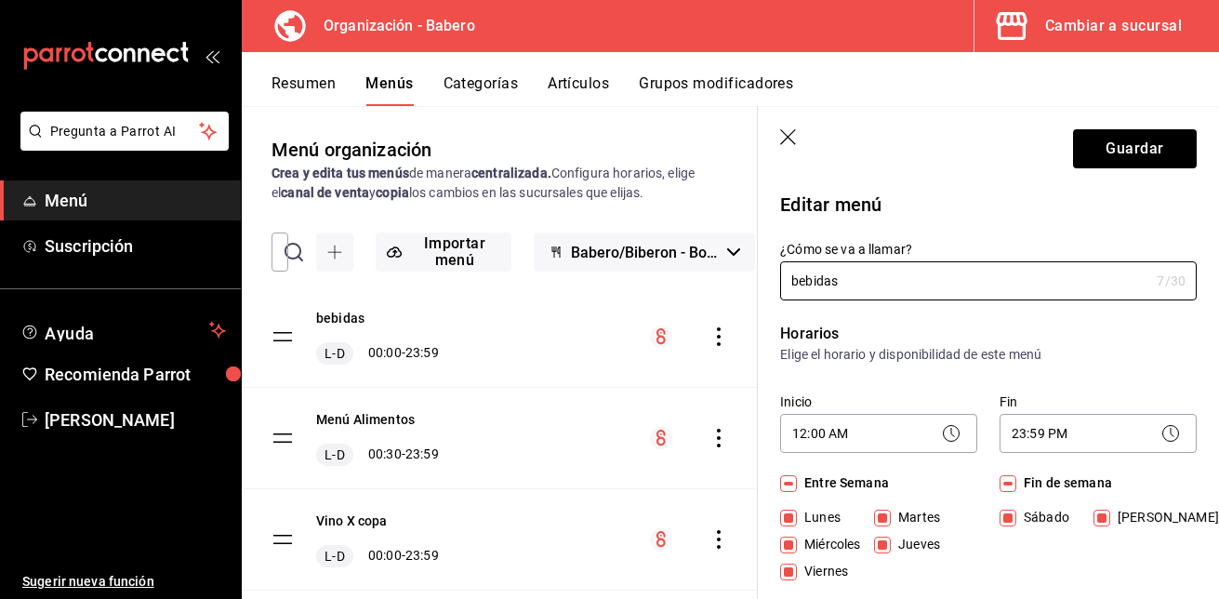
click at [799, 133] on icon "button" at bounding box center [789, 138] width 19 height 19
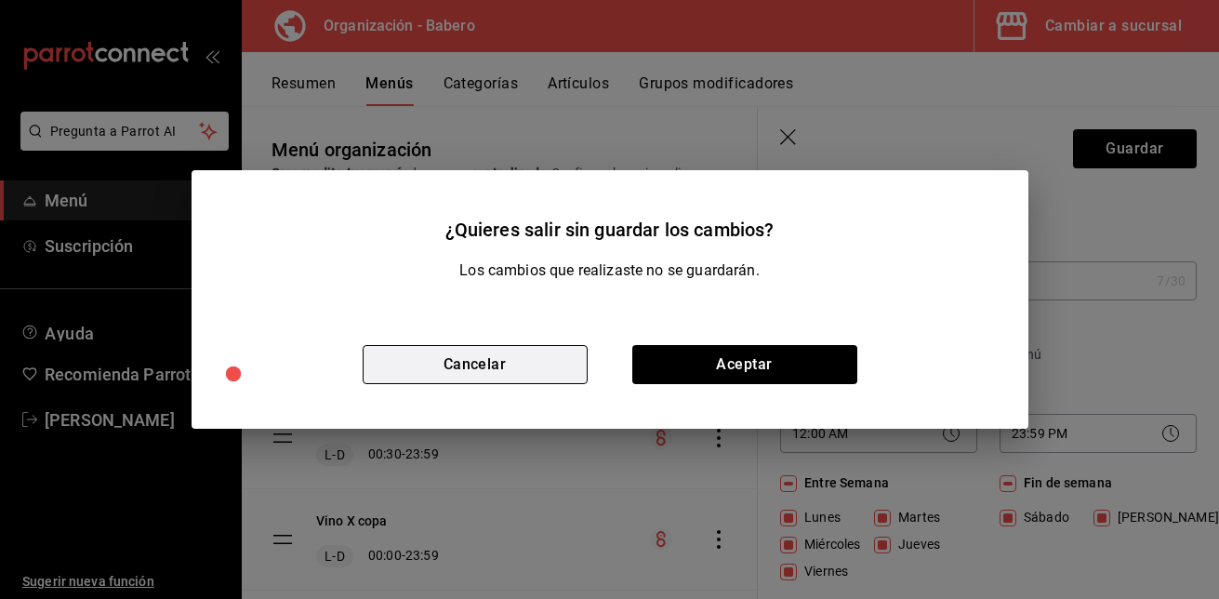
click at [501, 377] on button "Cancelar" at bounding box center [475, 364] width 225 height 39
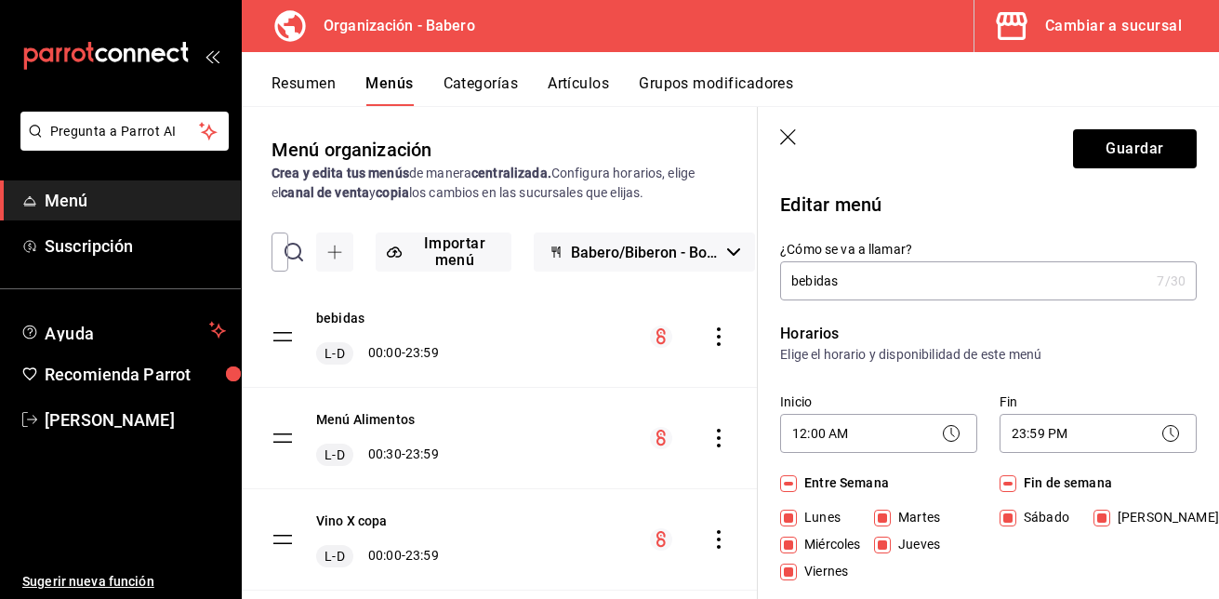
click at [785, 133] on icon "button" at bounding box center [788, 137] width 16 height 16
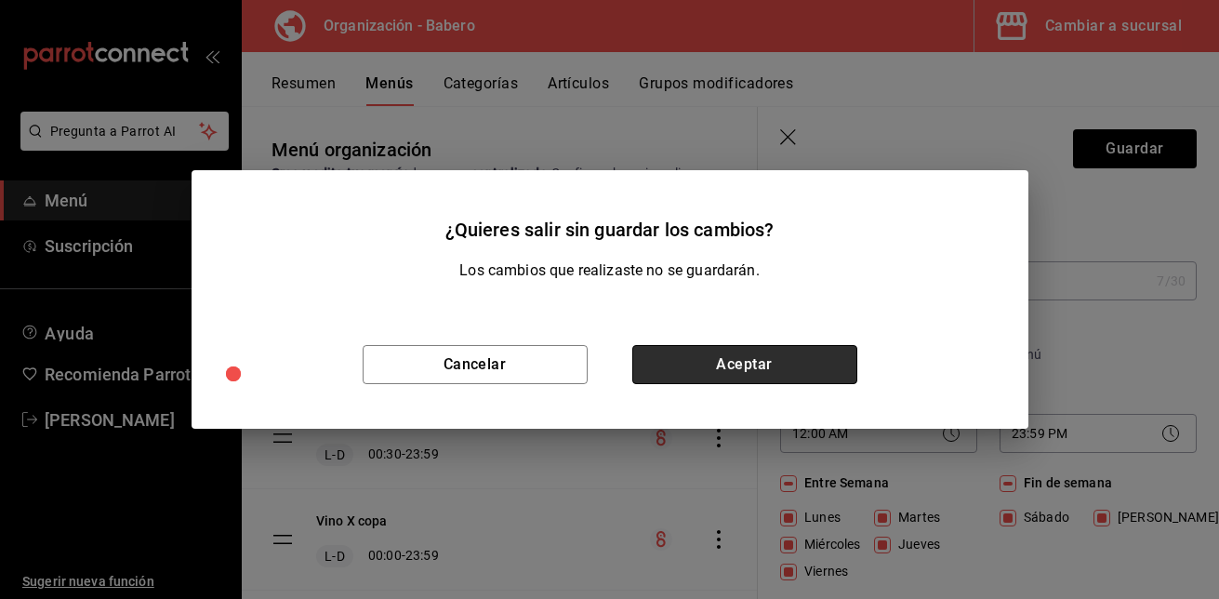
click at [674, 359] on button "Aceptar" at bounding box center [744, 364] width 225 height 39
checkbox input "false"
type input "1758659982719"
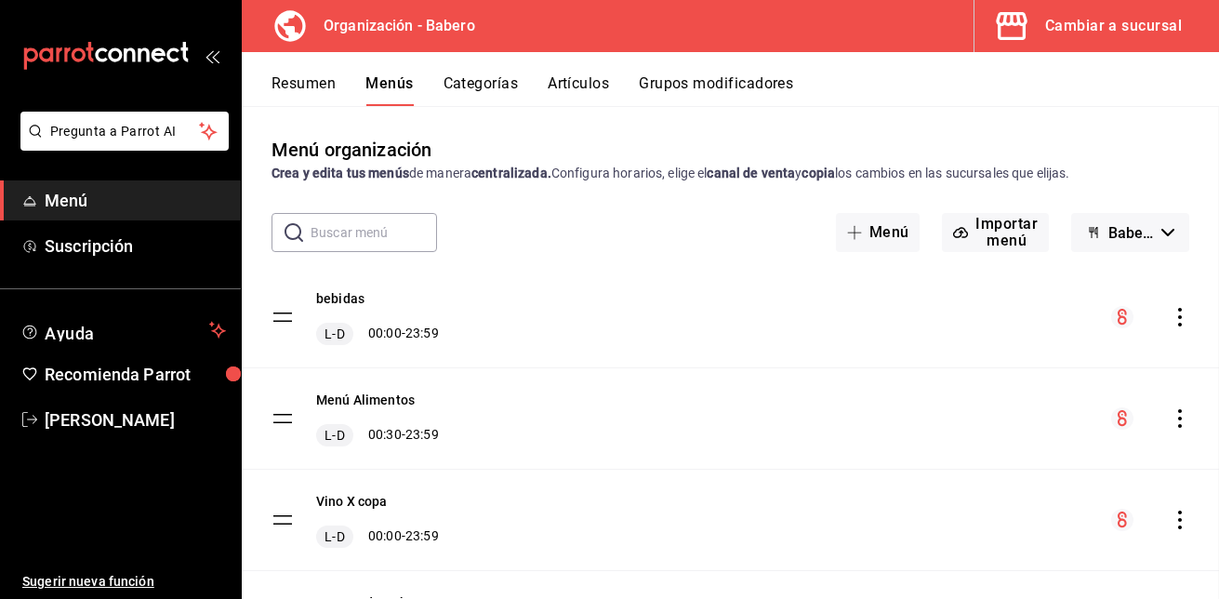
checkbox input "false"
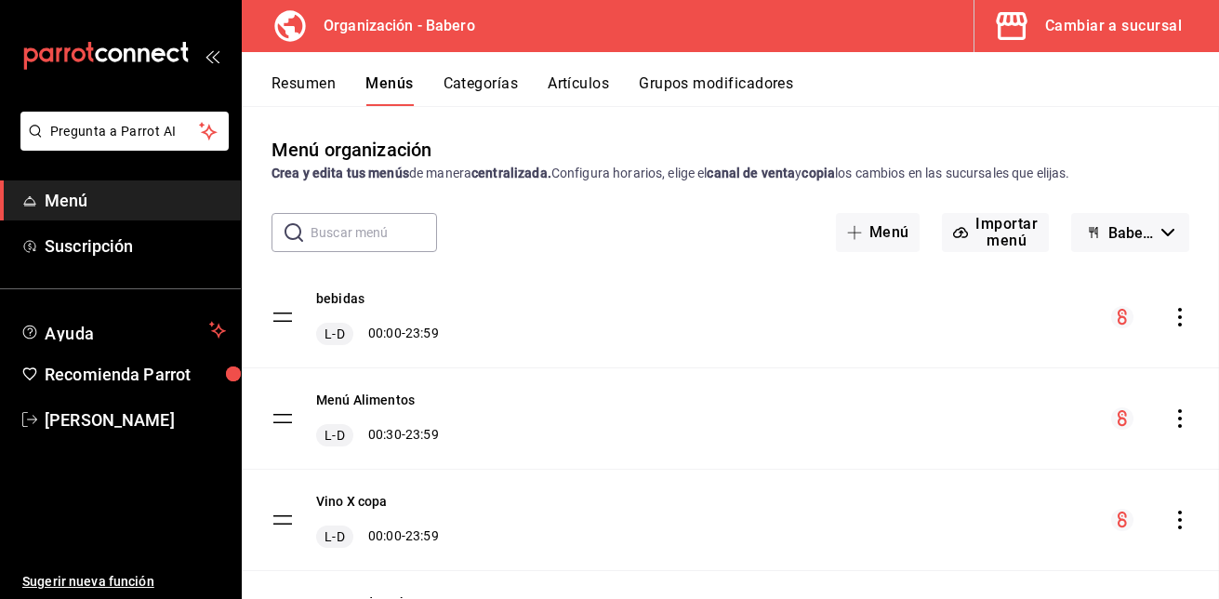
checkbox input "false"
click at [282, 100] on button "Resumen" at bounding box center [303, 90] width 64 height 32
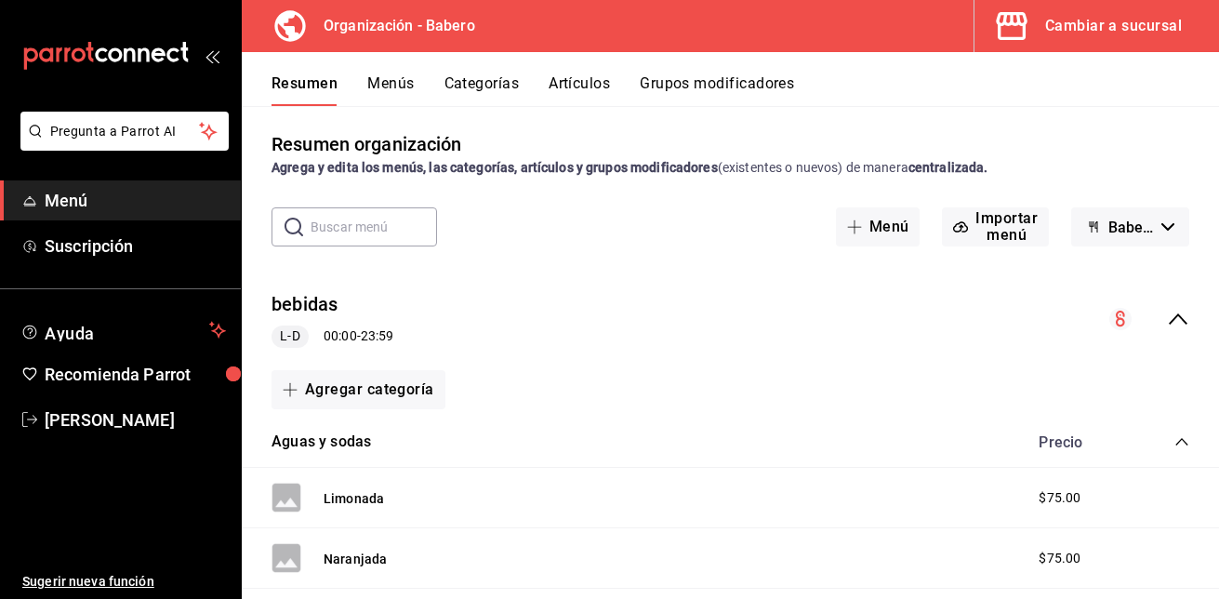
scroll to position [23, 0]
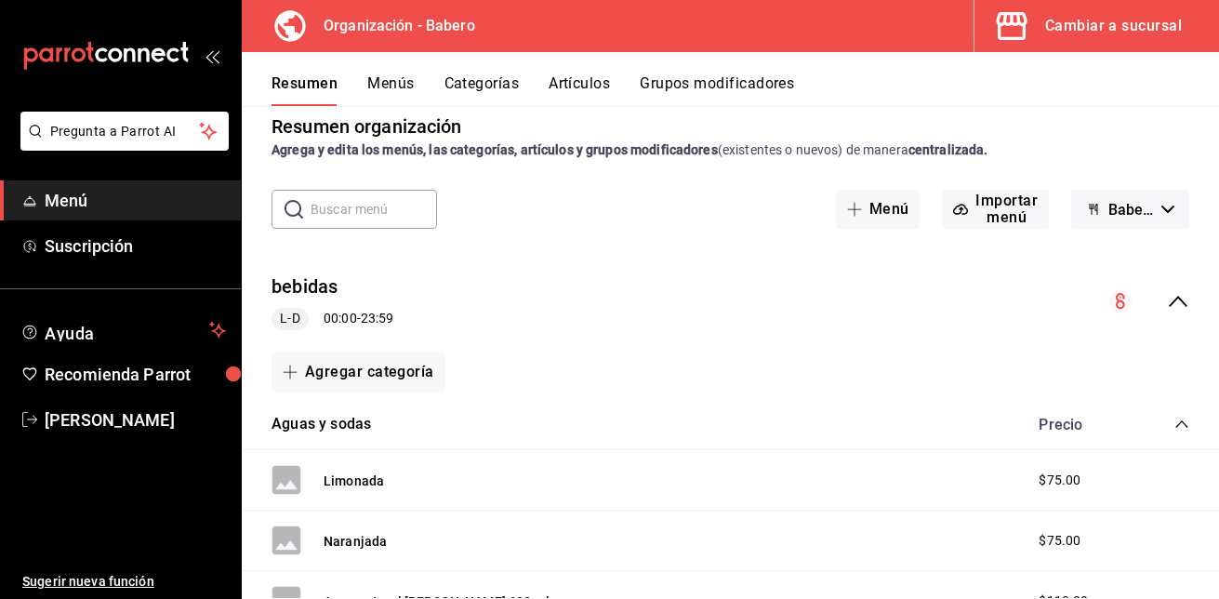
click at [1167, 310] on icon "collapse-menu-row" at bounding box center [1178, 301] width 22 height 22
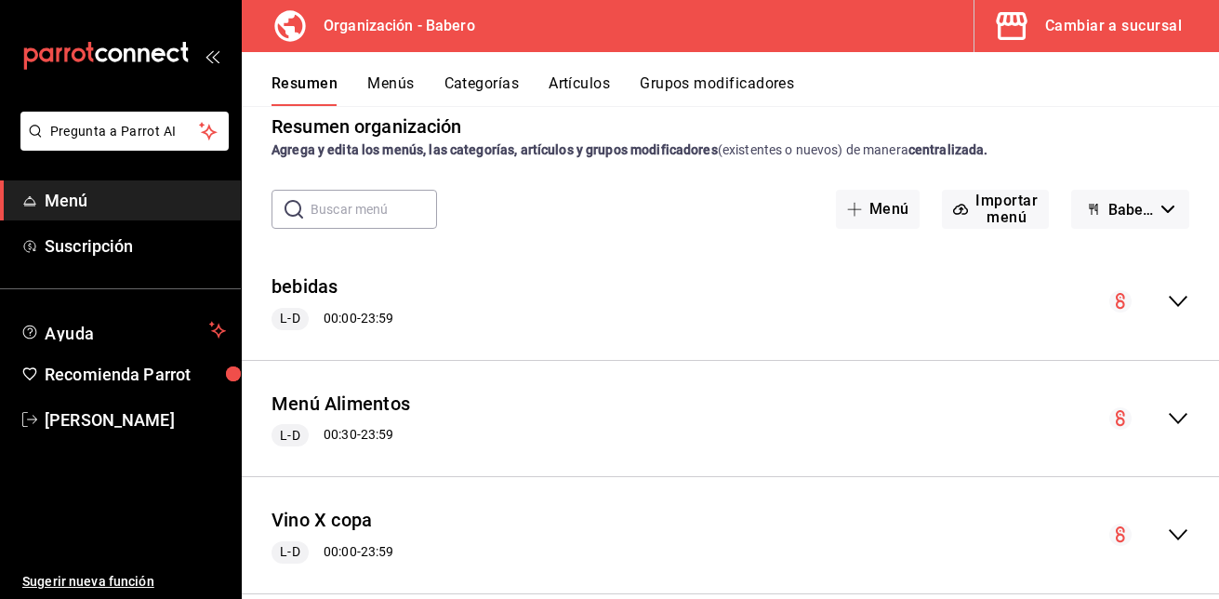
click at [1167, 298] on icon "collapse-menu-row" at bounding box center [1178, 301] width 22 height 22
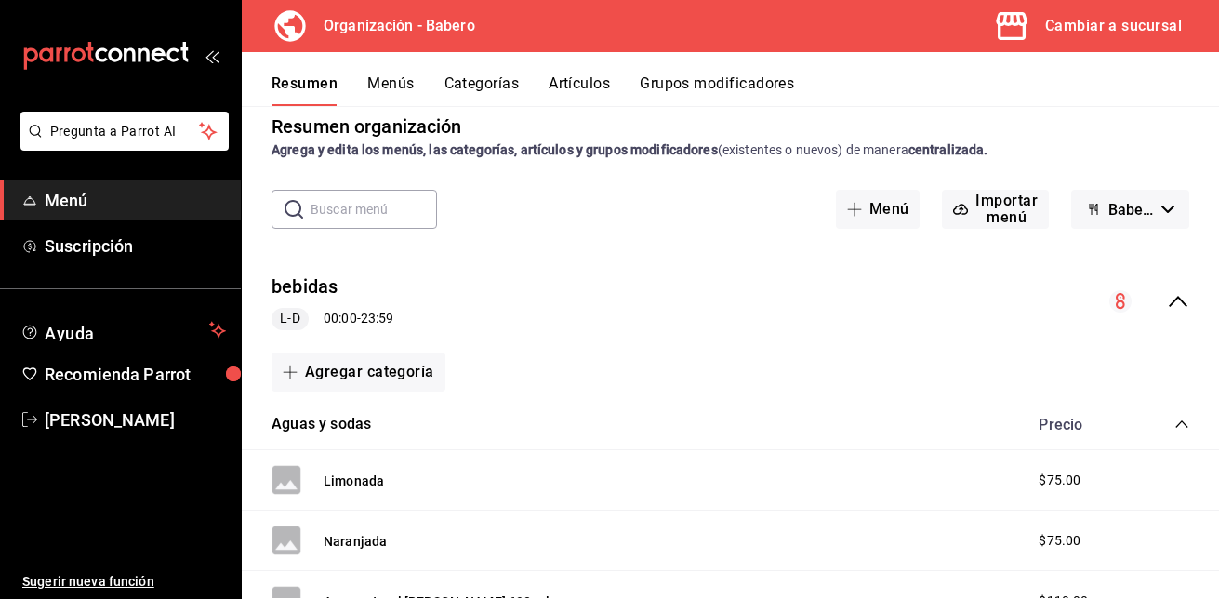
click at [1167, 298] on icon "collapse-menu-row" at bounding box center [1178, 301] width 22 height 22
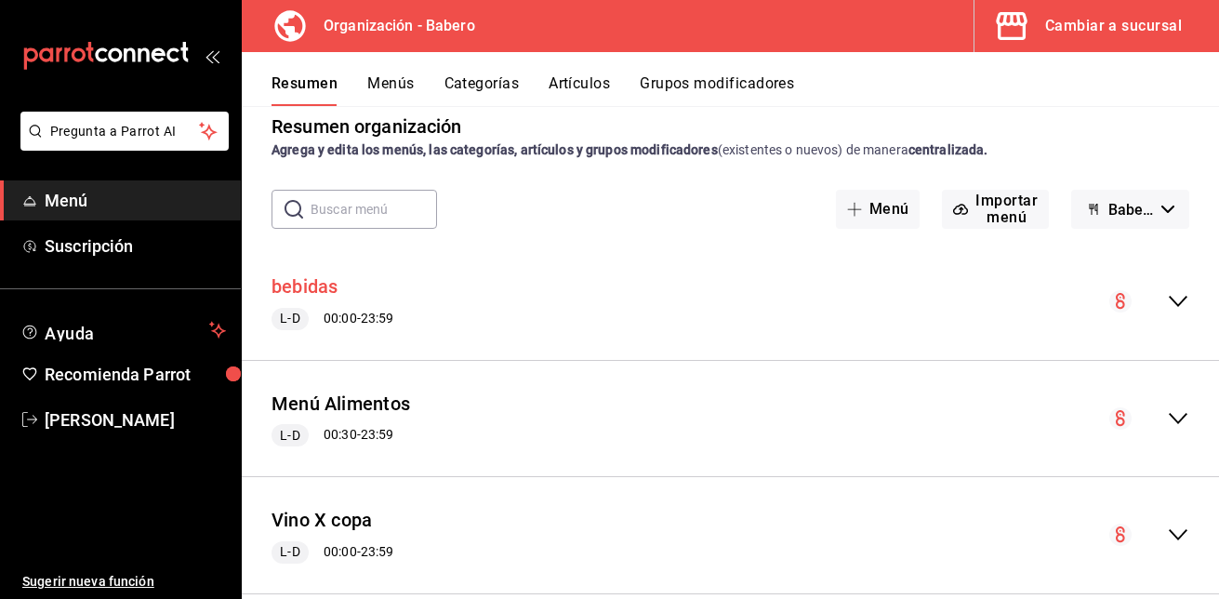
click at [311, 284] on button "bebidas" at bounding box center [304, 286] width 67 height 27
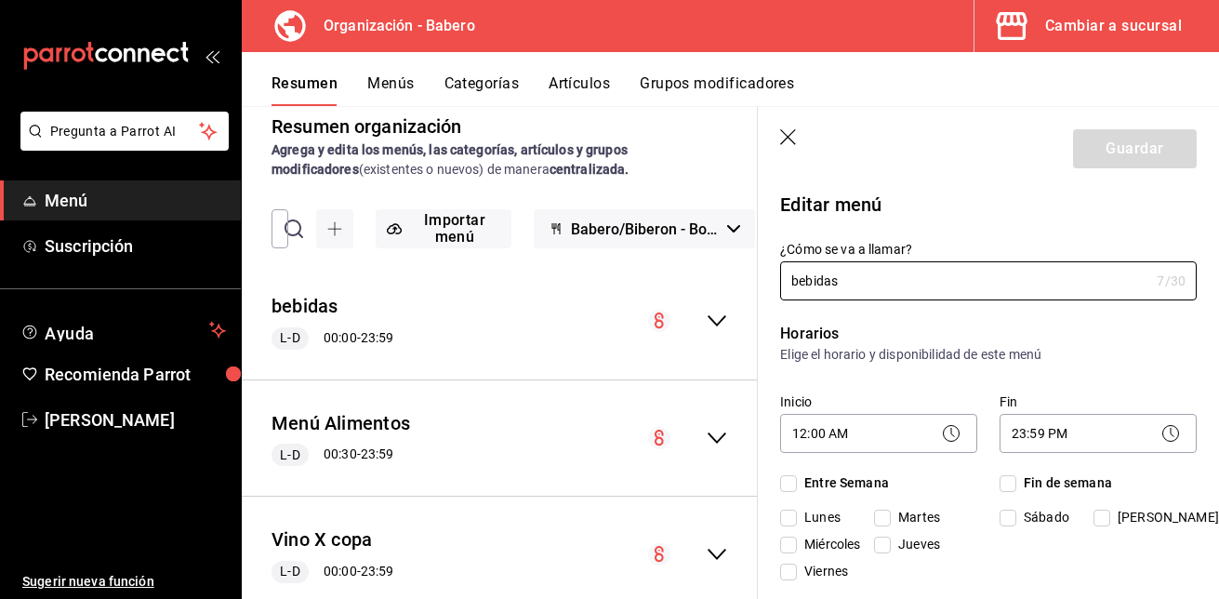
checkbox input "true"
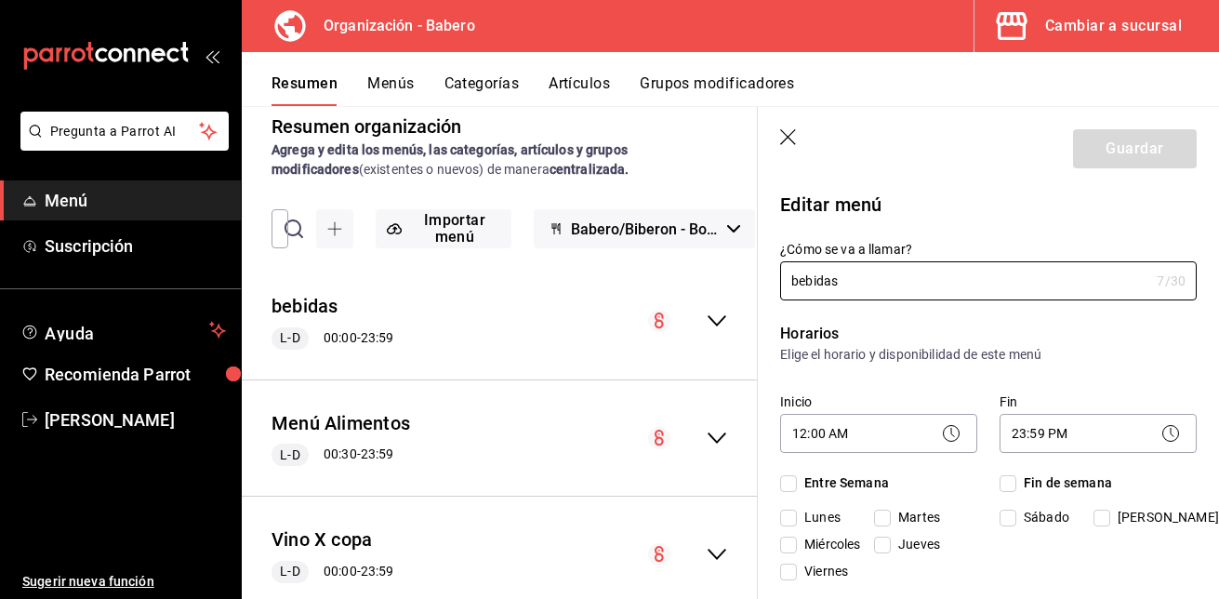
checkbox input "true"
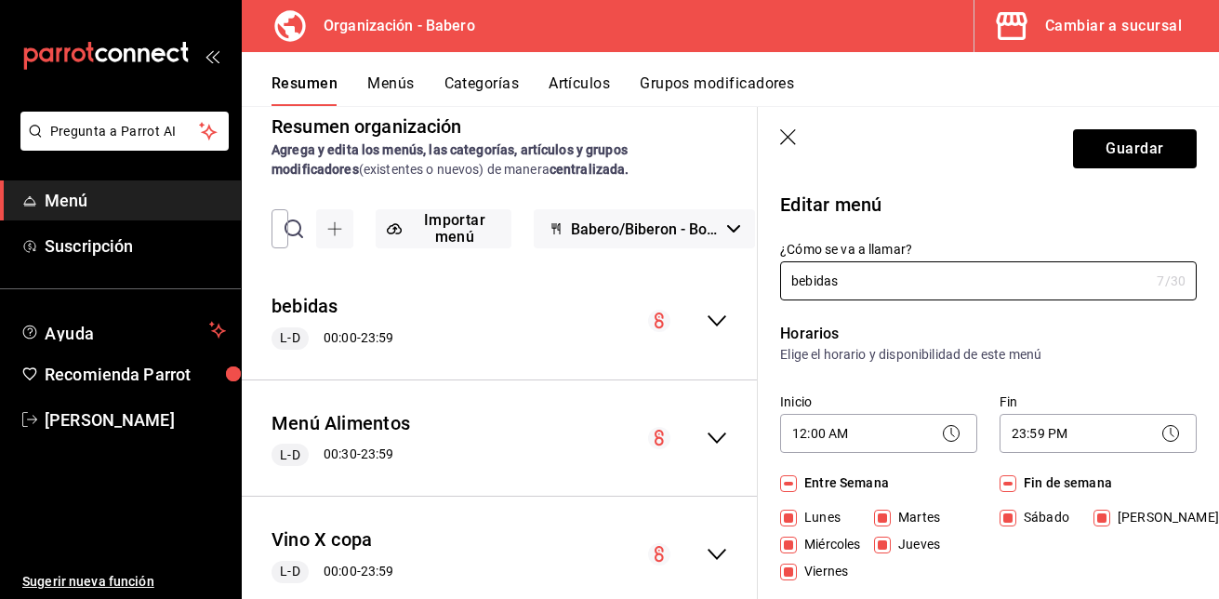
click at [800, 153] on header "Guardar" at bounding box center [988, 145] width 461 height 76
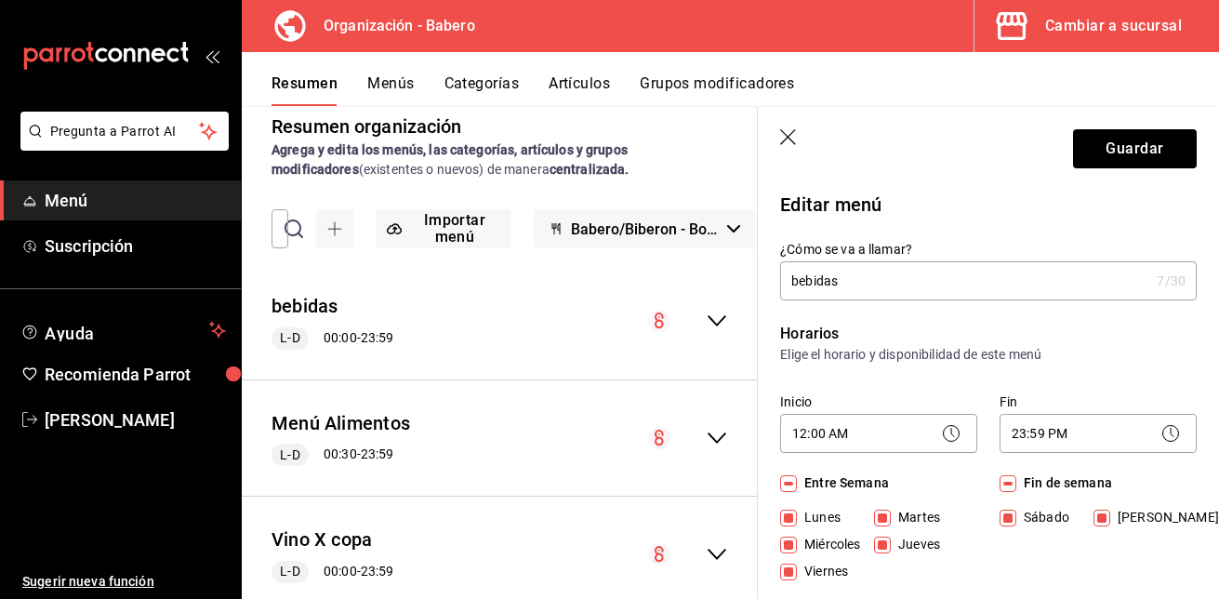
click at [775, 144] on header "Guardar" at bounding box center [988, 145] width 461 height 76
click at [786, 140] on icon "button" at bounding box center [789, 138] width 19 height 19
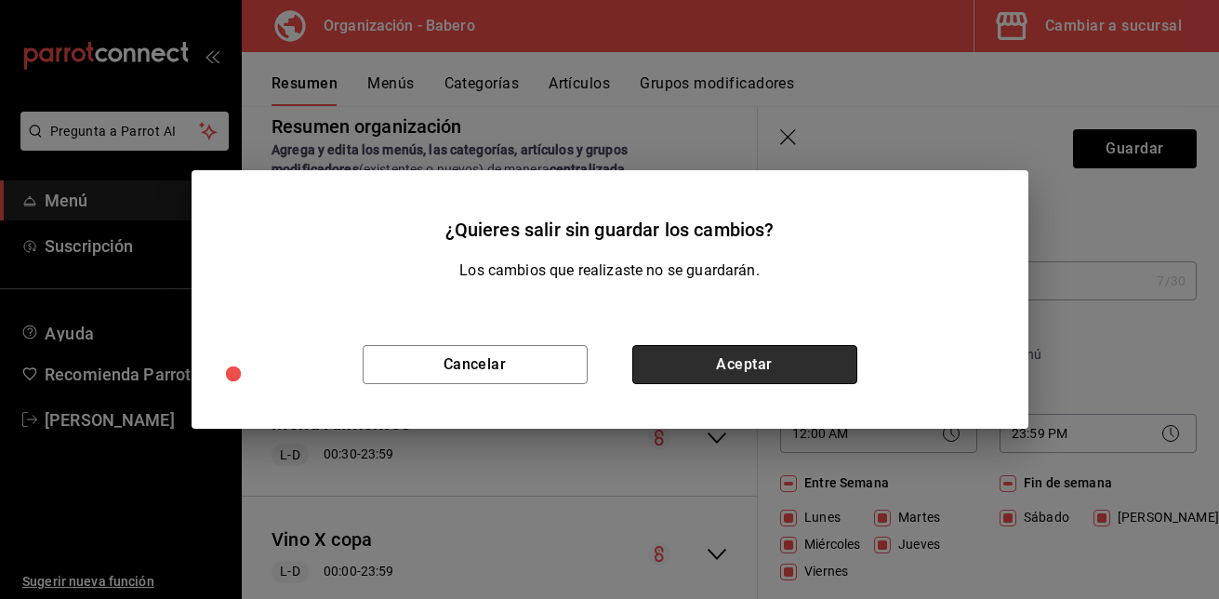
click at [684, 366] on button "Aceptar" at bounding box center [744, 364] width 225 height 39
checkbox input "false"
type input "1758660002174"
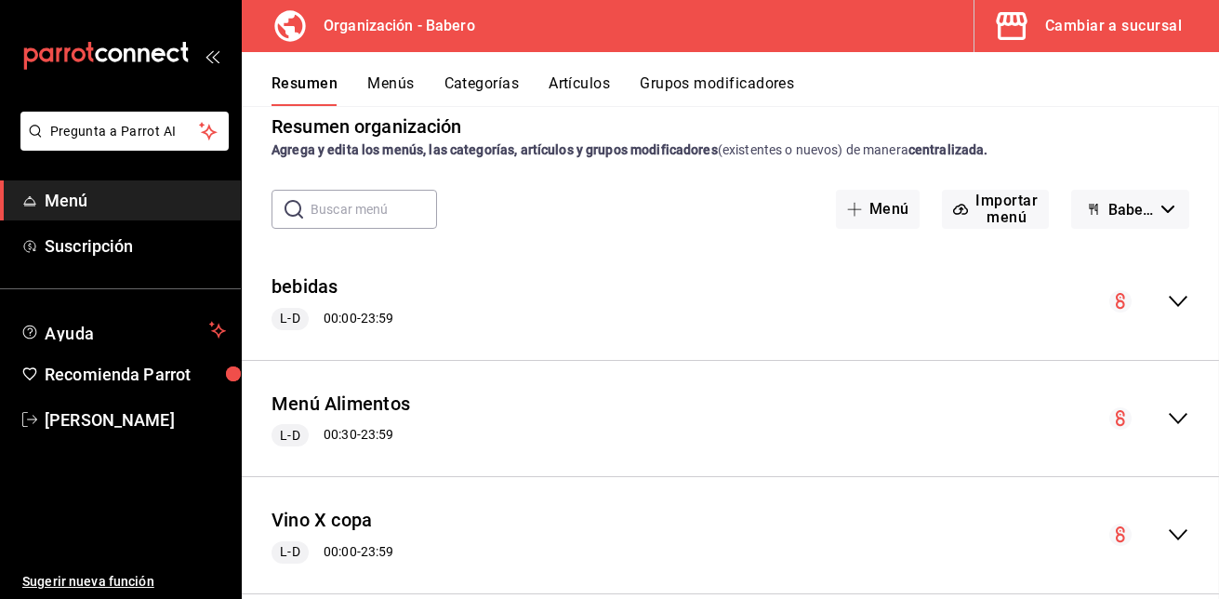
checkbox input "false"
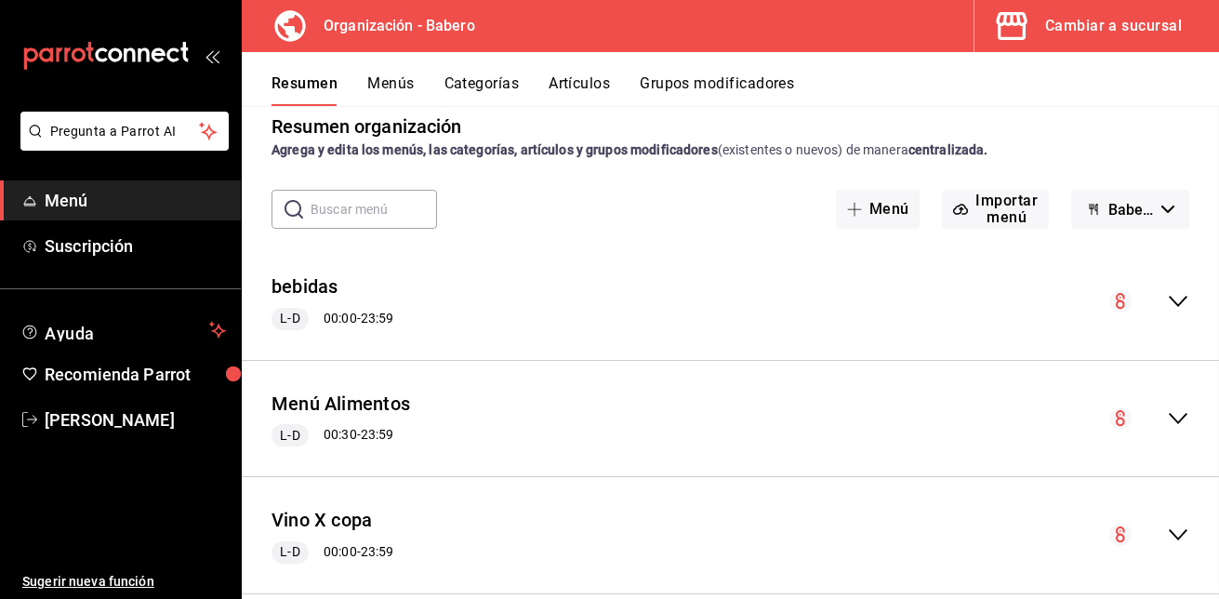
checkbox input "false"
click at [1064, 34] on div "Cambiar a sucursal" at bounding box center [1113, 26] width 137 height 26
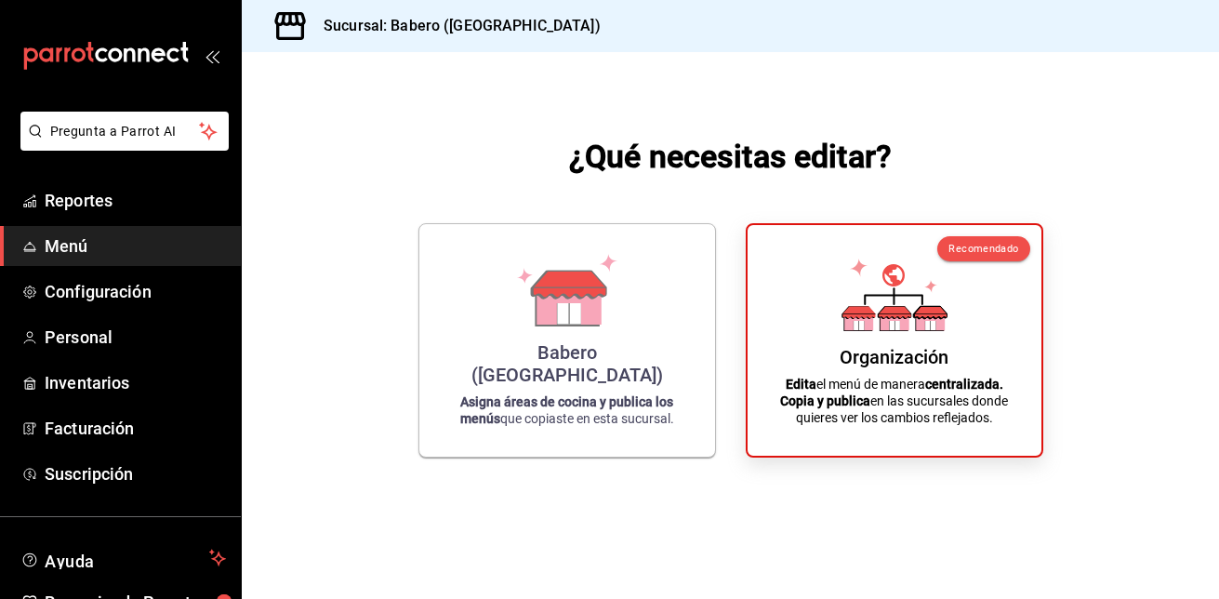
click at [88, 246] on span "Menú" at bounding box center [135, 245] width 181 height 25
click at [72, 234] on span "Menú" at bounding box center [135, 245] width 181 height 25
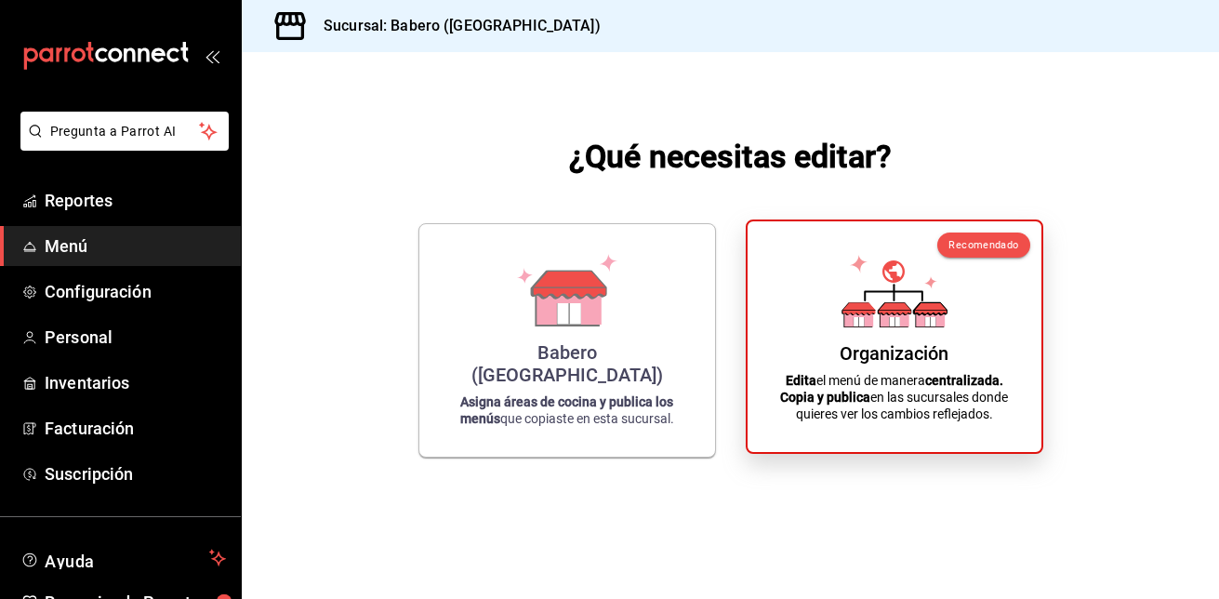
click at [802, 345] on div "Organización Edita el menú de manera centralizada. Copia y publica en las sucur…" at bounding box center [894, 336] width 249 height 201
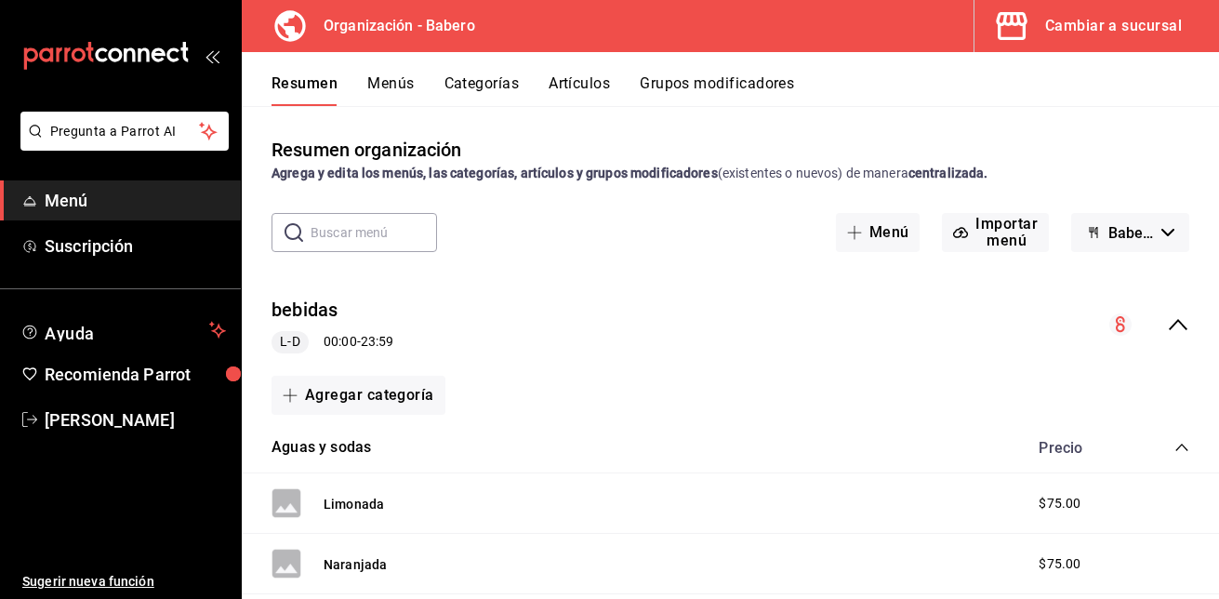
click at [389, 85] on button "Menús" at bounding box center [390, 90] width 46 height 32
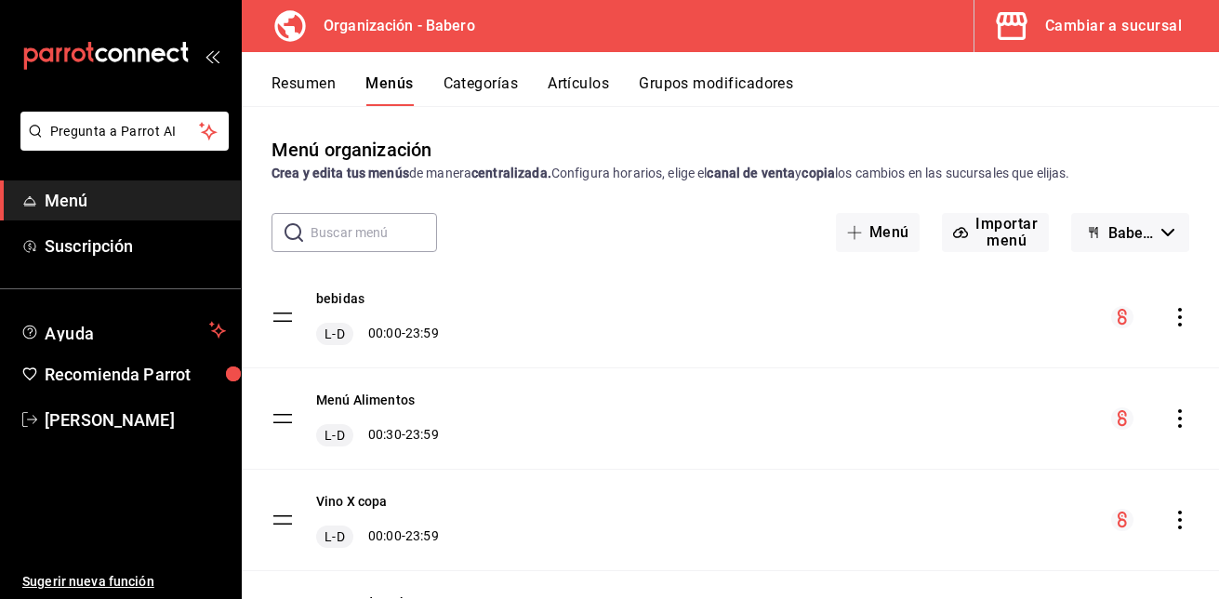
click at [1170, 319] on icon "actions" at bounding box center [1179, 317] width 19 height 19
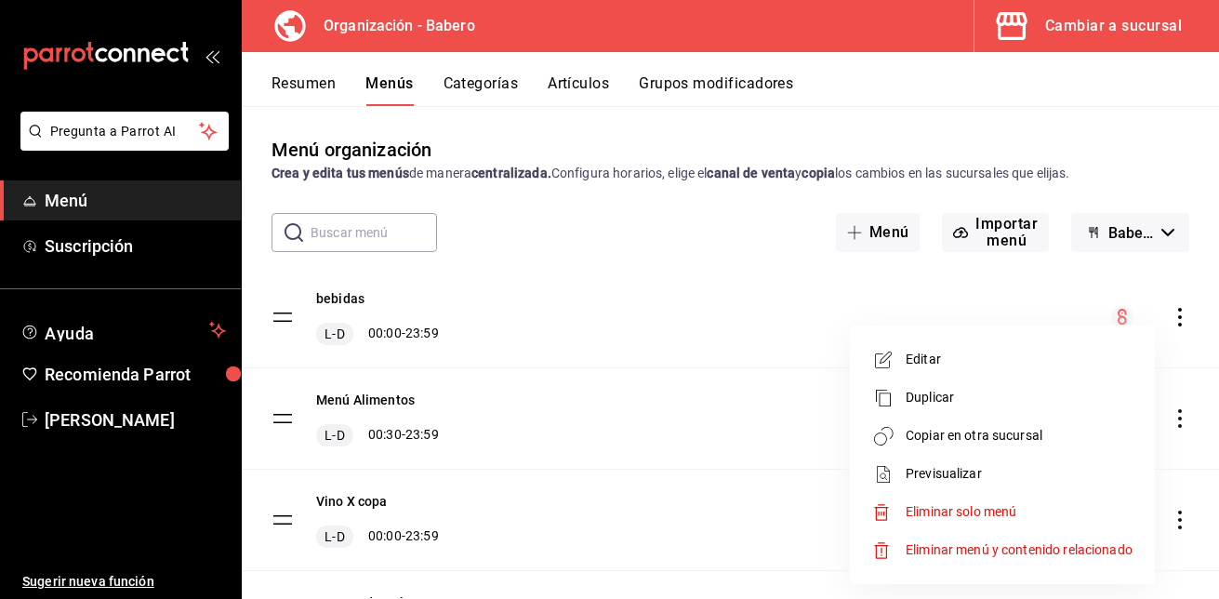
click at [960, 412] on li "Duplicar" at bounding box center [1002, 397] width 290 height 38
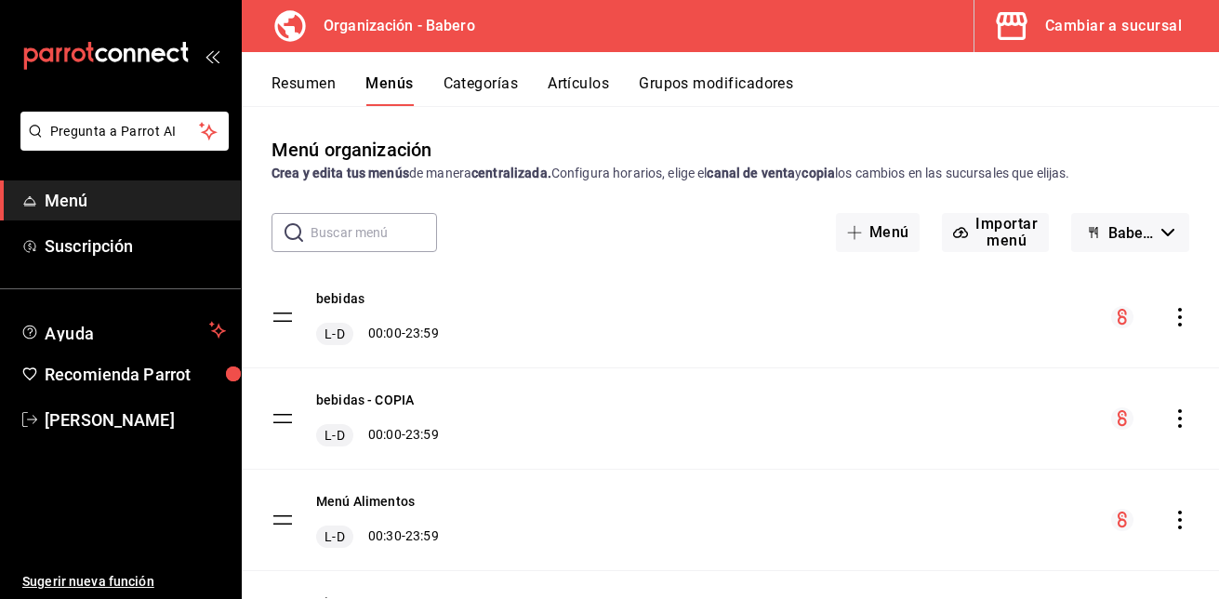
click at [1170, 422] on icon "actions" at bounding box center [1179, 418] width 19 height 19
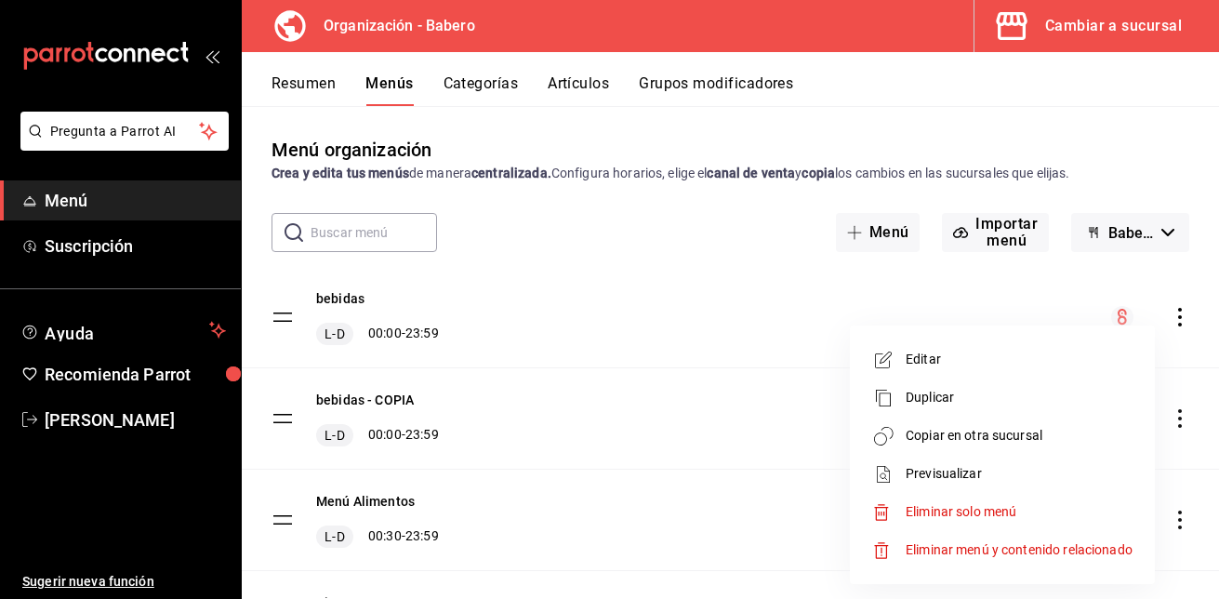
click at [950, 506] on span "Eliminar solo menú" at bounding box center [960, 511] width 111 height 15
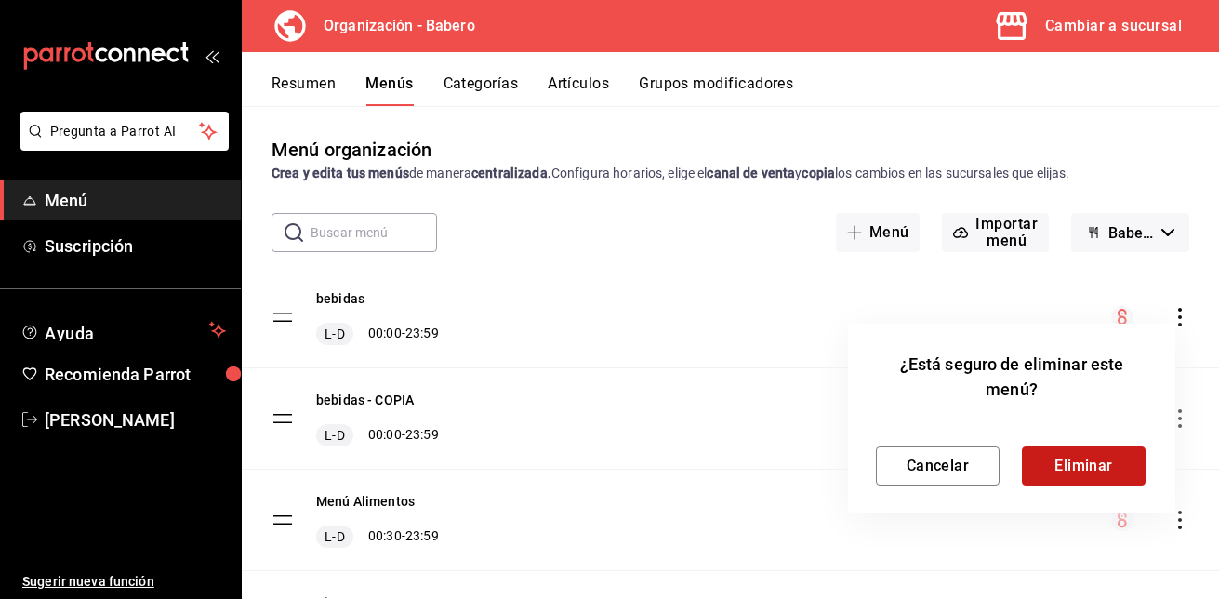
click at [1077, 456] on button "Eliminar" at bounding box center [1084, 465] width 124 height 39
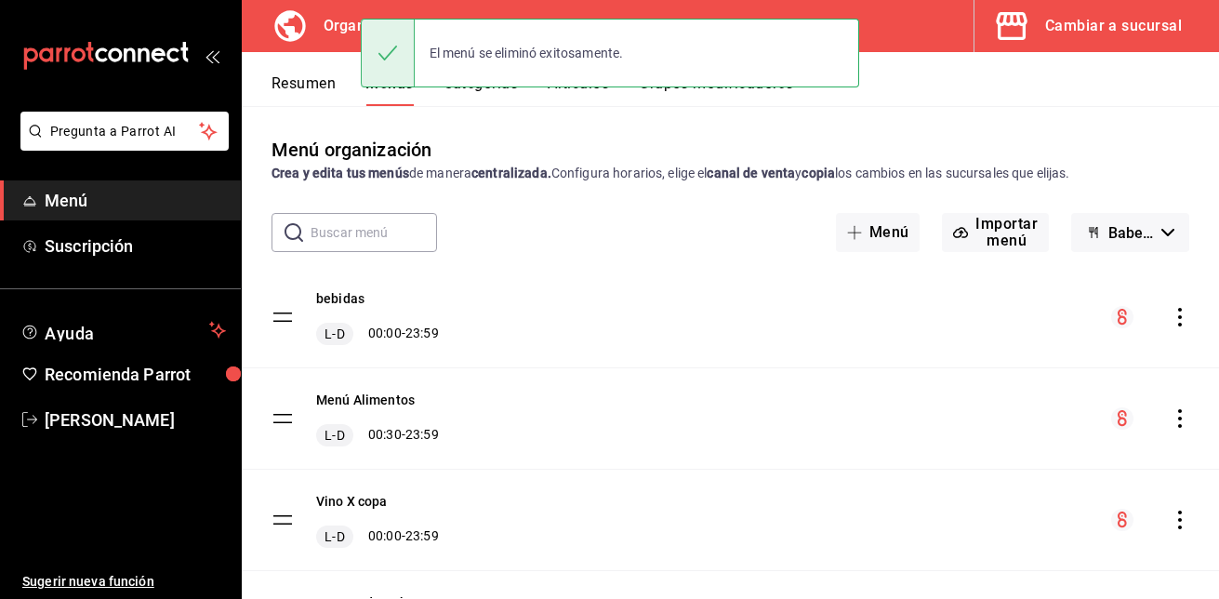
click at [1170, 315] on icon "actions" at bounding box center [1179, 317] width 19 height 19
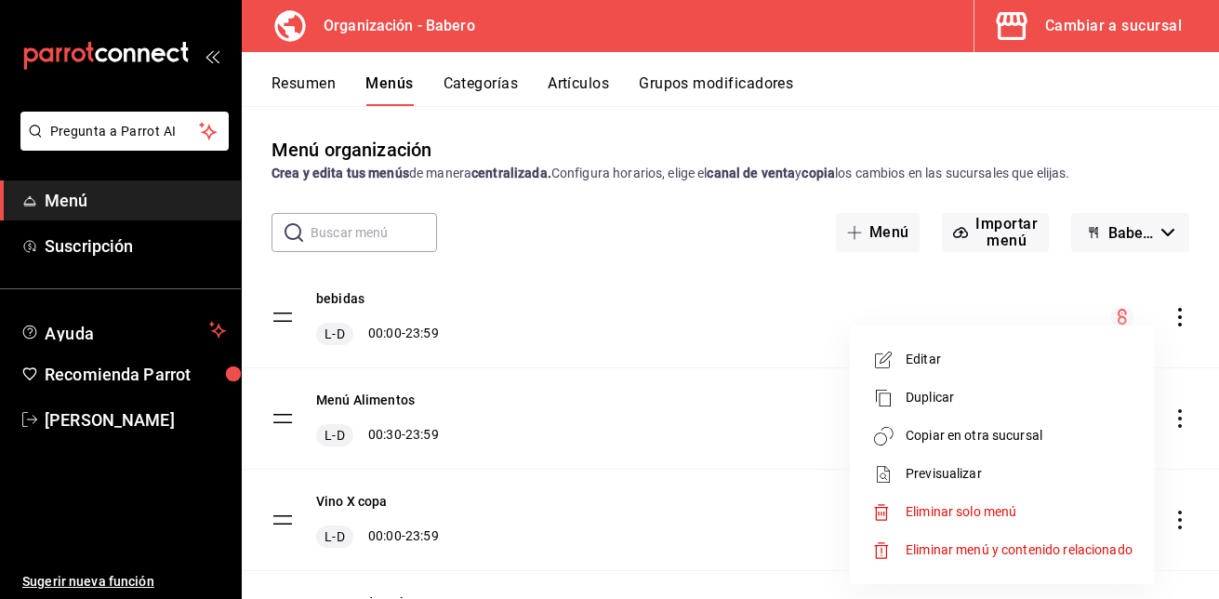
click at [925, 420] on li "Copiar en otra sucursal" at bounding box center [1002, 435] width 290 height 38
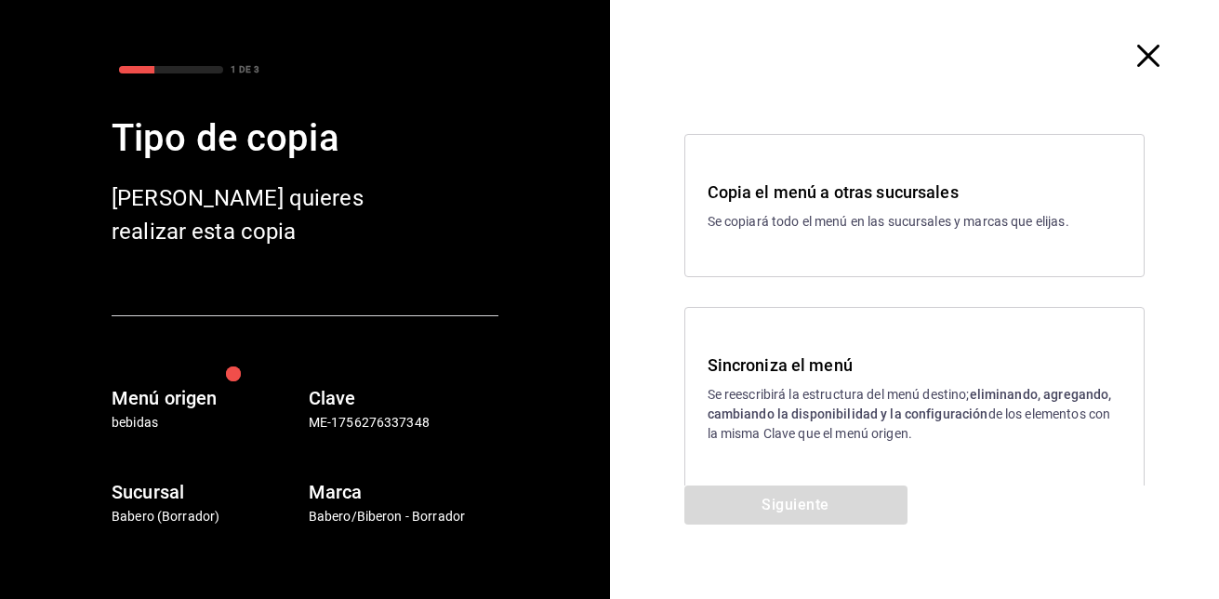
click at [800, 392] on p "Se reescribirá la estructura del menú destino; eliminando, agregando, cambiando…" at bounding box center [914, 414] width 415 height 59
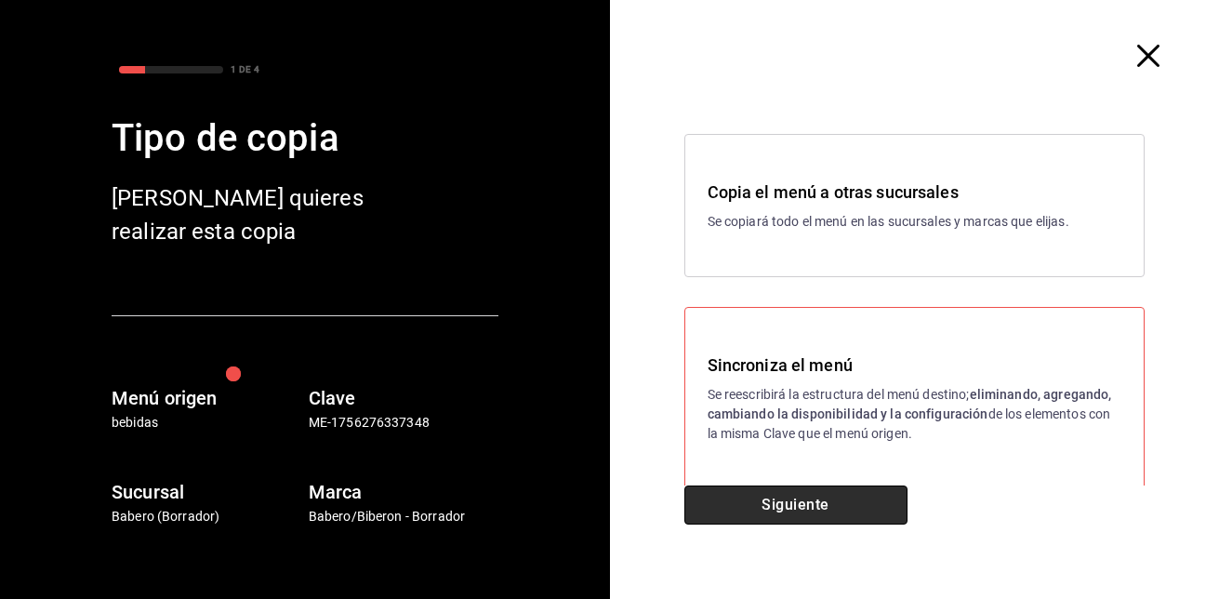
click at [792, 507] on button "Siguiente" at bounding box center [795, 504] width 223 height 39
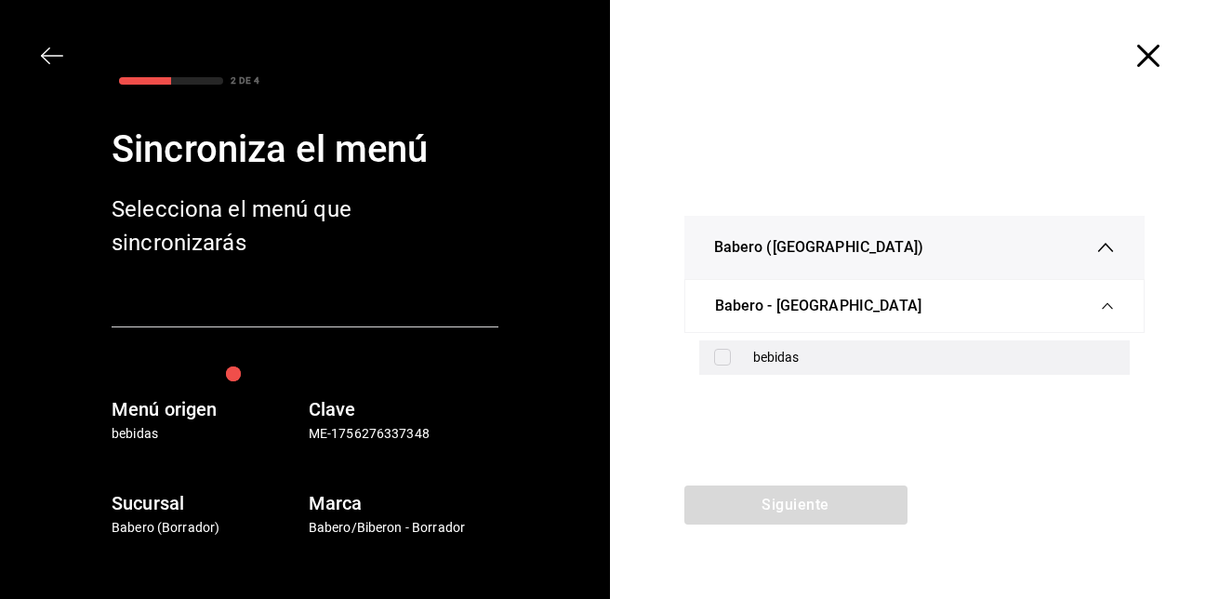
click at [729, 358] on input "checkbox" at bounding box center [722, 357] width 17 height 17
checkbox input "true"
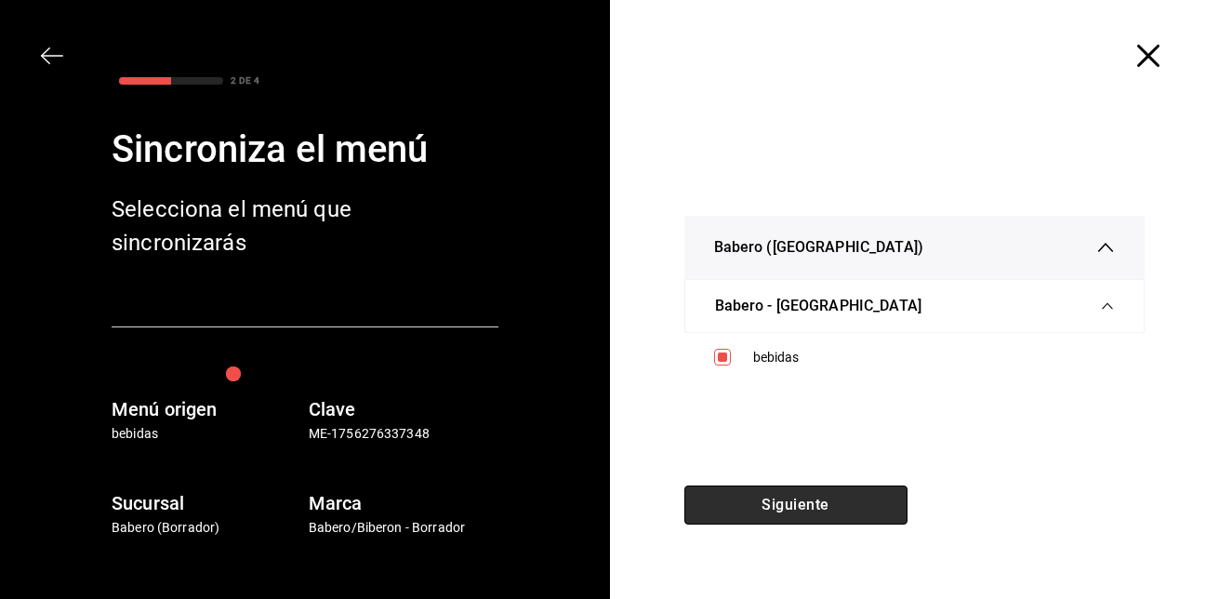
click at [747, 500] on button "Siguiente" at bounding box center [795, 504] width 223 height 39
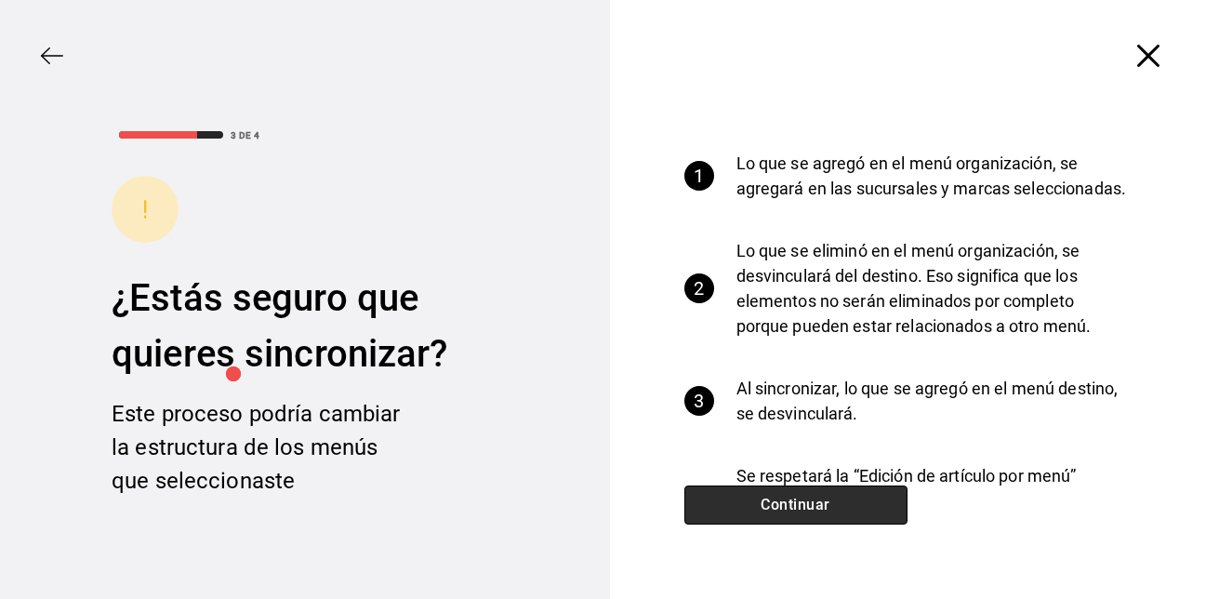
click at [747, 500] on button "Continuar" at bounding box center [795, 504] width 223 height 39
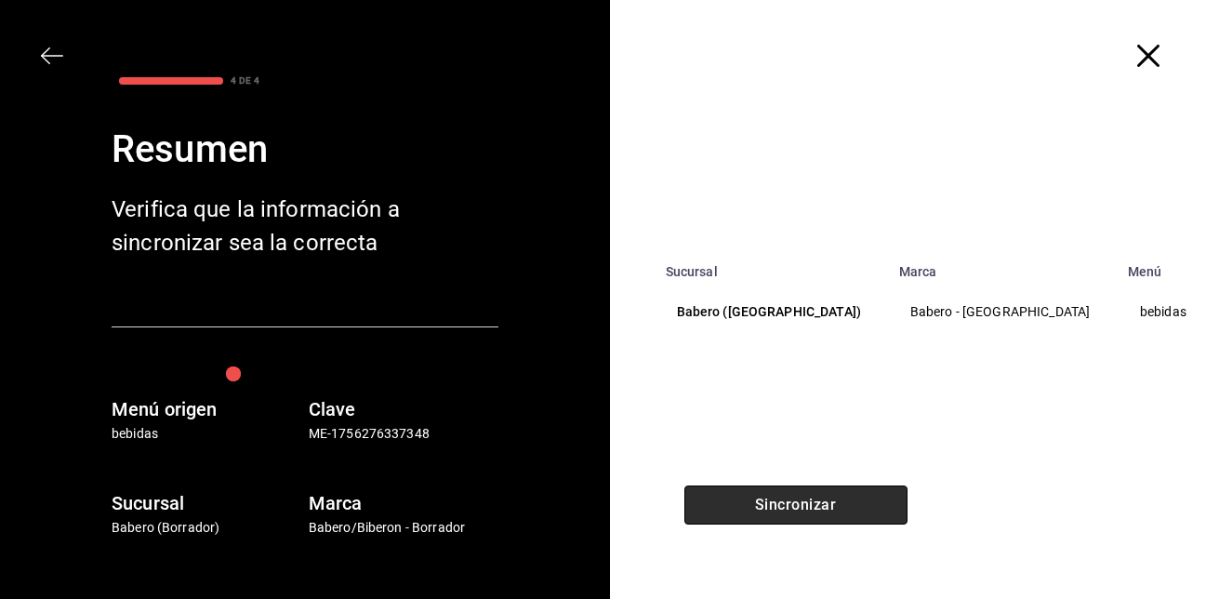
click at [747, 500] on button "Sincronizar" at bounding box center [795, 504] width 223 height 39
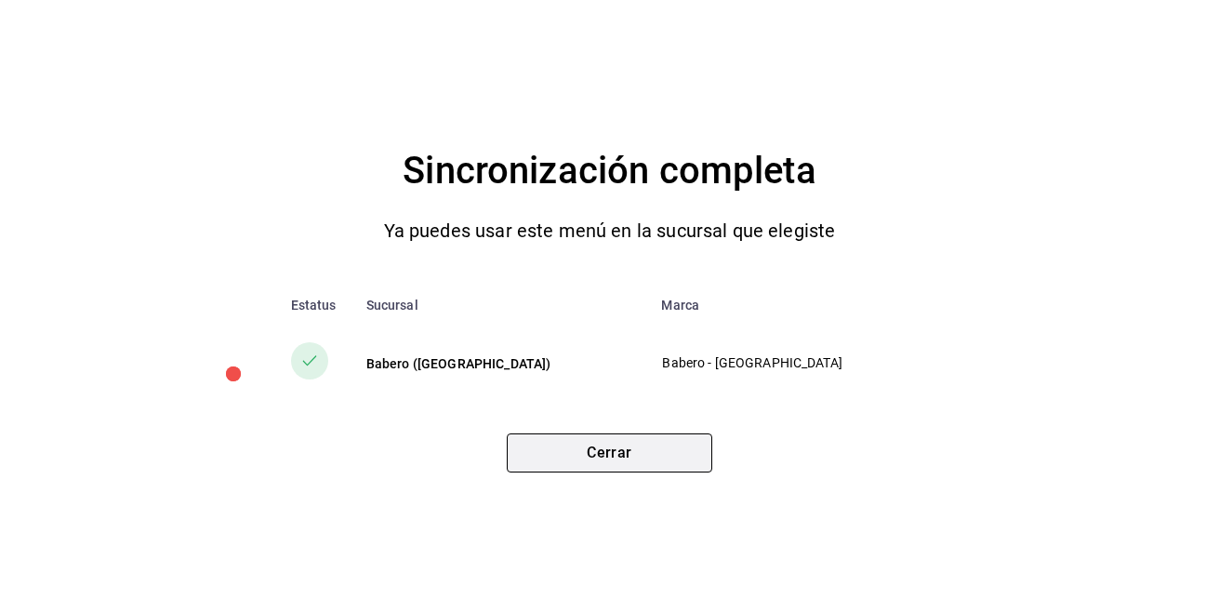
click at [621, 449] on button "Cerrar" at bounding box center [609, 452] width 205 height 39
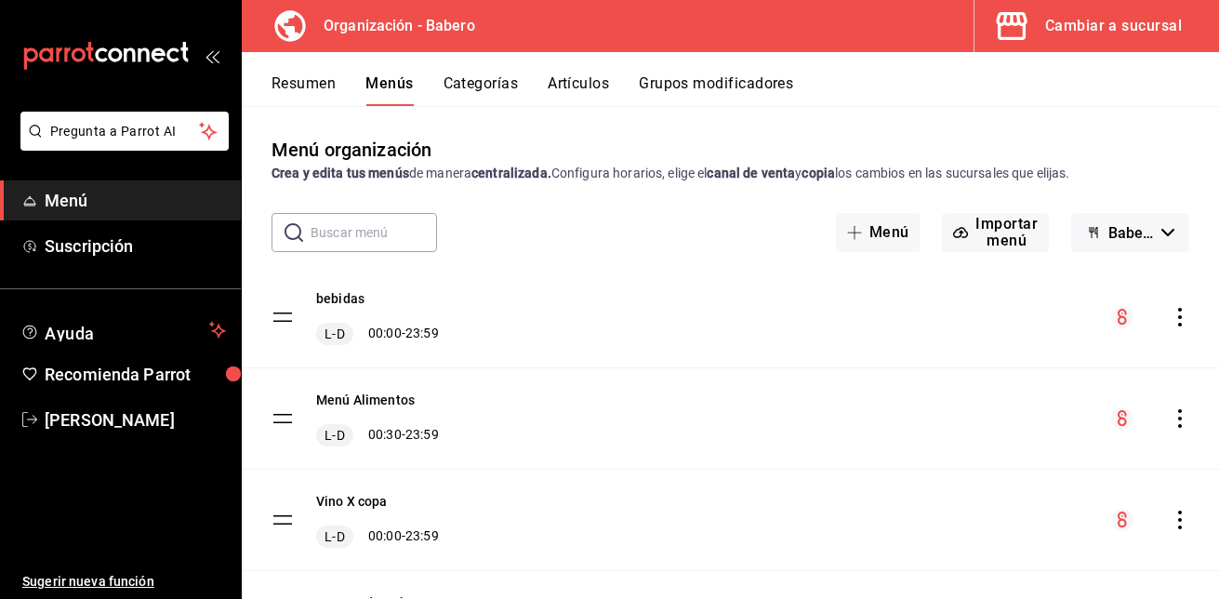
click at [1170, 318] on icon "actions" at bounding box center [1179, 317] width 19 height 19
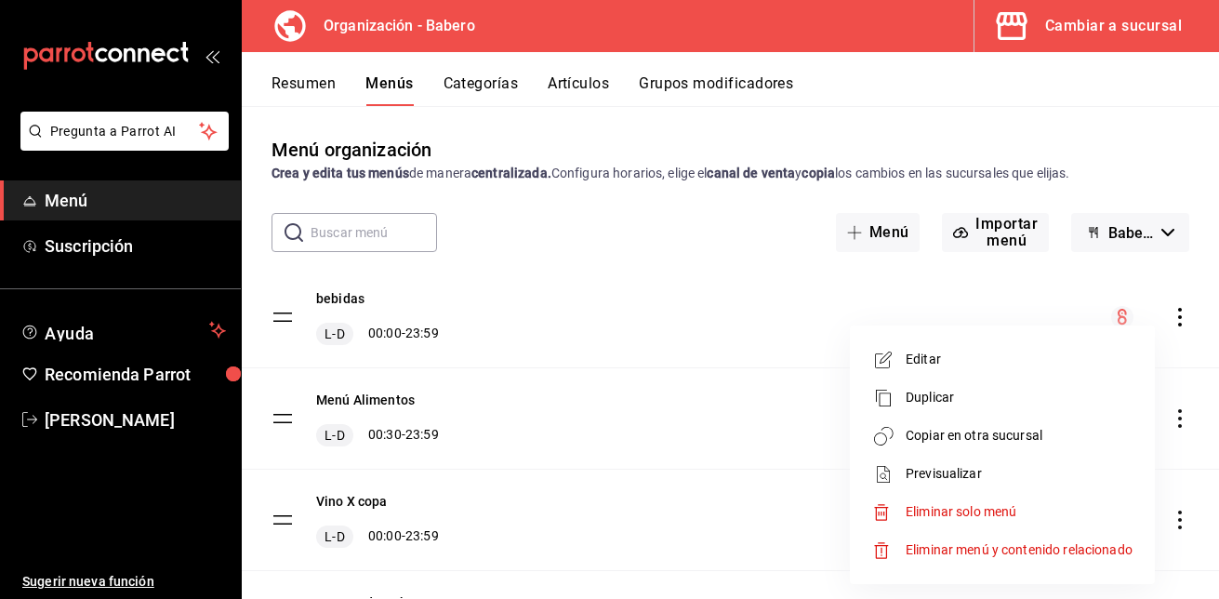
click at [577, 91] on div at bounding box center [609, 299] width 1219 height 599
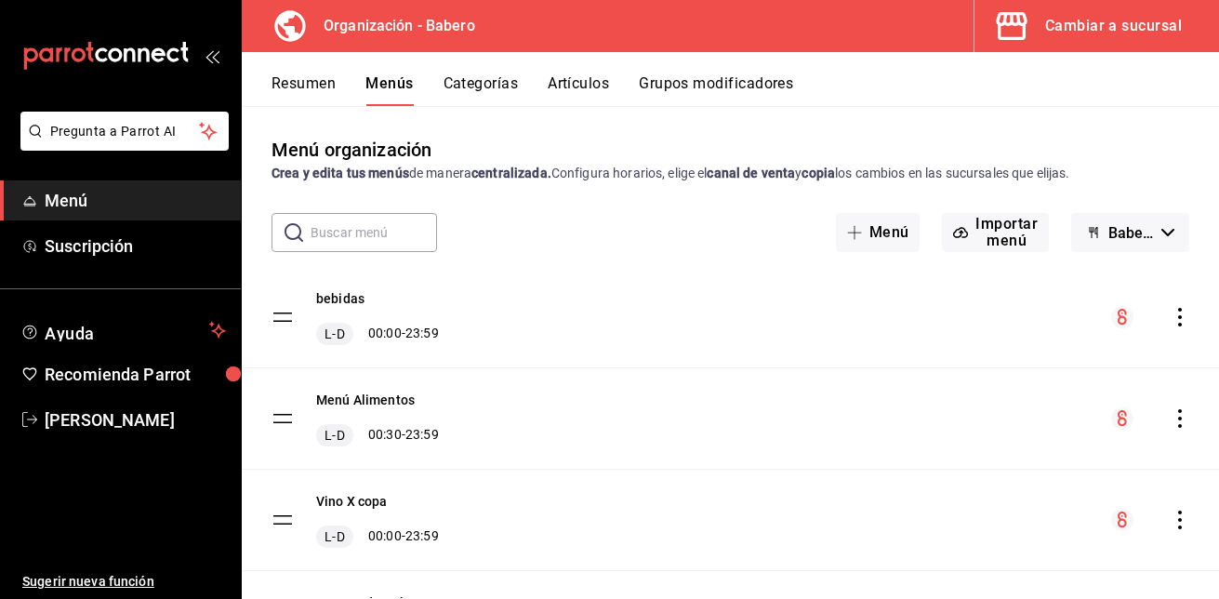
click at [583, 84] on button "Artículos" at bounding box center [578, 90] width 61 height 32
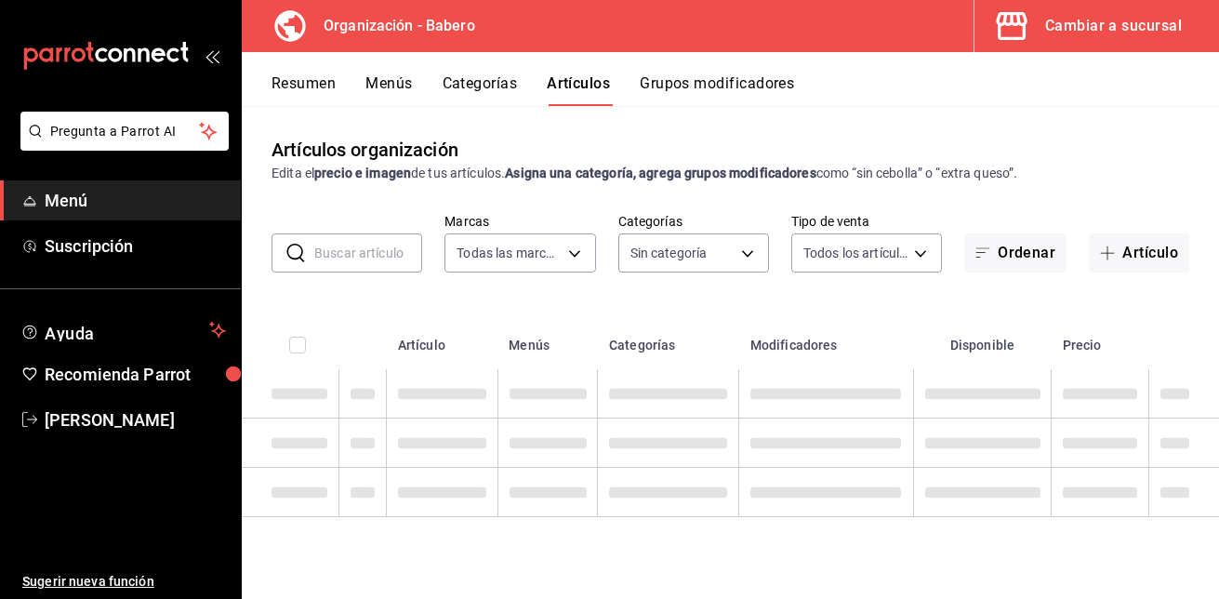
type input "a66e06f9-c574-4272-93a5-56c49c41a772"
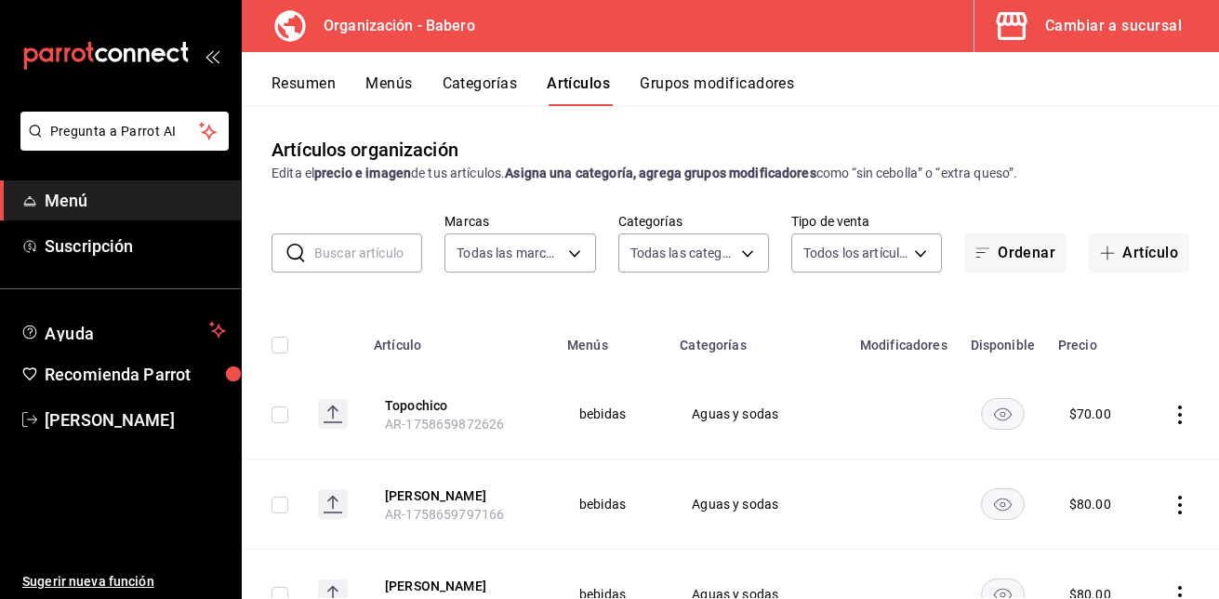
type input "d5e981f2-9595-497c-a91a-126b35bb2472,b74fb20b-3b09-4cc9-9e81-849f82f19f95,754ec…"
click at [1139, 251] on button "Artículo" at bounding box center [1139, 252] width 100 height 39
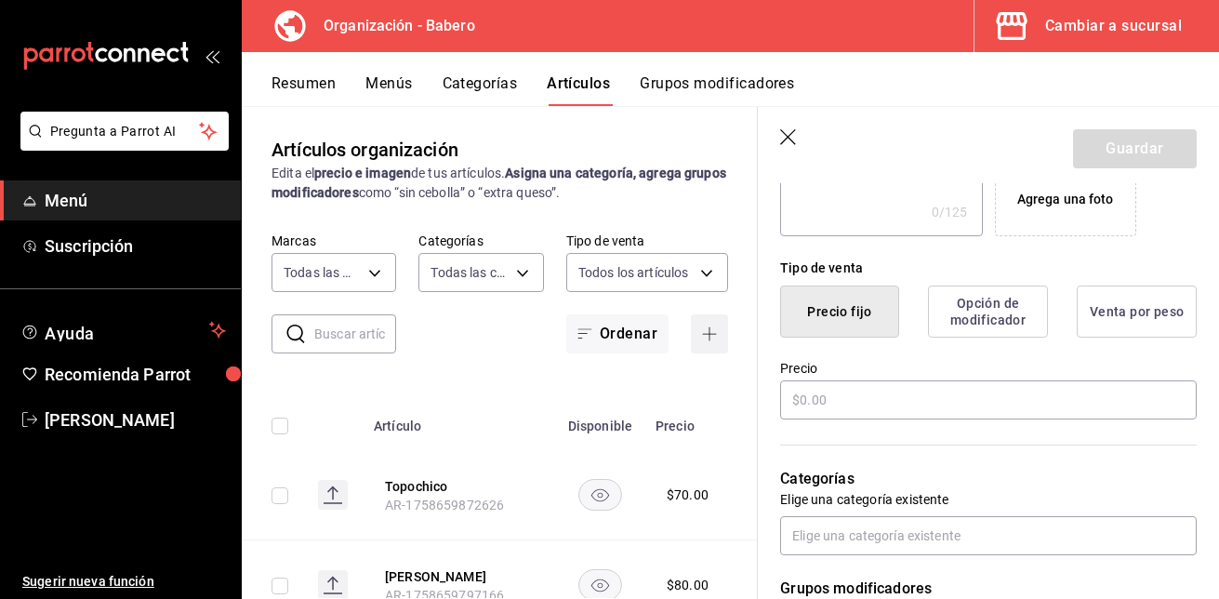
scroll to position [386, 0]
type input "sn pellegrino"
click at [853, 389] on input "text" at bounding box center [988, 398] width 416 height 39
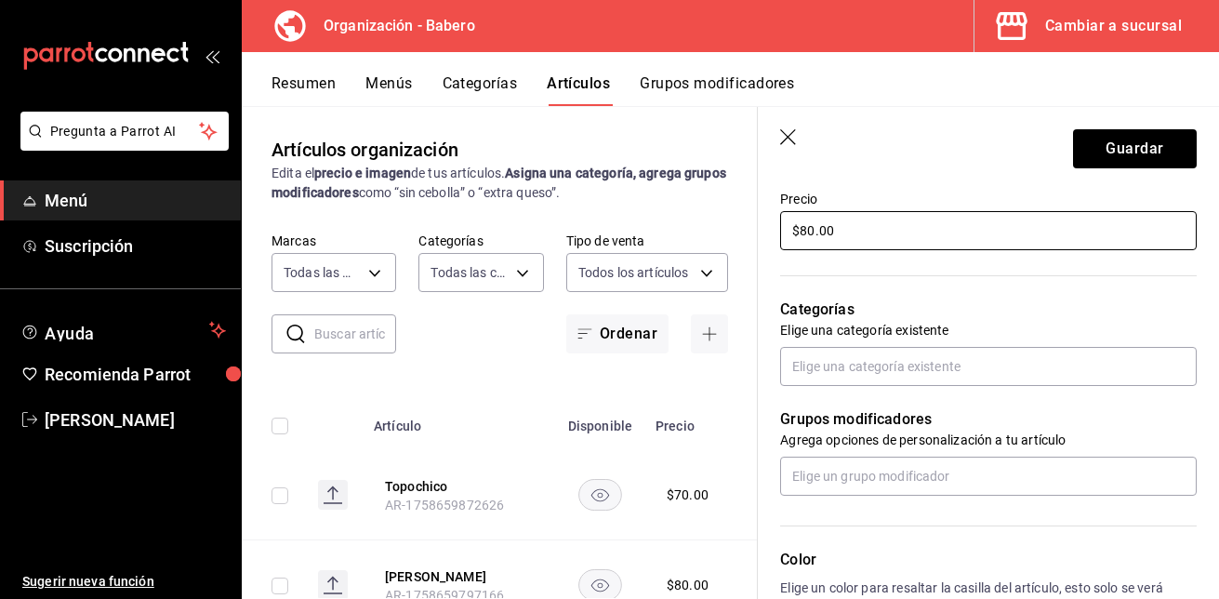
scroll to position [555, 0]
type input "$80.00"
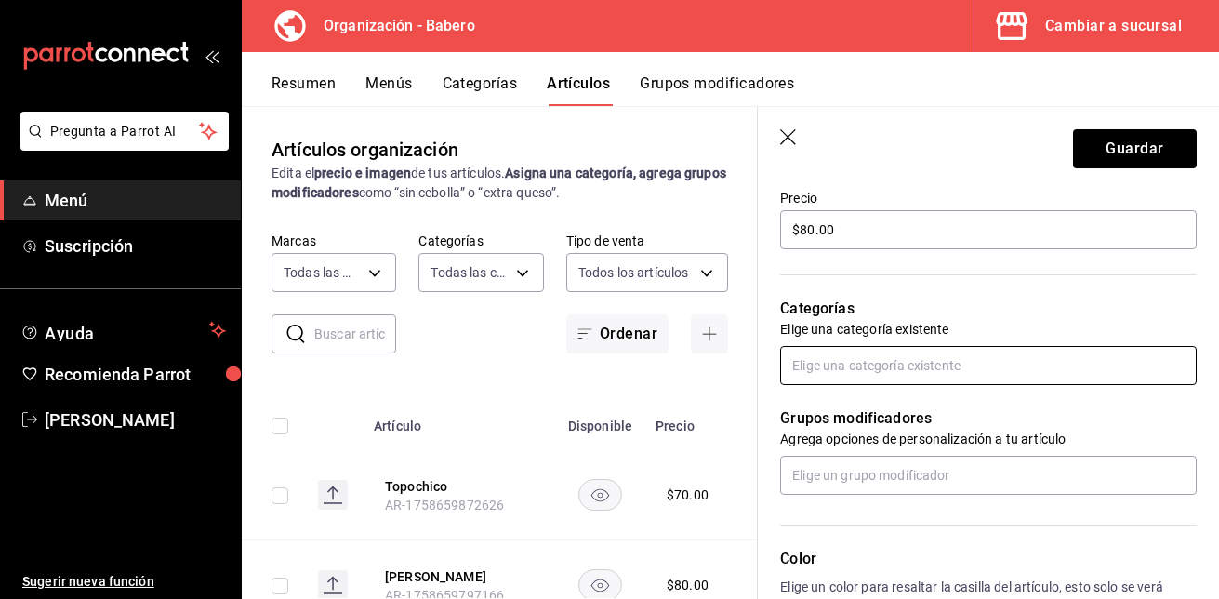
click at [866, 362] on input "text" at bounding box center [988, 365] width 416 height 39
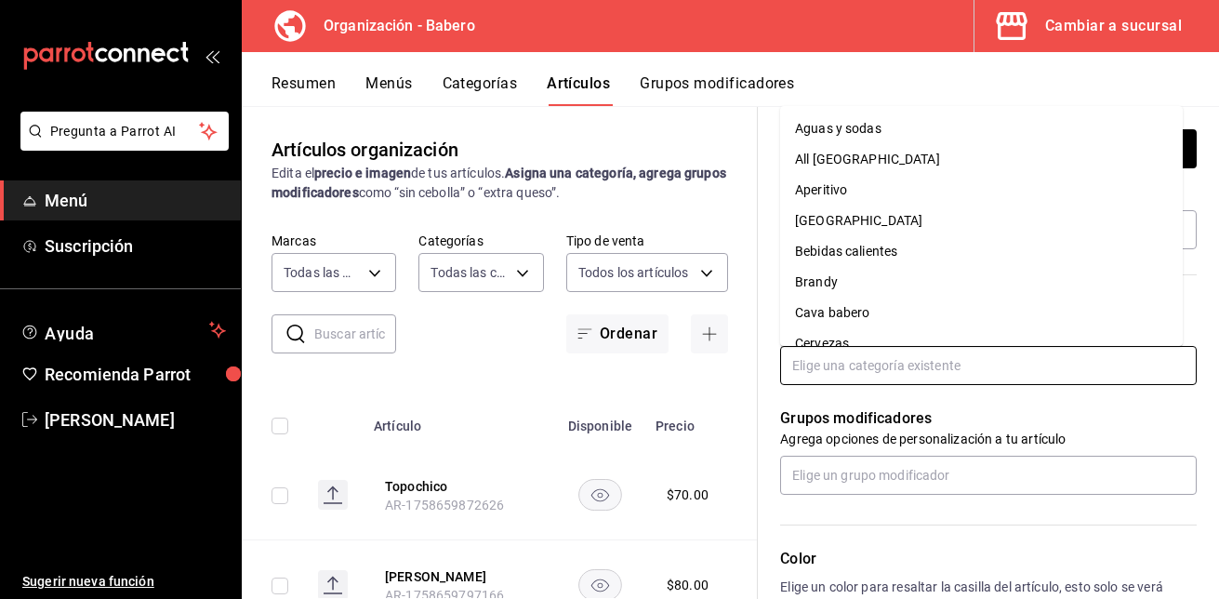
click at [892, 136] on li "Aguas y sodas" at bounding box center [981, 128] width 403 height 31
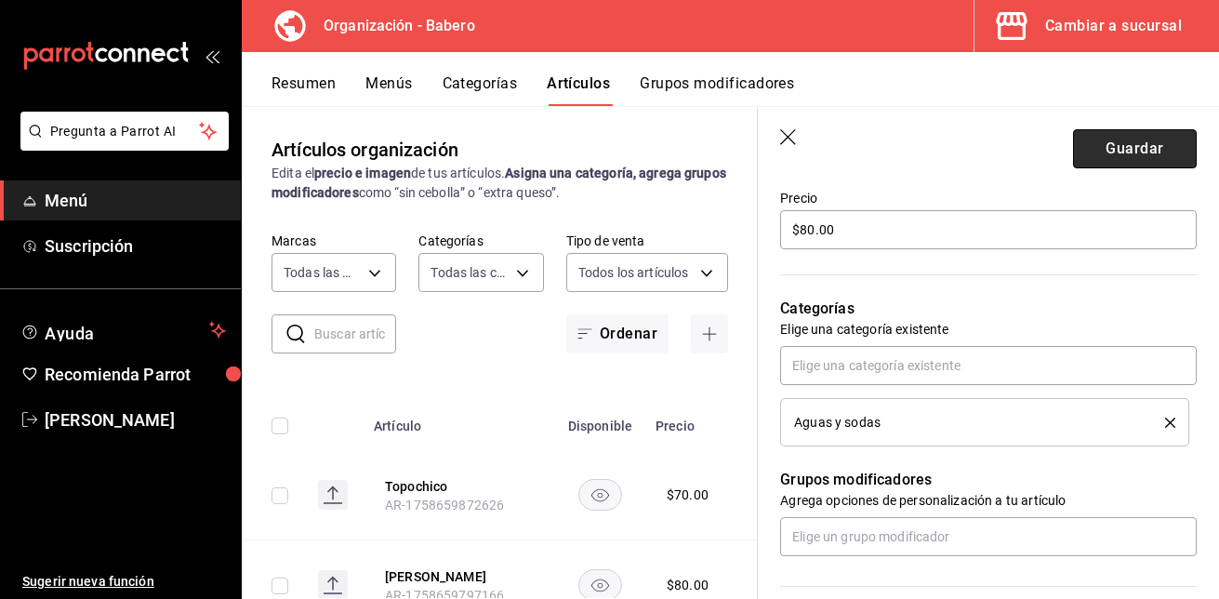
click at [1142, 146] on button "Guardar" at bounding box center [1135, 148] width 124 height 39
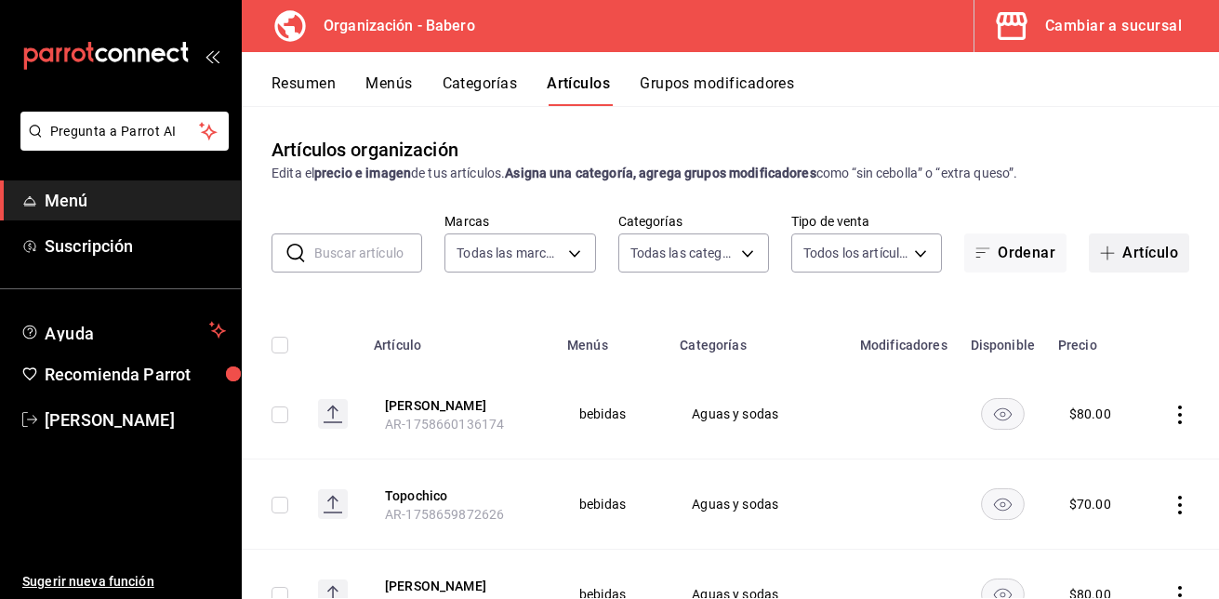
click at [1110, 240] on button "Artículo" at bounding box center [1139, 252] width 100 height 39
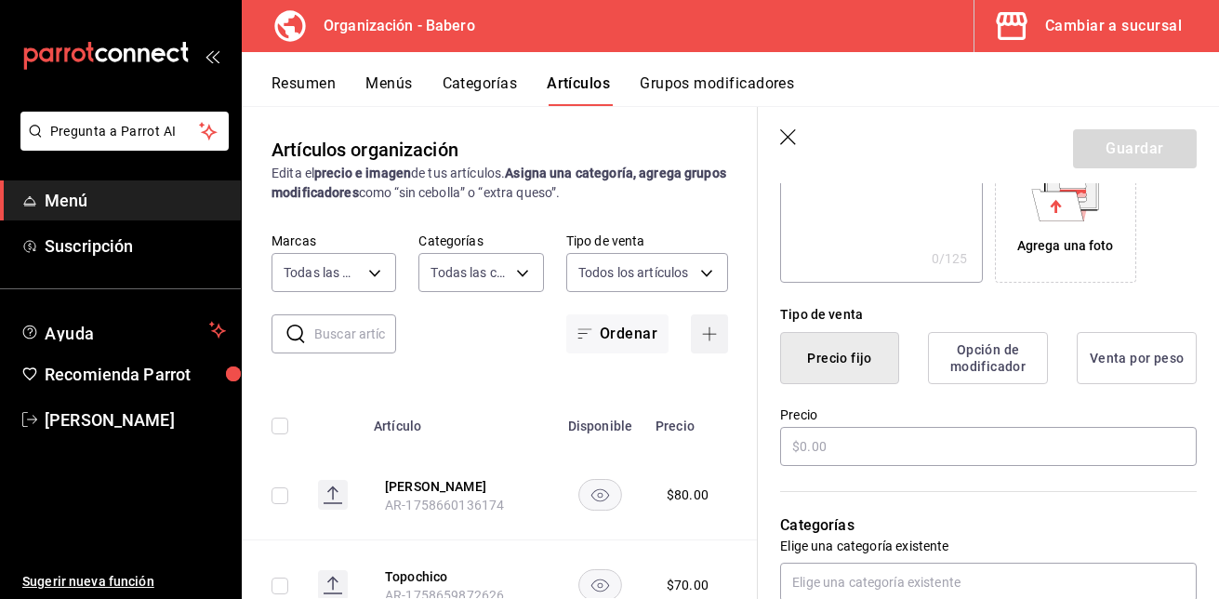
scroll to position [339, 0]
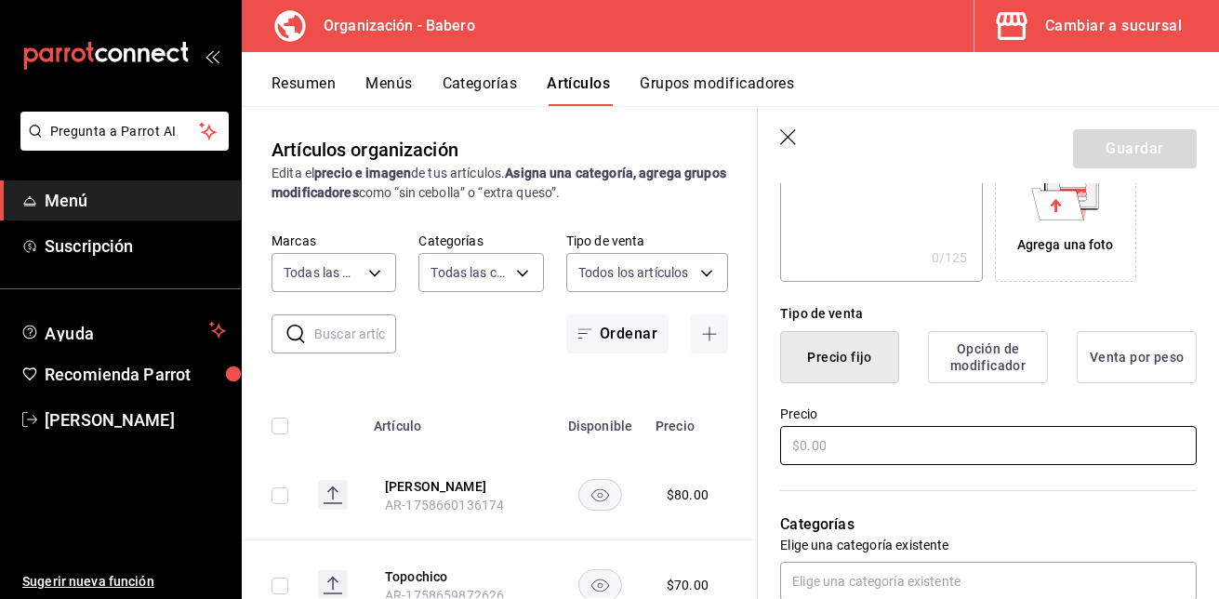
type input "Topochico Grande"
click at [911, 442] on input "text" at bounding box center [988, 445] width 416 height 39
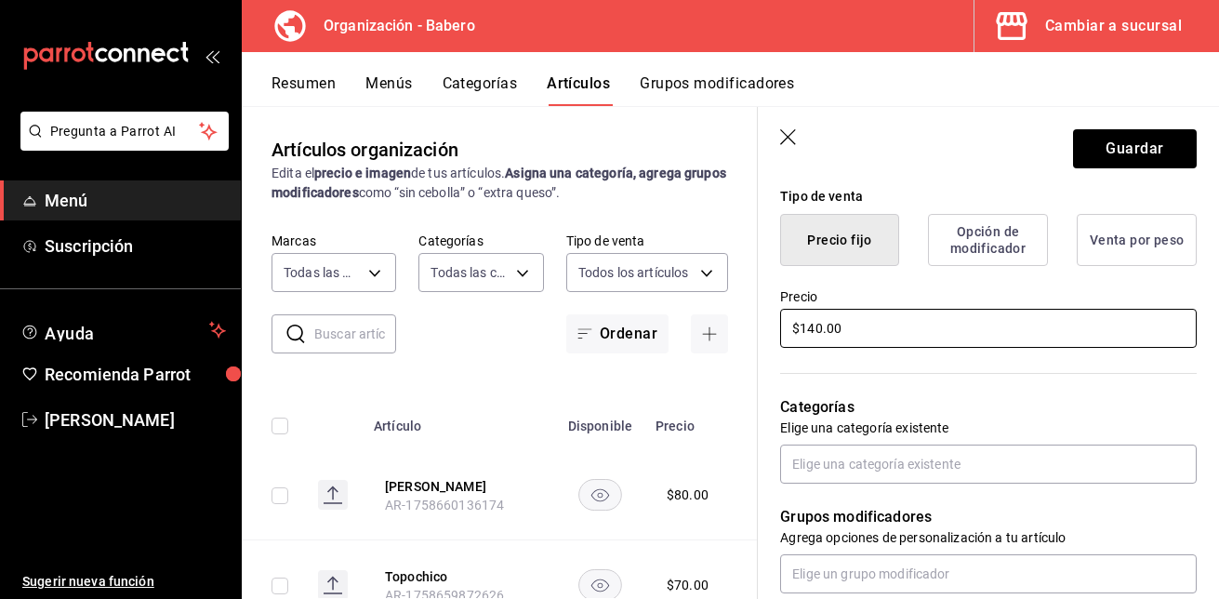
scroll to position [489, 0]
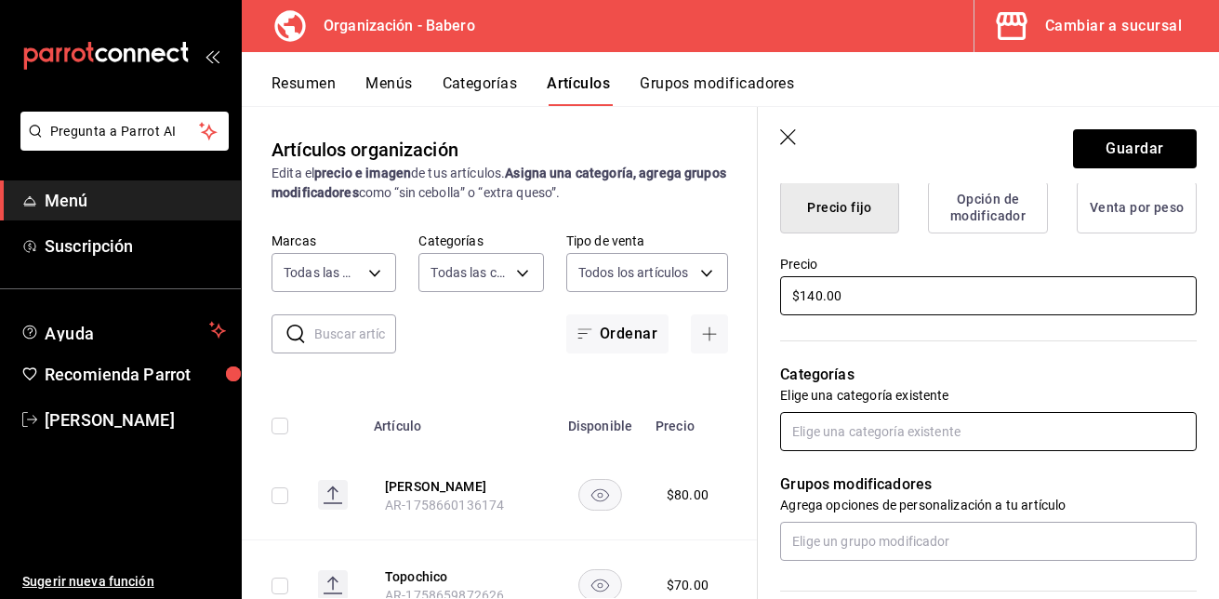
type input "$140.00"
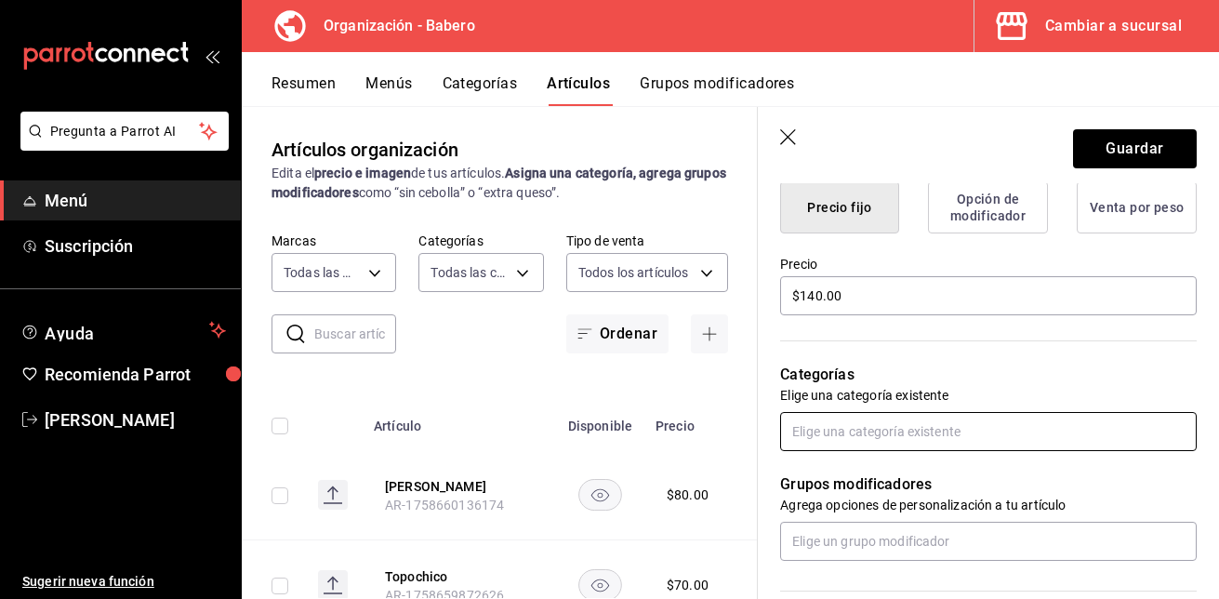
click at [907, 434] on input "text" at bounding box center [988, 431] width 416 height 39
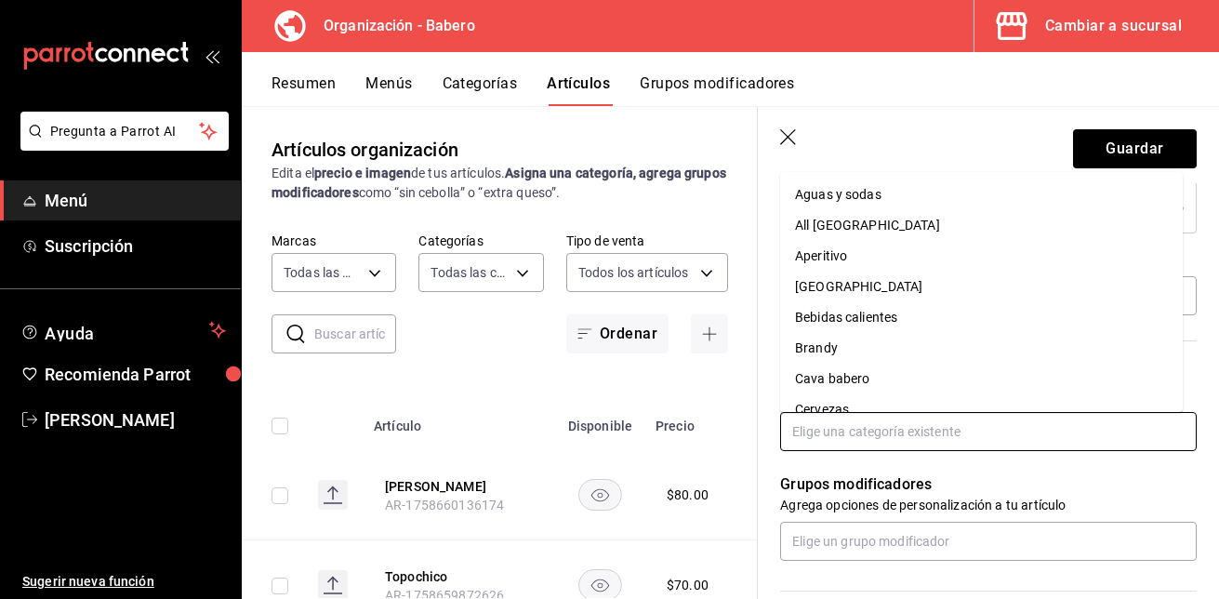
click at [907, 200] on li "Aguas y sodas" at bounding box center [981, 194] width 403 height 31
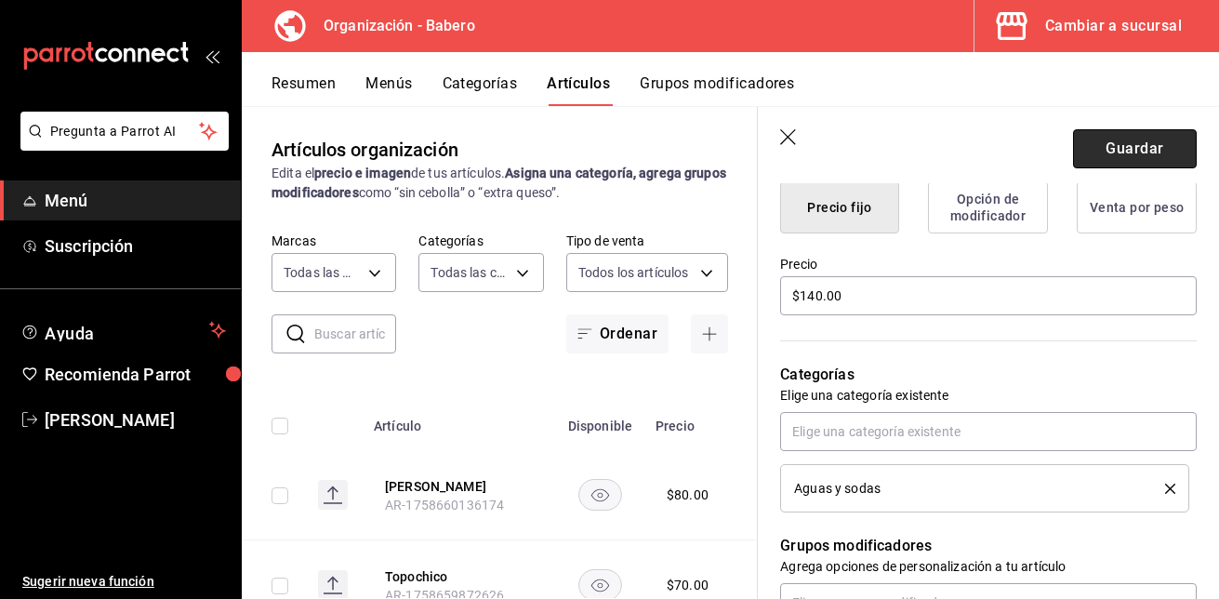
click at [1096, 147] on button "Guardar" at bounding box center [1135, 148] width 124 height 39
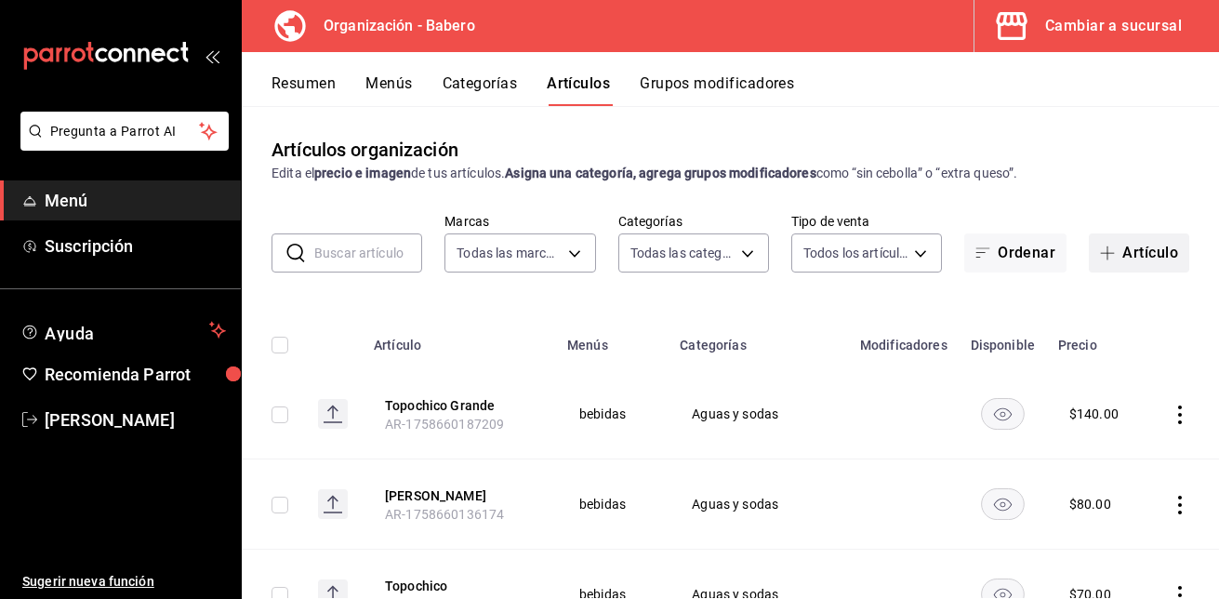
click at [1119, 249] on button "Artículo" at bounding box center [1139, 252] width 100 height 39
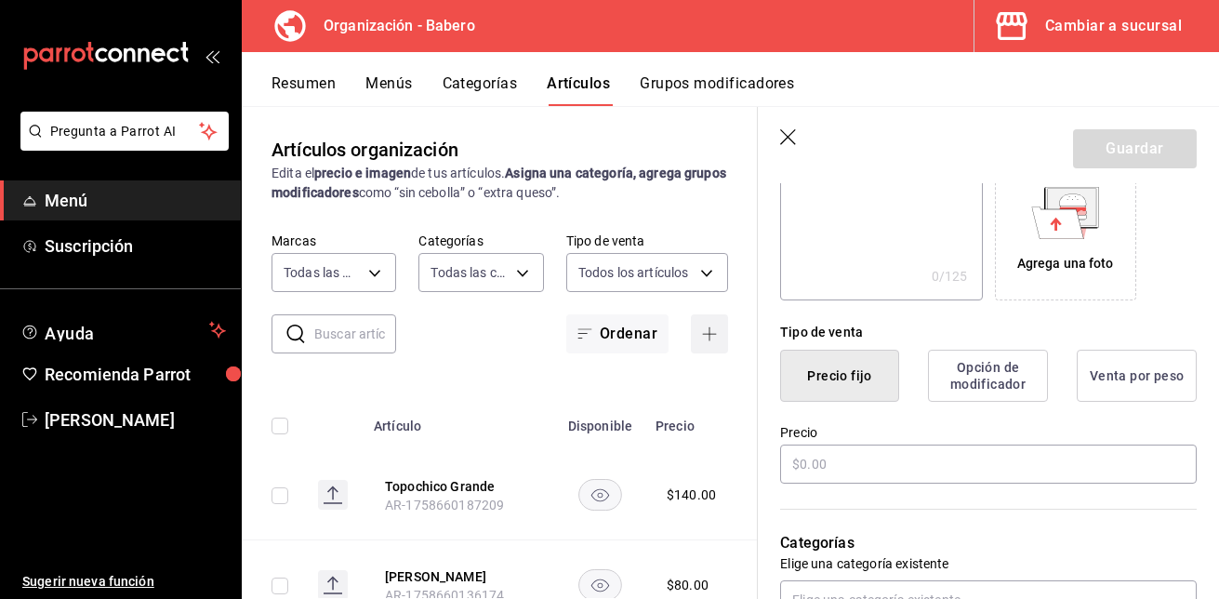
scroll to position [323, 0]
type input "Sidral"
click at [903, 466] on input "text" at bounding box center [988, 462] width 416 height 39
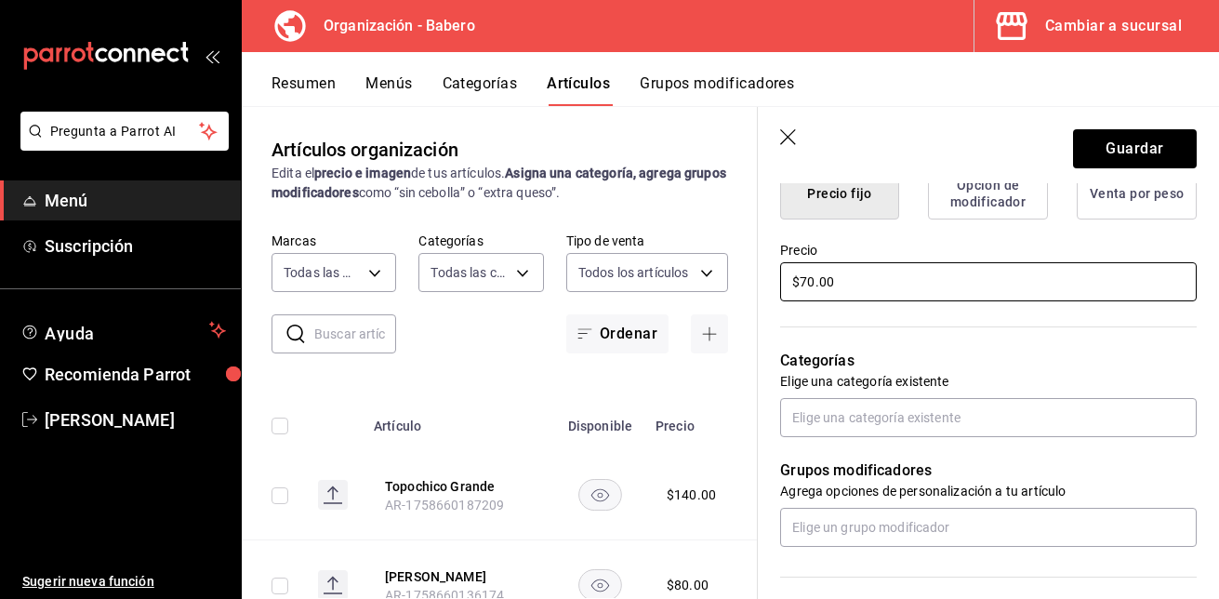
scroll to position [508, 0]
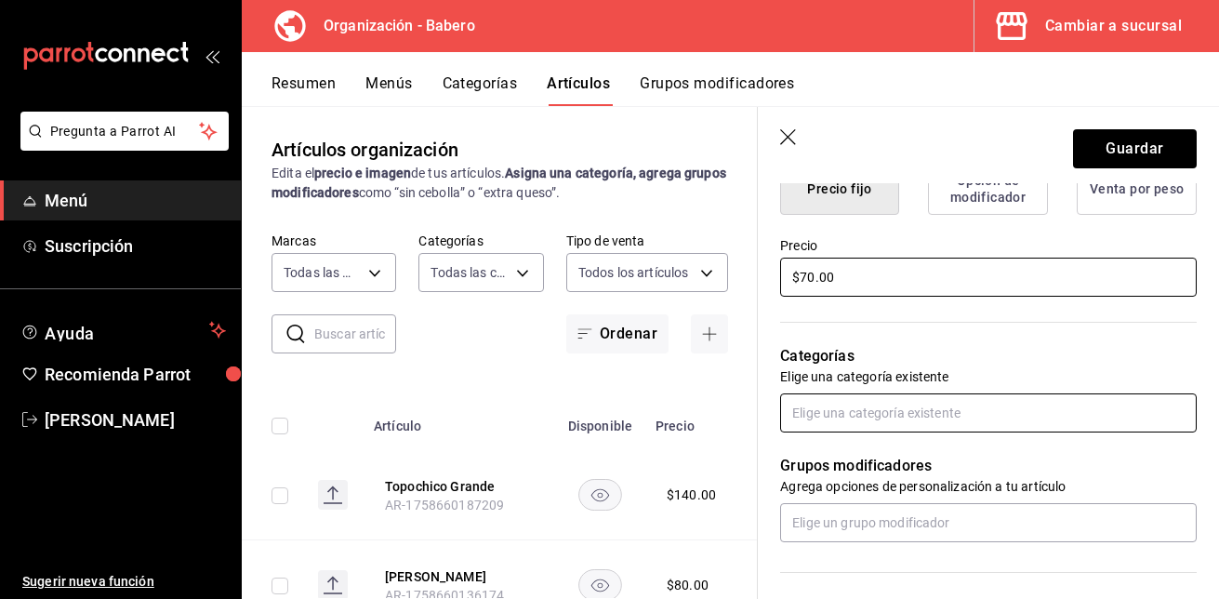
type input "$70.00"
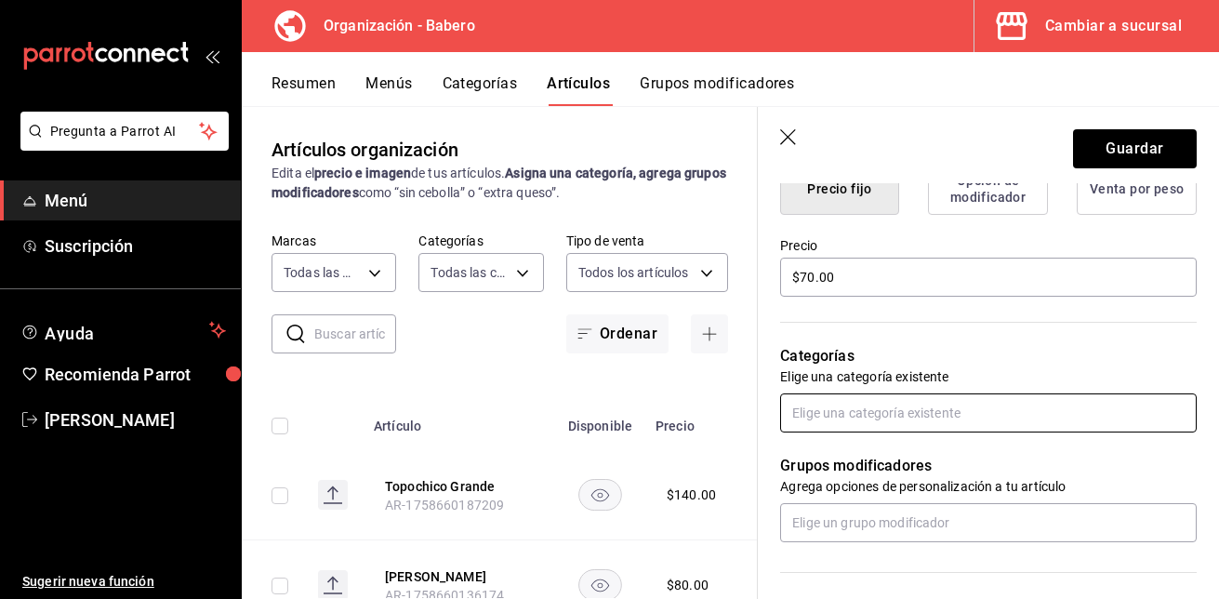
click at [910, 416] on input "text" at bounding box center [988, 412] width 416 height 39
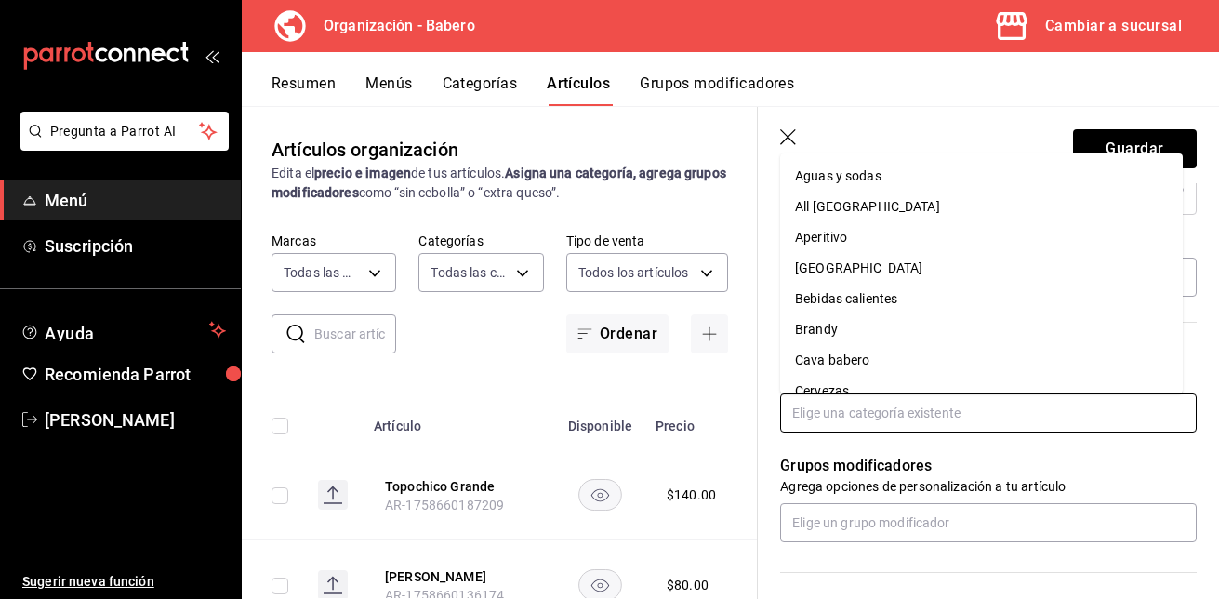
click at [890, 188] on li "Aguas y sodas" at bounding box center [981, 176] width 403 height 31
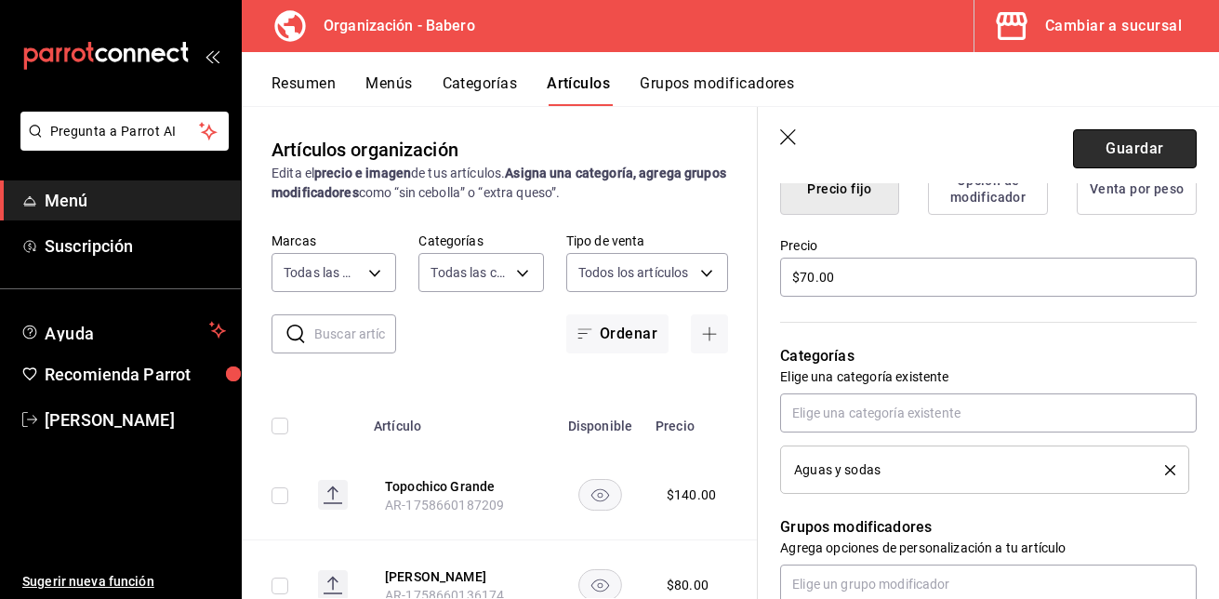
click at [1100, 155] on button "Guardar" at bounding box center [1135, 148] width 124 height 39
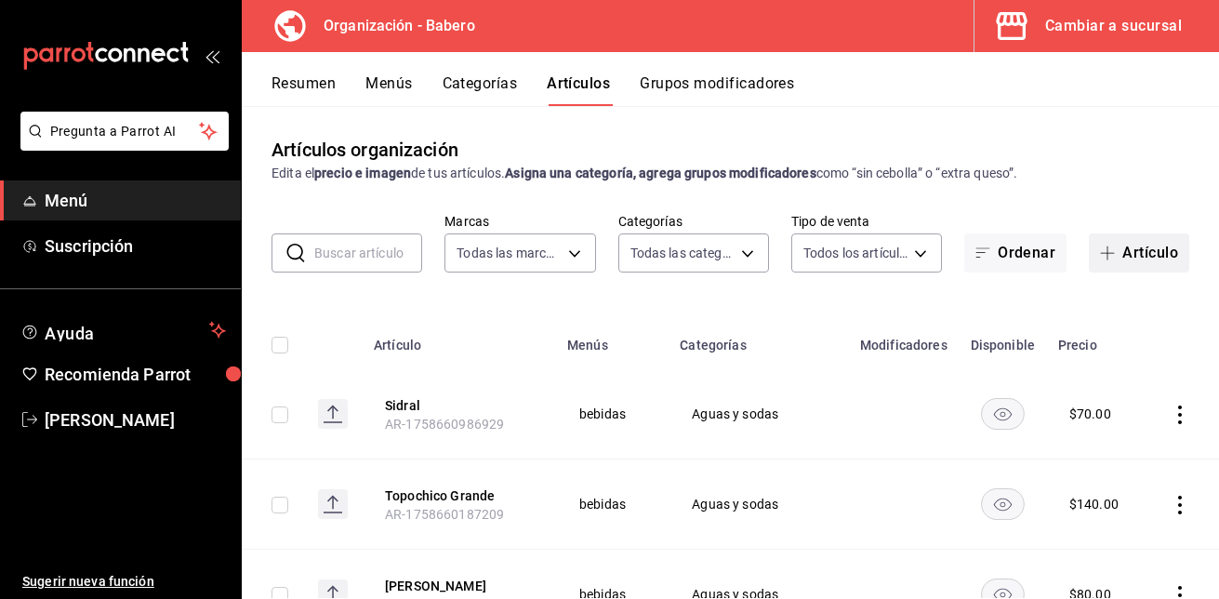
click at [1104, 246] on span "button" at bounding box center [1111, 252] width 22 height 15
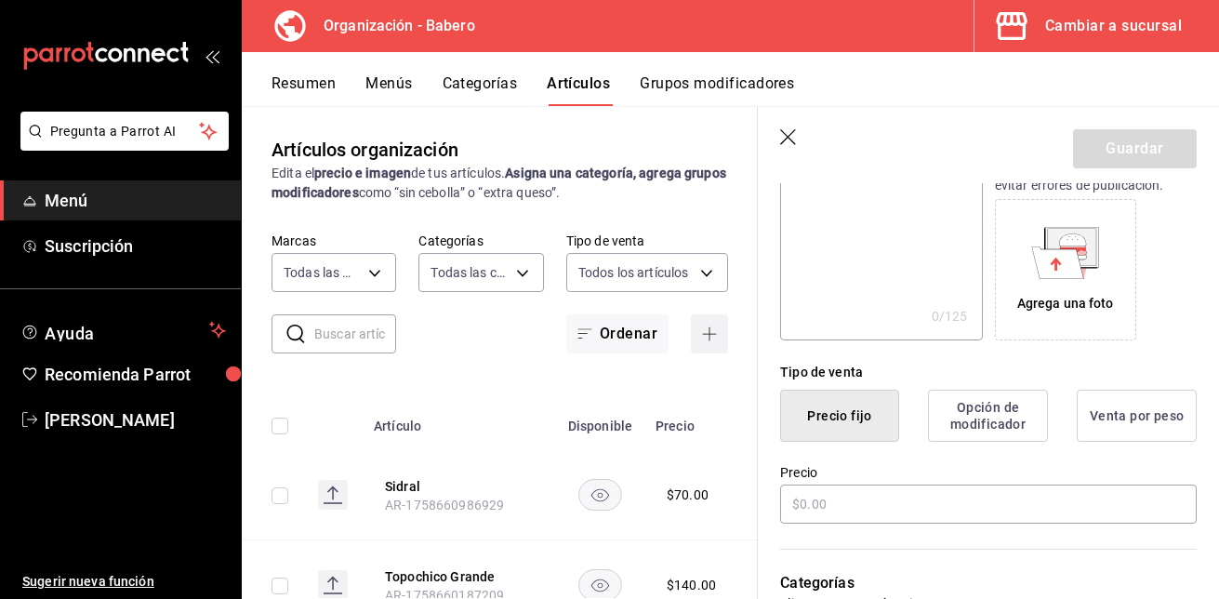
scroll to position [300, 0]
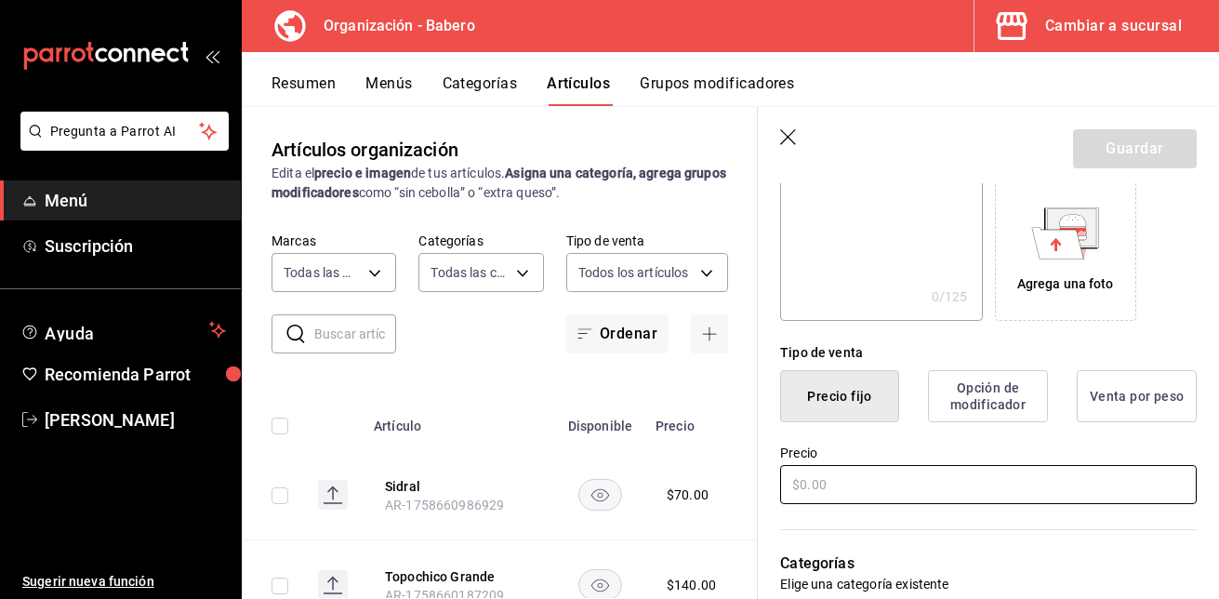
type input "Sidral light"
click at [932, 494] on input "text" at bounding box center [988, 484] width 416 height 39
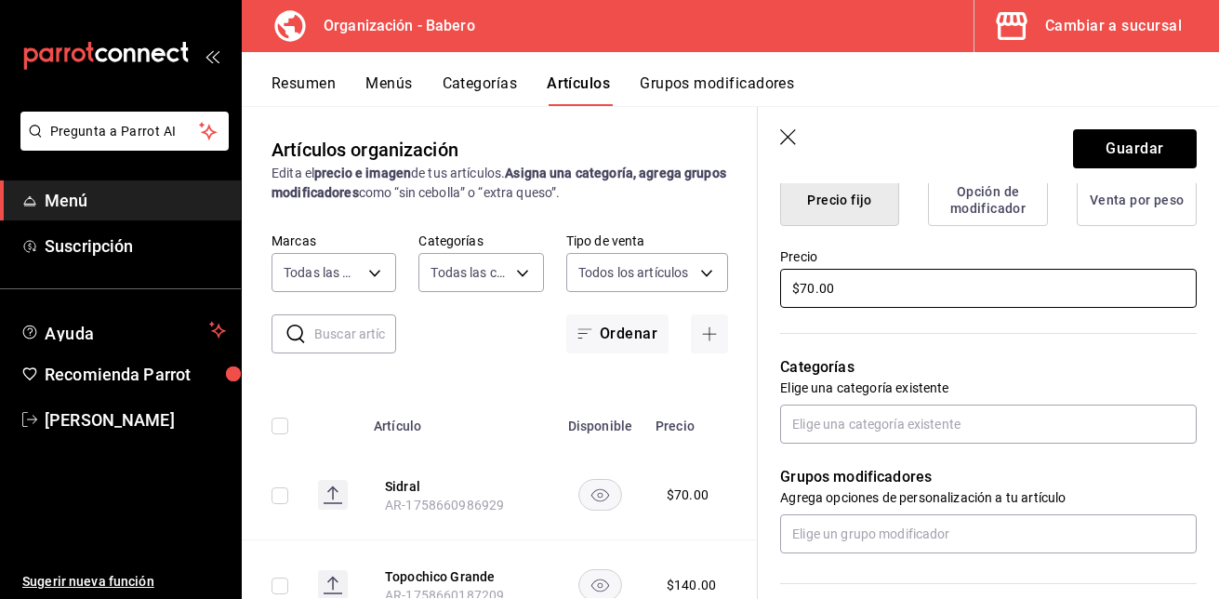
scroll to position [497, 0]
type input "$70.00"
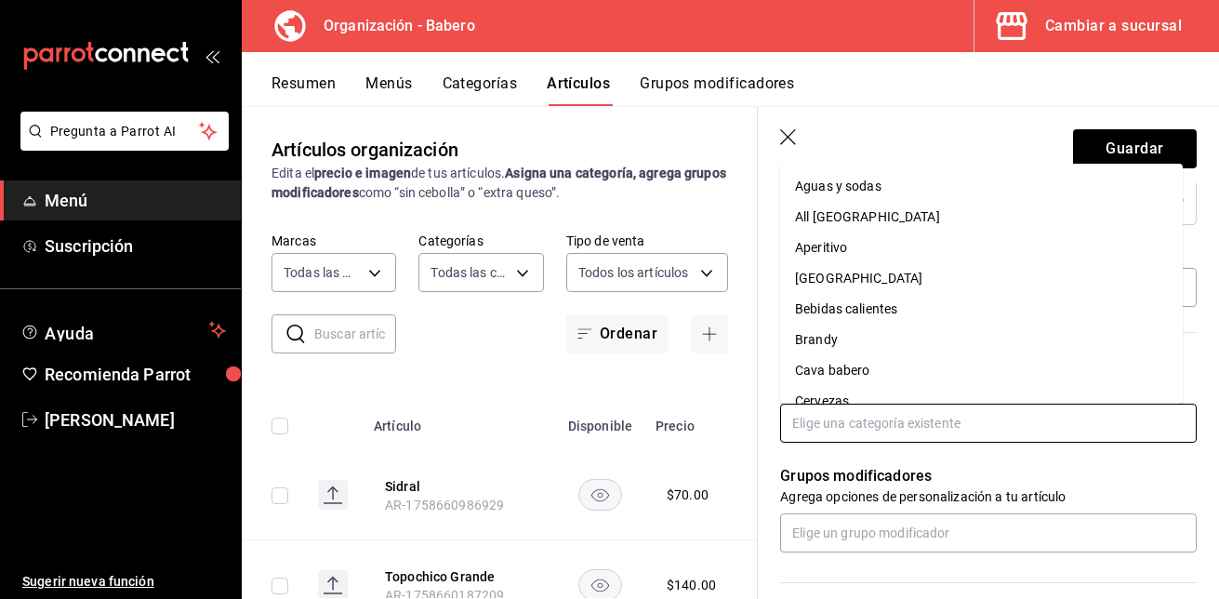
click at [936, 430] on input "text" at bounding box center [988, 422] width 416 height 39
click at [926, 190] on li "Aguas y sodas" at bounding box center [981, 186] width 403 height 31
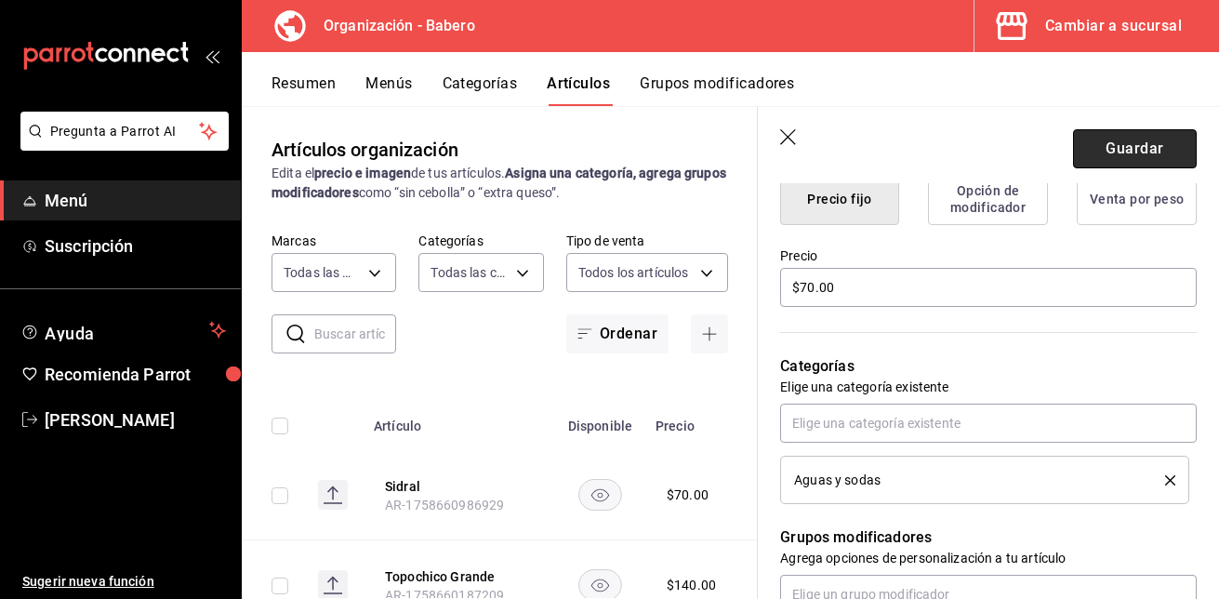
click at [1104, 142] on button "Guardar" at bounding box center [1135, 148] width 124 height 39
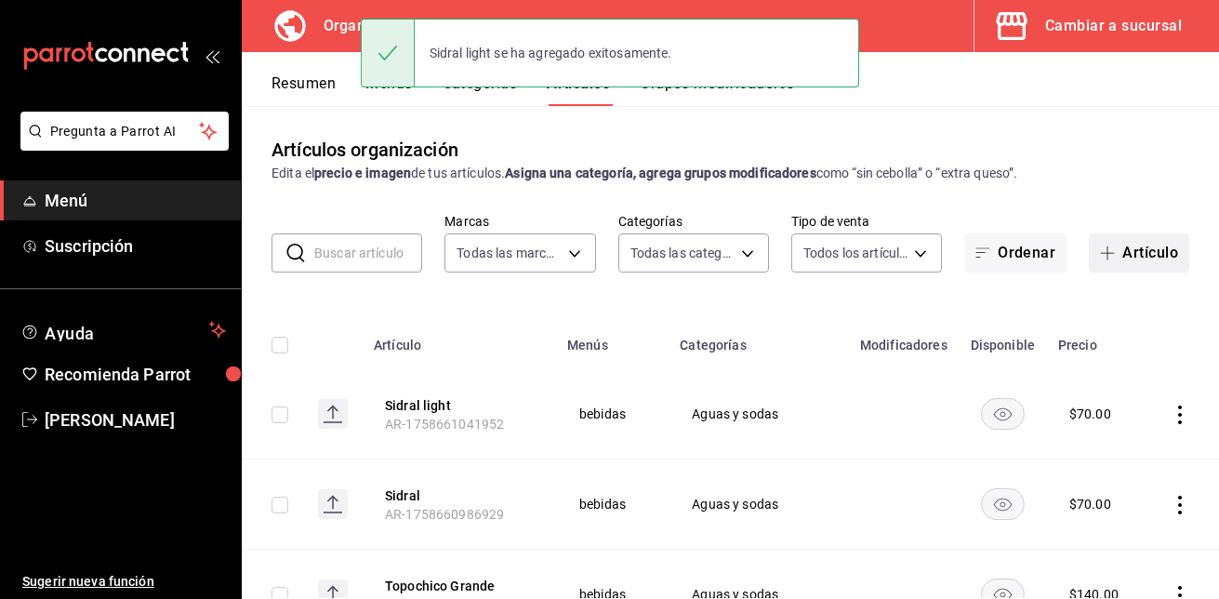
click at [1128, 244] on button "Artículo" at bounding box center [1139, 252] width 100 height 39
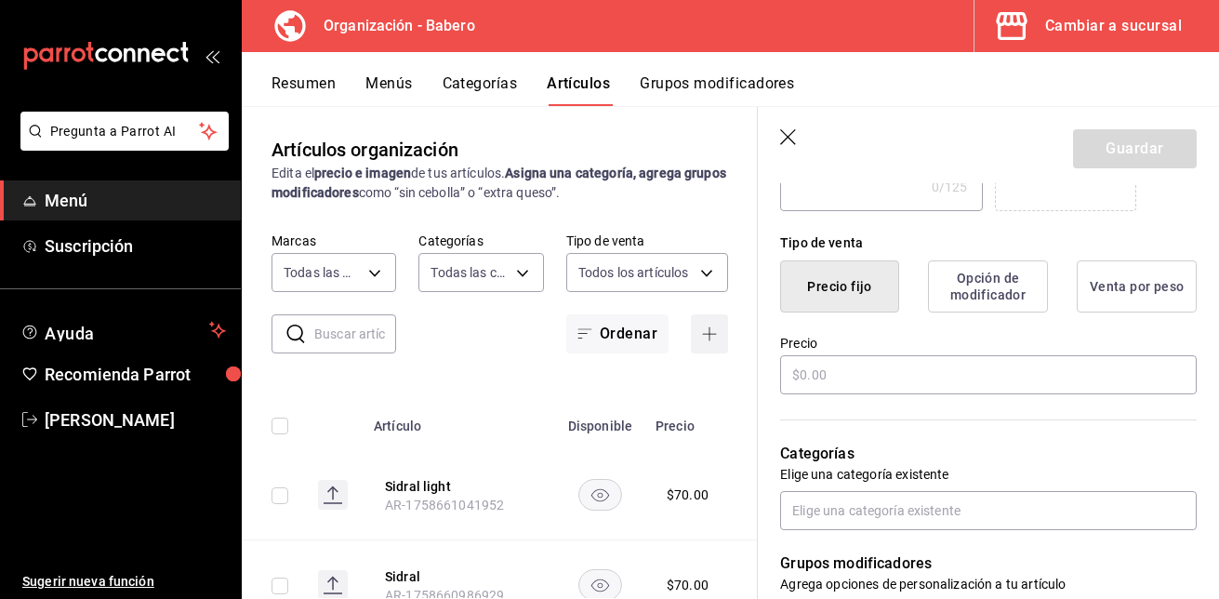
scroll to position [411, 0]
type input "Sprite"
click at [923, 378] on input "text" at bounding box center [988, 373] width 416 height 39
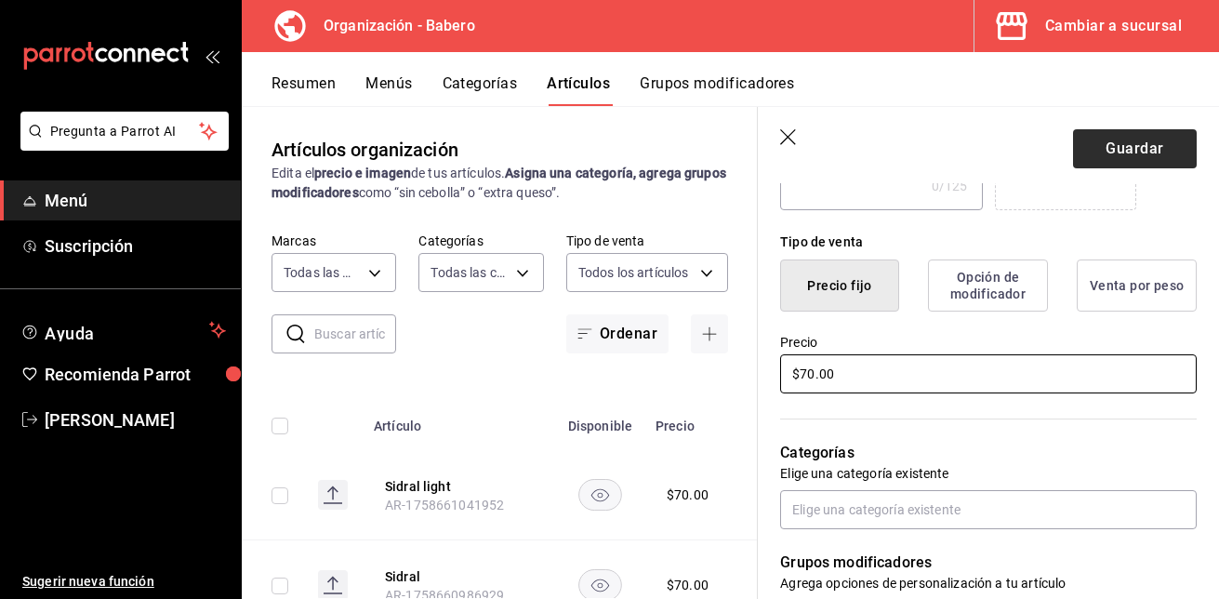
type input "$70.00"
click at [1120, 143] on button "Guardar" at bounding box center [1135, 148] width 124 height 39
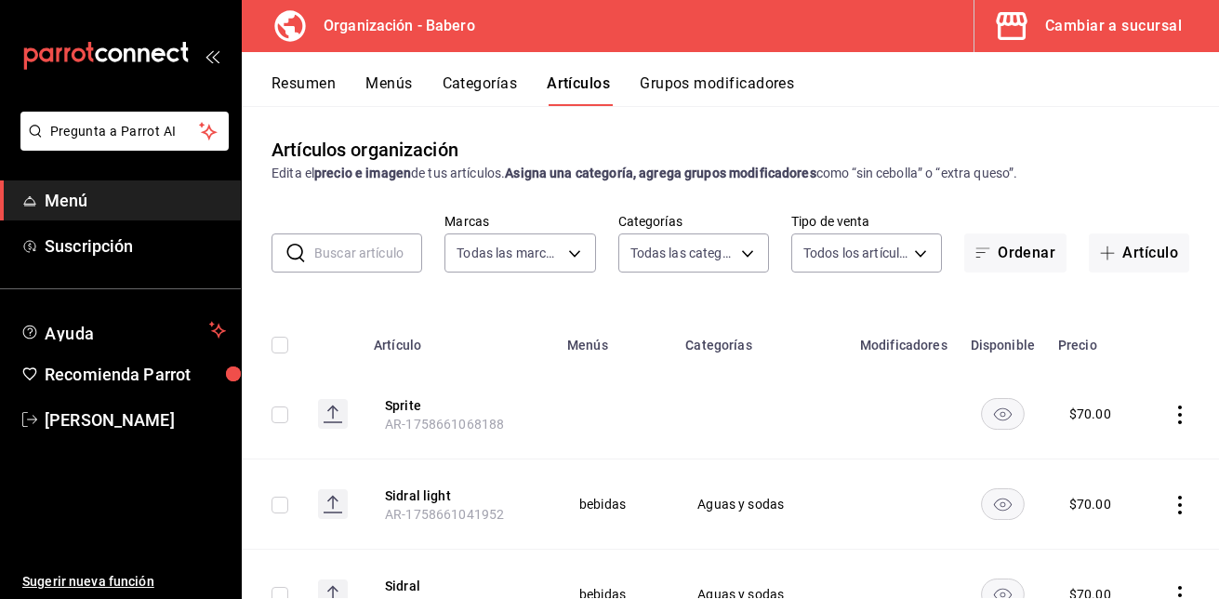
click at [1170, 418] on icon "actions" at bounding box center [1179, 414] width 19 height 19
click at [1115, 524] on span "Eliminar" at bounding box center [1110, 533] width 48 height 20
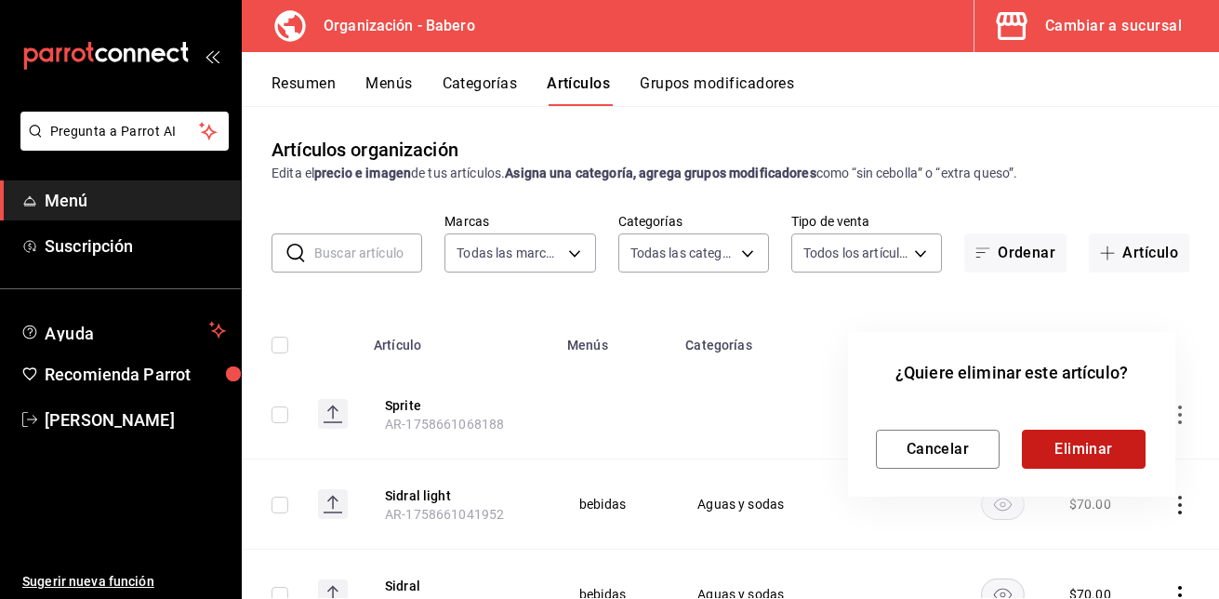
click at [1098, 437] on button "Eliminar" at bounding box center [1084, 449] width 124 height 39
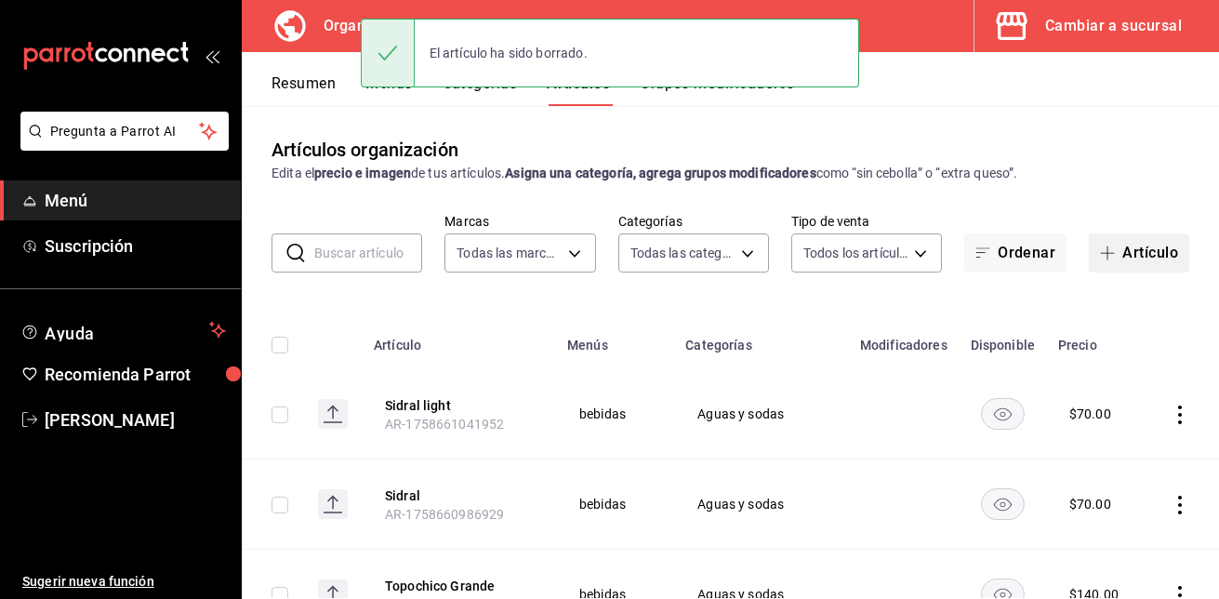
click at [1124, 253] on button "Artículo" at bounding box center [1139, 252] width 100 height 39
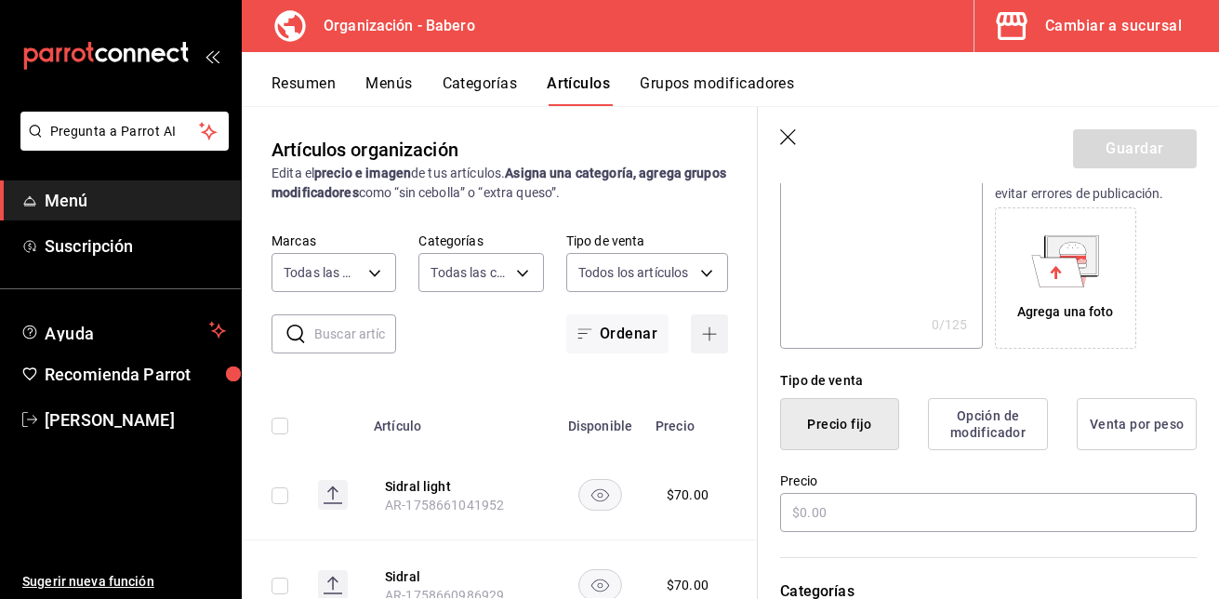
scroll to position [273, 0]
type input "Sprite zero"
click at [815, 518] on input "text" at bounding box center [988, 511] width 416 height 39
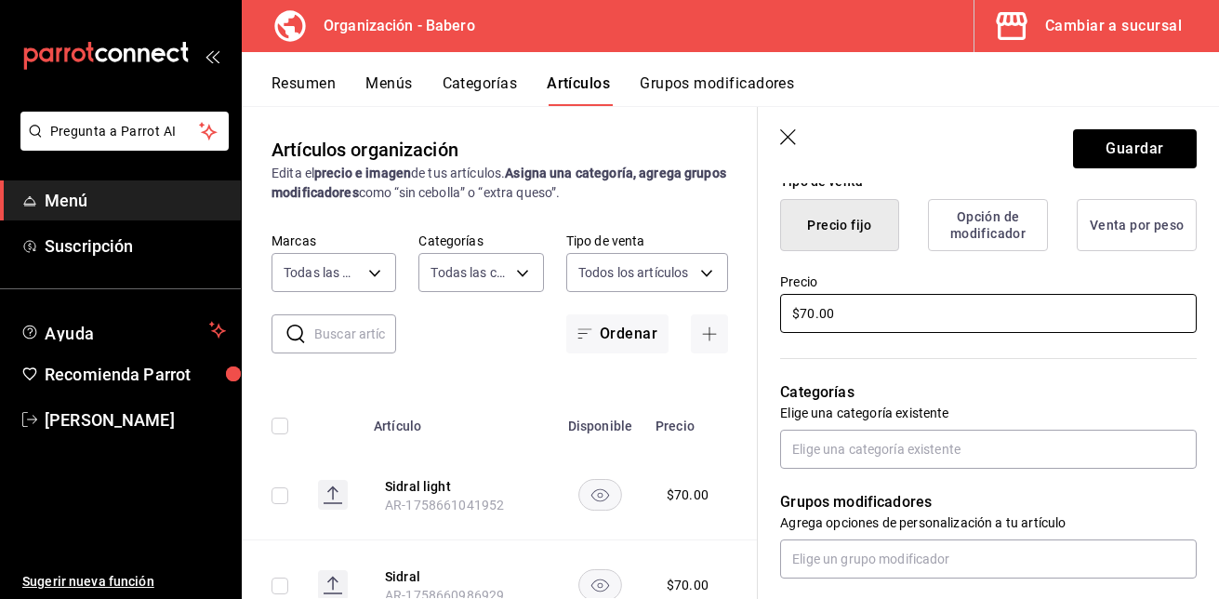
scroll to position [473, 0]
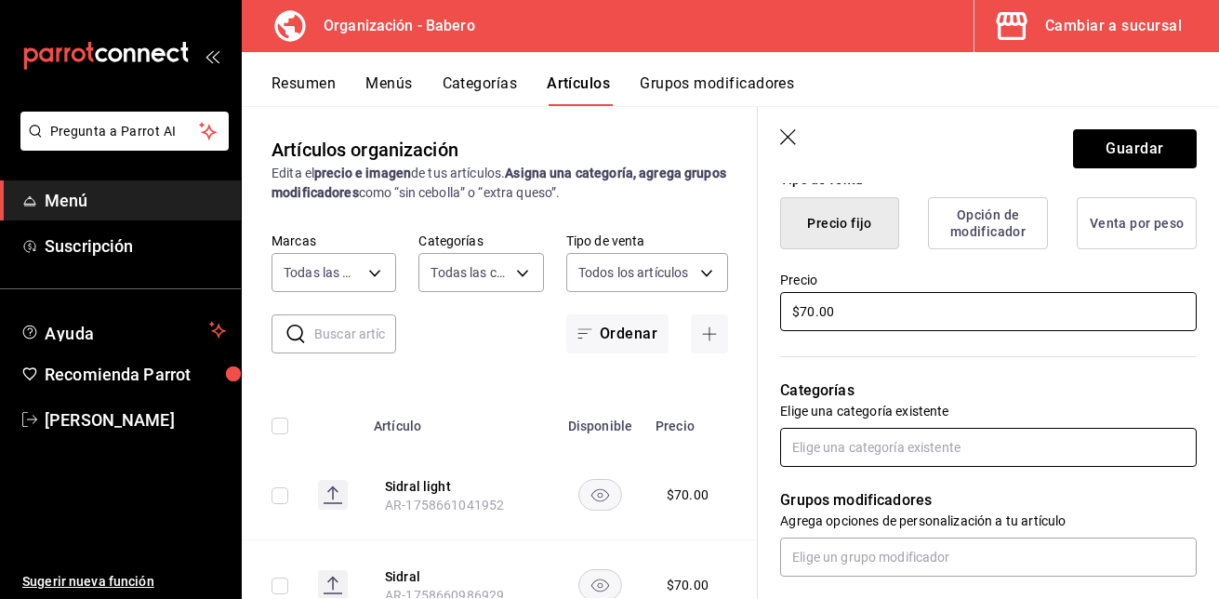
type input "$70.00"
click at [929, 447] on input "text" at bounding box center [988, 447] width 416 height 39
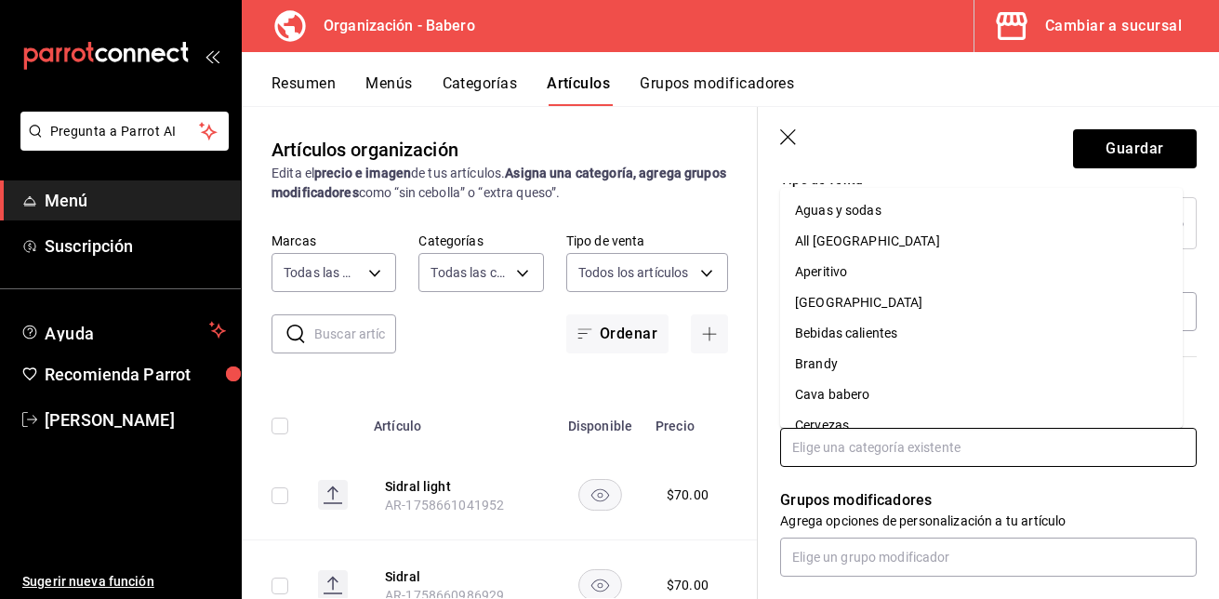
click at [938, 202] on li "Aguas y sodas" at bounding box center [981, 210] width 403 height 31
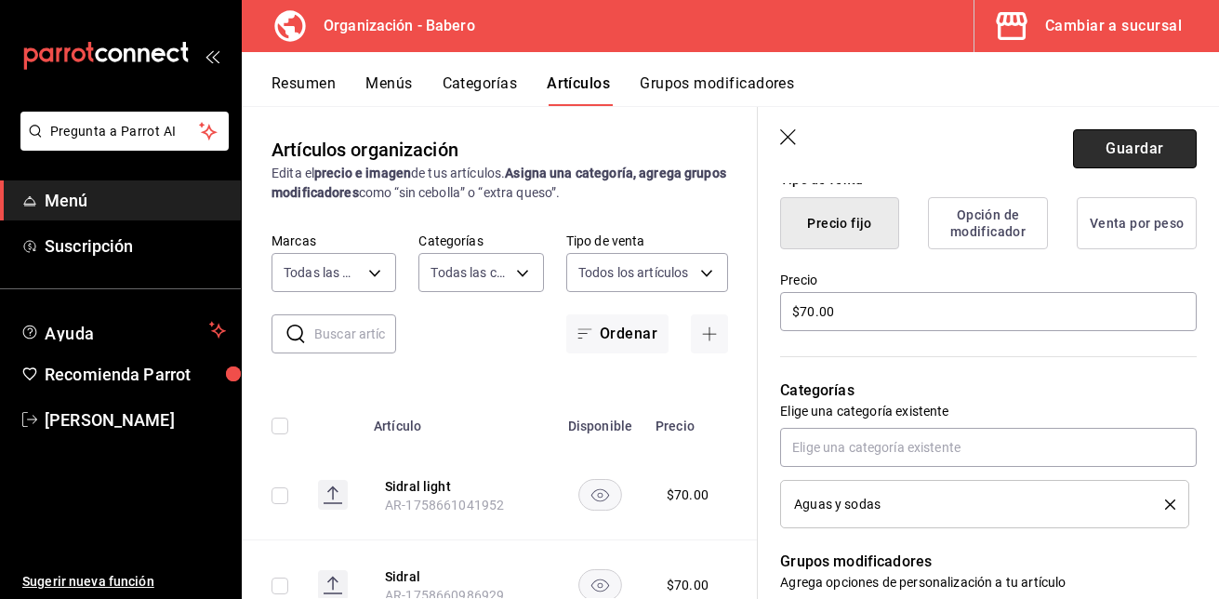
click at [1101, 149] on button "Guardar" at bounding box center [1135, 148] width 124 height 39
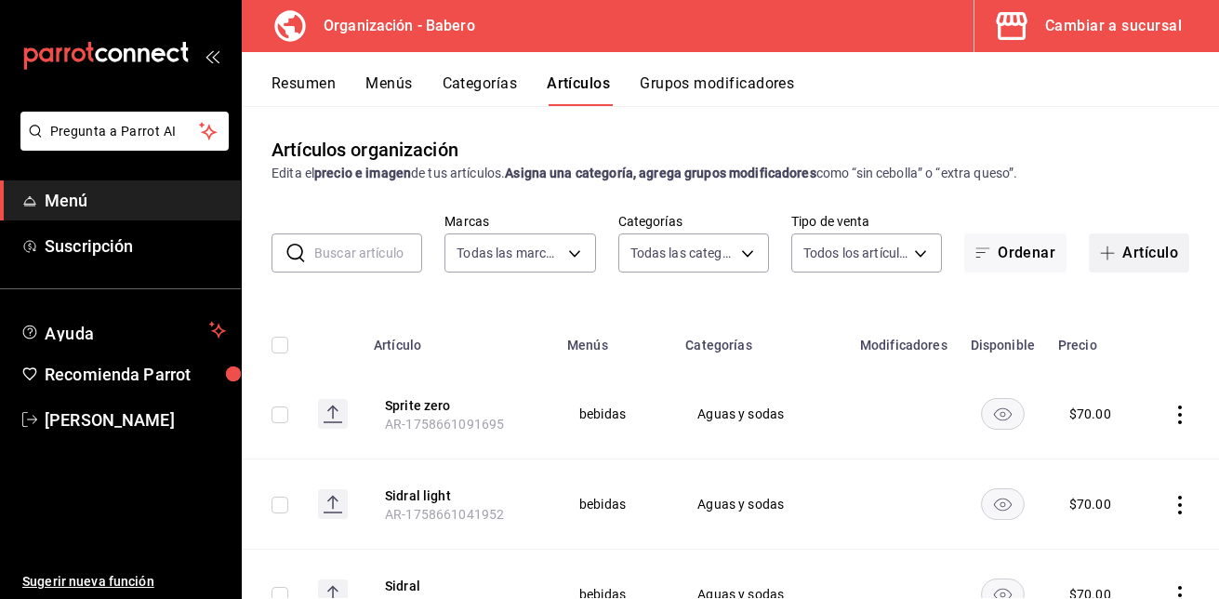
click at [1112, 242] on button "Artículo" at bounding box center [1139, 252] width 100 height 39
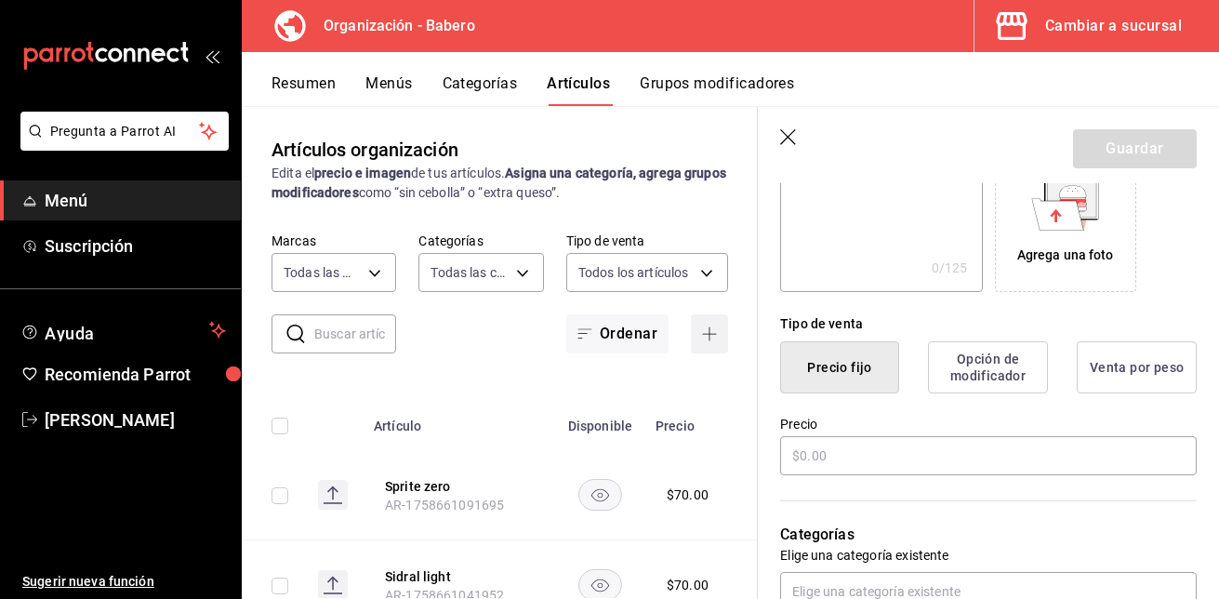
scroll to position [331, 0]
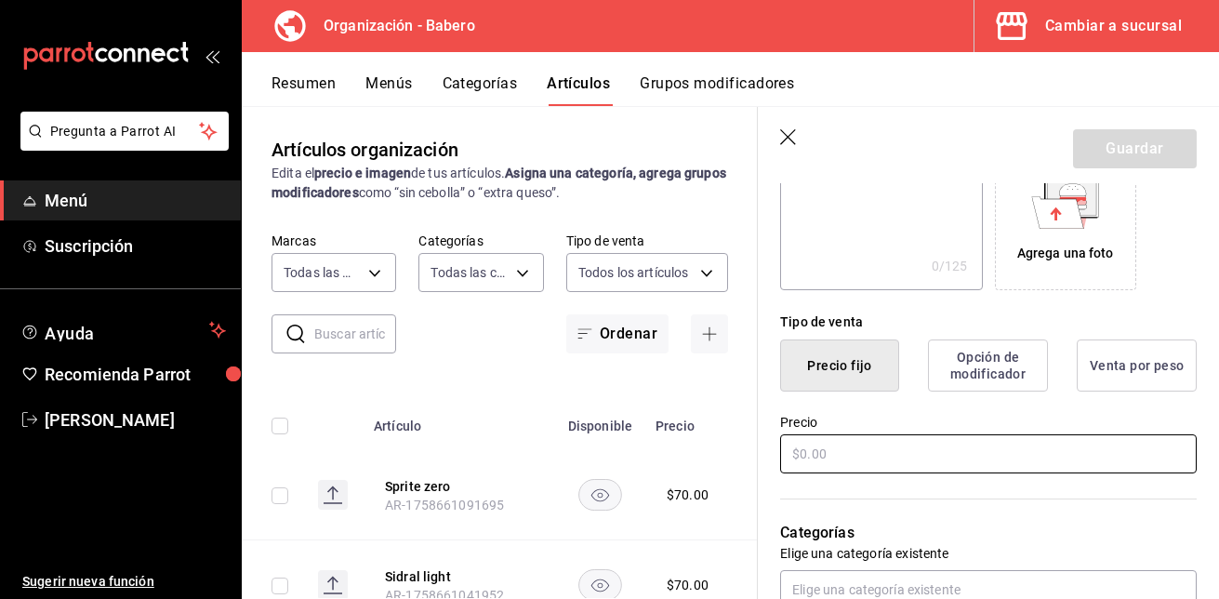
type input "Peñafiel 355 ml"
click at [910, 454] on input "text" at bounding box center [988, 453] width 416 height 39
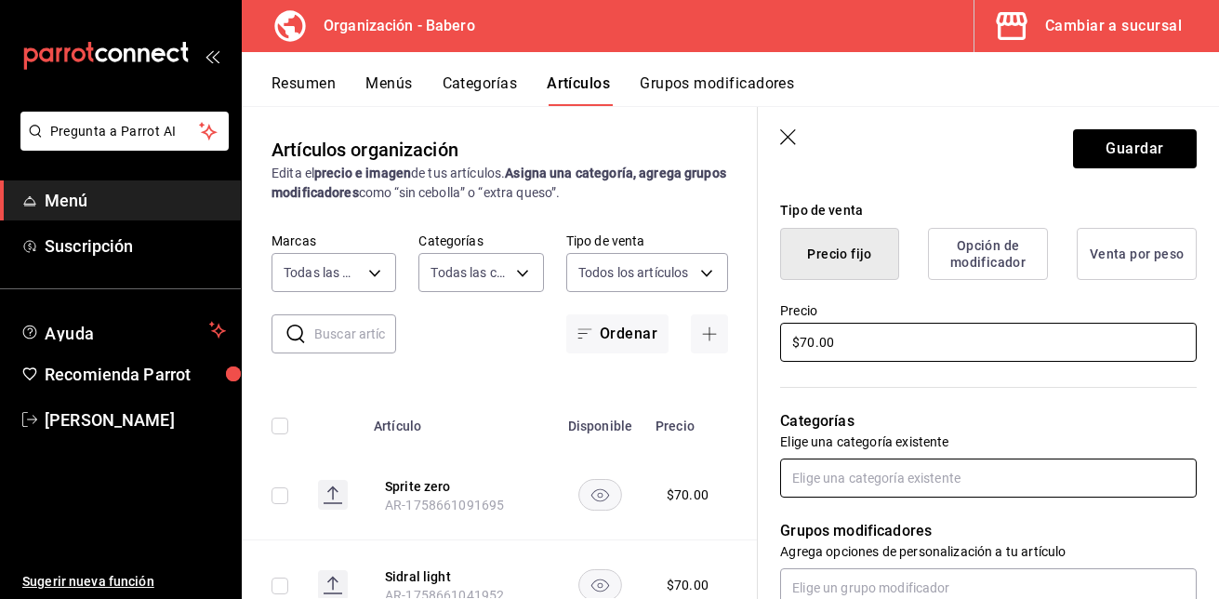
type input "$70.00"
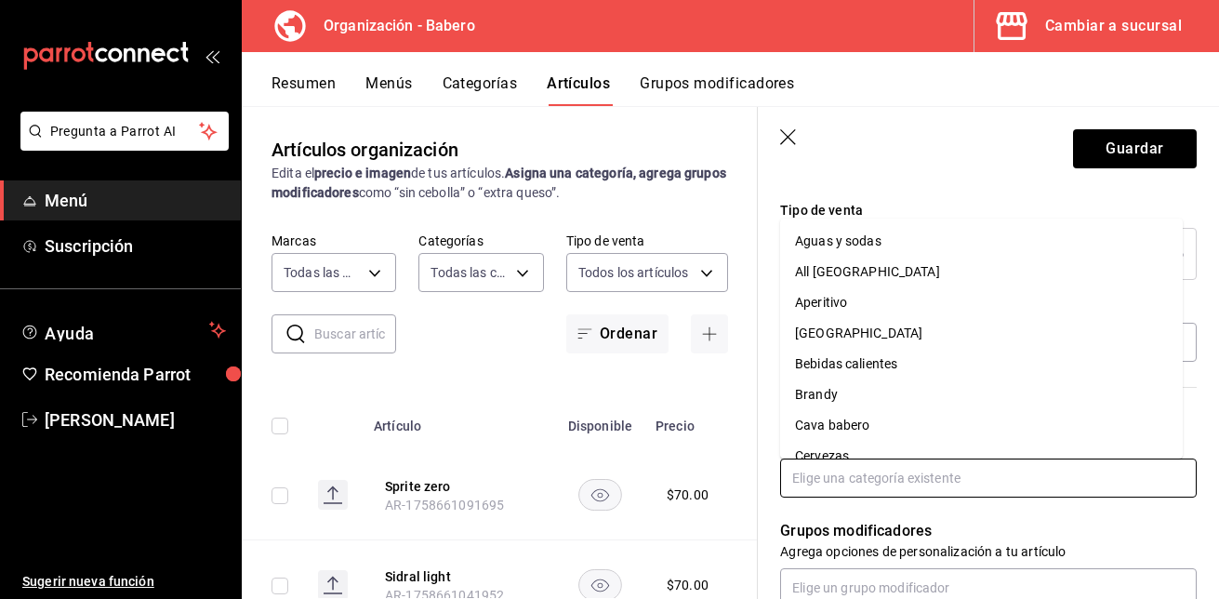
click at [913, 470] on input "text" at bounding box center [988, 477] width 416 height 39
click at [888, 245] on li "Aguas y sodas" at bounding box center [981, 241] width 403 height 31
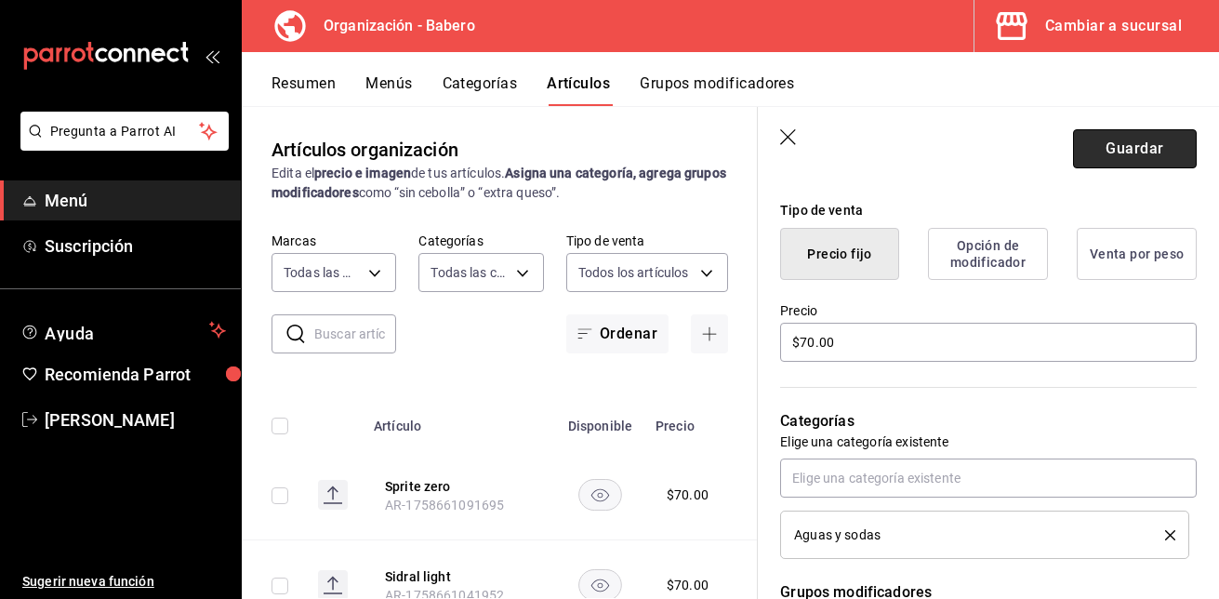
click at [1115, 160] on button "Guardar" at bounding box center [1135, 148] width 124 height 39
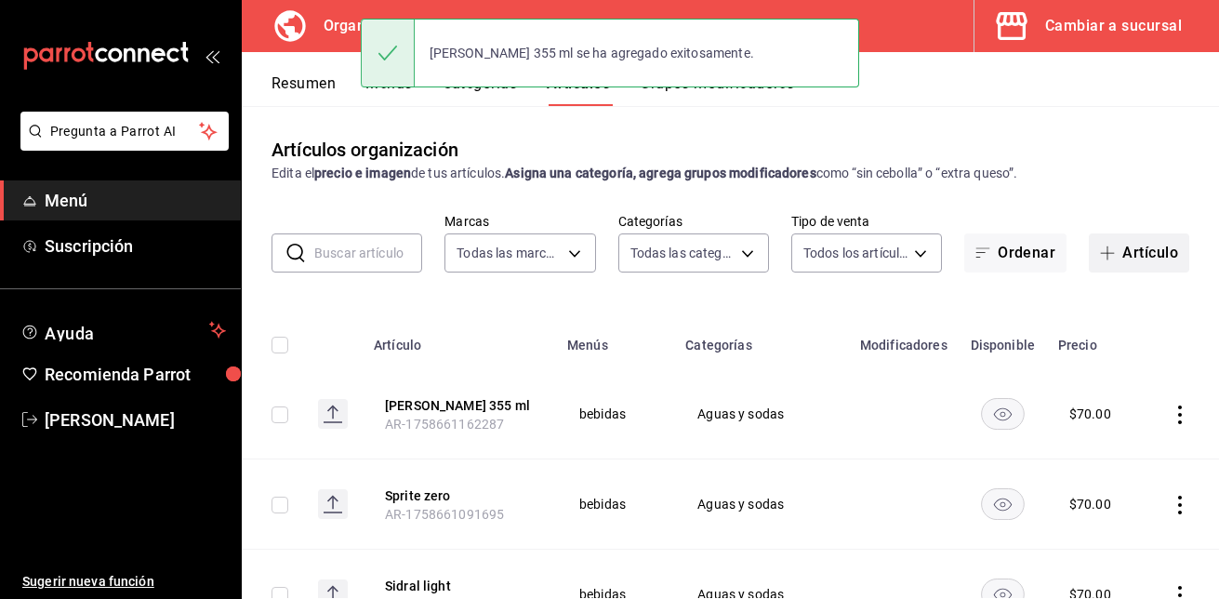
click at [1118, 250] on button "Artículo" at bounding box center [1139, 252] width 100 height 39
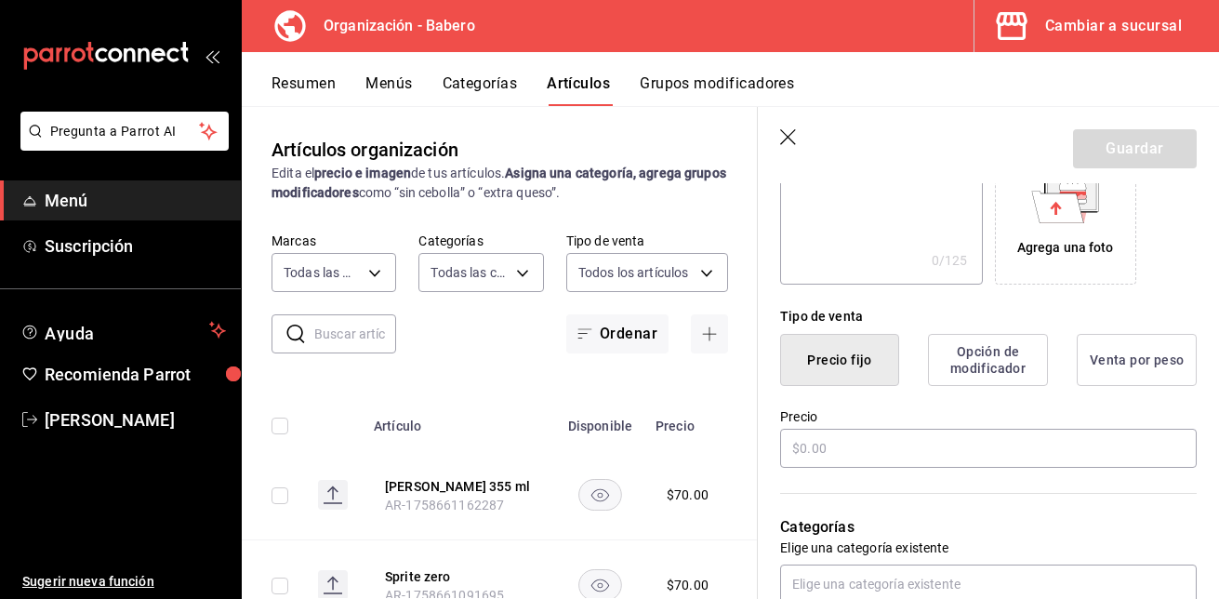
scroll to position [337, 0]
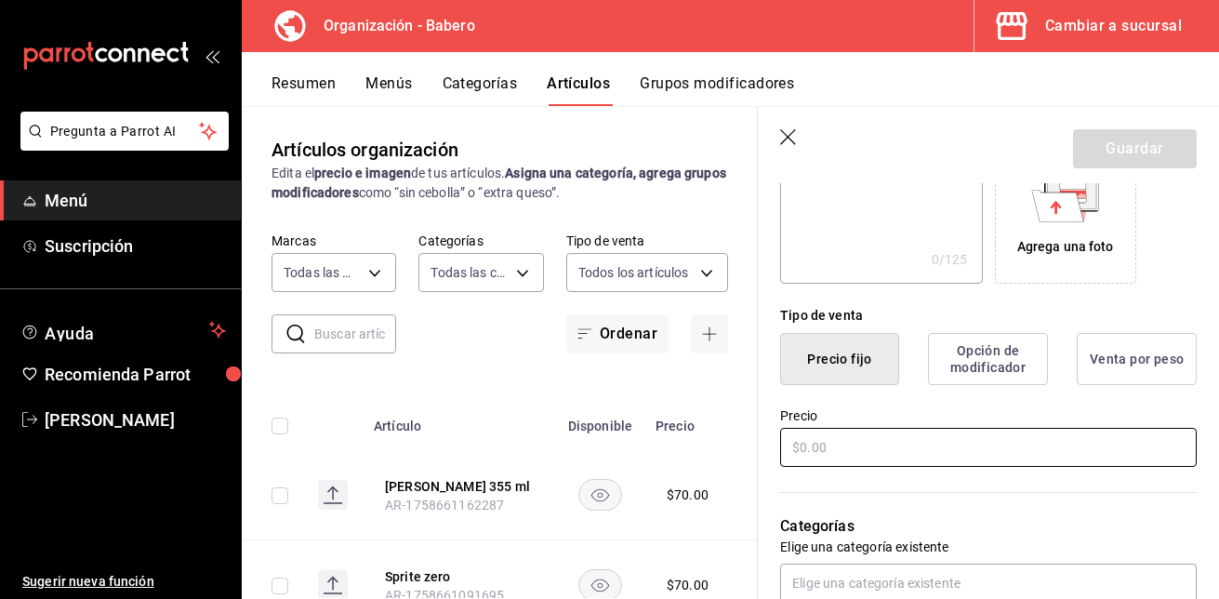
type input "Fresca 355 ml"
click at [900, 444] on input "text" at bounding box center [988, 447] width 416 height 39
type input "$70.00"
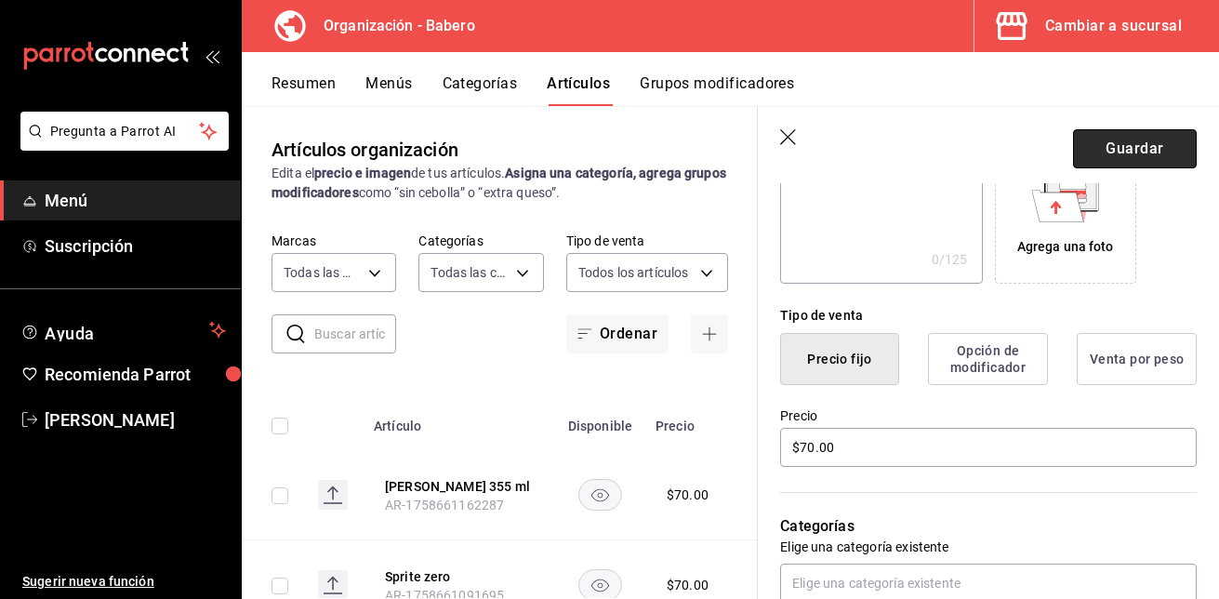
click at [1137, 151] on button "Guardar" at bounding box center [1135, 148] width 124 height 39
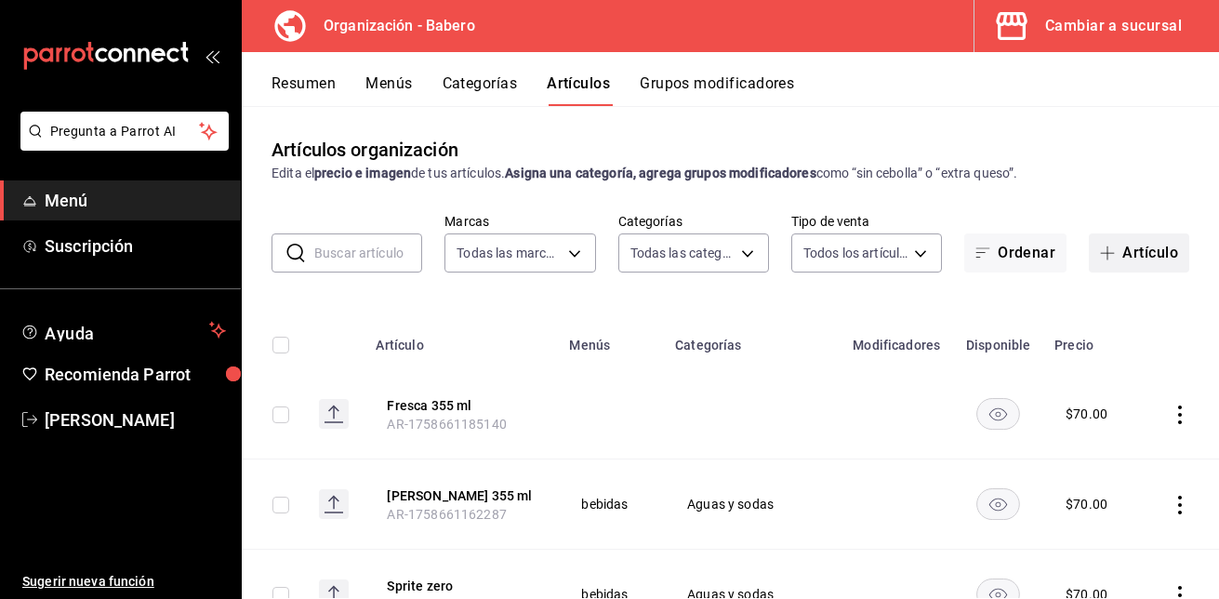
click at [1125, 248] on button "Artículo" at bounding box center [1139, 252] width 100 height 39
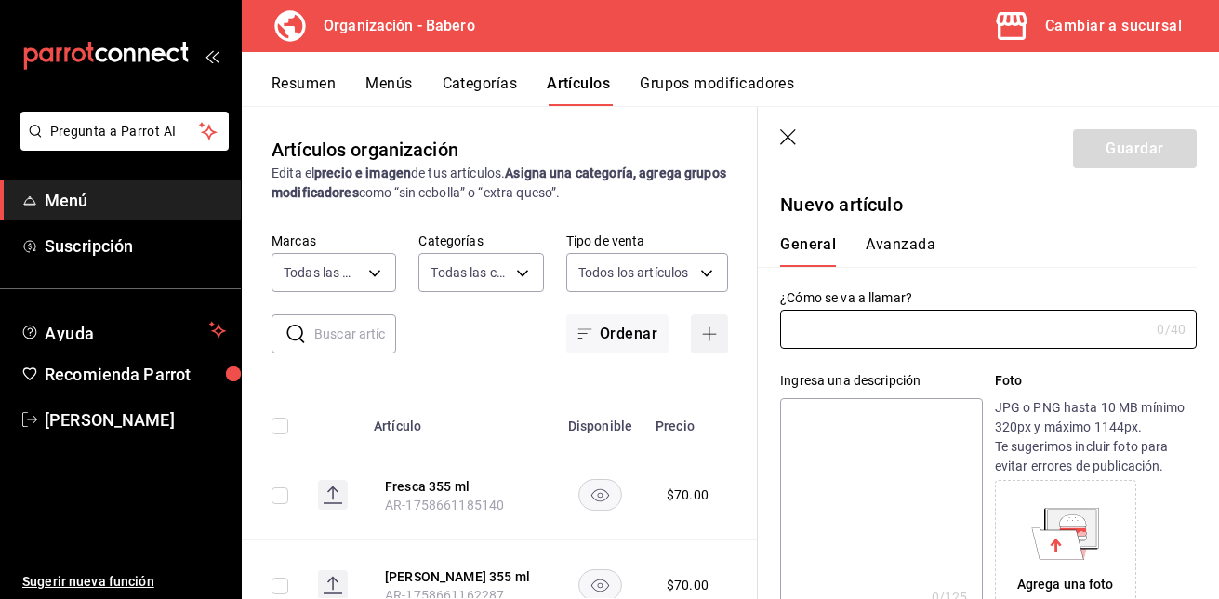
type input "AR-1758661269995"
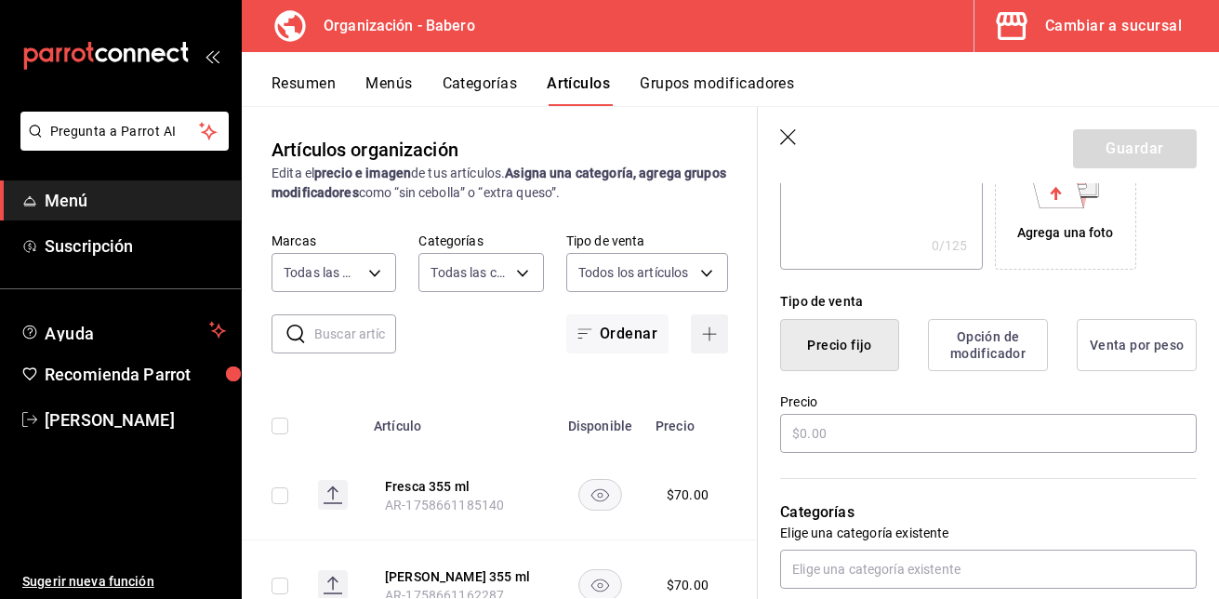
scroll to position [353, 0]
type input "Jugo de tomate"
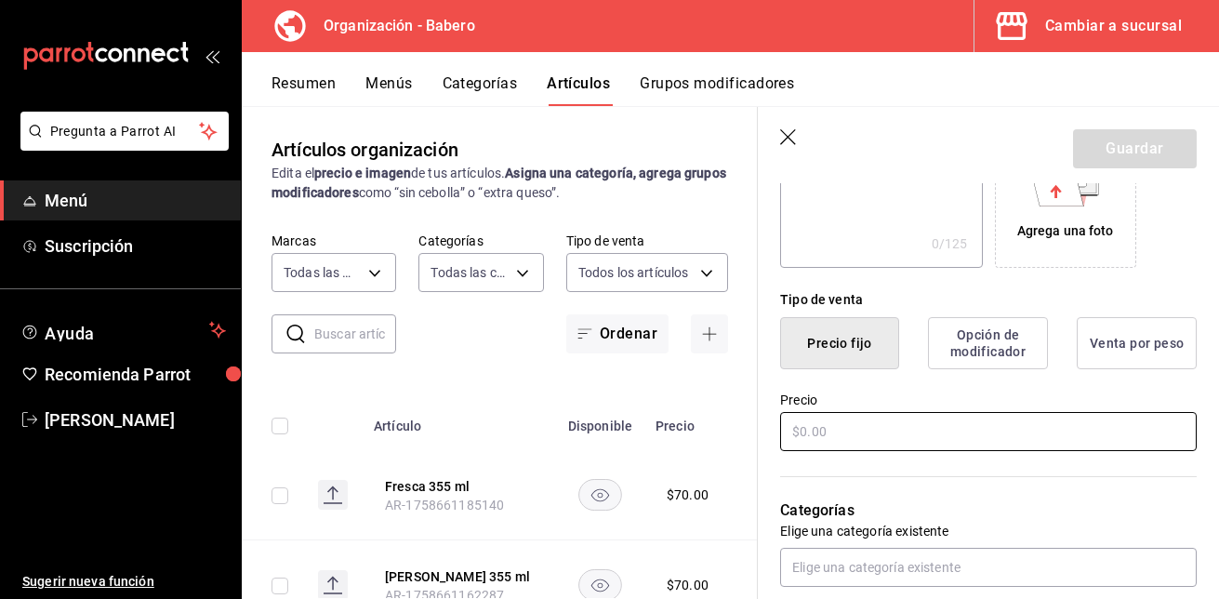
click at [811, 430] on input "text" at bounding box center [988, 431] width 416 height 39
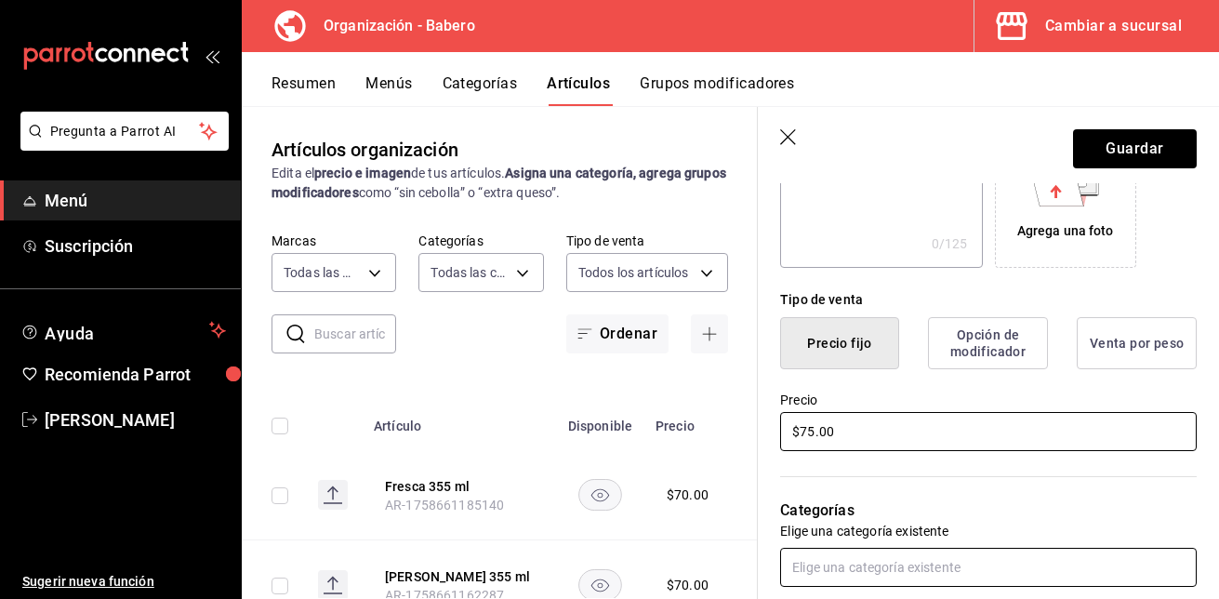
type input "$75.00"
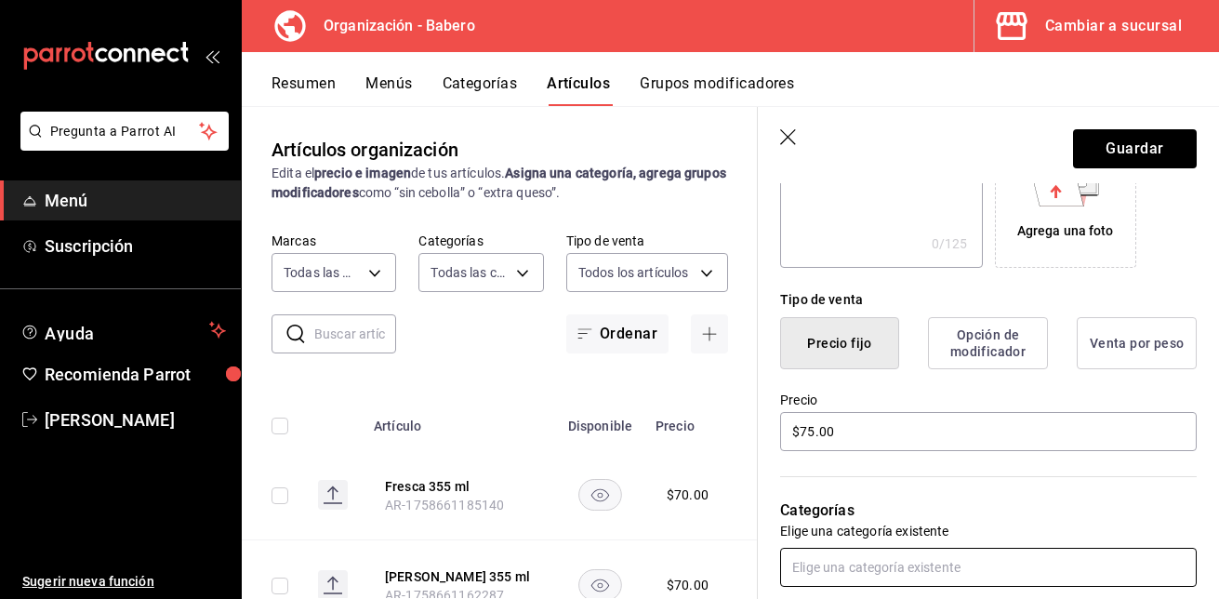
click at [861, 562] on input "text" at bounding box center [988, 567] width 416 height 39
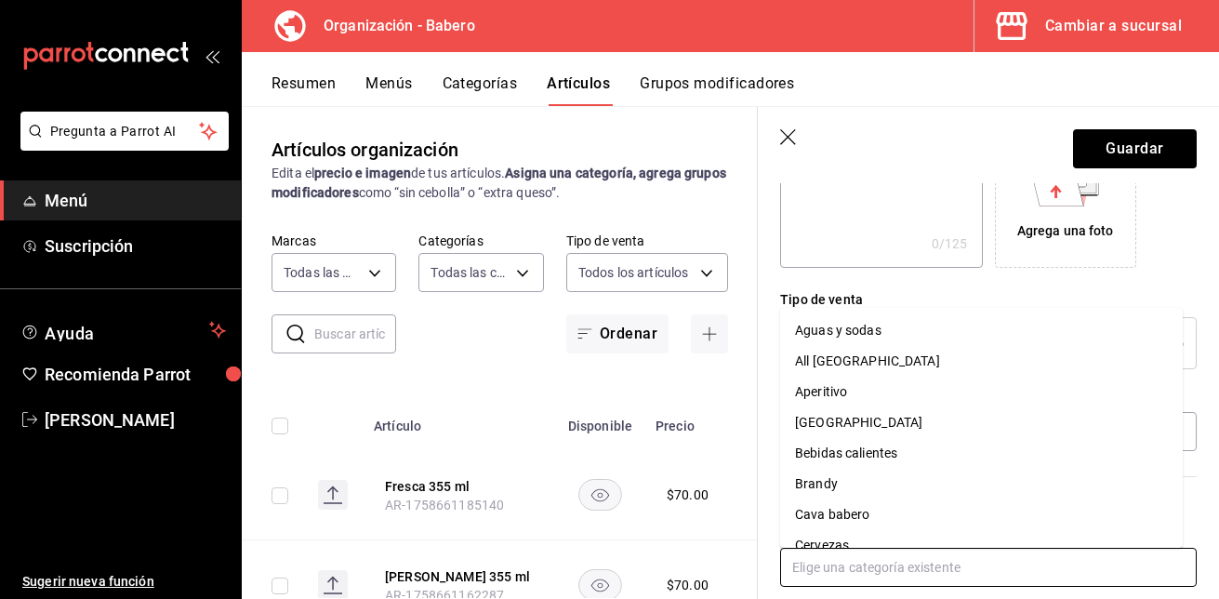
click at [883, 336] on li "Aguas y sodas" at bounding box center [981, 330] width 403 height 31
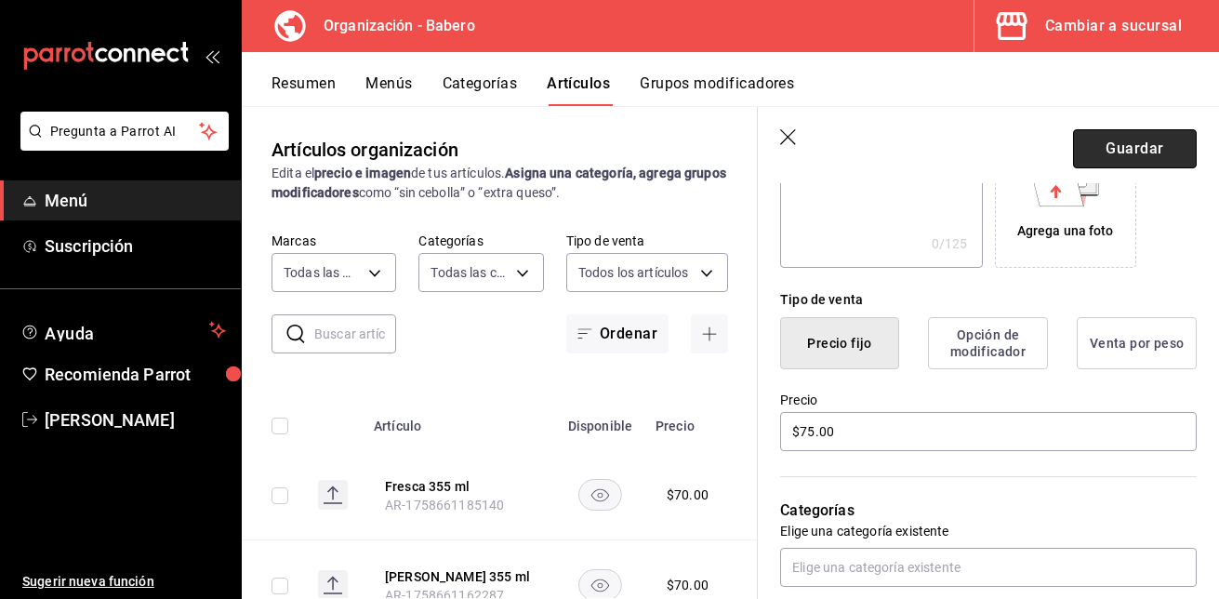
click at [1119, 141] on button "Guardar" at bounding box center [1135, 148] width 124 height 39
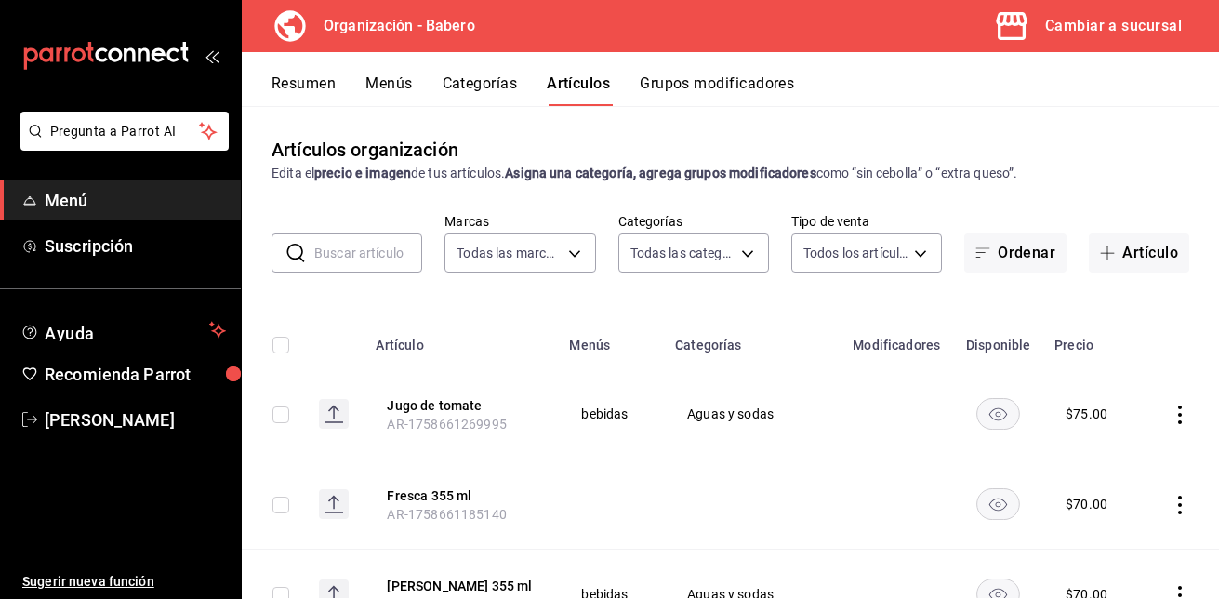
click at [1066, 16] on div "Cambiar a sucursal" at bounding box center [1113, 26] width 137 height 26
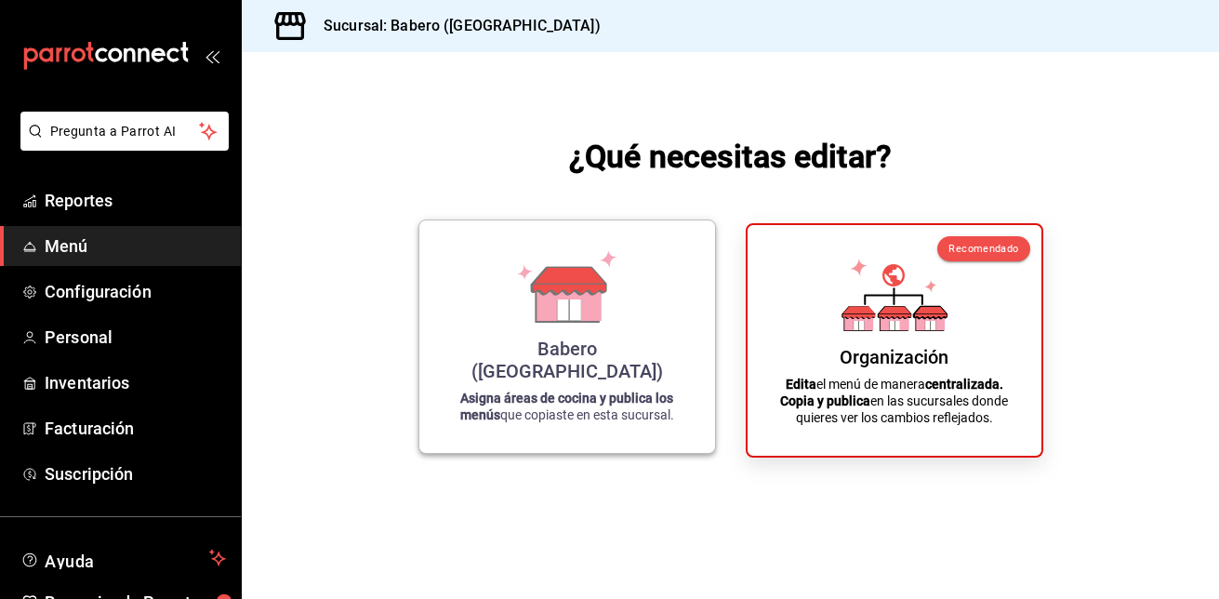
click at [557, 281] on icon at bounding box center [567, 286] width 106 height 73
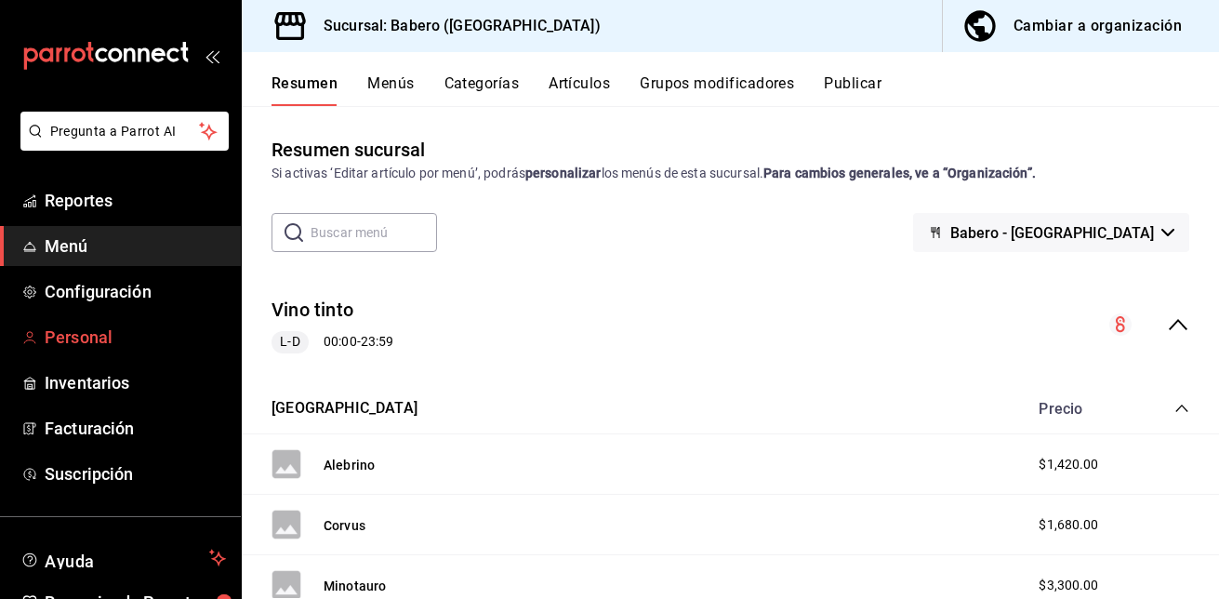
click at [56, 334] on span "Personal" at bounding box center [135, 336] width 181 height 25
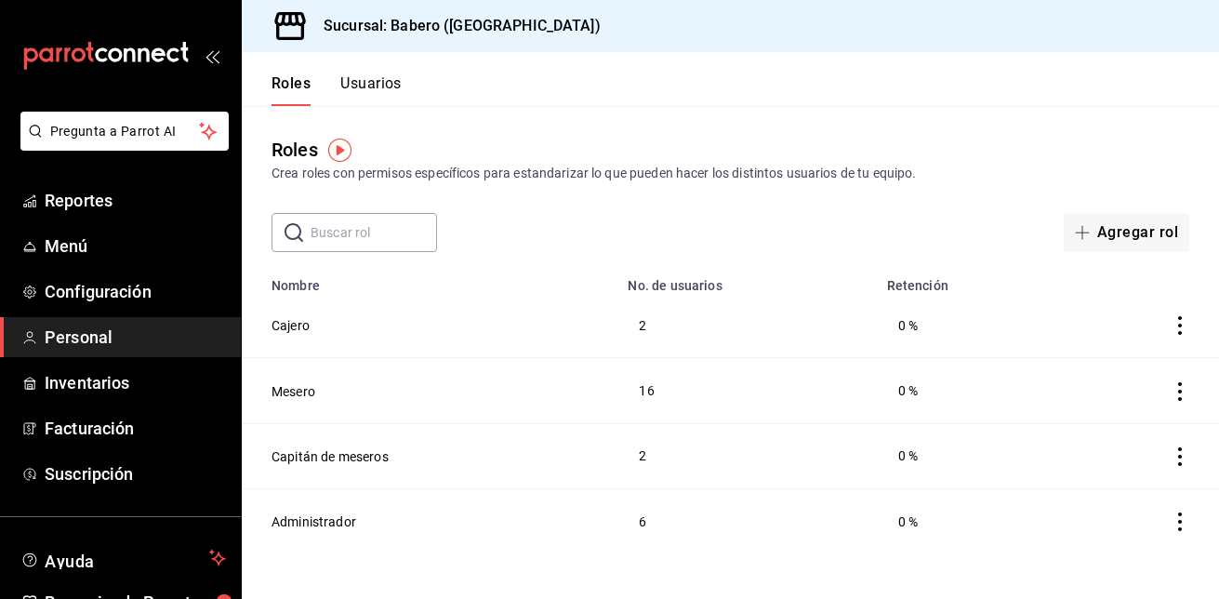
click at [1180, 388] on icon "actions" at bounding box center [1179, 391] width 19 height 19
click at [372, 81] on div at bounding box center [609, 299] width 1219 height 599
click at [372, 81] on button "Usuarios" at bounding box center [370, 90] width 61 height 32
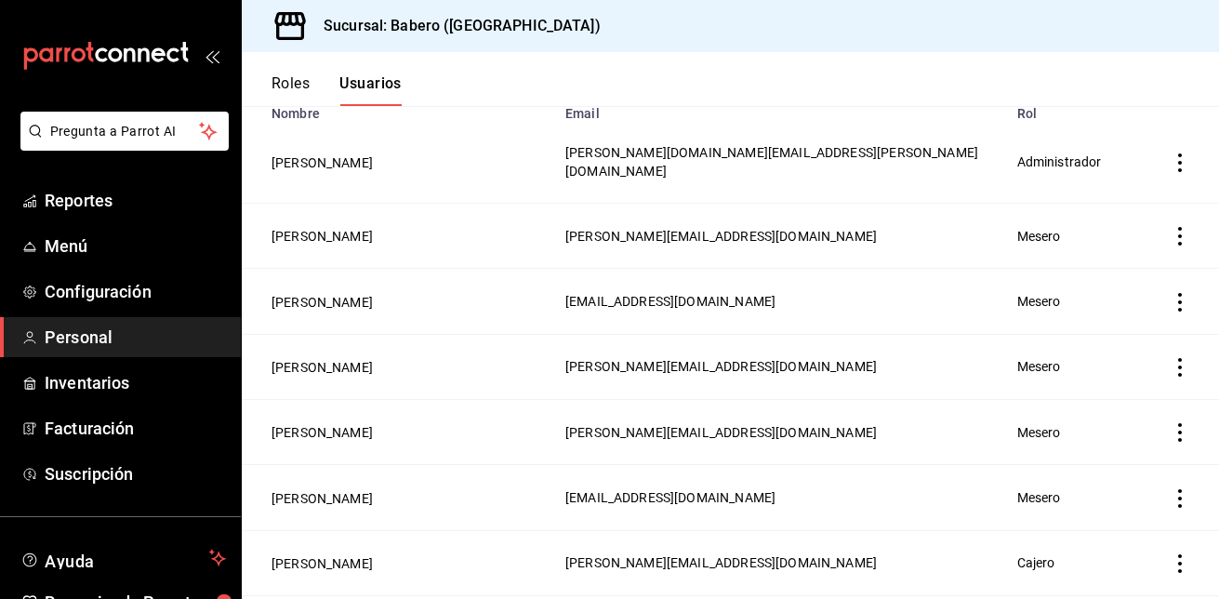
scroll to position [175, 0]
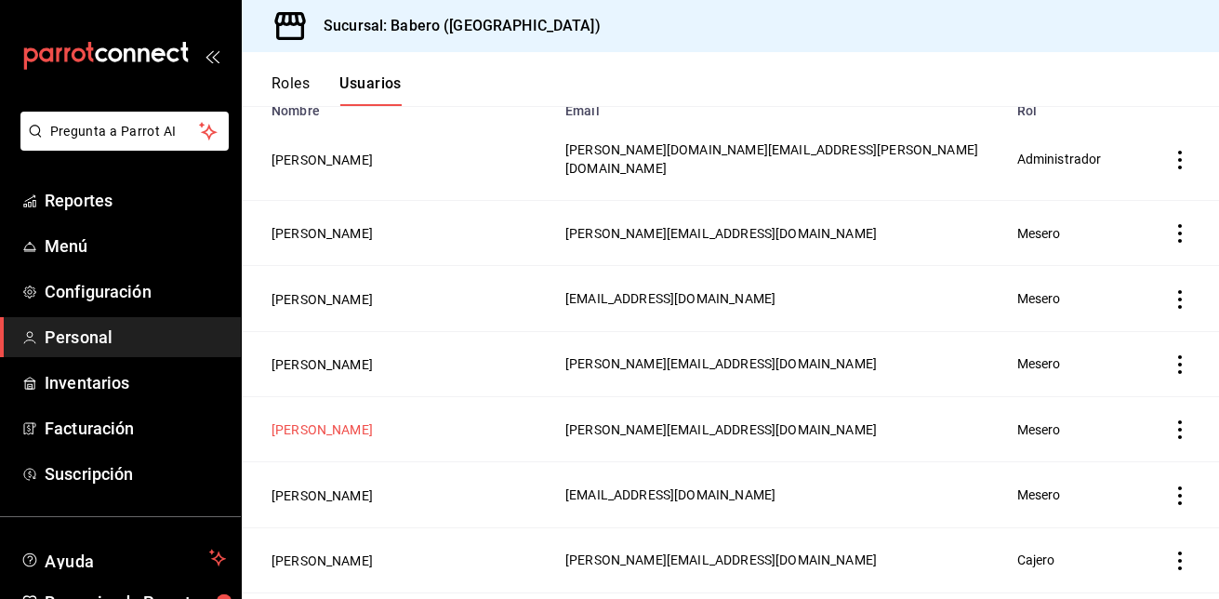
click at [334, 420] on button "Frida Morales" at bounding box center [321, 429] width 101 height 19
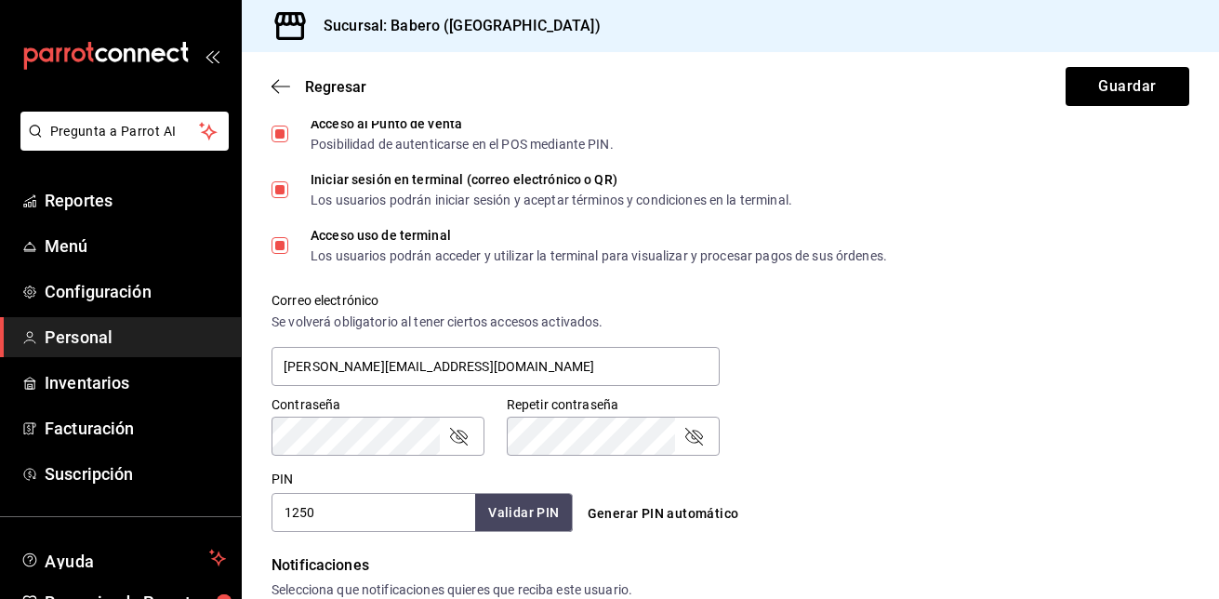
scroll to position [529, 0]
click at [343, 504] on input "1250" at bounding box center [373, 511] width 204 height 39
type input "1"
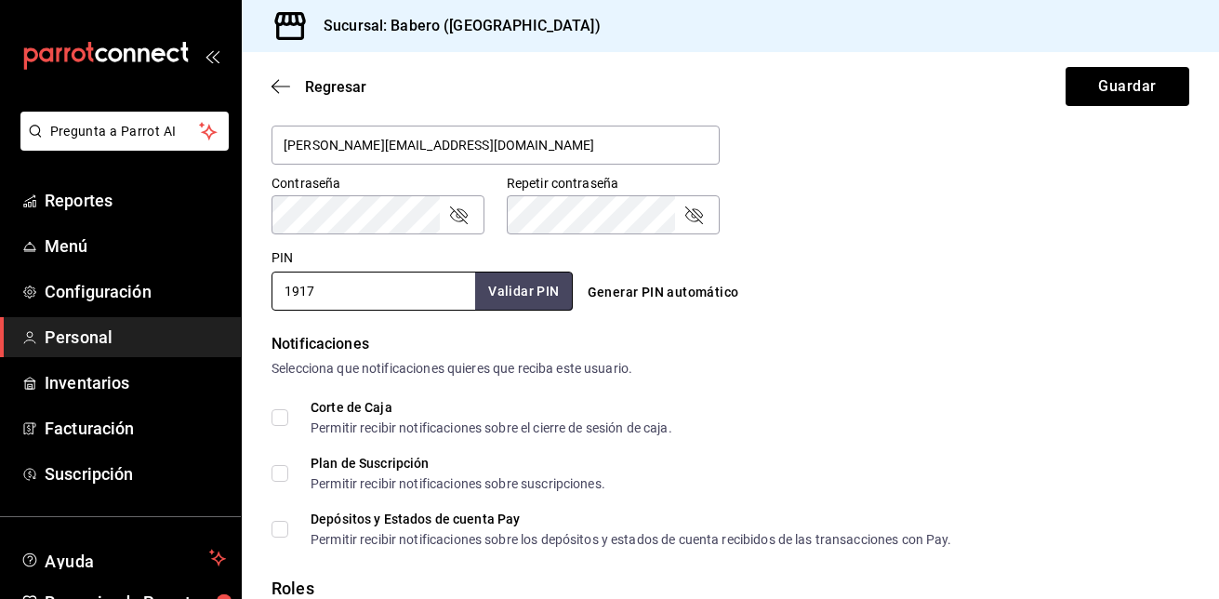
scroll to position [751, 0]
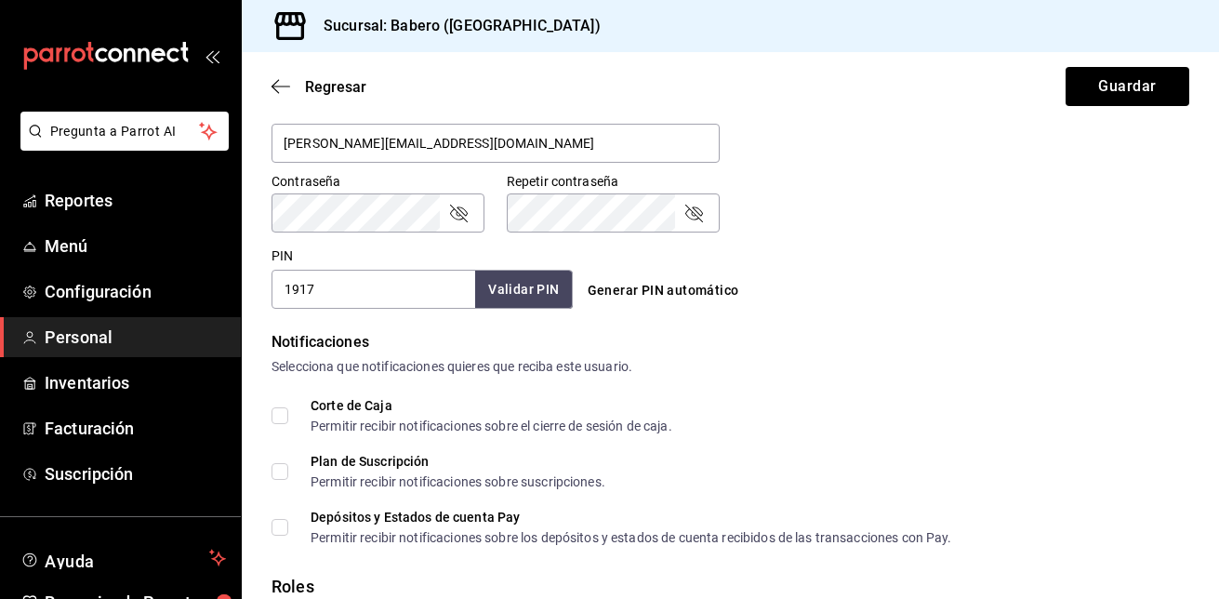
type input "1917"
click at [529, 288] on button "Validar PIN" at bounding box center [522, 290] width 99 height 40
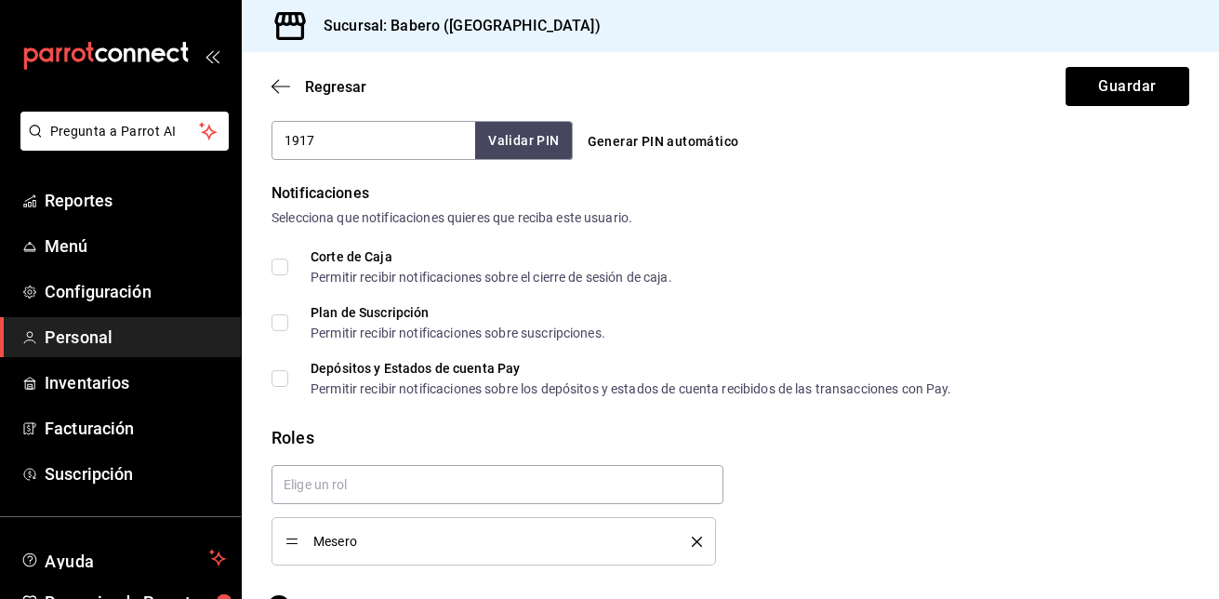
scroll to position [948, 0]
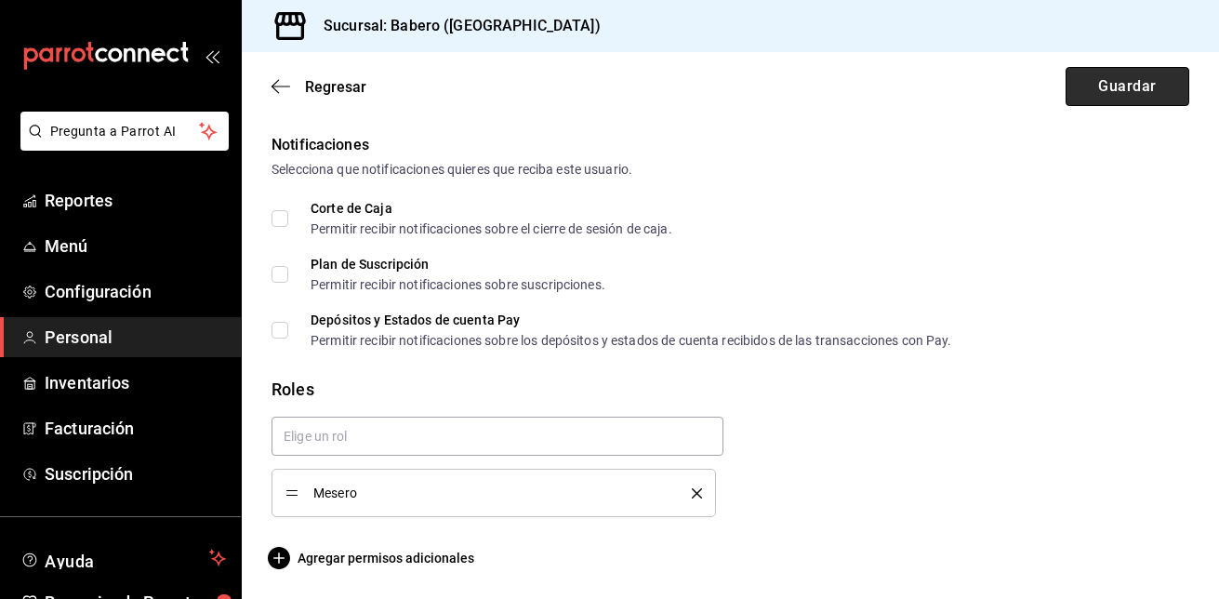
click at [1108, 75] on button "Guardar" at bounding box center [1127, 86] width 124 height 39
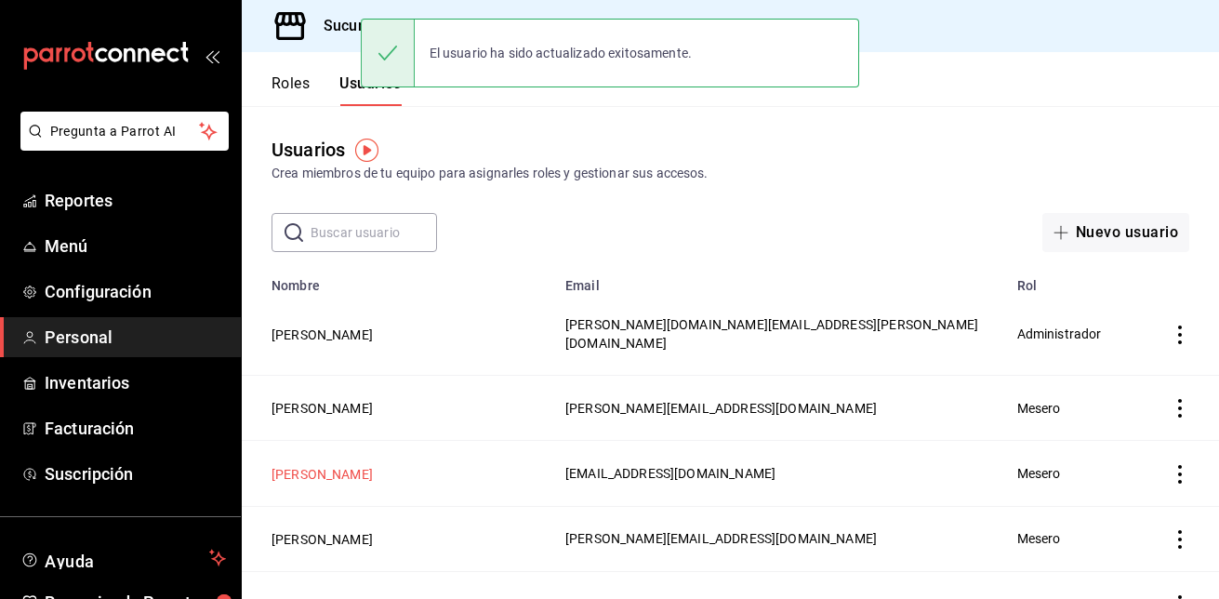
click at [311, 465] on button "Perla Arano" at bounding box center [321, 474] width 101 height 19
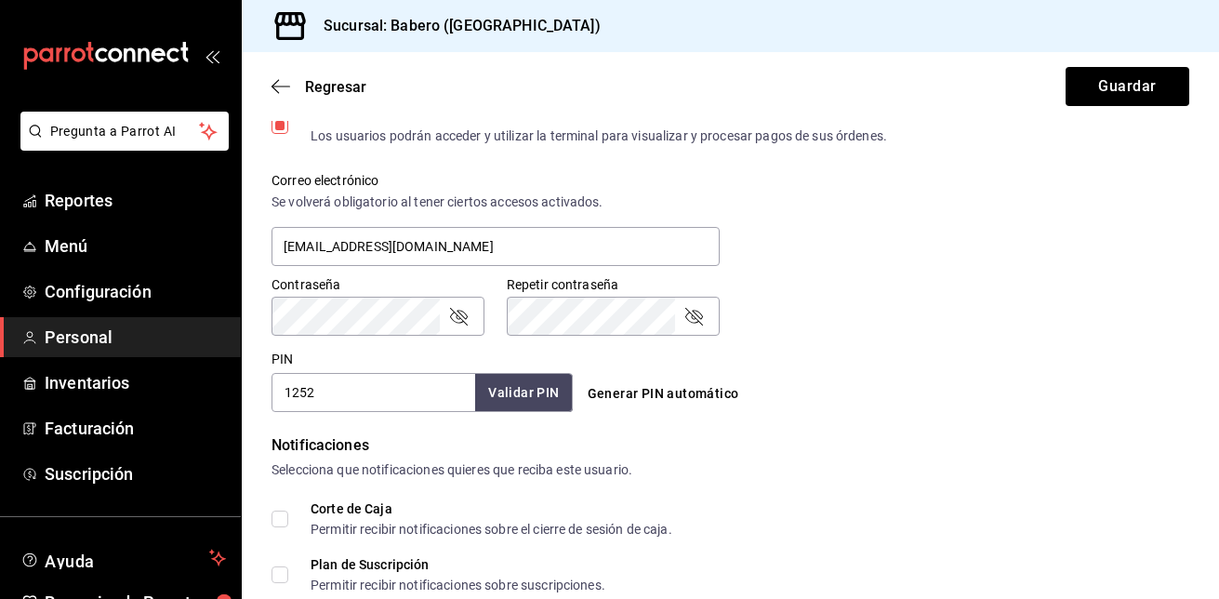
scroll to position [651, 0]
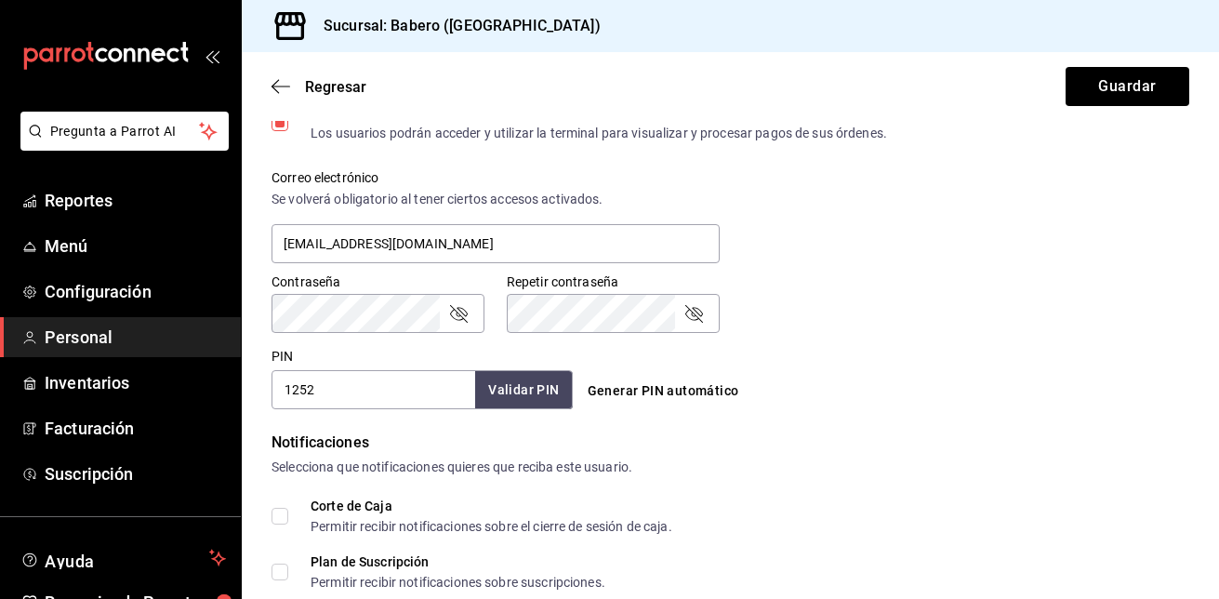
click at [369, 400] on input "1252" at bounding box center [373, 389] width 204 height 39
type input "1"
type input "0295"
click at [522, 393] on button "Validar PIN" at bounding box center [522, 390] width 99 height 40
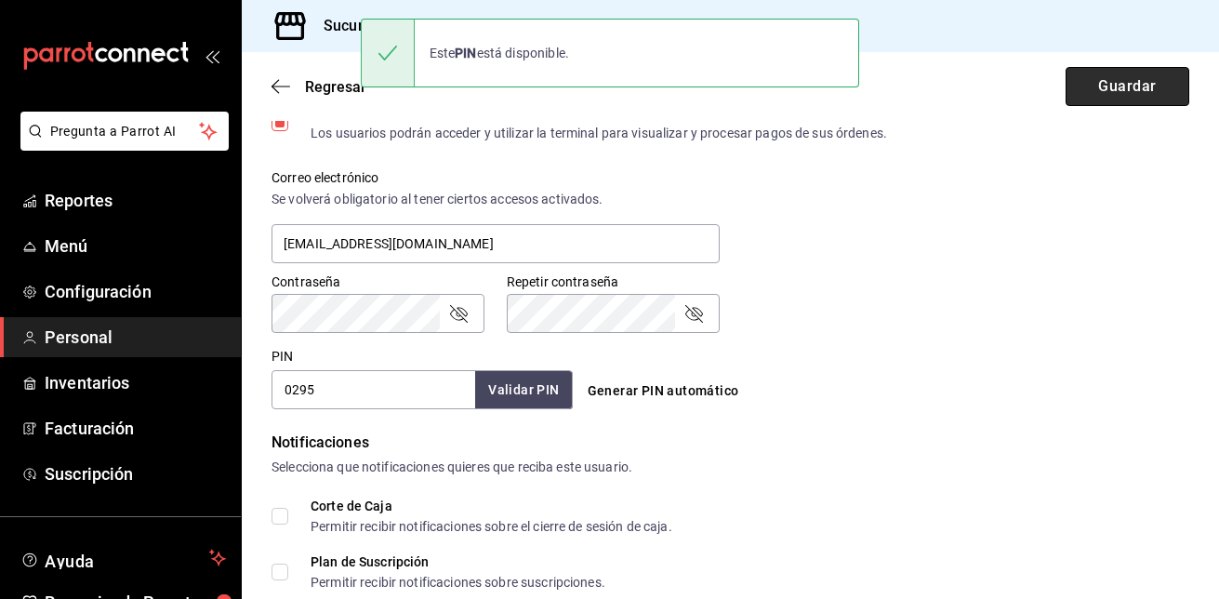
click at [1105, 90] on button "Guardar" at bounding box center [1127, 86] width 124 height 39
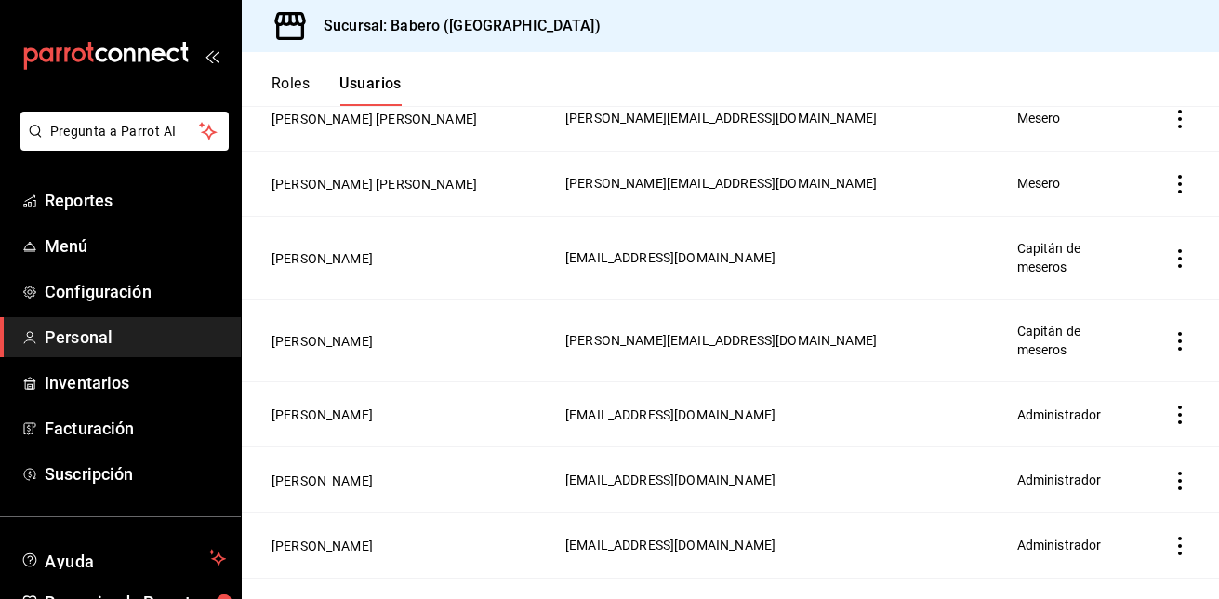
scroll to position [1354, 0]
click at [328, 404] on button "[PERSON_NAME]" at bounding box center [321, 413] width 101 height 19
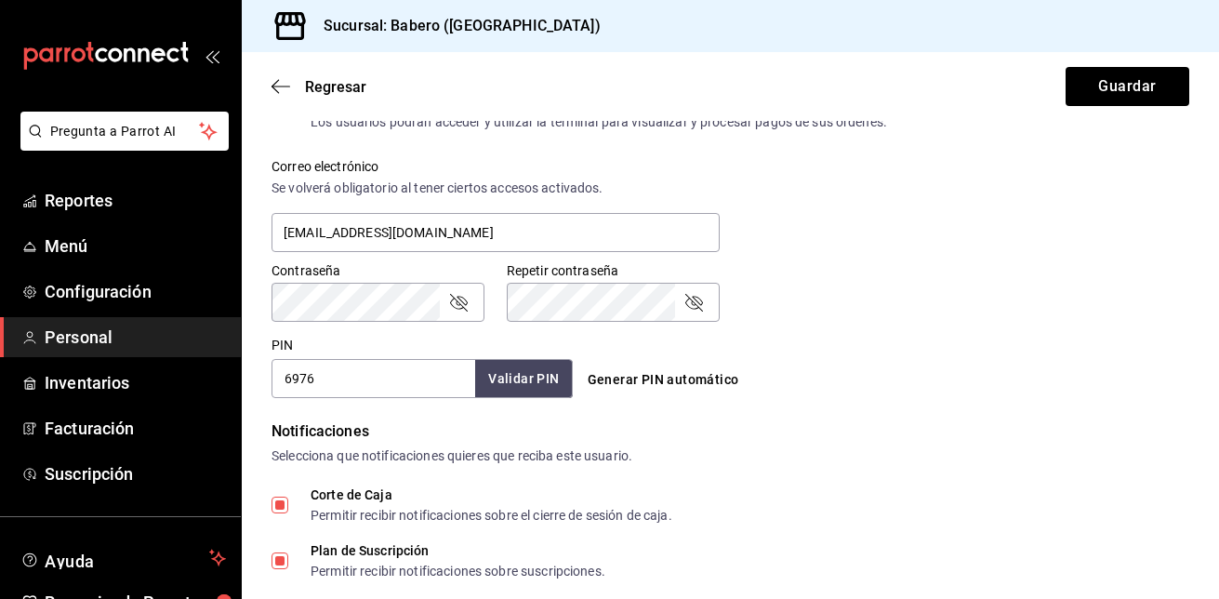
scroll to position [663, 0]
click at [350, 373] on input "6976" at bounding box center [373, 377] width 204 height 39
type input "6"
type input "0143"
click at [525, 381] on button "Validar PIN" at bounding box center [522, 378] width 99 height 40
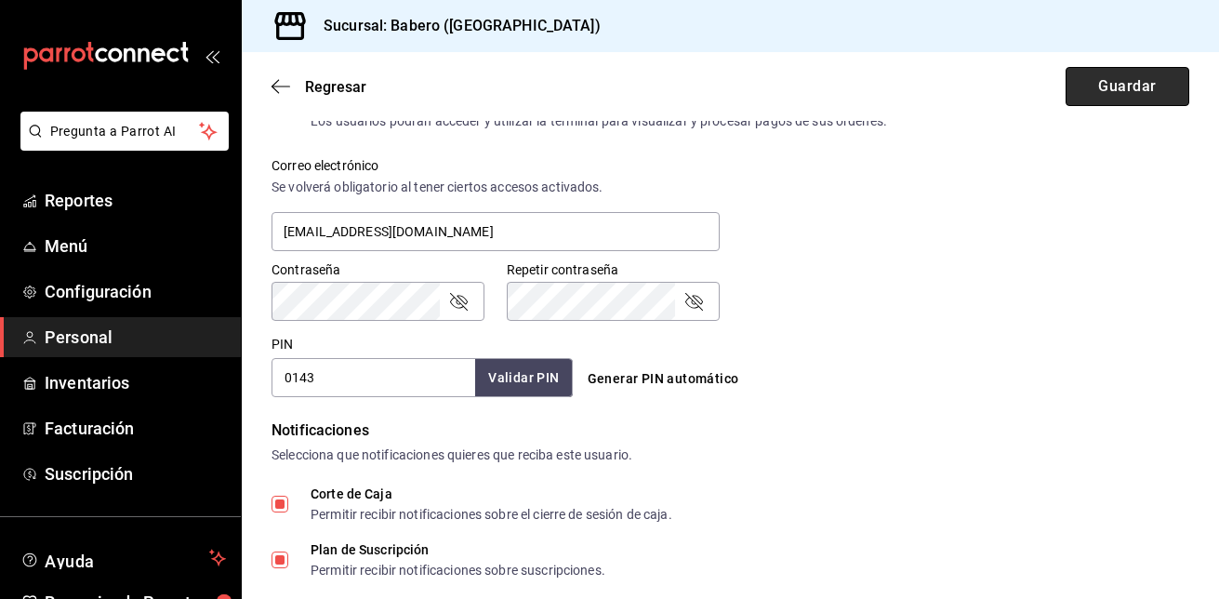
click at [1106, 89] on button "Guardar" at bounding box center [1127, 86] width 124 height 39
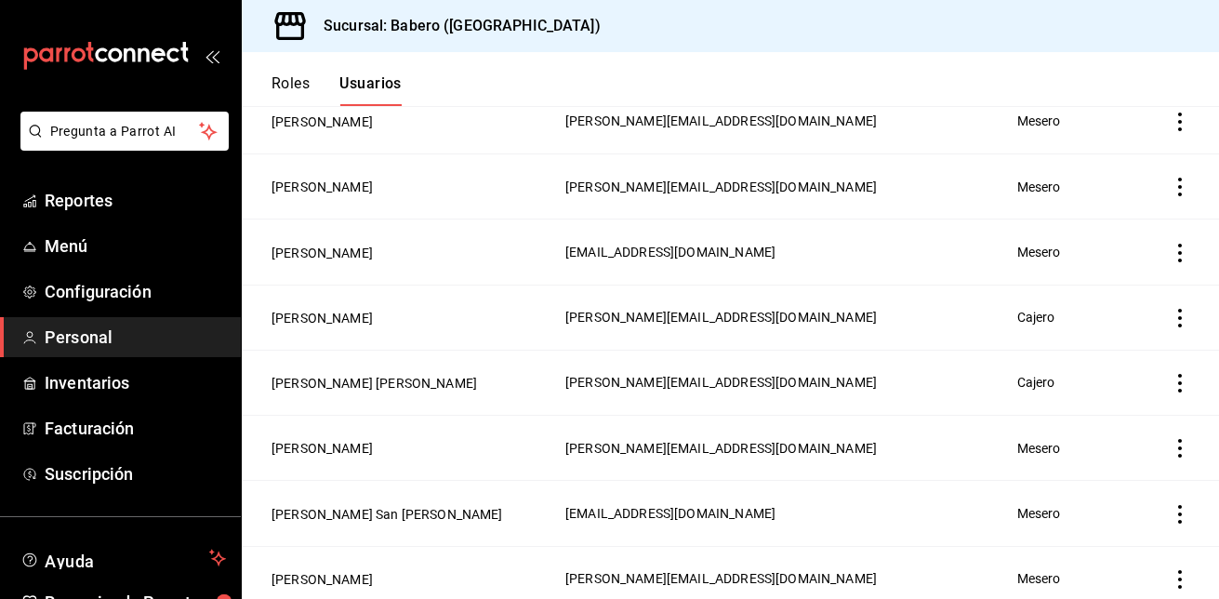
scroll to position [371, 0]
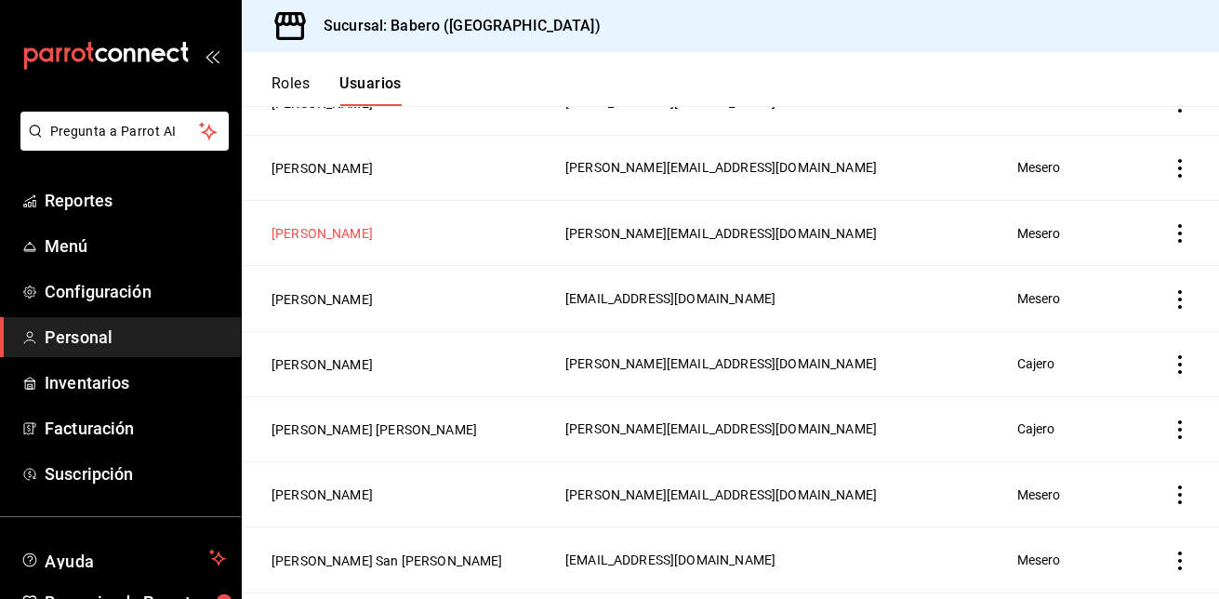
click at [289, 224] on button "Frida Morales" at bounding box center [321, 233] width 101 height 19
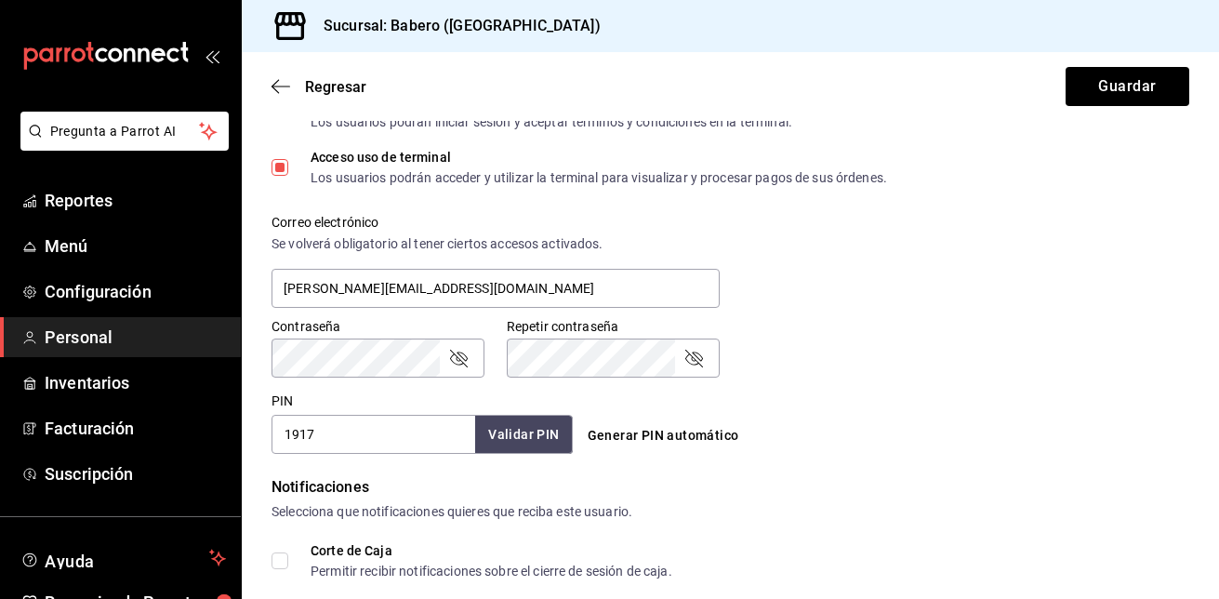
scroll to position [607, 0]
click at [518, 447] on button "Validar PIN" at bounding box center [522, 434] width 99 height 40
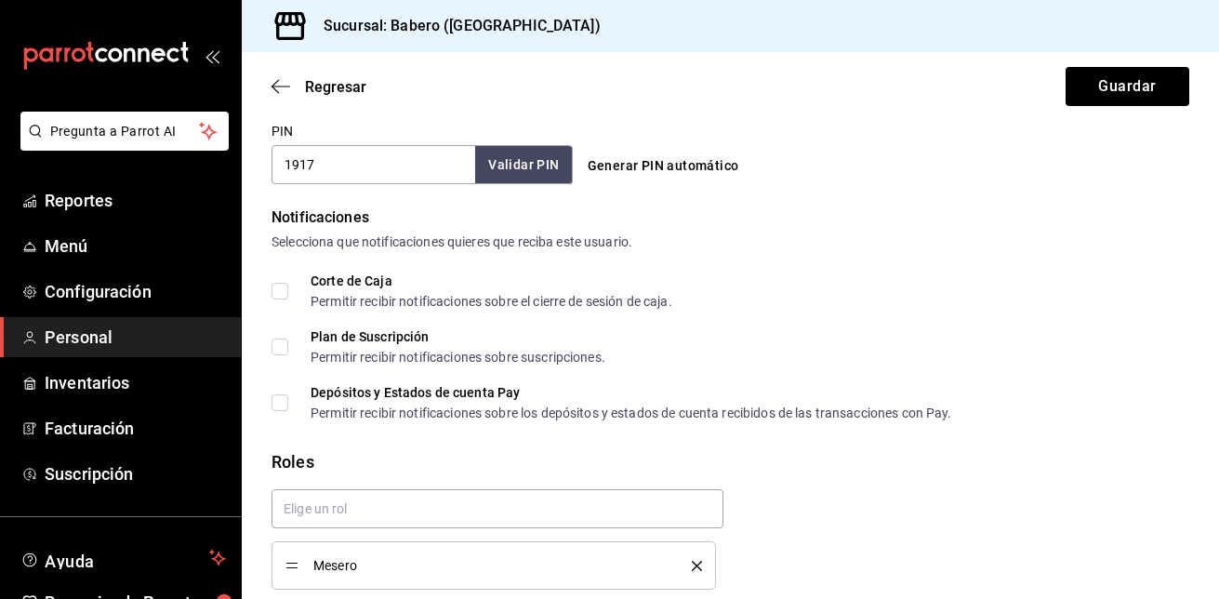
scroll to position [948, 0]
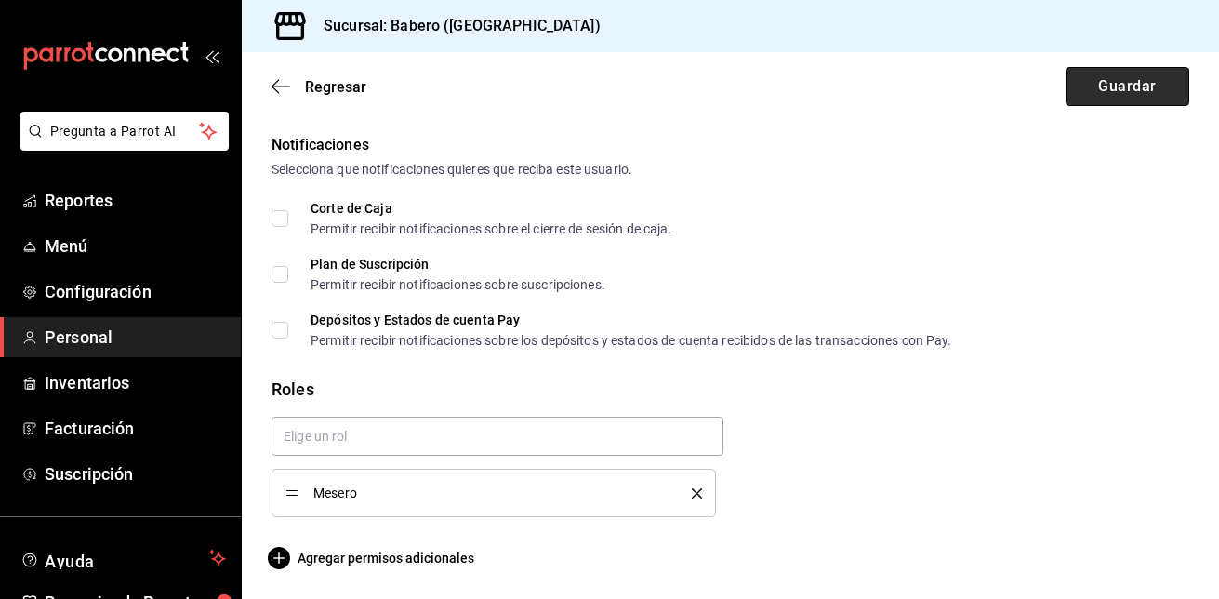
click at [1113, 85] on button "Guardar" at bounding box center [1127, 86] width 124 height 39
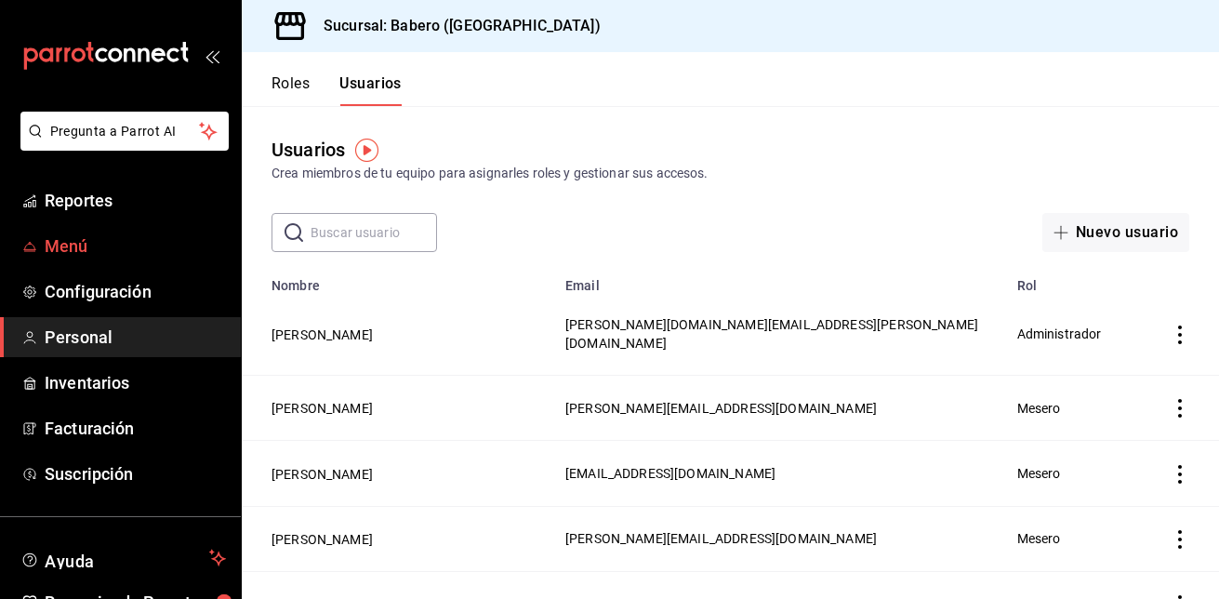
click at [90, 252] on span "Menú" at bounding box center [135, 245] width 181 height 25
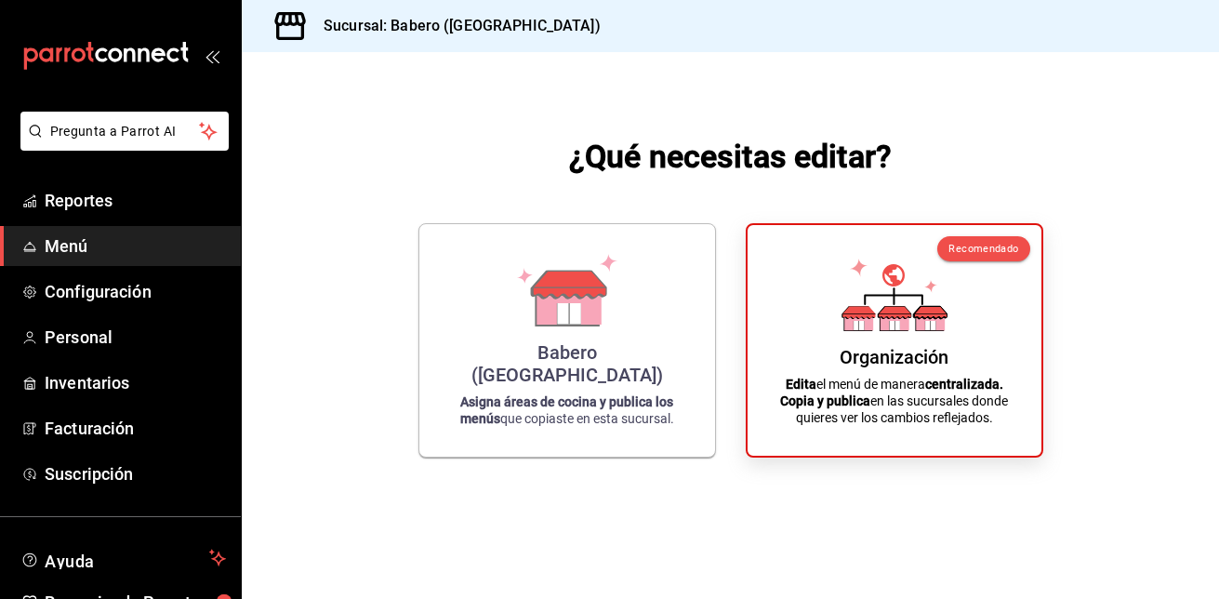
click at [90, 252] on span "Menú" at bounding box center [135, 245] width 181 height 25
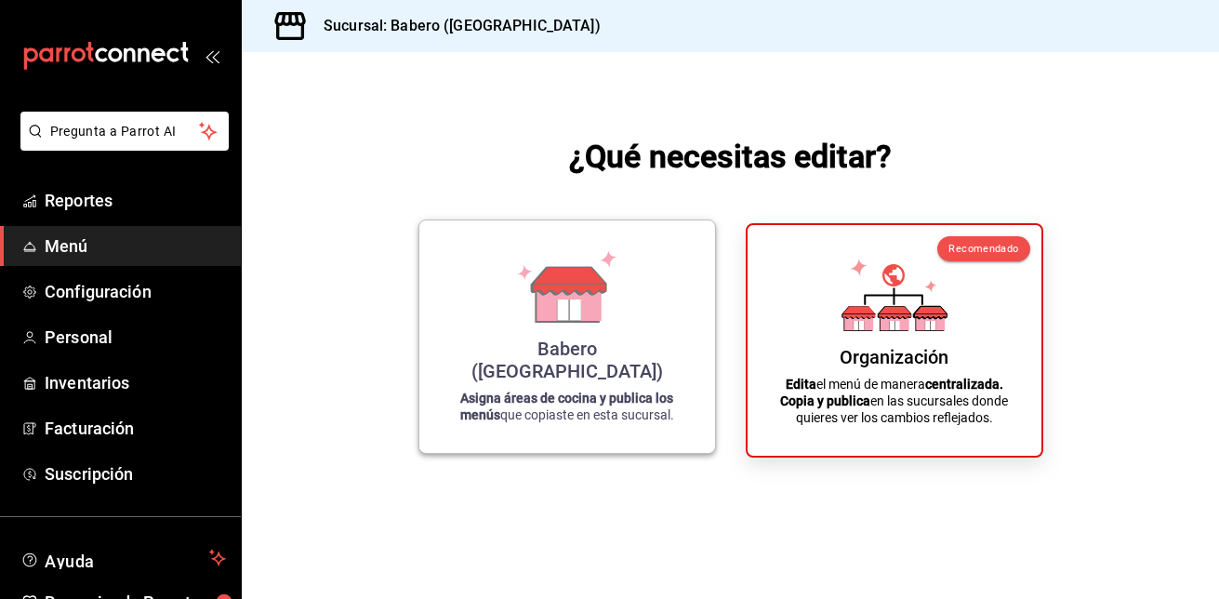
click at [601, 363] on div "Babero ([GEOGRAPHIC_DATA])" at bounding box center [567, 359] width 251 height 45
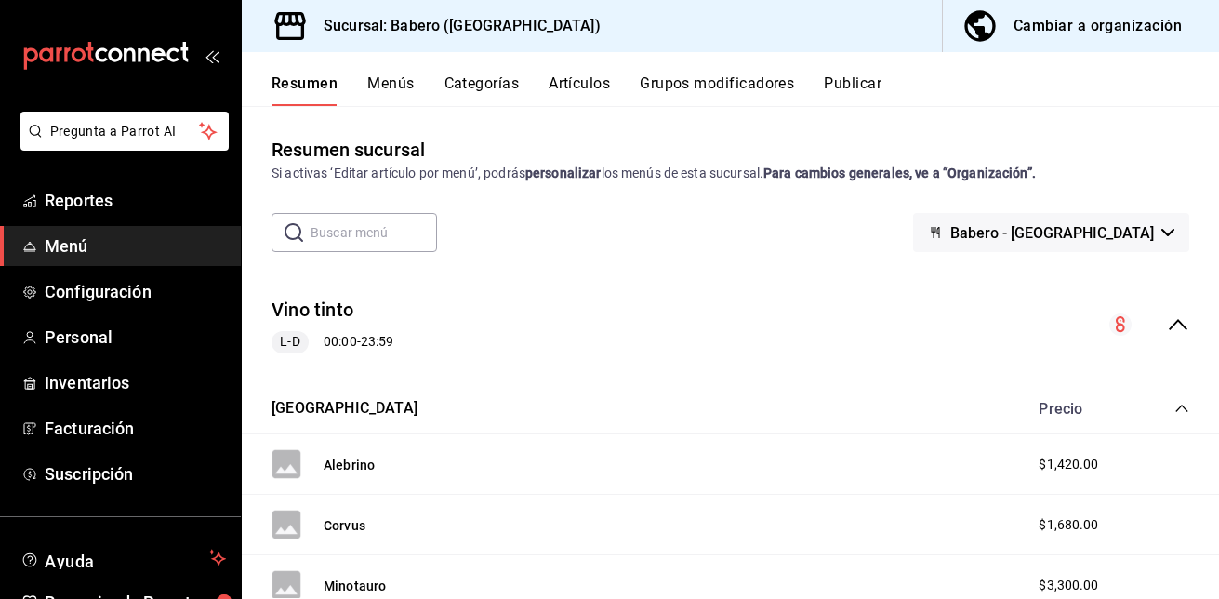
click at [1115, 17] on div "Cambiar a organización" at bounding box center [1097, 26] width 168 height 26
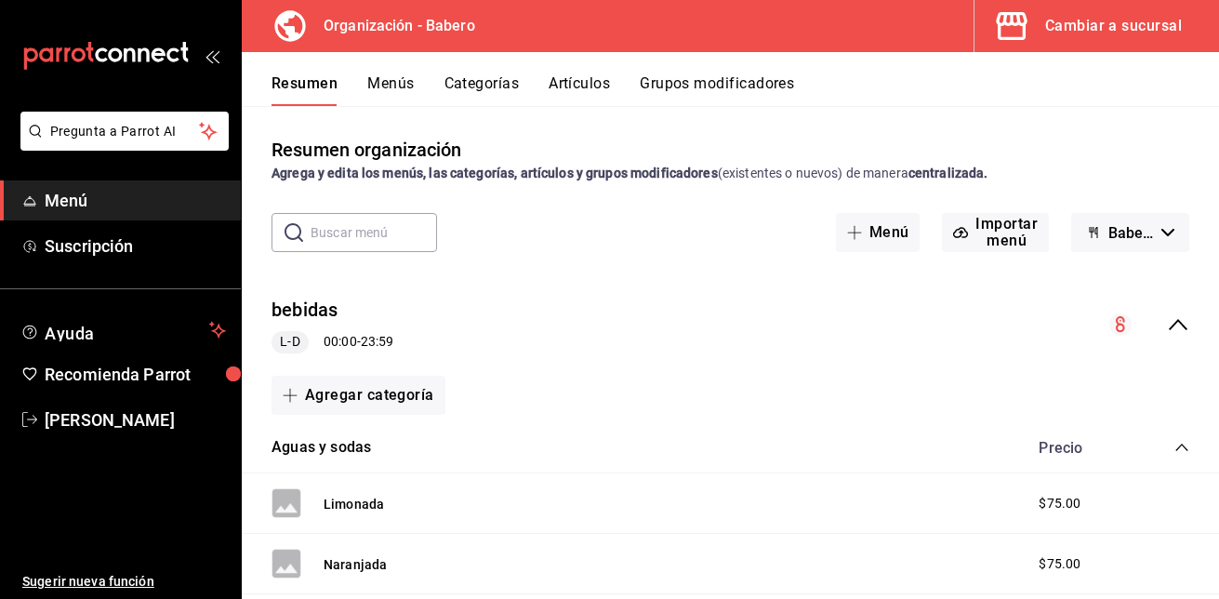
click at [581, 81] on button "Artículos" at bounding box center [579, 90] width 61 height 32
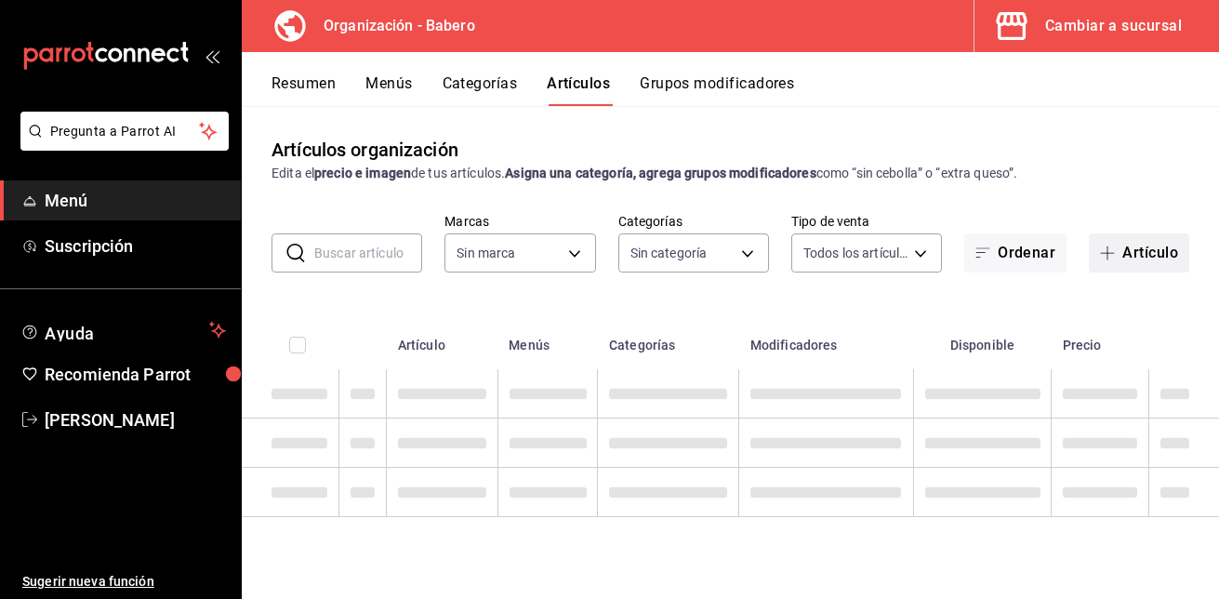
type input "a66e06f9-c574-4272-93a5-56c49c41a772"
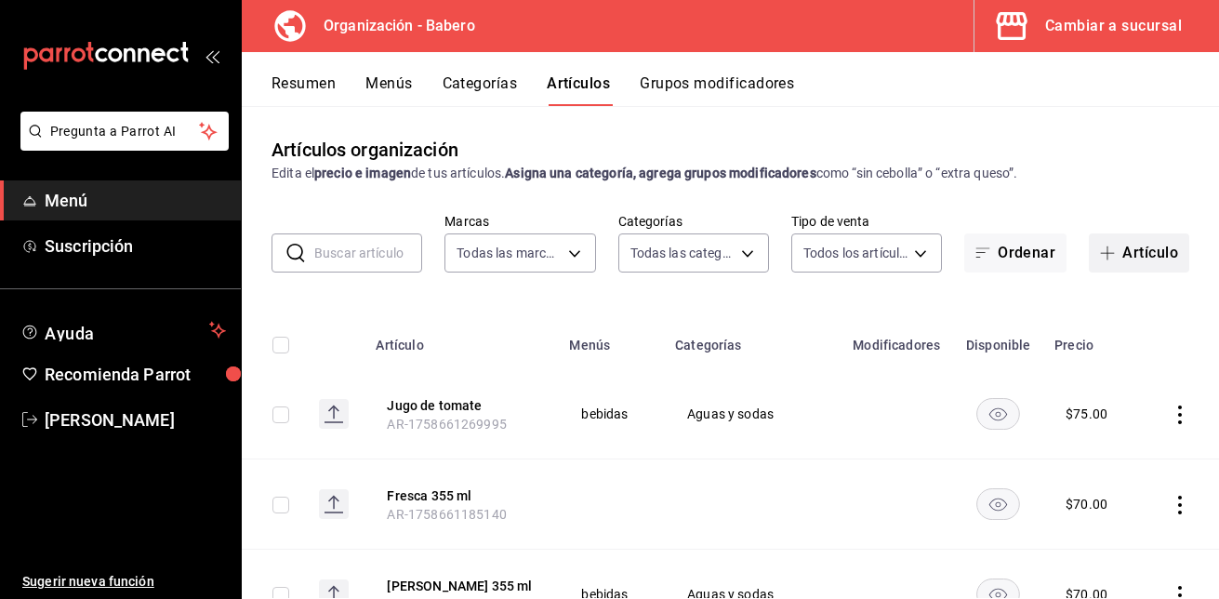
type input "d5e981f2-9595-497c-a91a-126b35bb2472,b74fb20b-3b09-4cc9-9e81-849f82f19f95,754ec…"
click at [1156, 253] on button "Artículo" at bounding box center [1139, 252] width 100 height 39
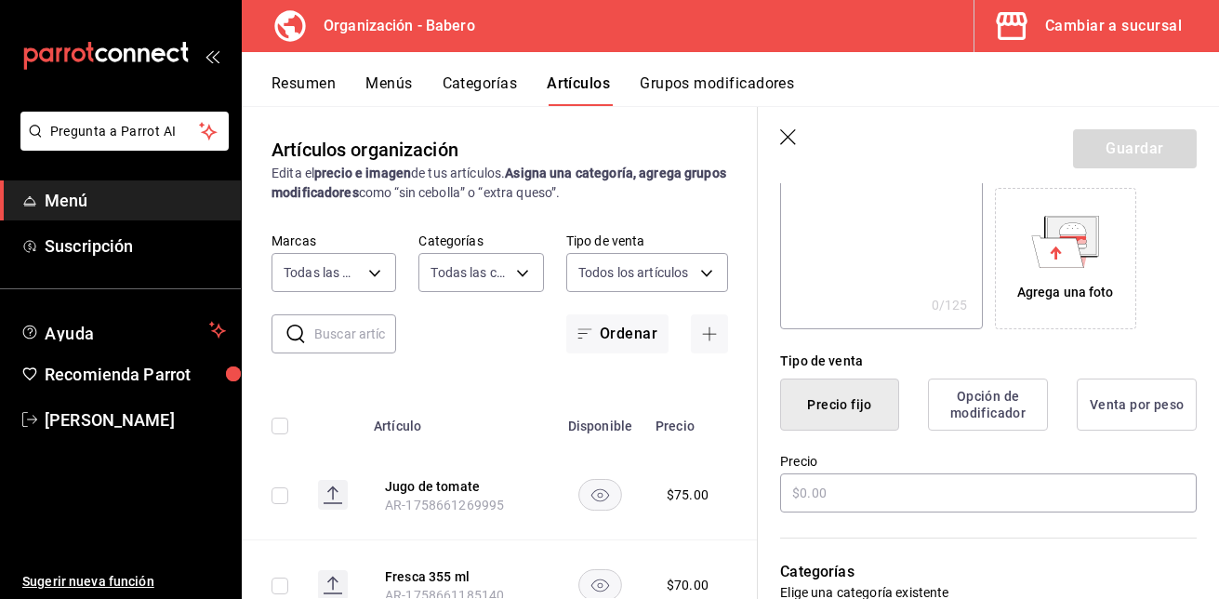
scroll to position [293, 0]
type input "Suero solo"
click at [859, 493] on input "text" at bounding box center [988, 491] width 416 height 39
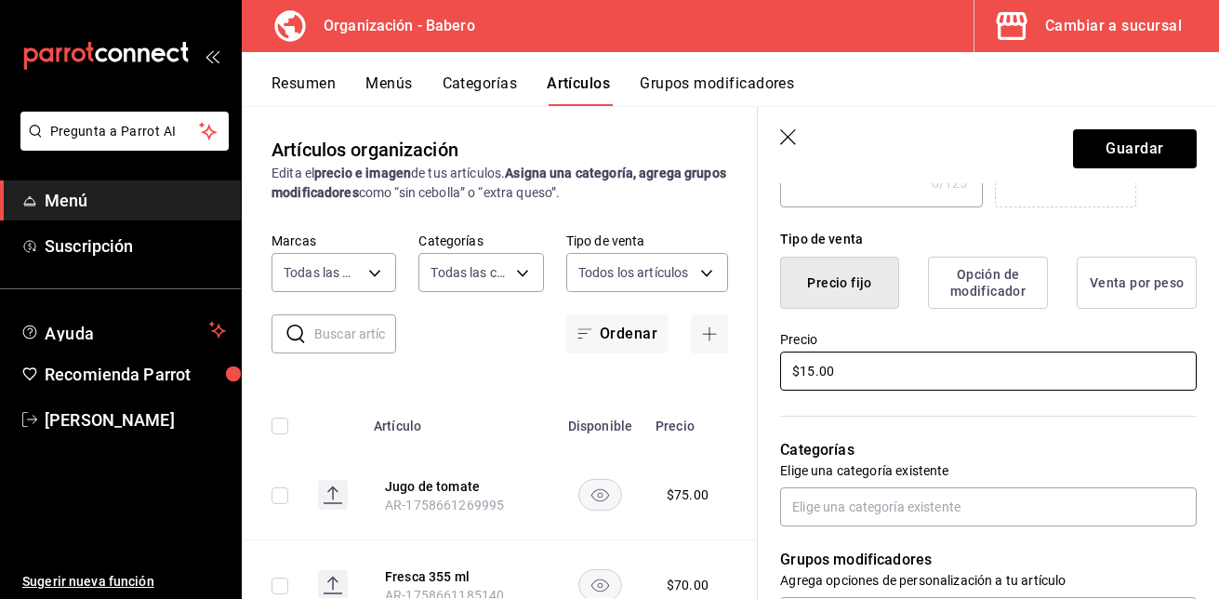
scroll to position [415, 0]
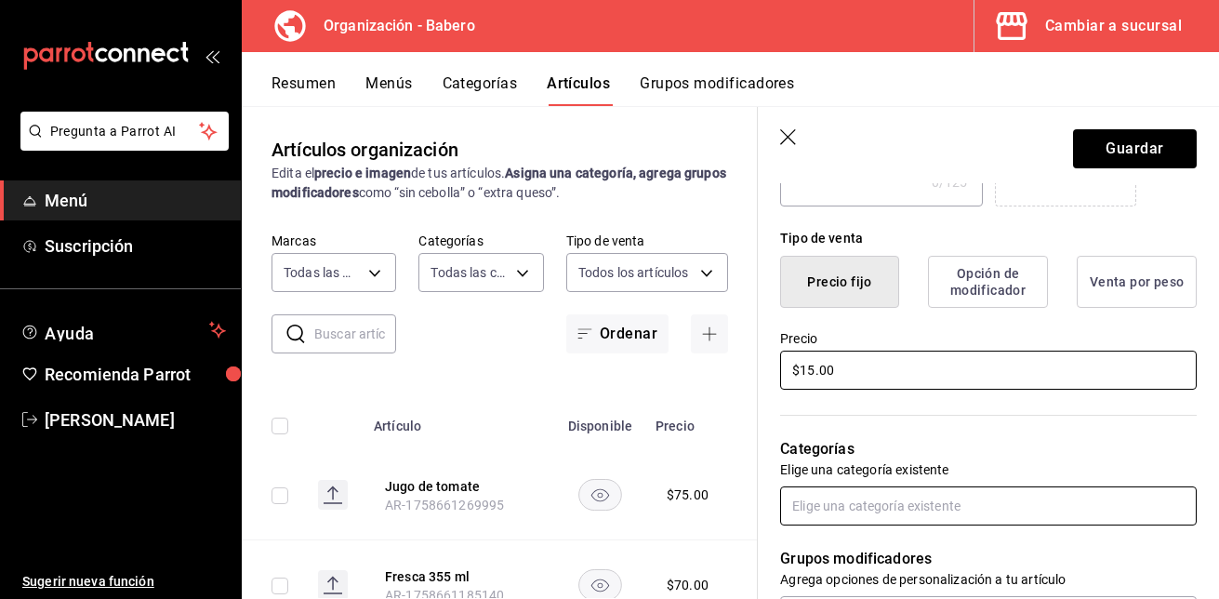
type input "$15.00"
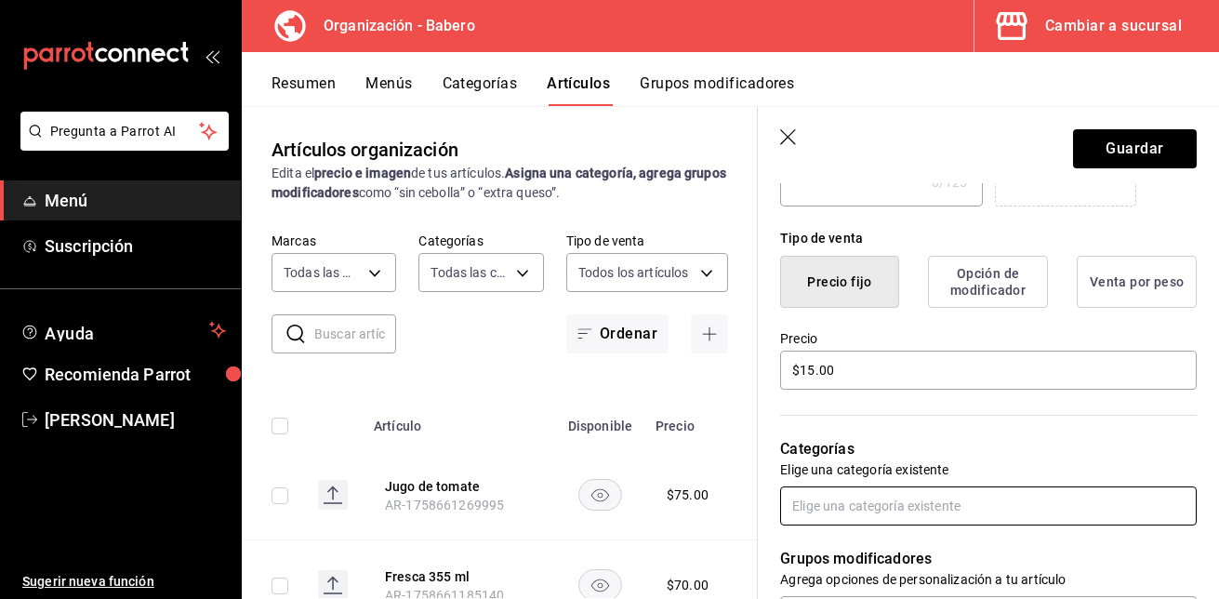
click at [865, 509] on input "text" at bounding box center [988, 505] width 416 height 39
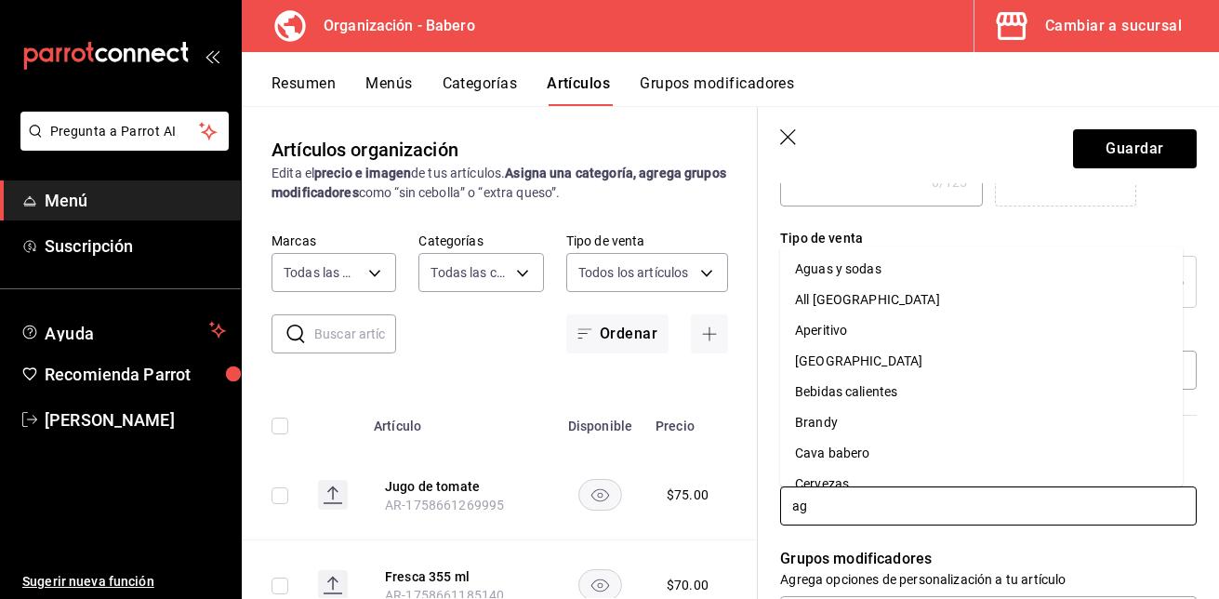
type input "agu"
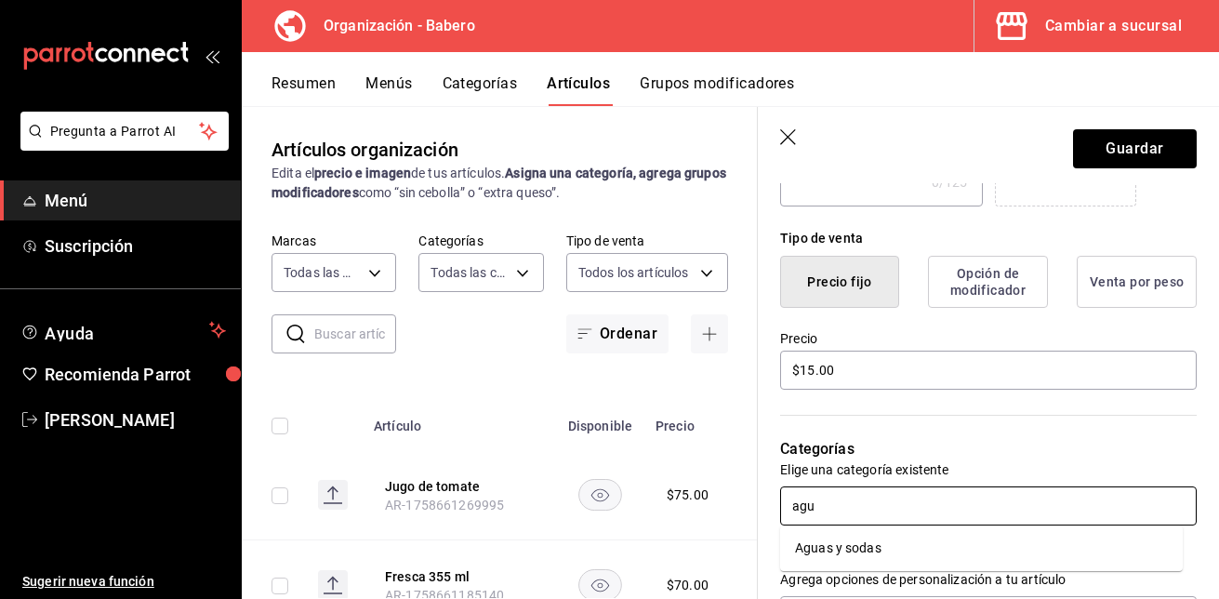
click at [850, 563] on ul "Aguas y sodas" at bounding box center [981, 548] width 403 height 46
click at [849, 549] on li "Aguas y sodas" at bounding box center [981, 548] width 403 height 31
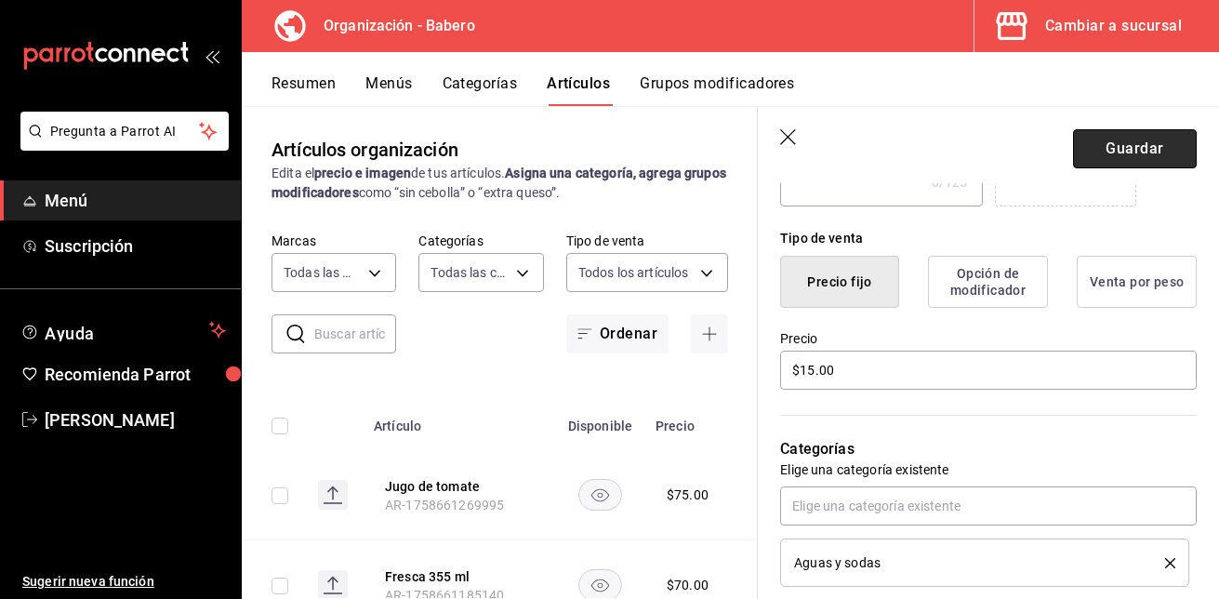
click at [1121, 150] on button "Guardar" at bounding box center [1135, 148] width 124 height 39
